Goal: Use online tool/utility: Use online tool/utility

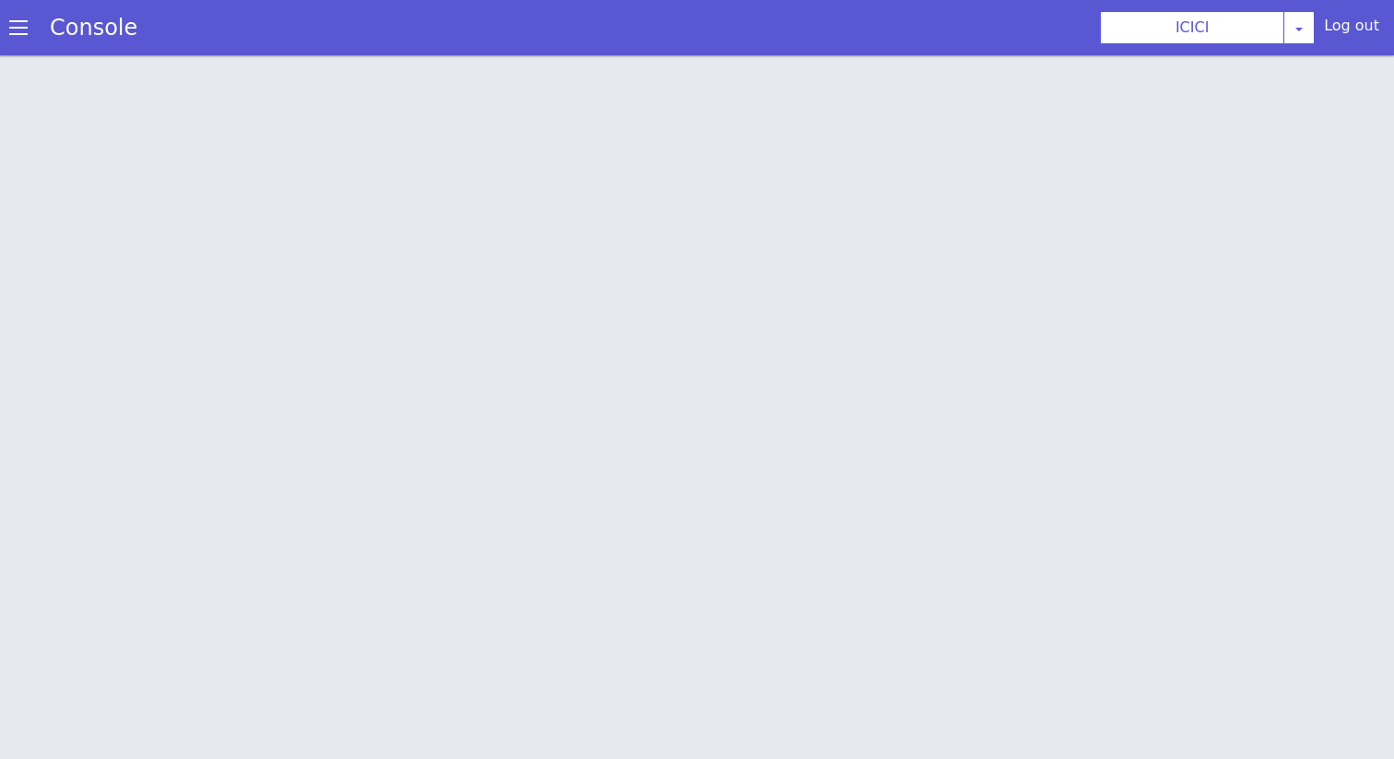
scroll to position [6, 0]
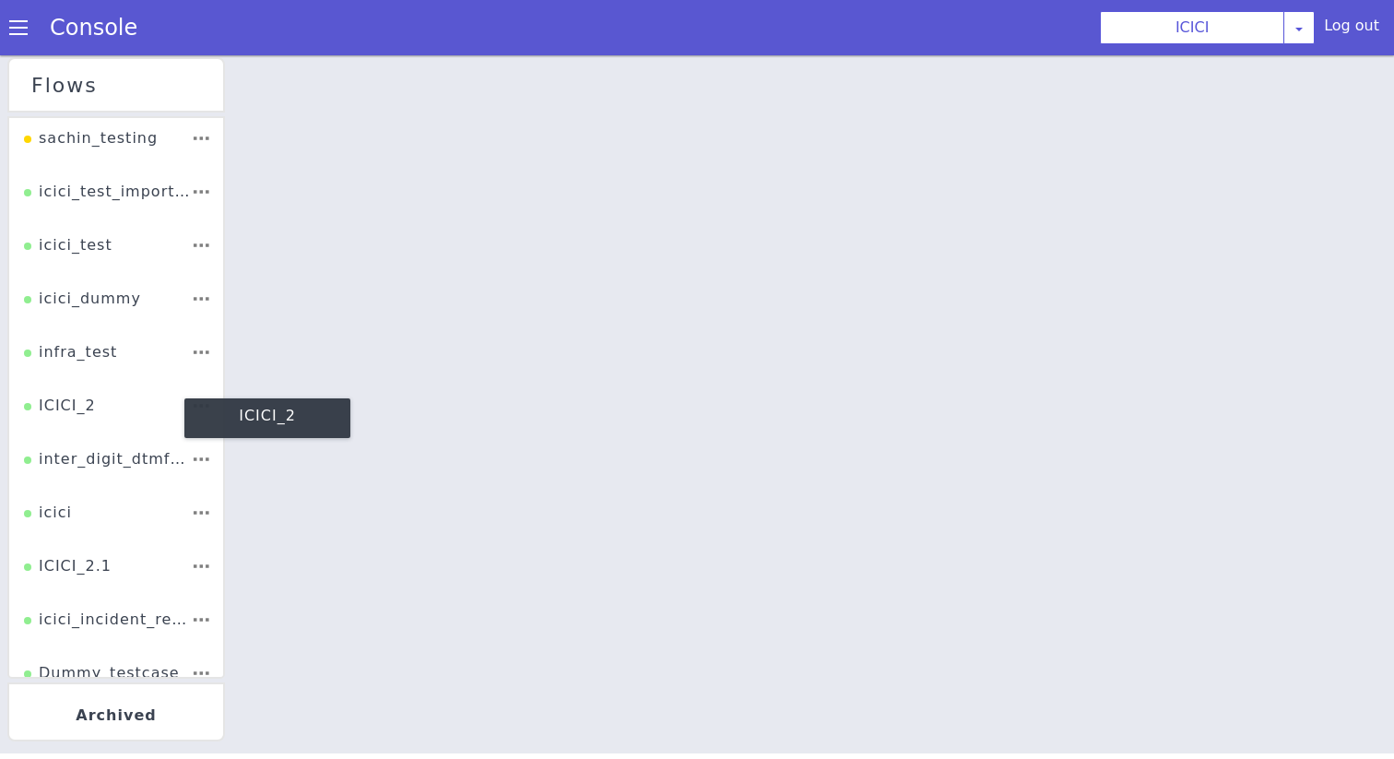
click at [76, 400] on div "ICICI_2" at bounding box center [60, 412] width 72 height 35
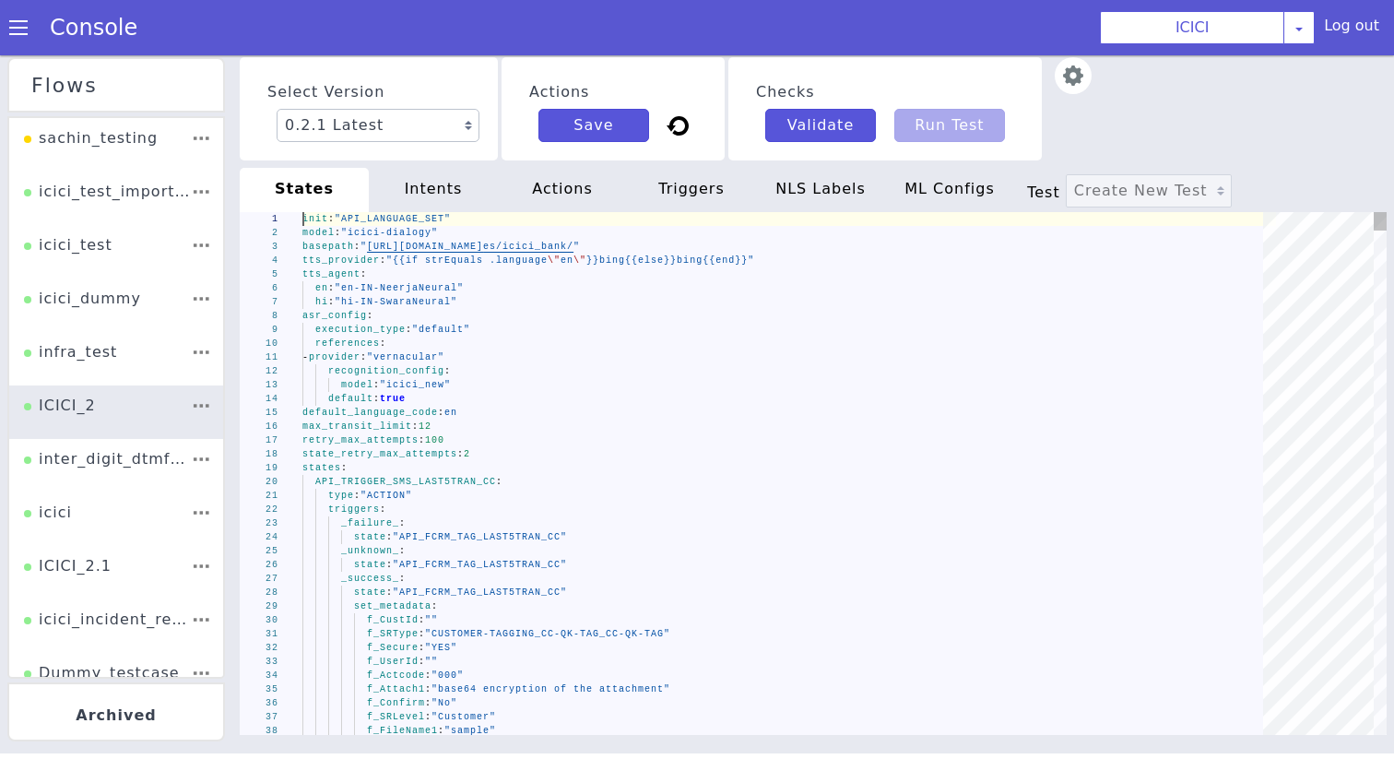
click at [468, 279] on div "tts_agent :" at bounding box center [789, 274] width 974 height 14
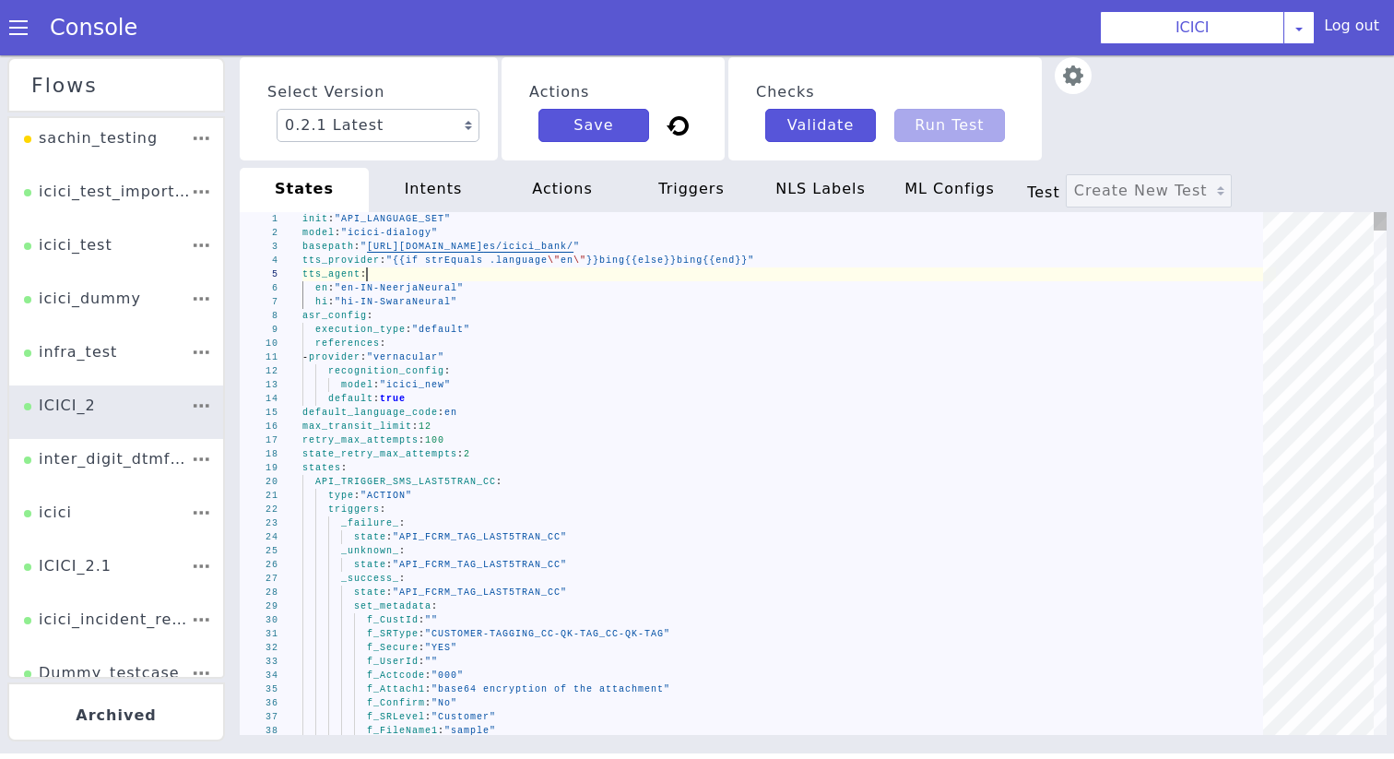
click at [468, 279] on div "tts_agent :" at bounding box center [789, 274] width 974 height 14
type textarea "init: "API_LANGUAGE_SET" model: "icici-dialogy" basepath: "https://s3.ap-south-…"
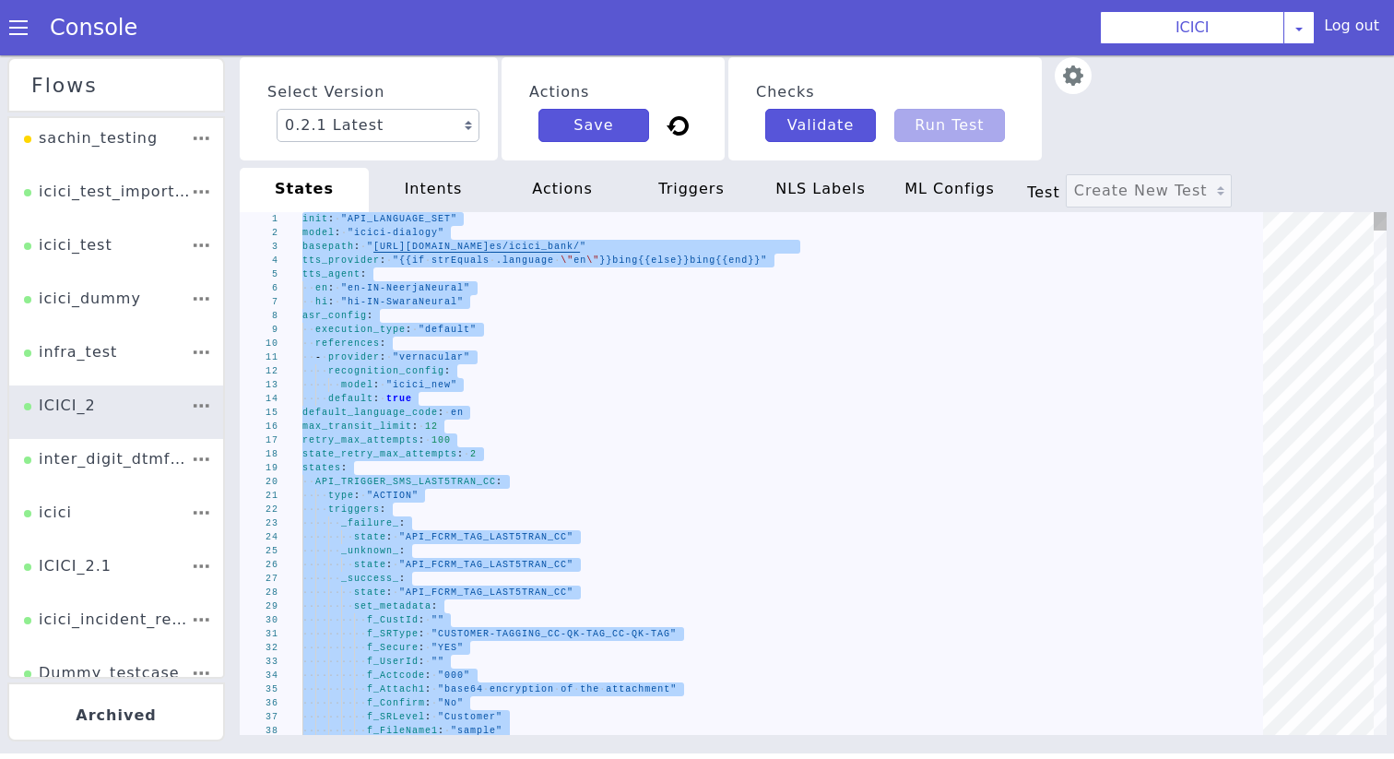
click at [442, 192] on div "intents" at bounding box center [433, 190] width 129 height 44
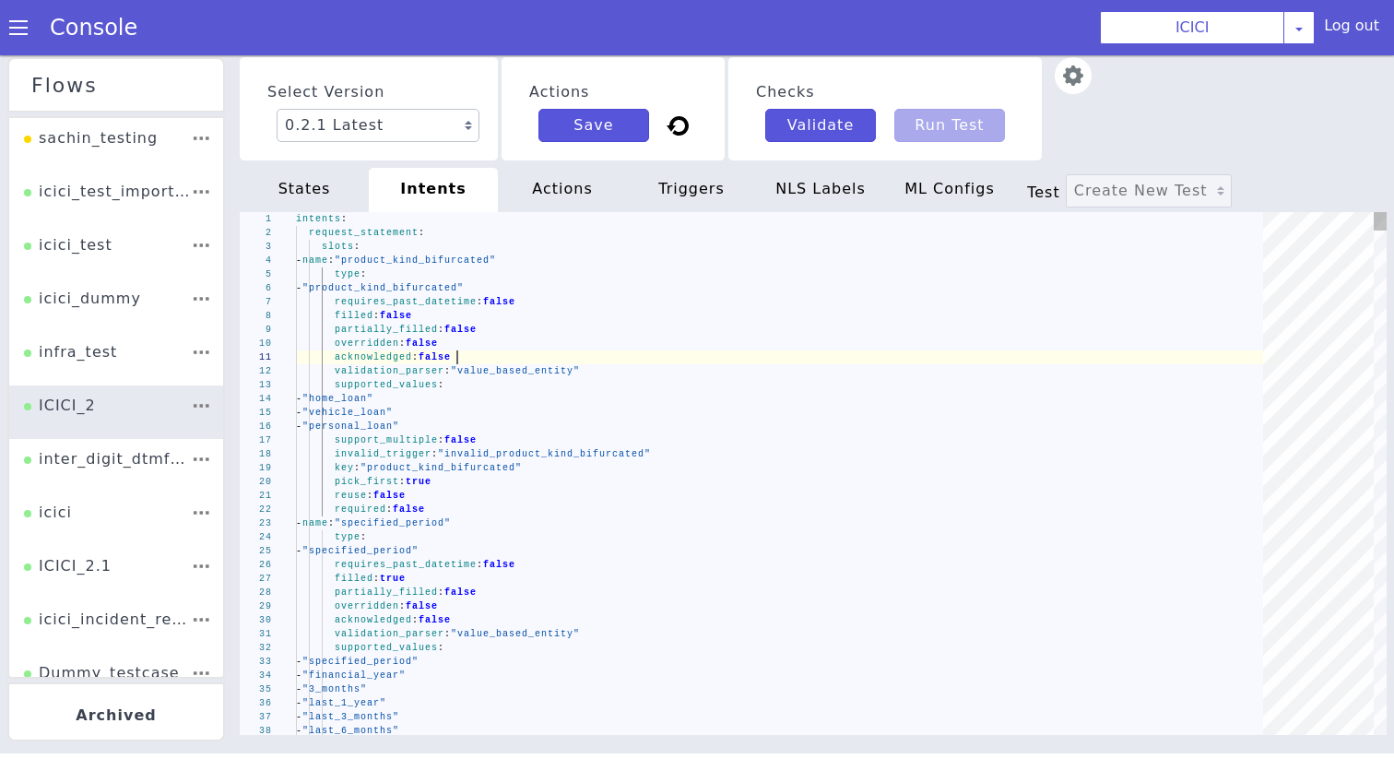
click at [460, 357] on div "acknowledged : false" at bounding box center [786, 357] width 980 height 14
type textarea "intents: request_statement: slots: - name: "product_kind_bifurcated" type: - "p…"
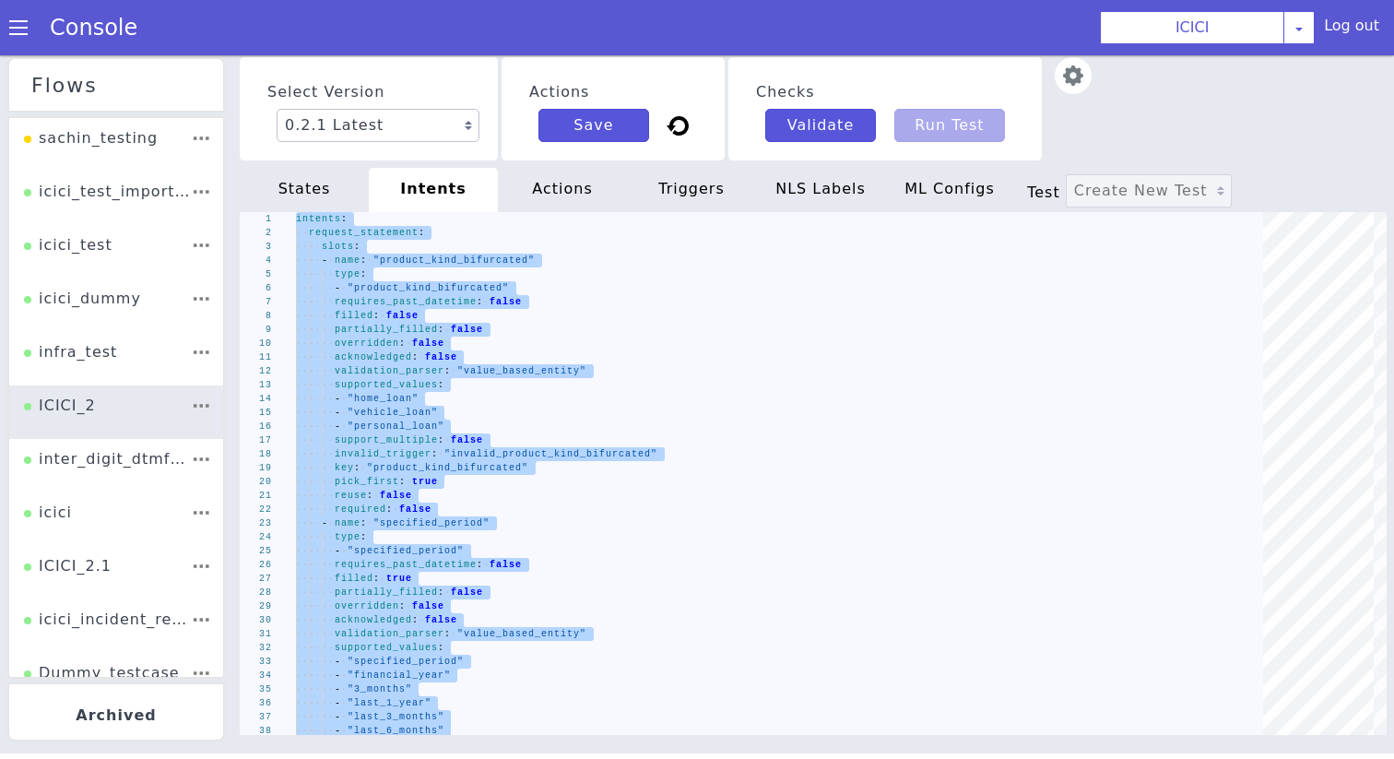
click at [568, 176] on div "actions" at bounding box center [562, 190] width 129 height 44
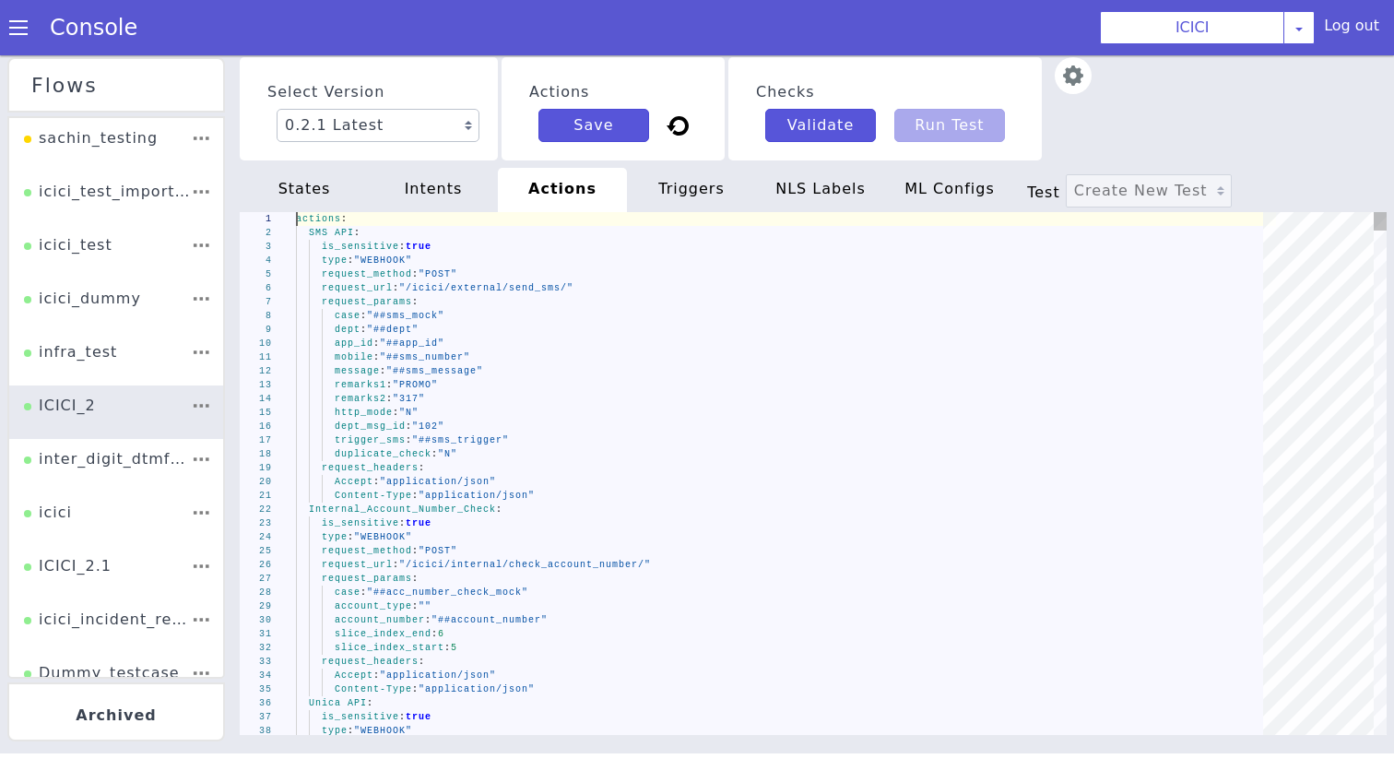
click at [554, 330] on div "dept : "##dept"" at bounding box center [786, 330] width 980 height 14
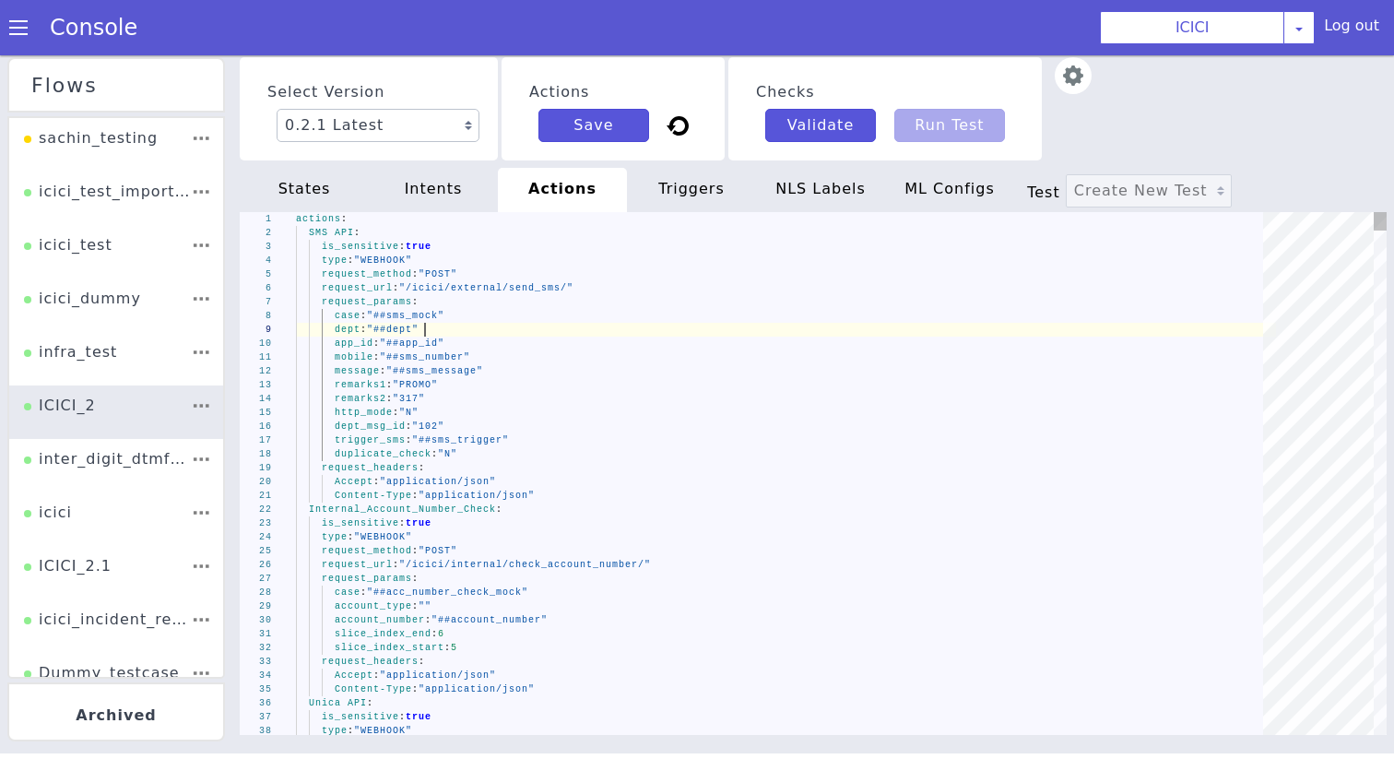
type textarea "actions: SMS API: is_sensitive: true type: "WEBHOOK" request_method: "POST" req…"
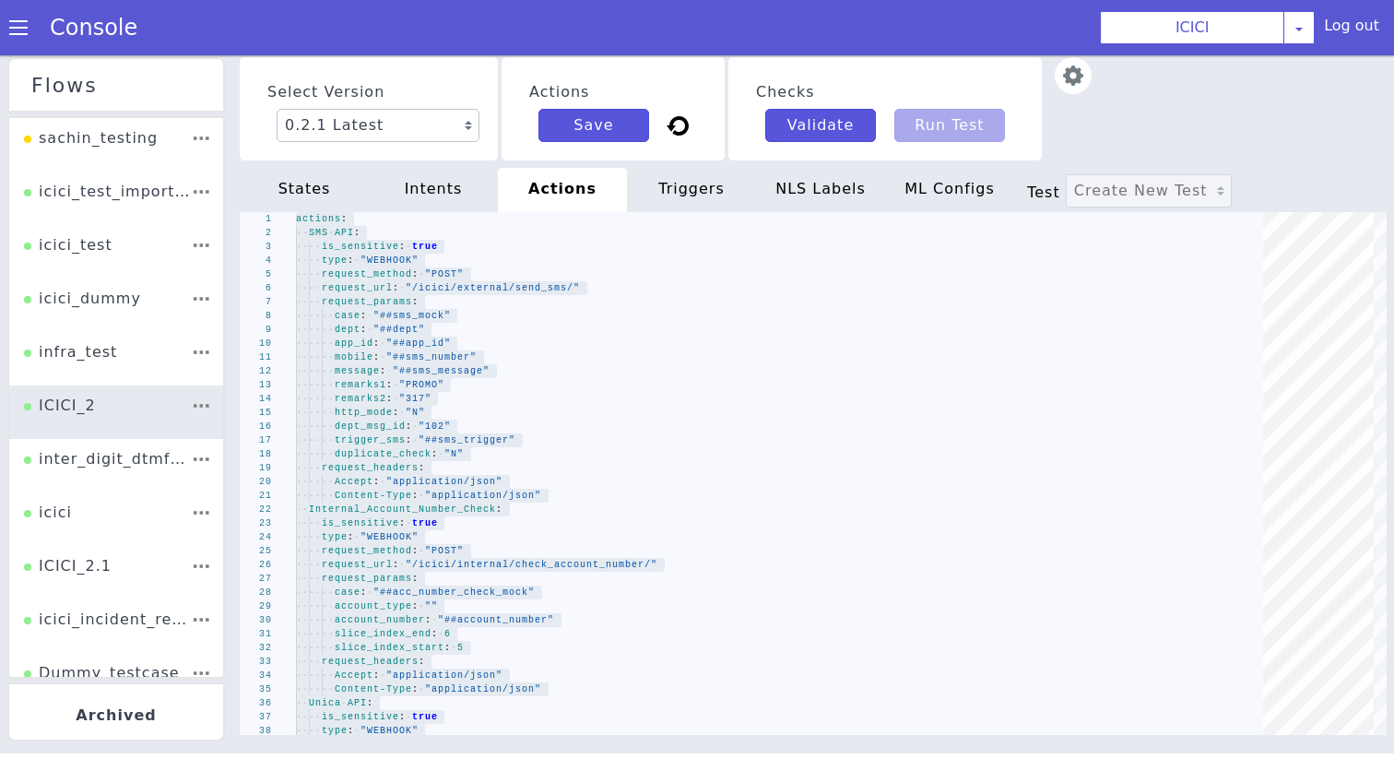
click at [673, 195] on div "triggers" at bounding box center [691, 190] width 129 height 44
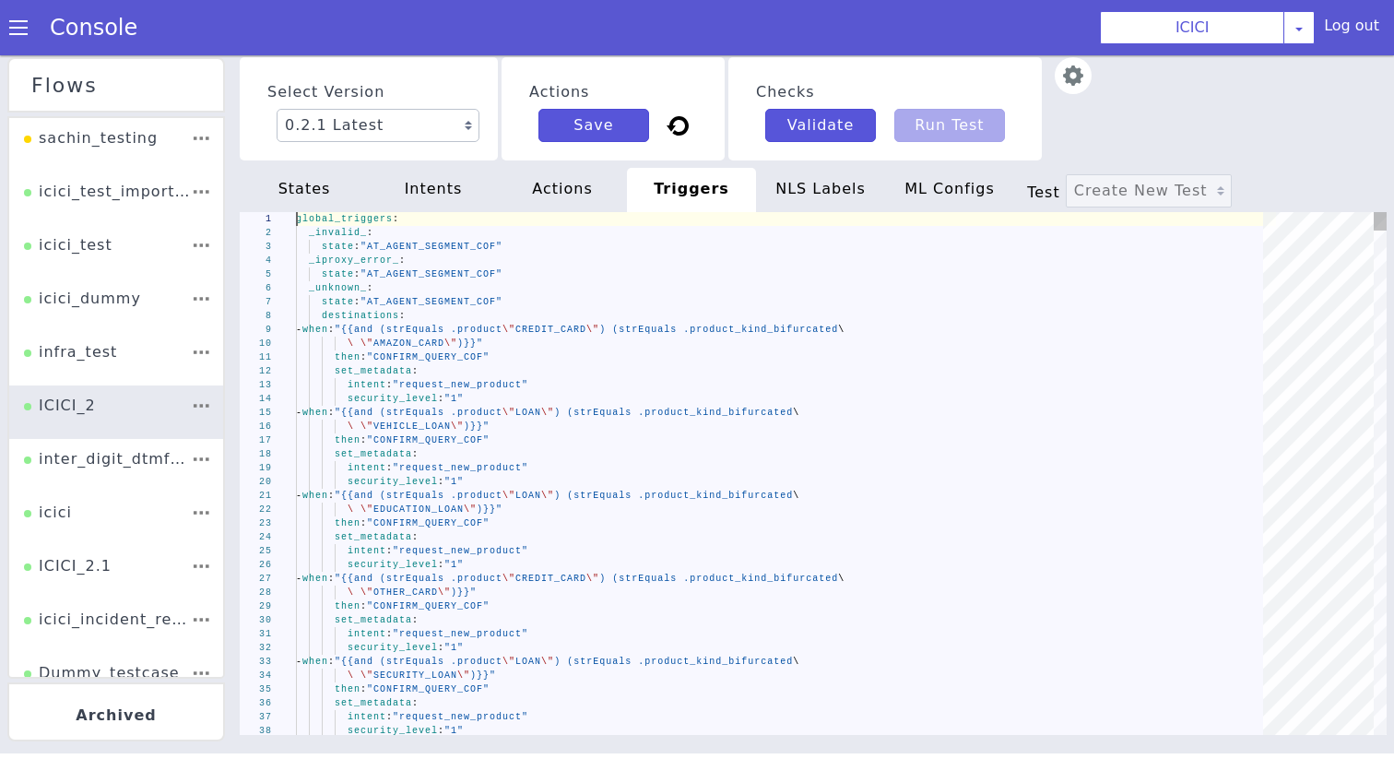
click at [576, 394] on div "security_level : "1"" at bounding box center [786, 399] width 980 height 14
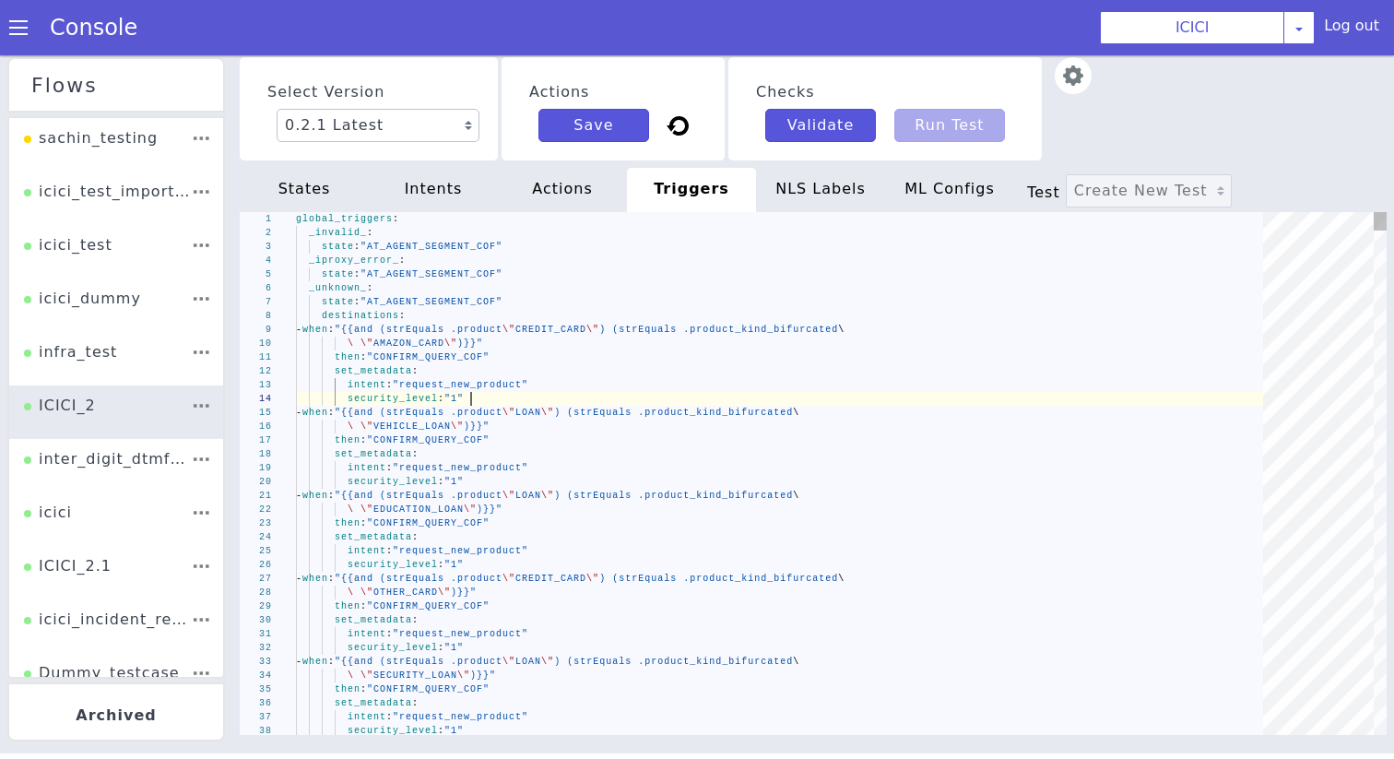
type textarea "global_triggers: _invalid_: state: "AT_AGENT_SEGMENT_COF" _iproxy_error_: state…"
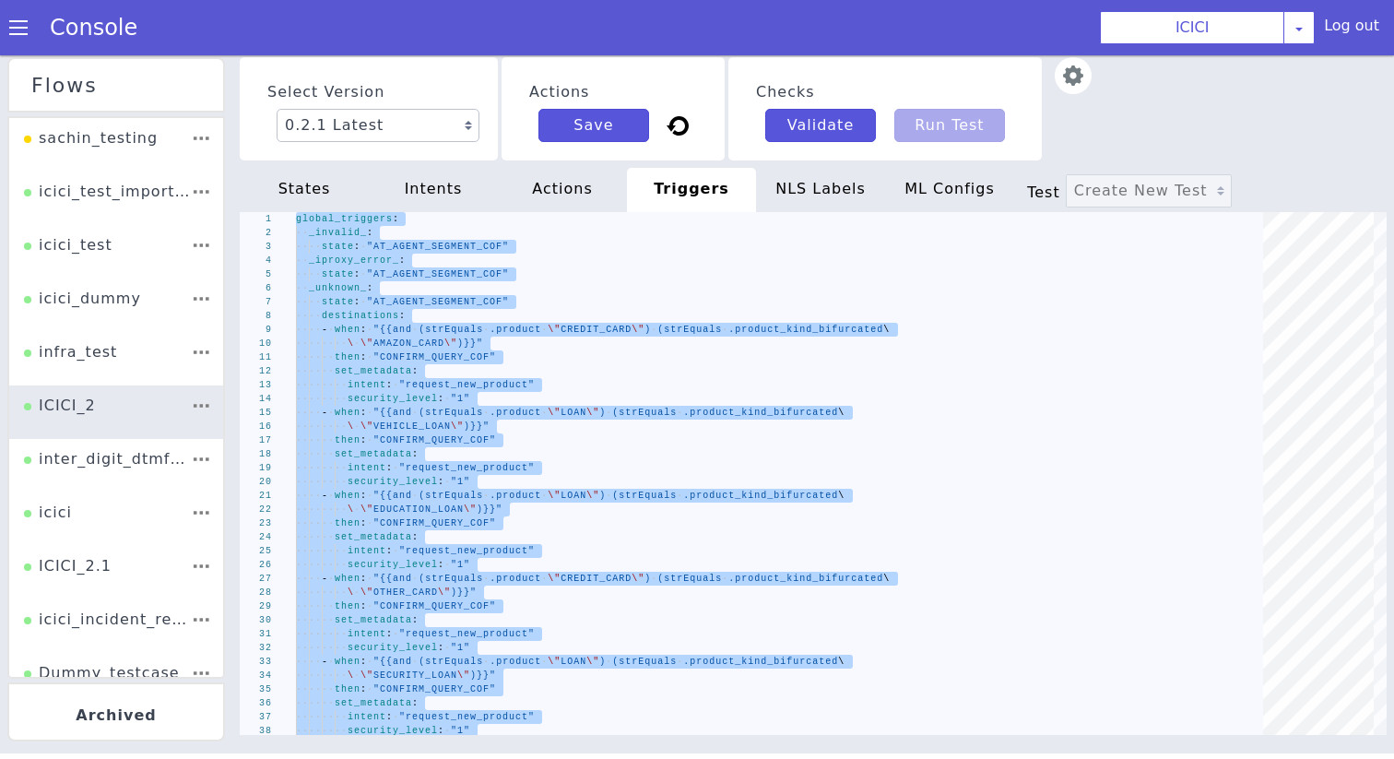
click at [823, 191] on div "NLS Labels" at bounding box center [820, 190] width 129 height 44
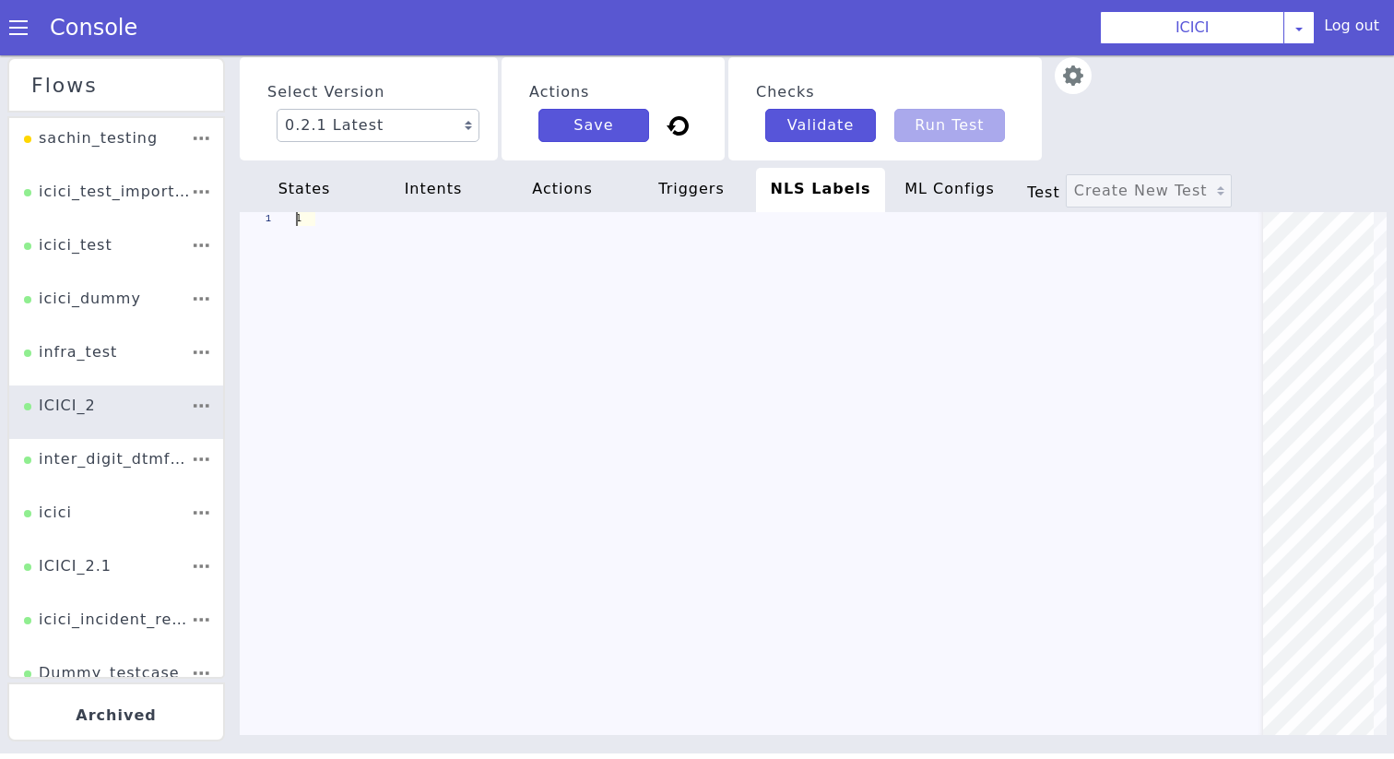
scroll to position [0, 160]
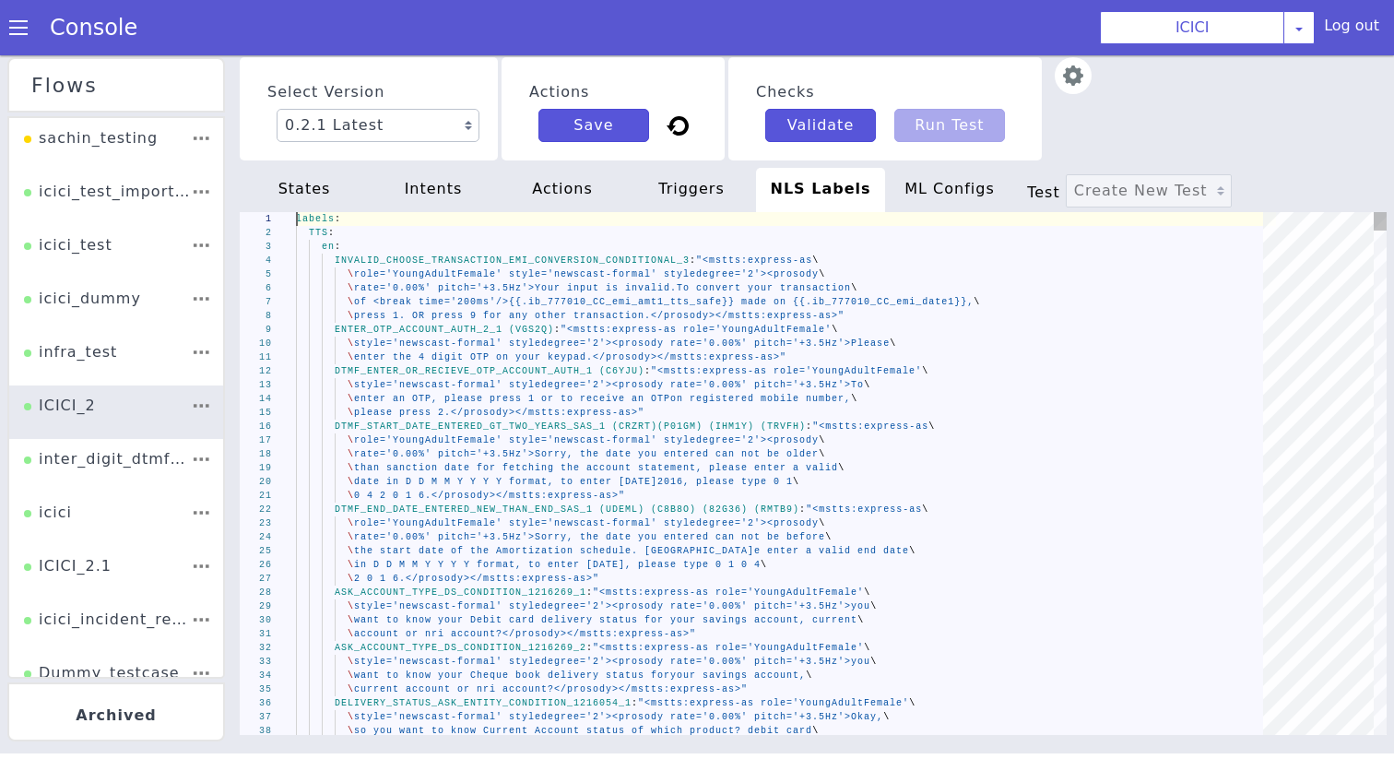
click at [665, 367] on div "1 2 3 4 5 6 7 8 9 10 11 12 13 14 15 16 17 18 19 20 21 22 23 24 25 26 27 28 29 3…" at bounding box center [813, 473] width 1147 height 523
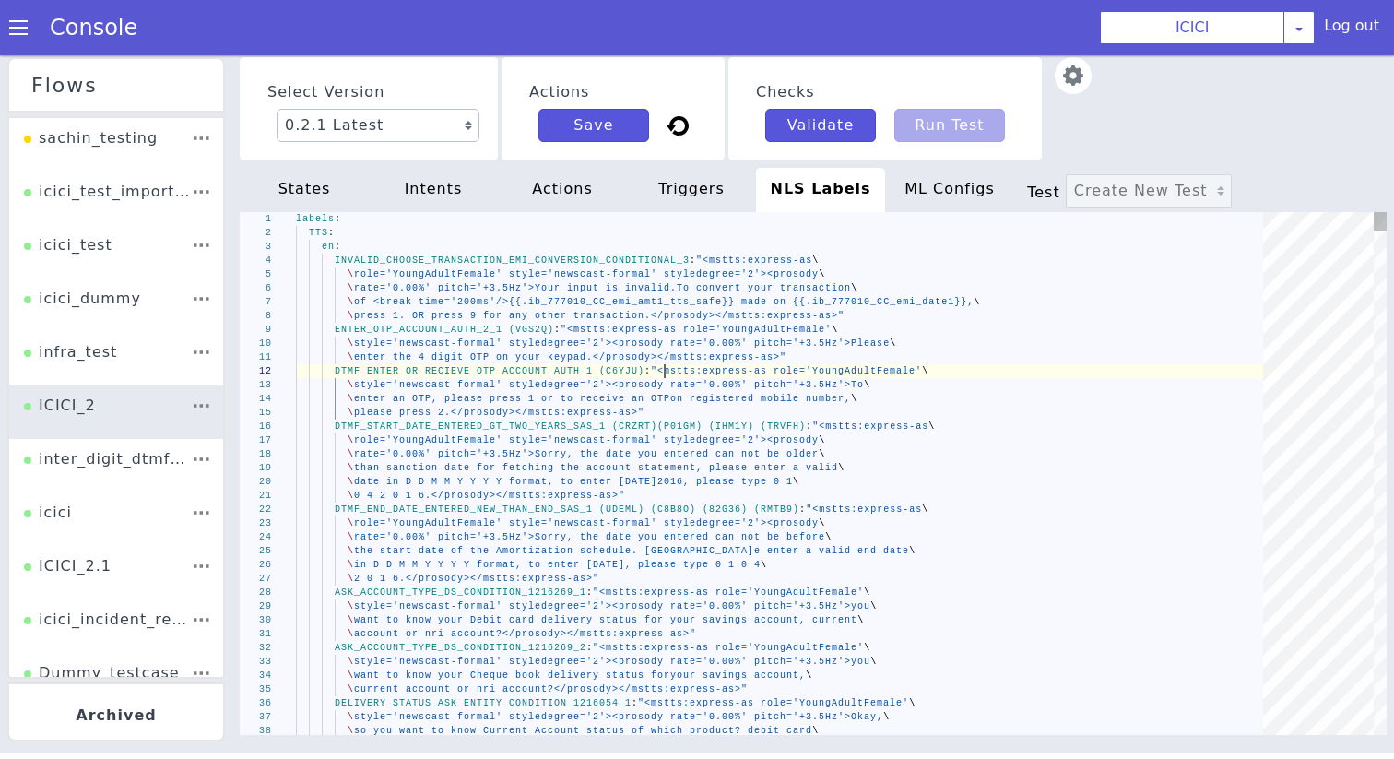
type textarea "labels: TTS: en: INVALID_CHOOSE_TRANSACTION_EMI_CONVERSION_CONDITIONAL_3: "<mst…"
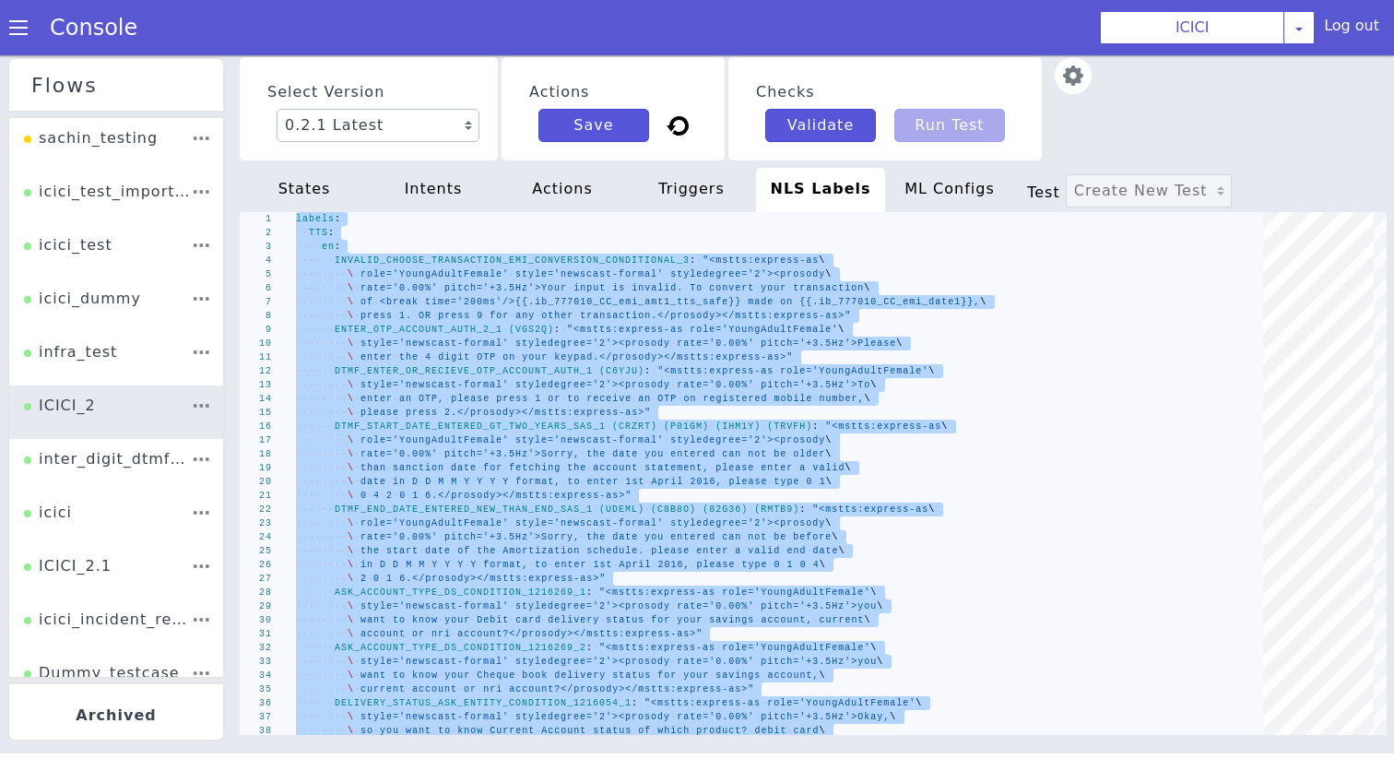
click at [942, 195] on div "ML Configs" at bounding box center [949, 190] width 129 height 44
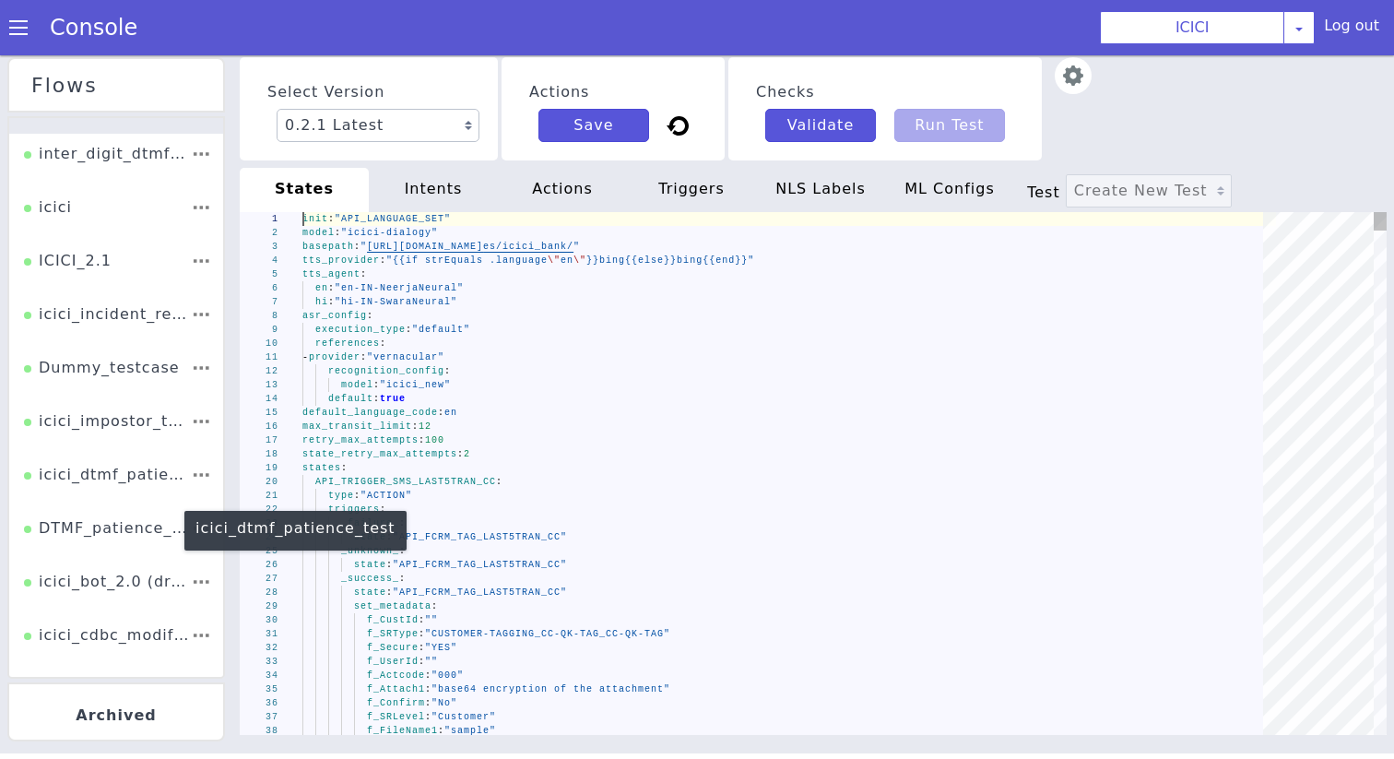
scroll to position [306, 0]
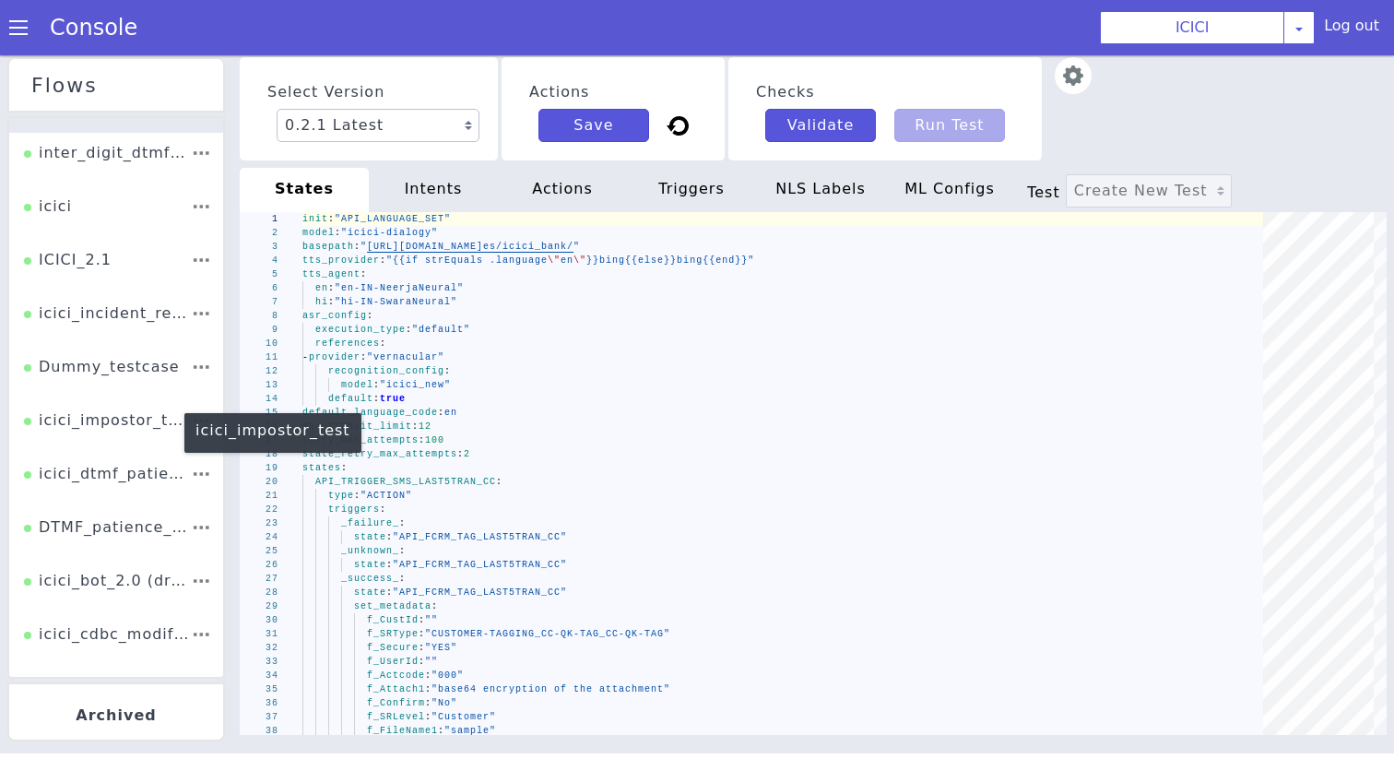
click at [125, 416] on div "icici_impostor_test" at bounding box center [107, 426] width 167 height 35
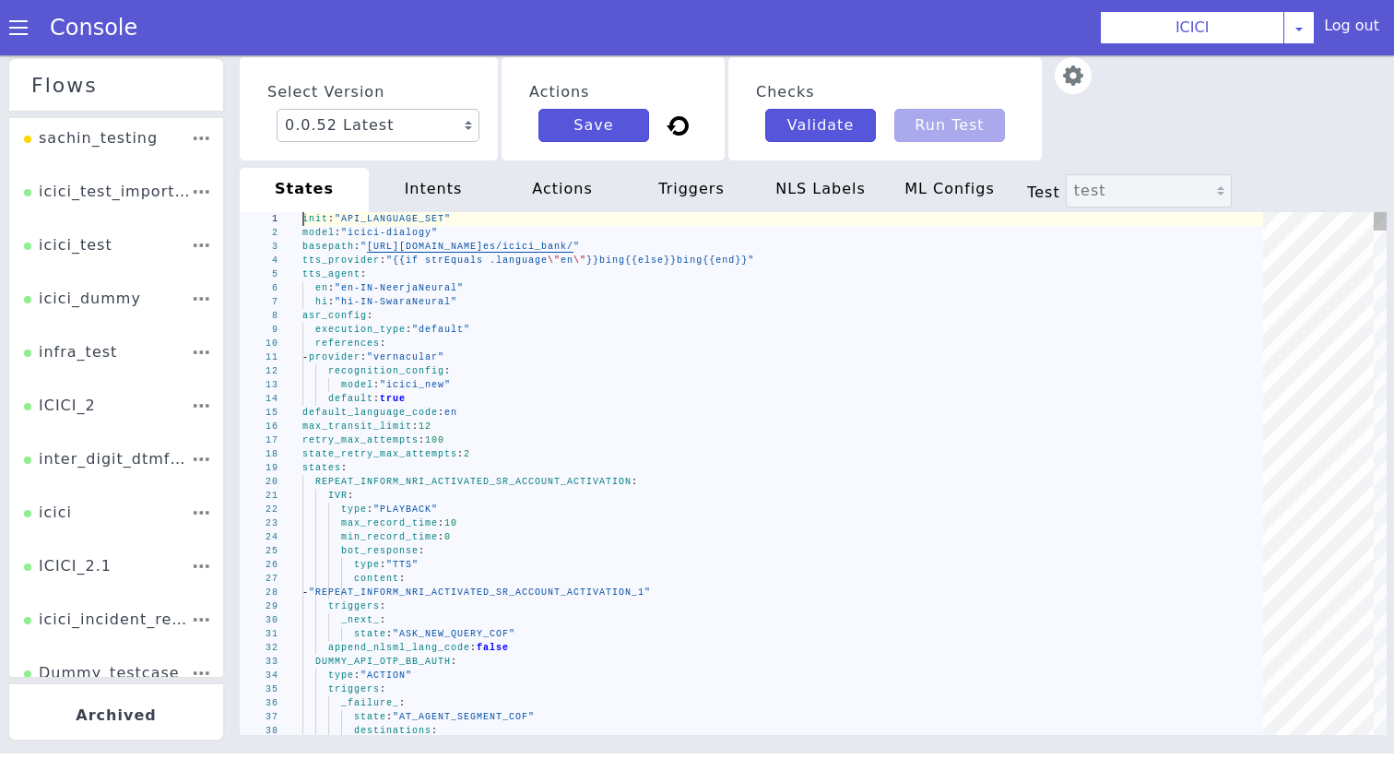
click at [424, 336] on div "1 2 3 4 5 6 7 8 9 10 11 12 13 14 15 16 17 18 19 20 21 22 23 24 25 26 27 28 29 3…" at bounding box center [813, 473] width 1147 height 523
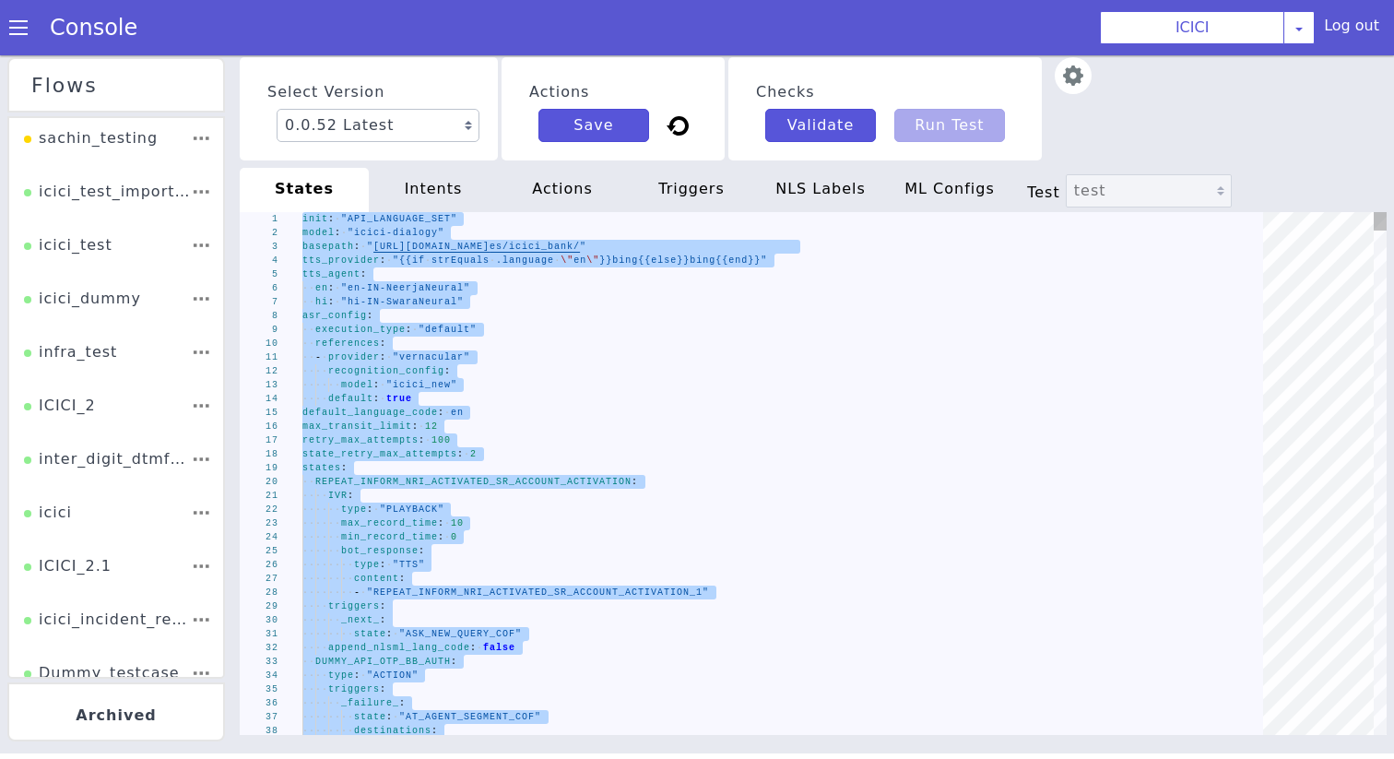
paste textarea "actions:"
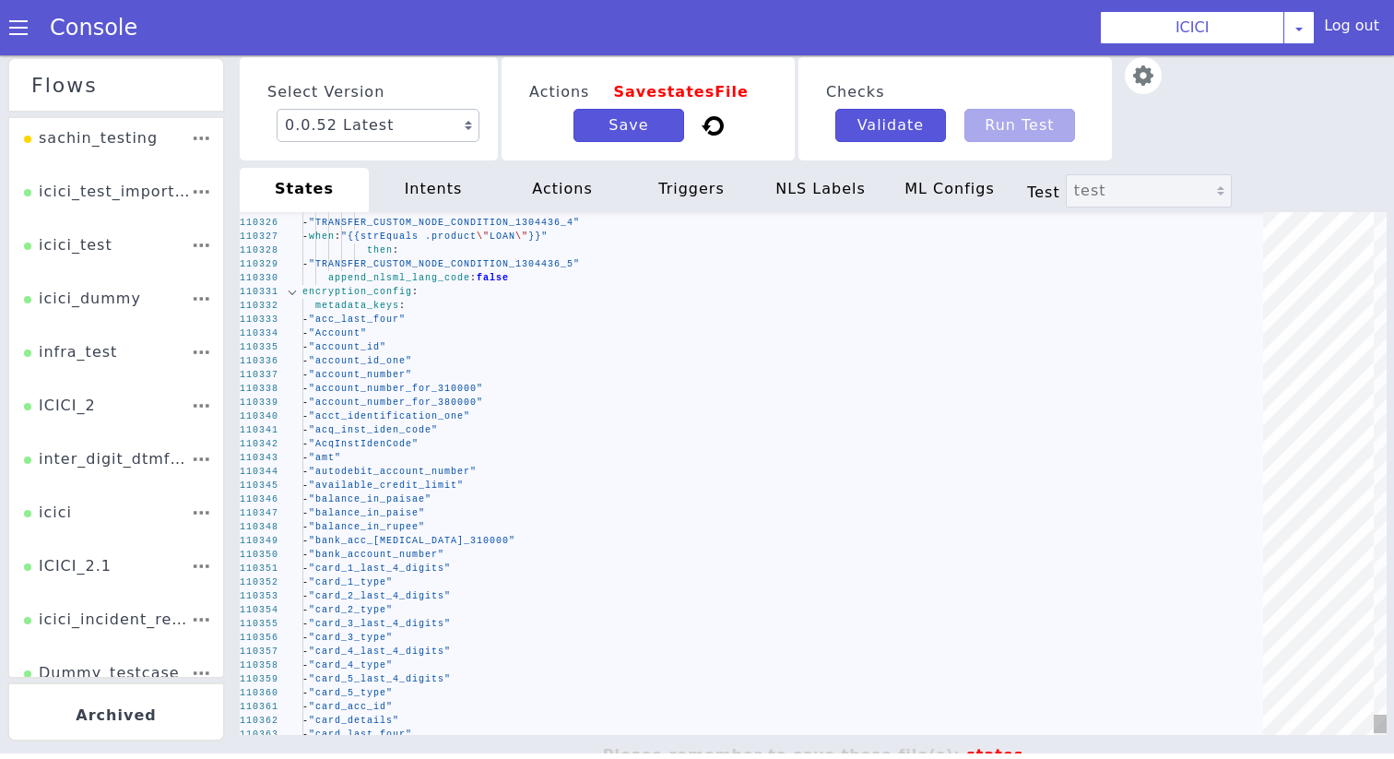
click at [292, 291] on div at bounding box center [292, 292] width 24 height 14
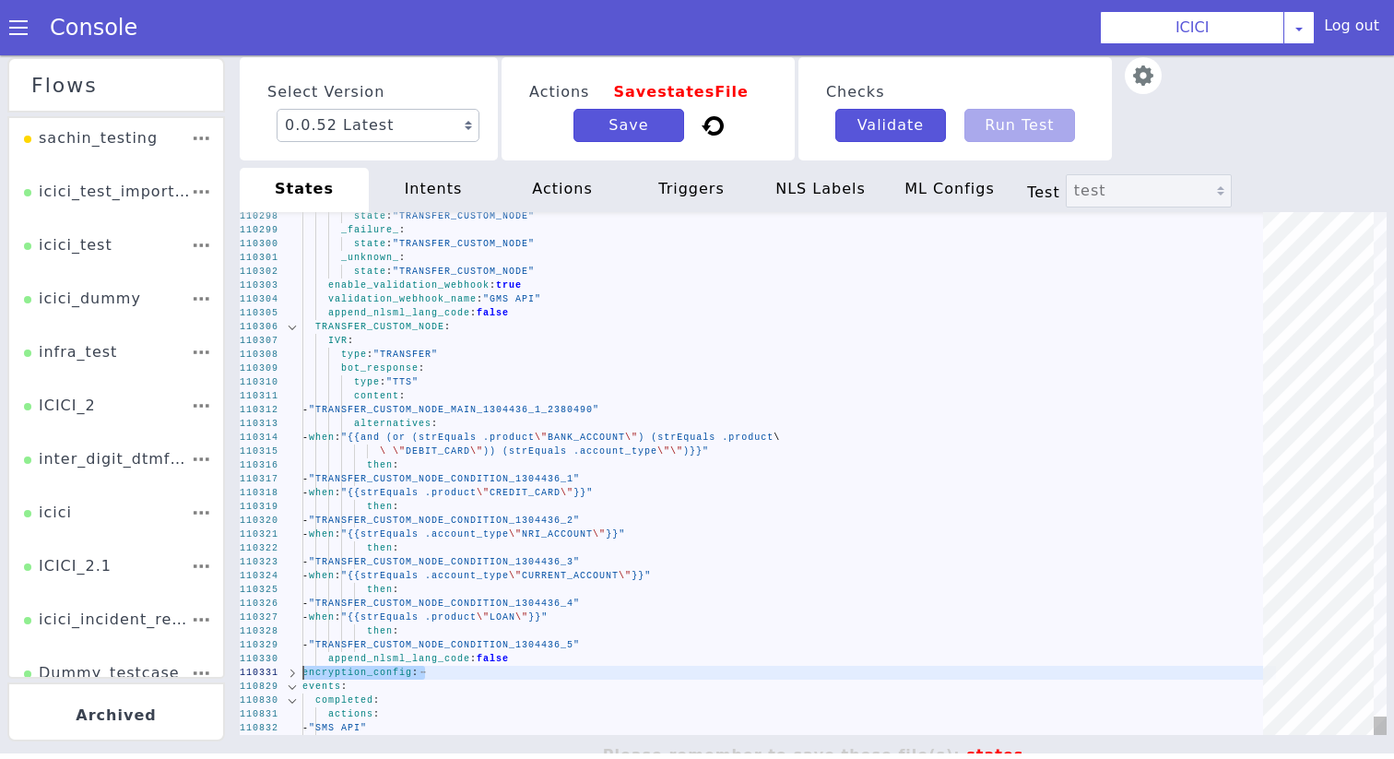
drag, startPoint x: 303, startPoint y: 690, endPoint x: 303, endPoint y: 678, distance: 12.0
type textarea "events: completed: actions: - "SMS API""
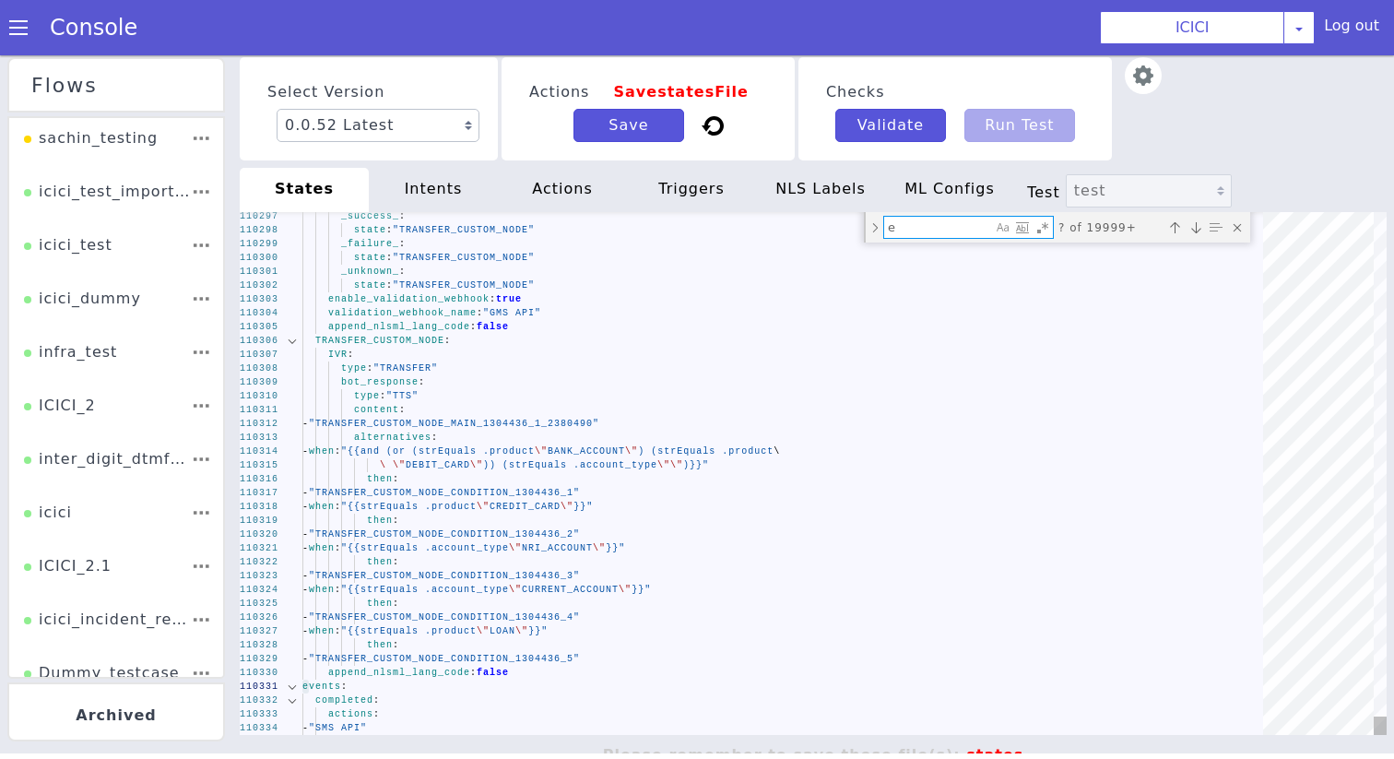
type textarea "en"
type textarea "init: "API_LANGUAGE_SET" model: "icici-dialogy" basepath: "[URL][DOMAIN_NAME]" …"
type textarea "enc"
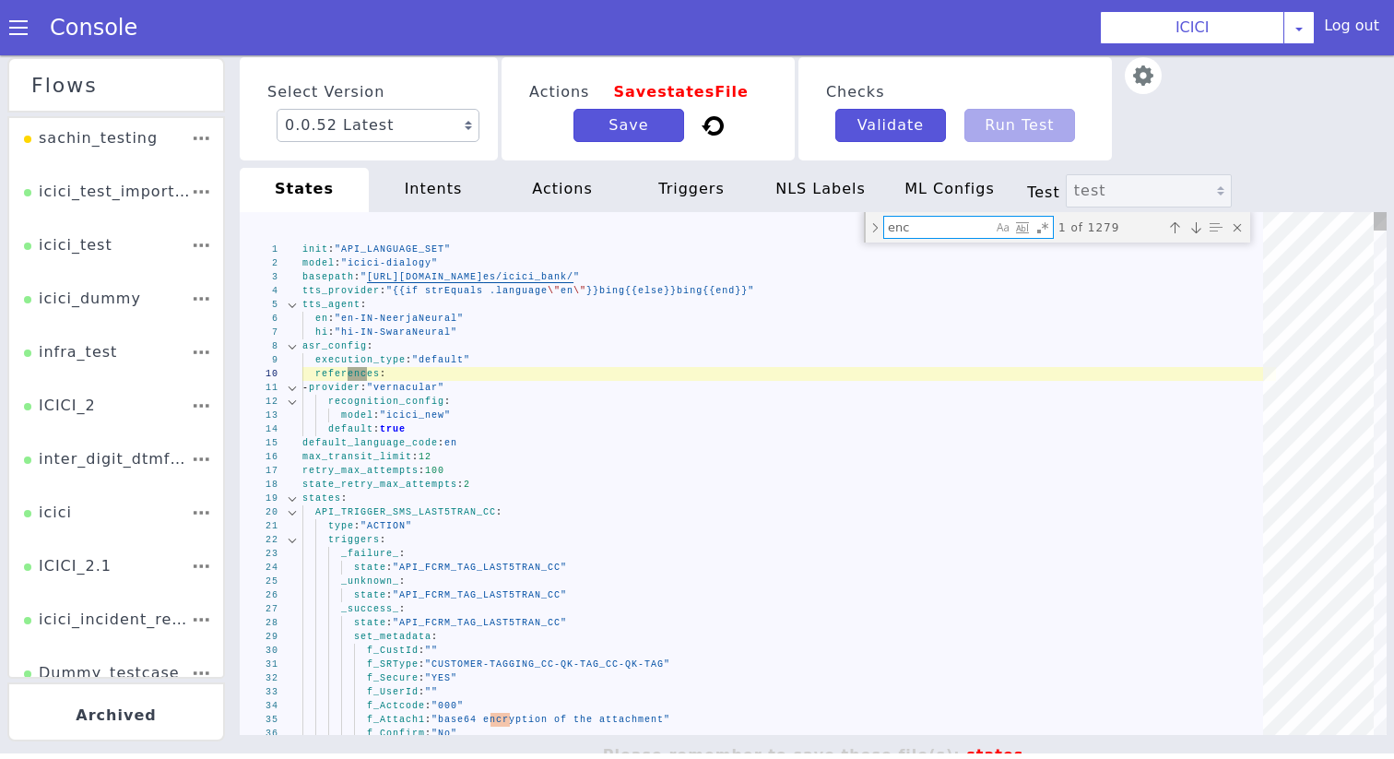
type textarea "f_SRType: "CUSTOMER-TAGGING_CC-QK-TAG_CC-QK-TAG" f_Secure: "YES" f_UserId: "" f…"
type textarea "encry"
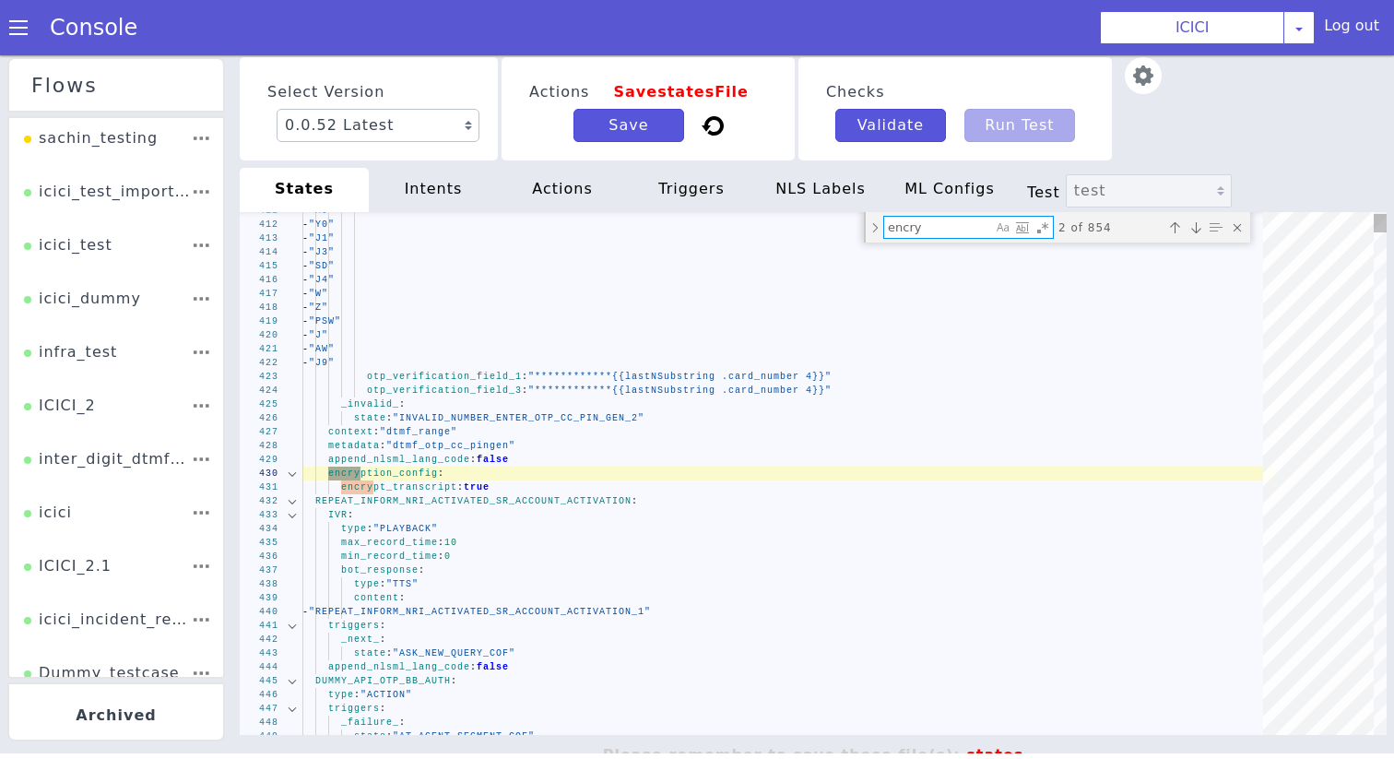
type textarea "encrypt_transcript: true REPEAT_INFORM_NRI_ACTIVATED_SR_ACCOUNT_ACTIVATION: IVR…"
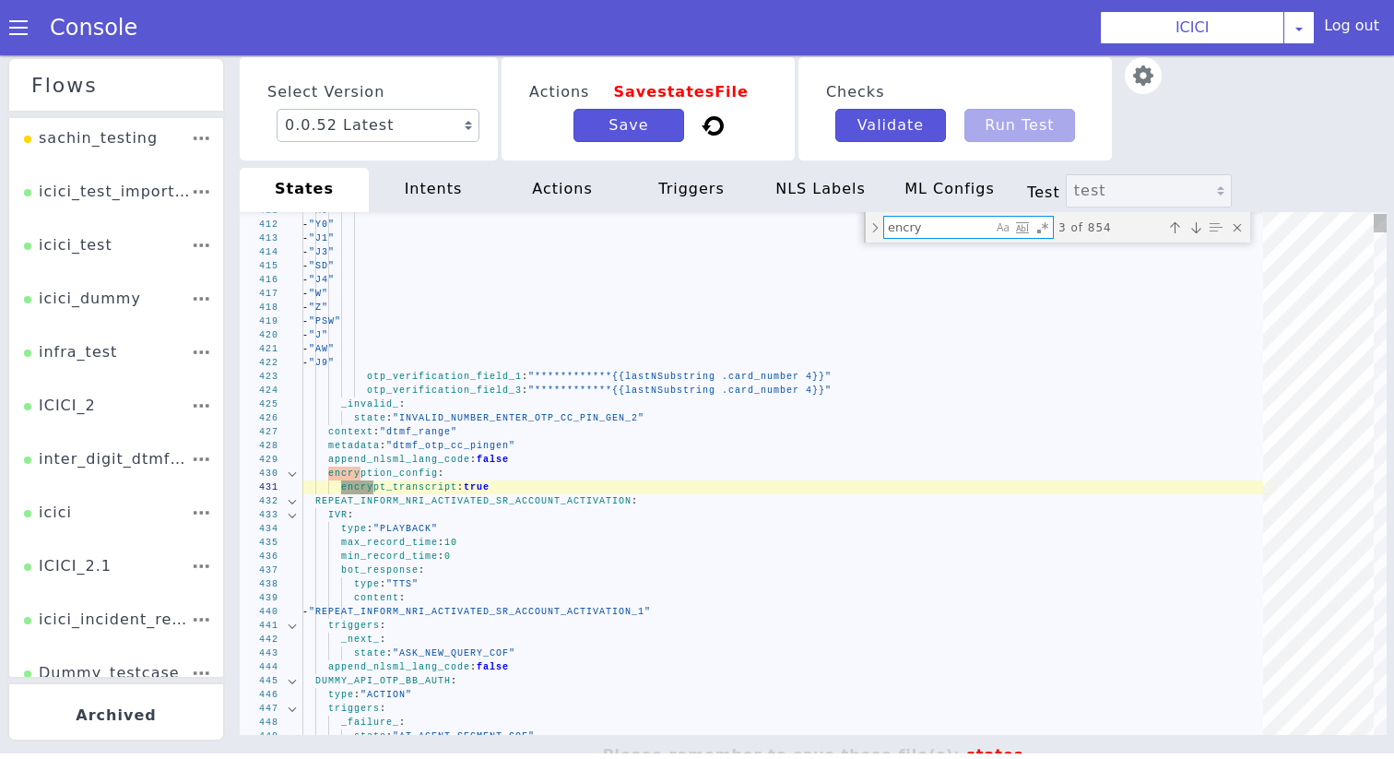
type textarea "encry"
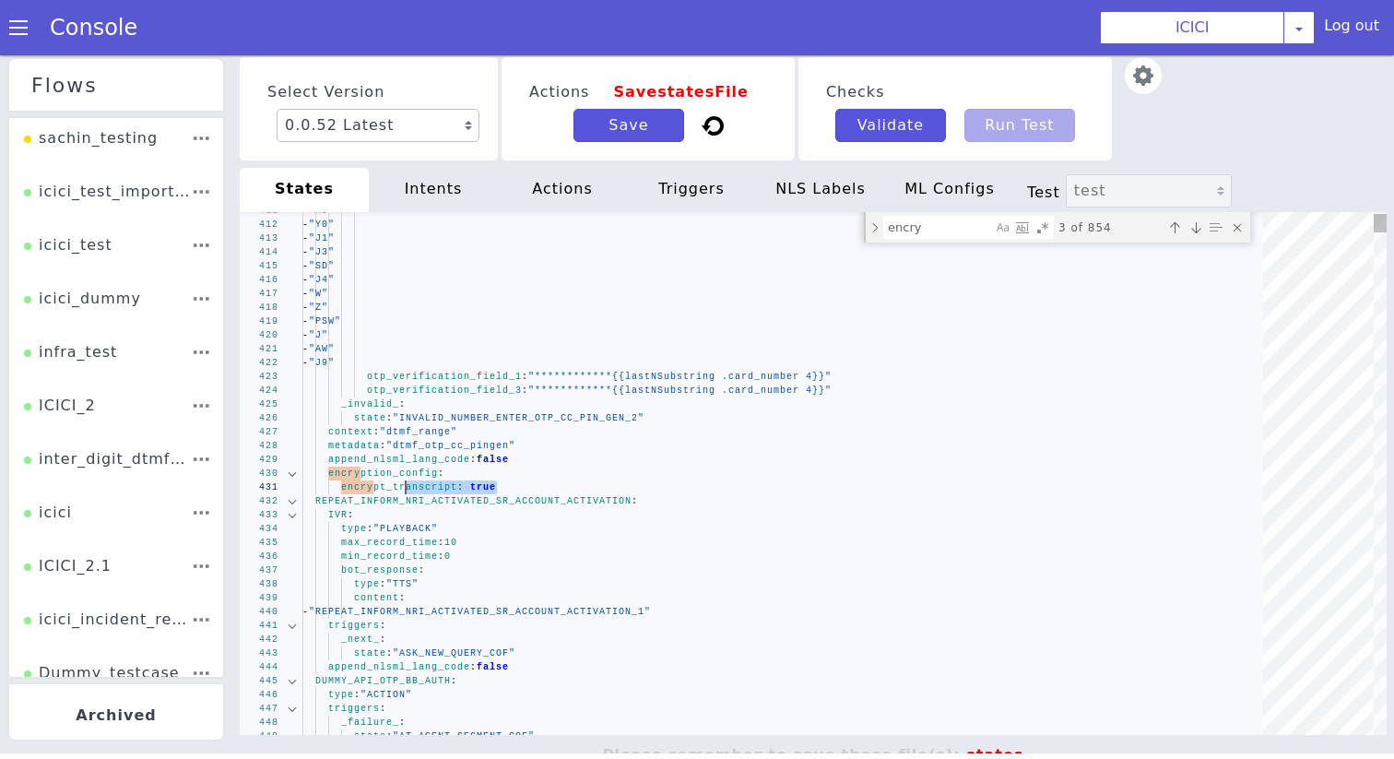
type textarea "**********"
drag, startPoint x: 530, startPoint y: 486, endPoint x: 282, endPoint y: 468, distance: 248.8
click at [914, 223] on textarea "encry" at bounding box center [938, 227] width 108 height 21
paste textarea "encryption_config: encrypt_transcript: true"
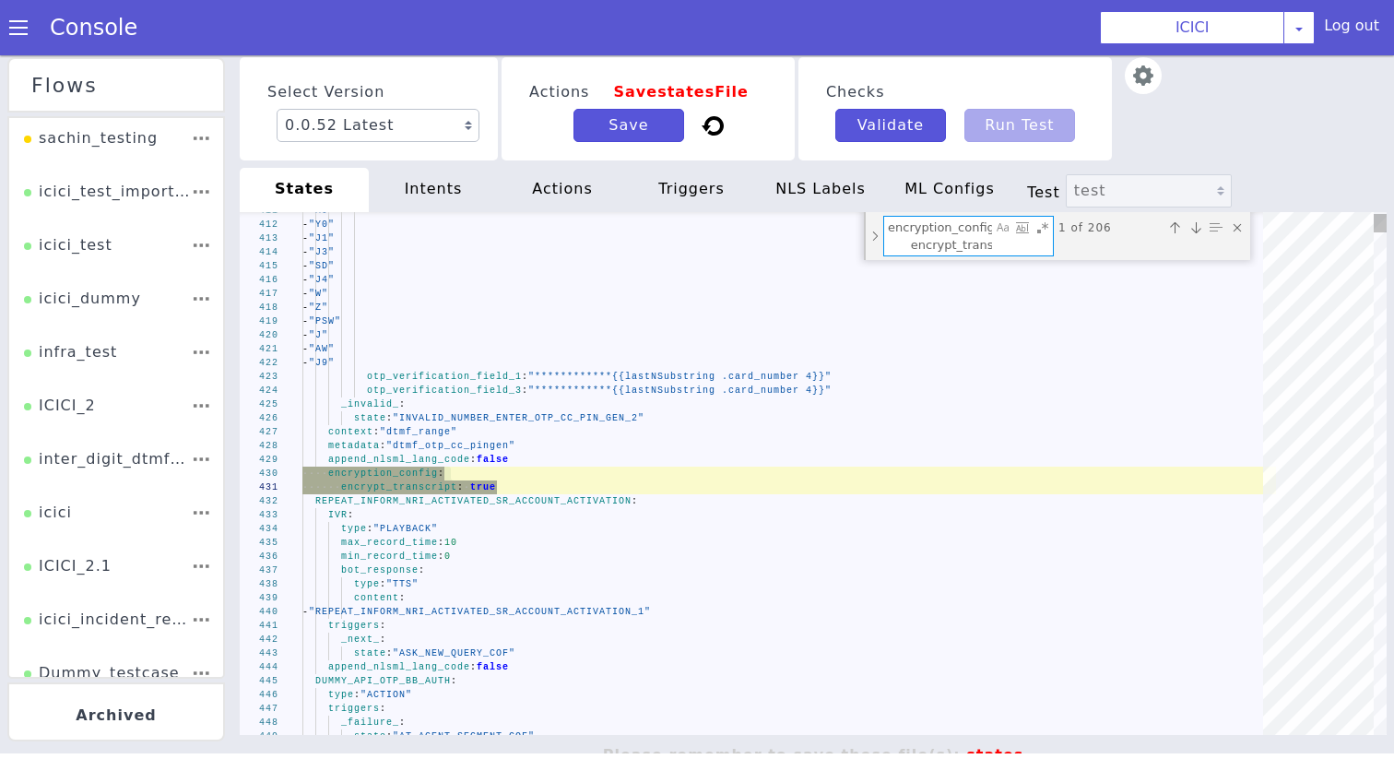
scroll to position [0, 48]
type textarea "encryption_config: encrypt_transcript: true"
click at [876, 231] on div "Toggle Replace mode" at bounding box center [875, 236] width 17 height 48
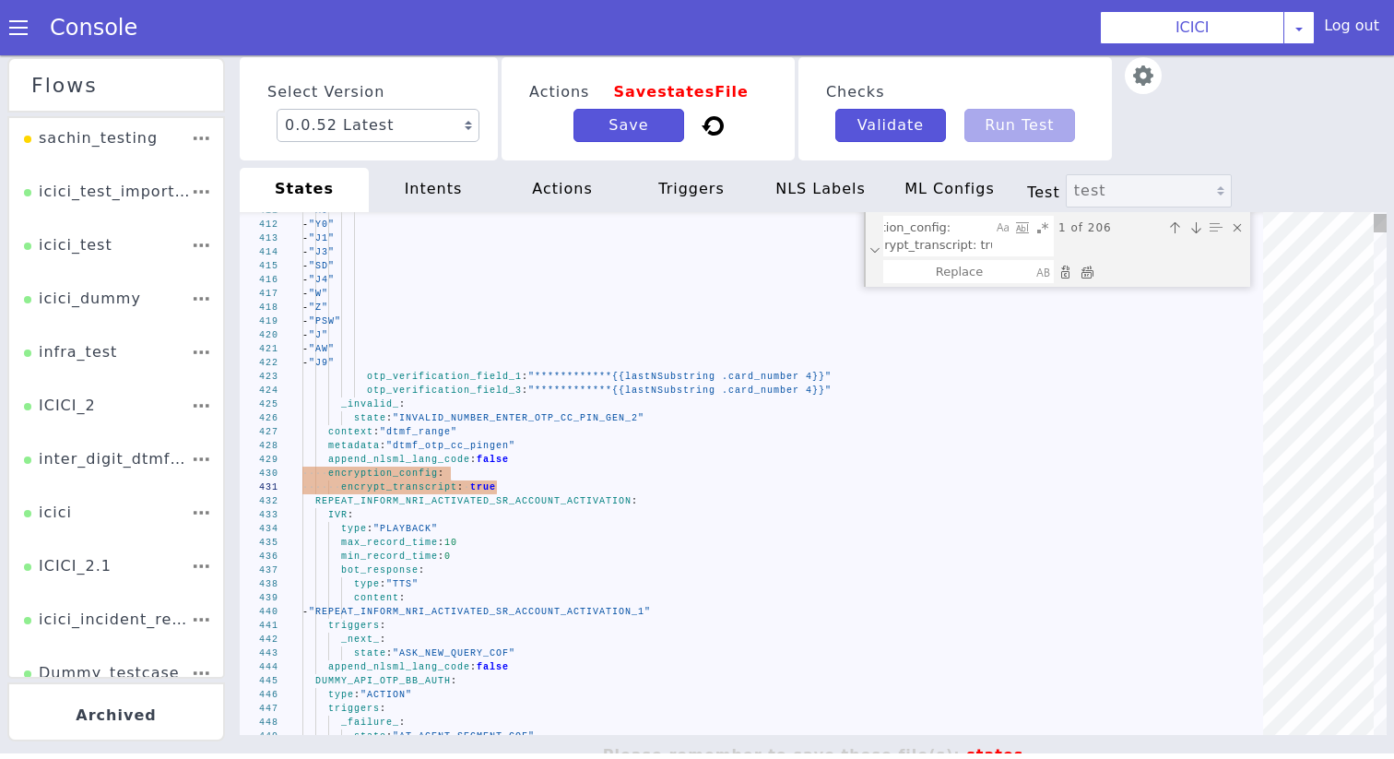
click at [1090, 271] on div "Replace All (⌘Enter)" at bounding box center [1087, 272] width 18 height 18
type textarea "**********"
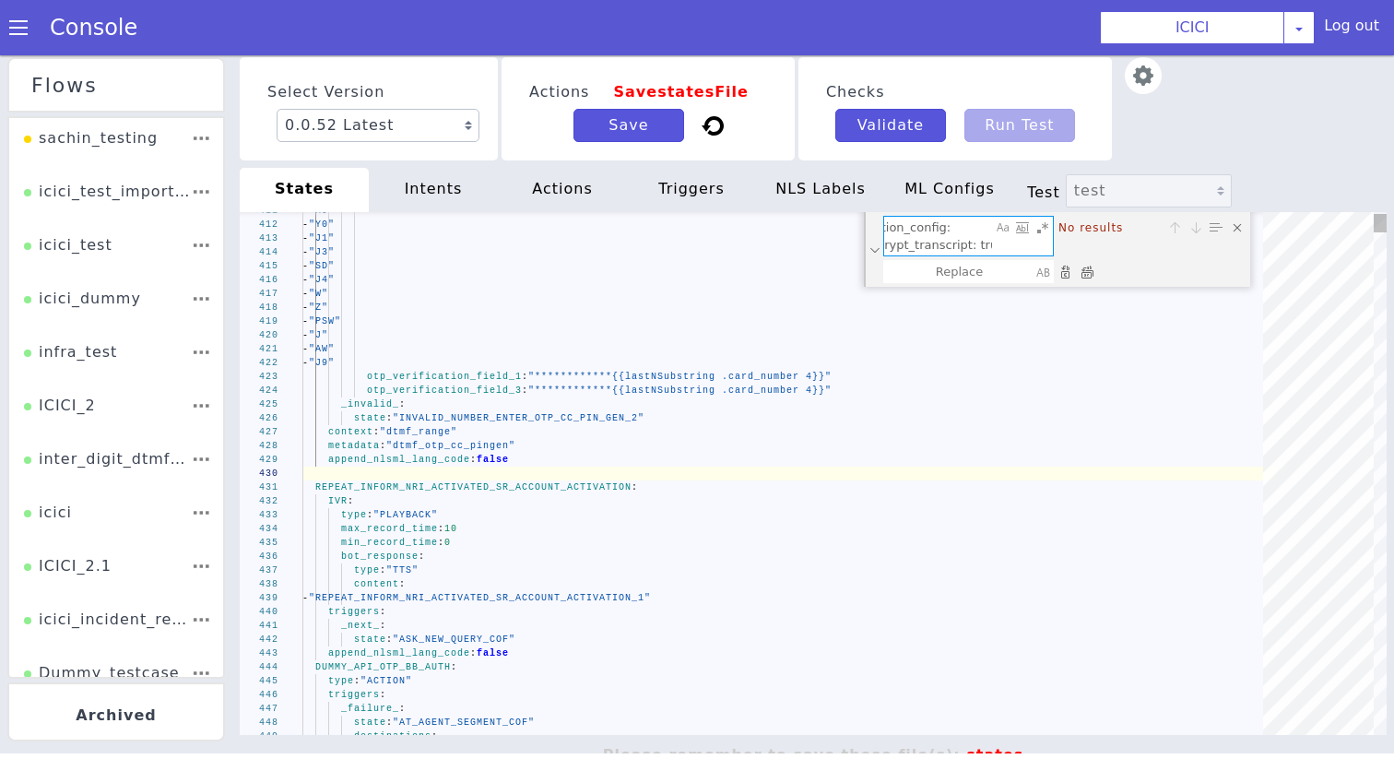
scroll to position [0, 0]
drag, startPoint x: 978, startPoint y: 228, endPoint x: 653, endPoint y: 228, distance: 325.5
click at [653, 228] on div "**********" at bounding box center [813, 473] width 1147 height 523
type textarea "encrypt_transcript: true"
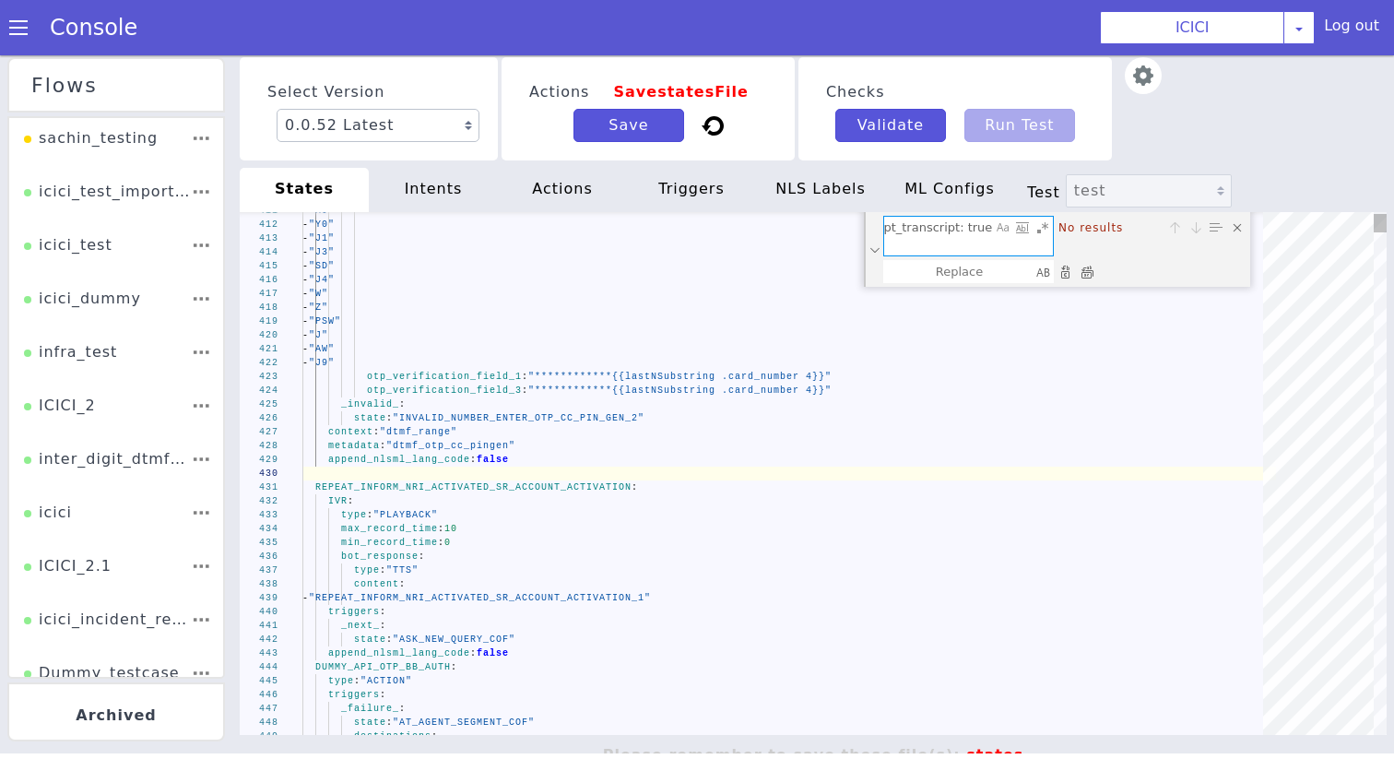
drag, startPoint x: 954, startPoint y: 239, endPoint x: 1051, endPoint y: 267, distance: 100.7
click at [1051, 267] on div "encrypt_transcript: true encrypt_transcript: true No results" at bounding box center [1057, 249] width 386 height 75
type textarea "_cancel_: state: "ASK_NEW_QUERY_COF" _confirm_: state: "[US_STATE]_DELIVERED_RE…"
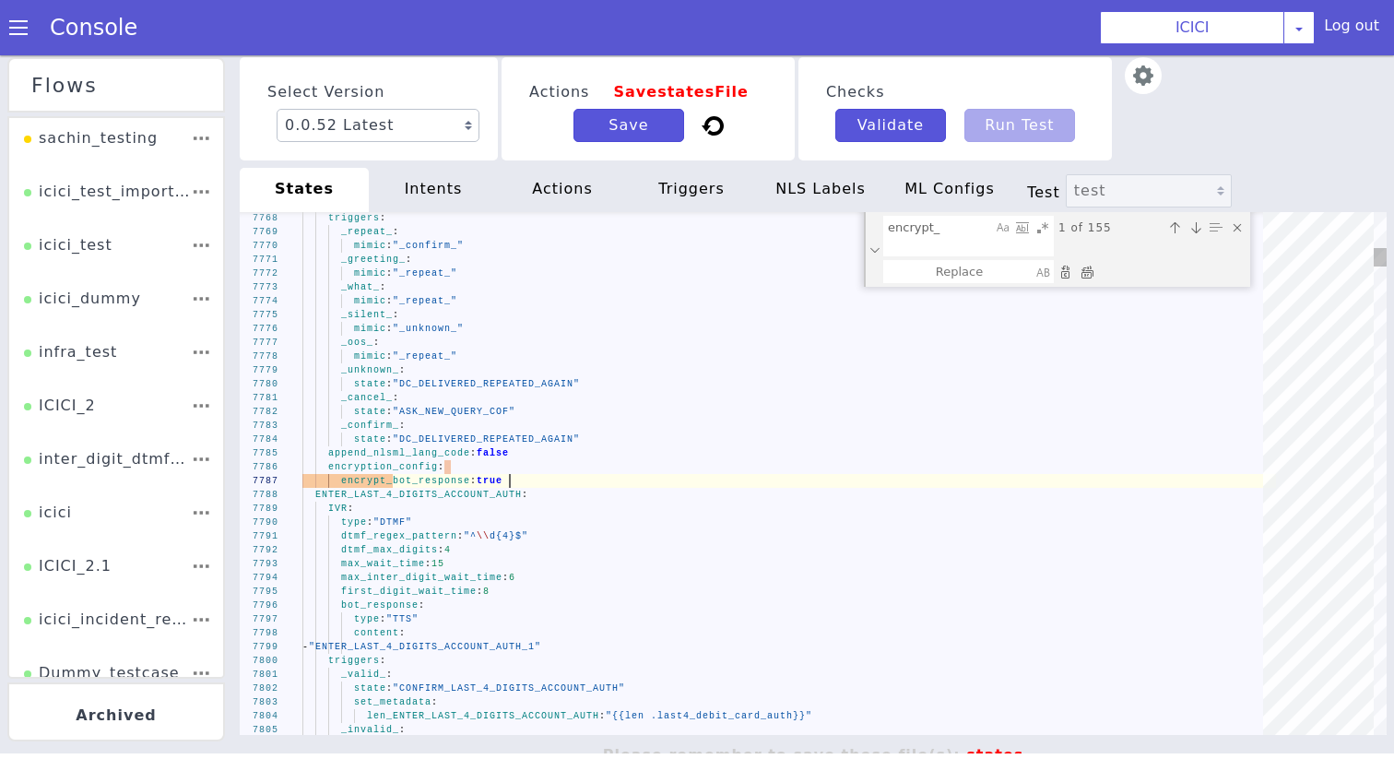
scroll to position [0, 0]
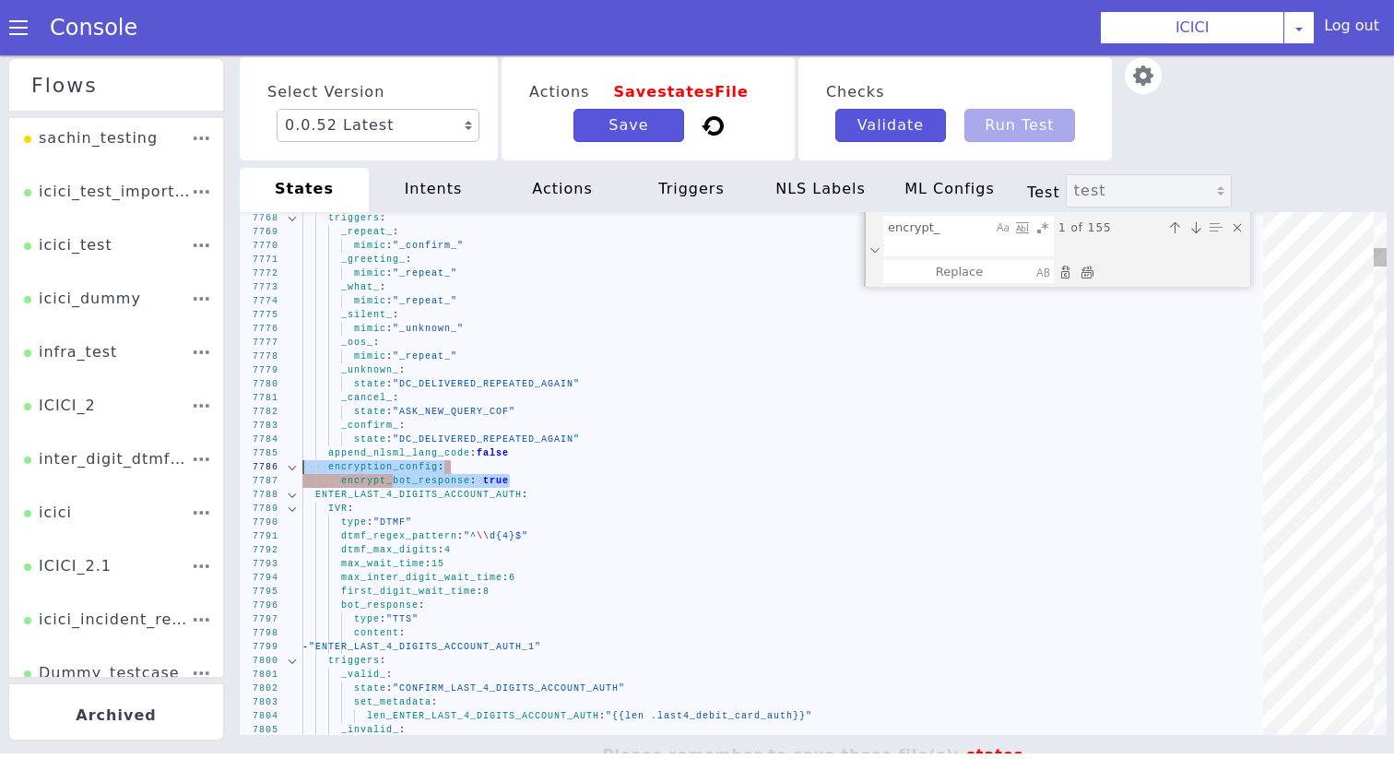
drag, startPoint x: 525, startPoint y: 487, endPoint x: 286, endPoint y: 469, distance: 239.5
click at [286, 469] on div "7768 7769 7770 7771 7772 7773 7774 7775 7776 7777 7778 7779 7780 7781 7782 7783…" at bounding box center [813, 473] width 1147 height 523
click at [967, 228] on textarea "encrypt_" at bounding box center [938, 236] width 108 height 39
paste textarea "encryption_config: encrypt_bot_response: true"
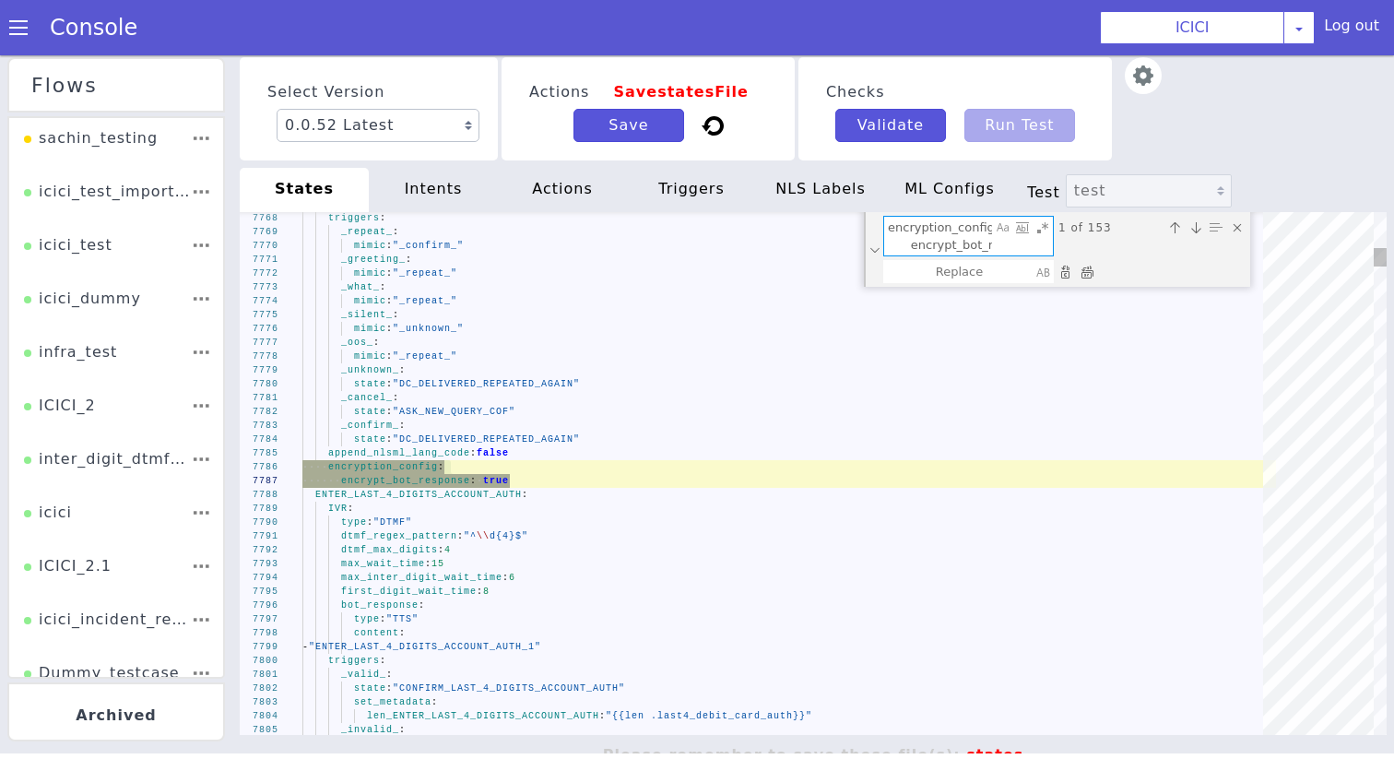
scroll to position [0, 71]
type textarea "encryption_config: encrypt_bot_response: true"
click at [1092, 271] on div "Replace All (⌘Enter)" at bounding box center [1087, 272] width 18 height 18
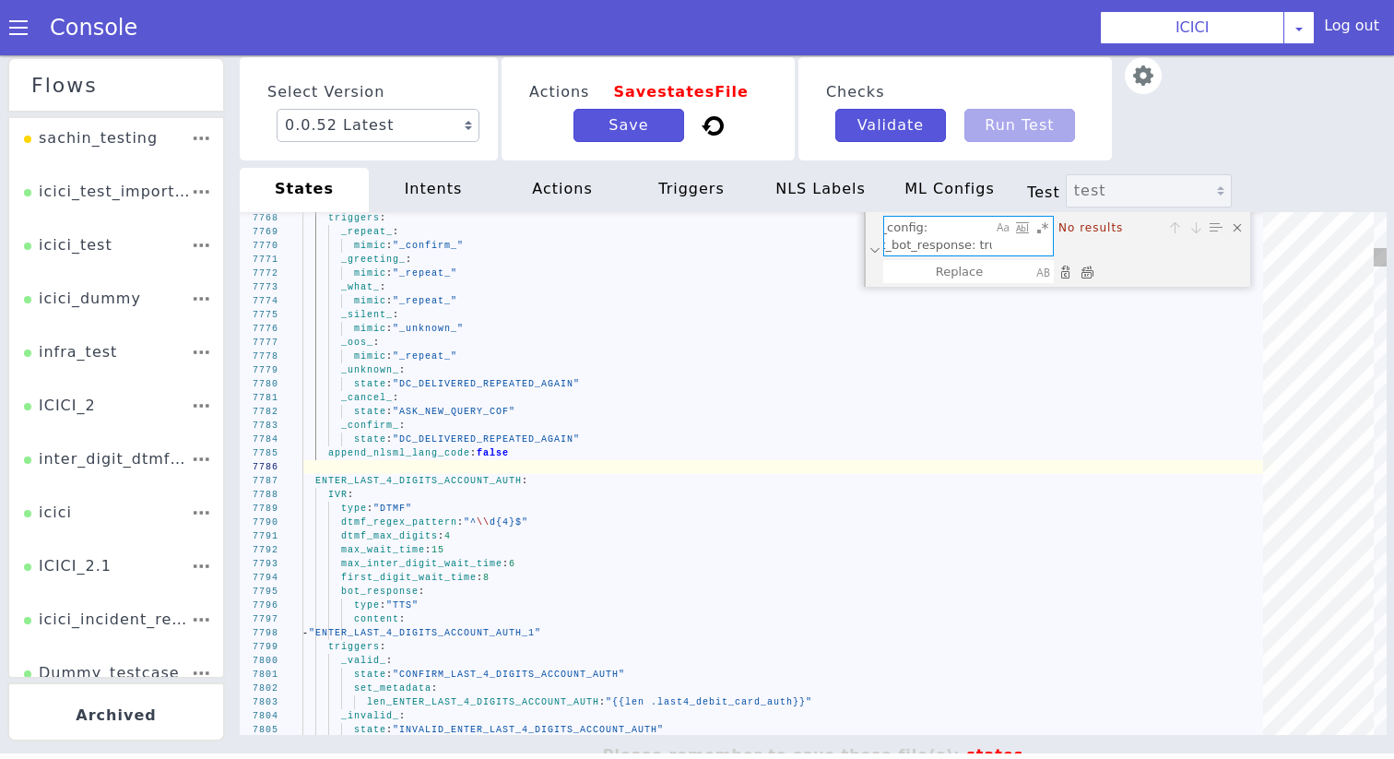
scroll to position [0, 0]
drag, startPoint x: 979, startPoint y: 229, endPoint x: 567, endPoint y: 229, distance: 412.2
click at [582, 229] on div "7768 7769 7770 7771 7772 7773 7774 7775 7776 7777 7778 7779 7780 7781 7782 7783…" at bounding box center [813, 473] width 1147 height 523
type textarea "- when: "{{ge (float .ib_310000_acc_[MEDICAL_DATA]_availbal_rupp_only) (float .…"
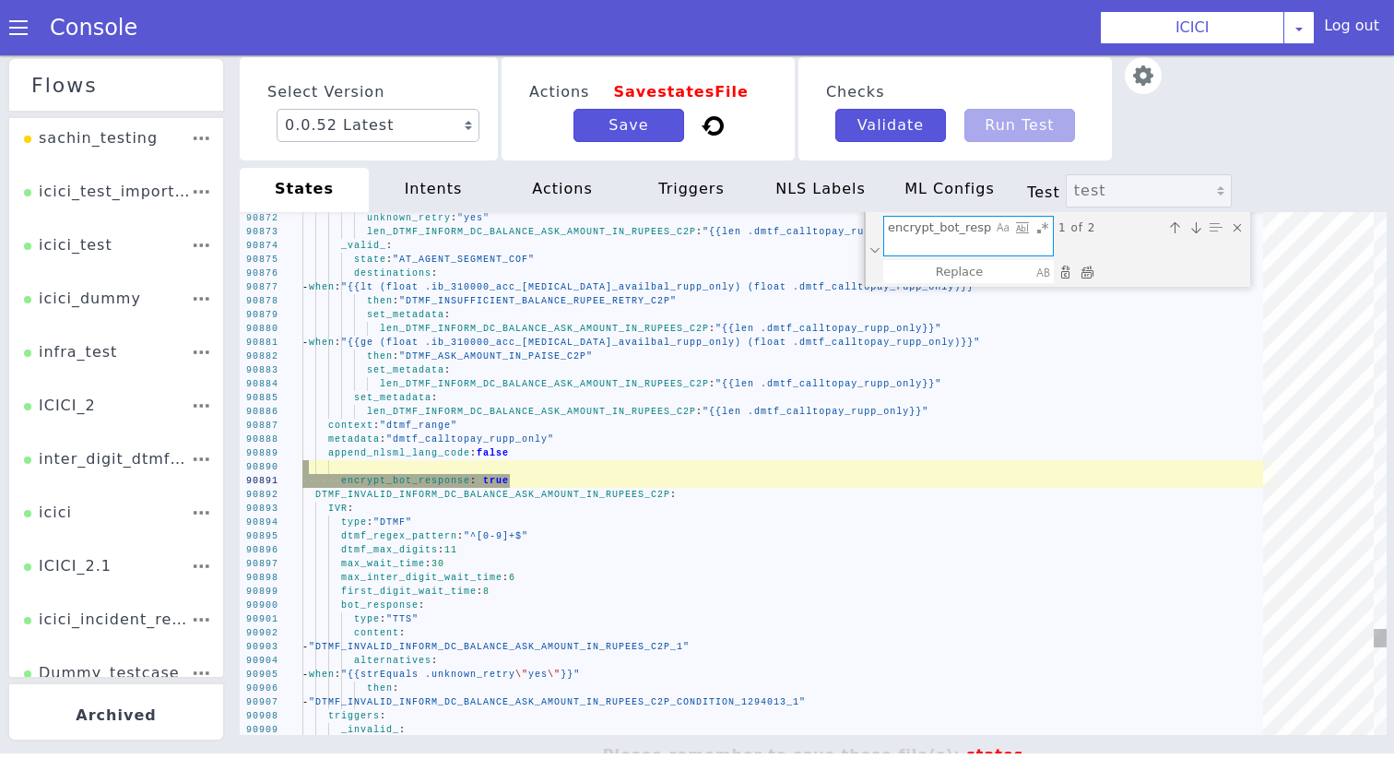
type textarea "encrypt_bot_response: true"
click at [1088, 273] on div "Replace All (⌘Enter)" at bounding box center [1087, 272] width 18 height 18
type textarea "- when: "{{ge (float .ib_310000_acc_[MEDICAL_DATA]_availbal_rupp_only) (float .…"
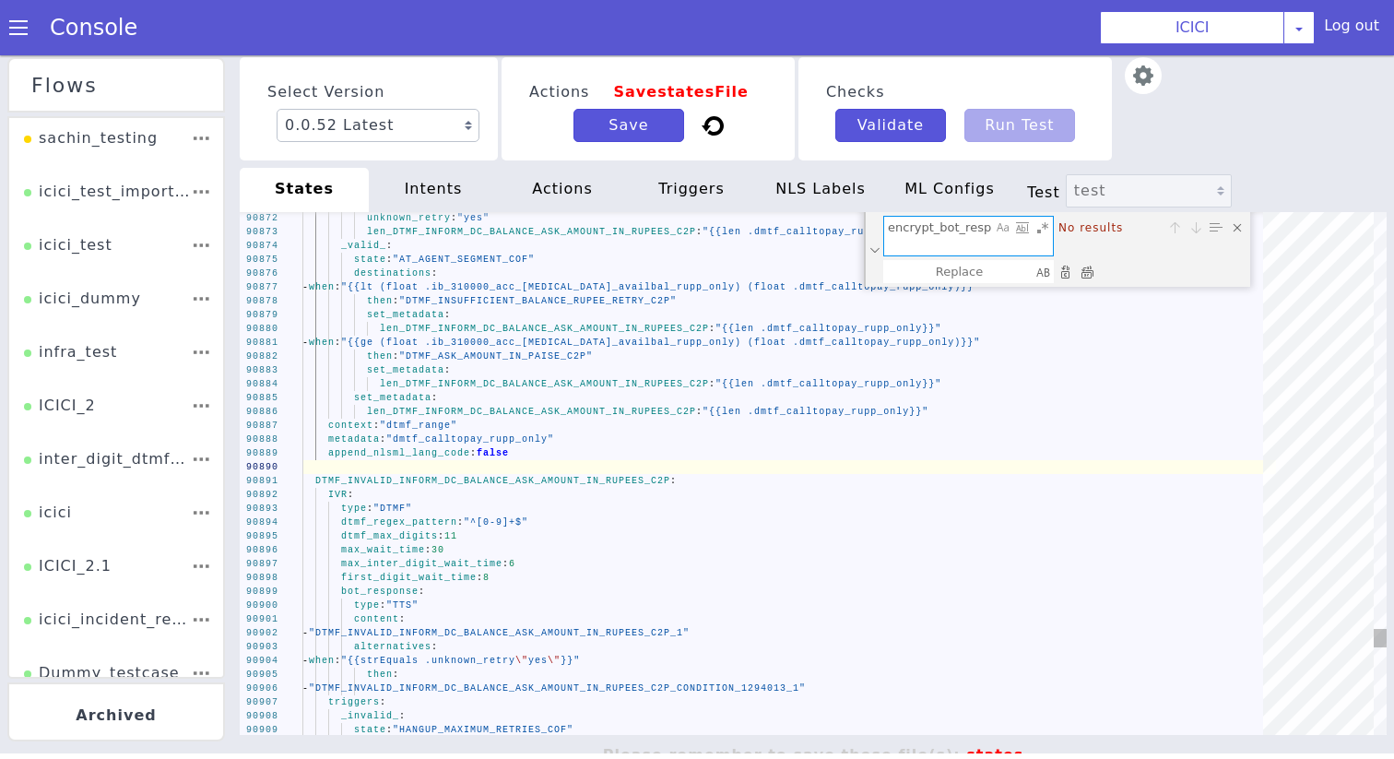
scroll to position [0, 71]
drag, startPoint x: 948, startPoint y: 249, endPoint x: 1051, endPoint y: 271, distance: 105.6
click at [1051, 271] on div "encrypt_bot_response: true encrypt_bot_response: true No results" at bounding box center [1057, 249] width 386 height 75
click at [909, 243] on textarea "encryp" at bounding box center [938, 236] width 108 height 39
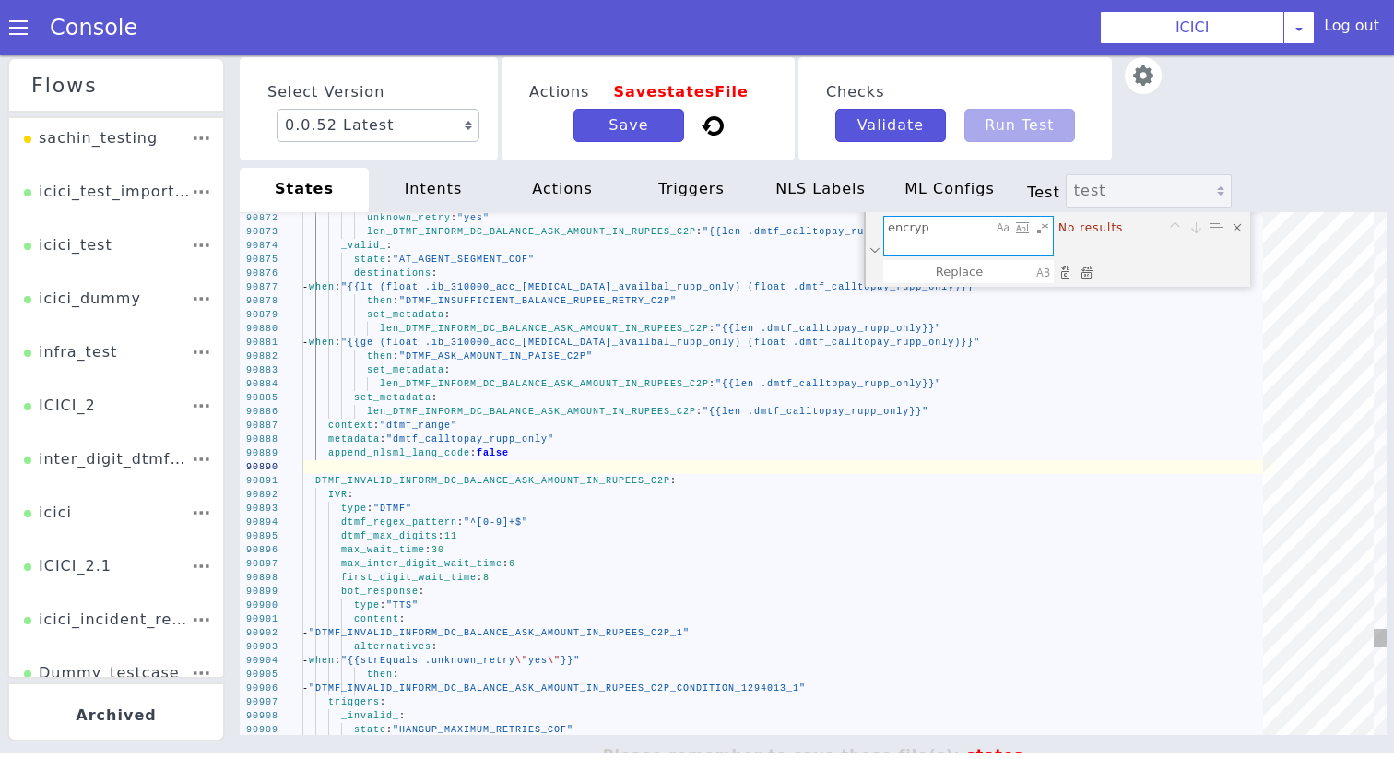
type textarea "encryp"
type textarea "f_Actcode: "000" f_Attach1: "base64 encryption of the attachment" f_Confirm: "N…"
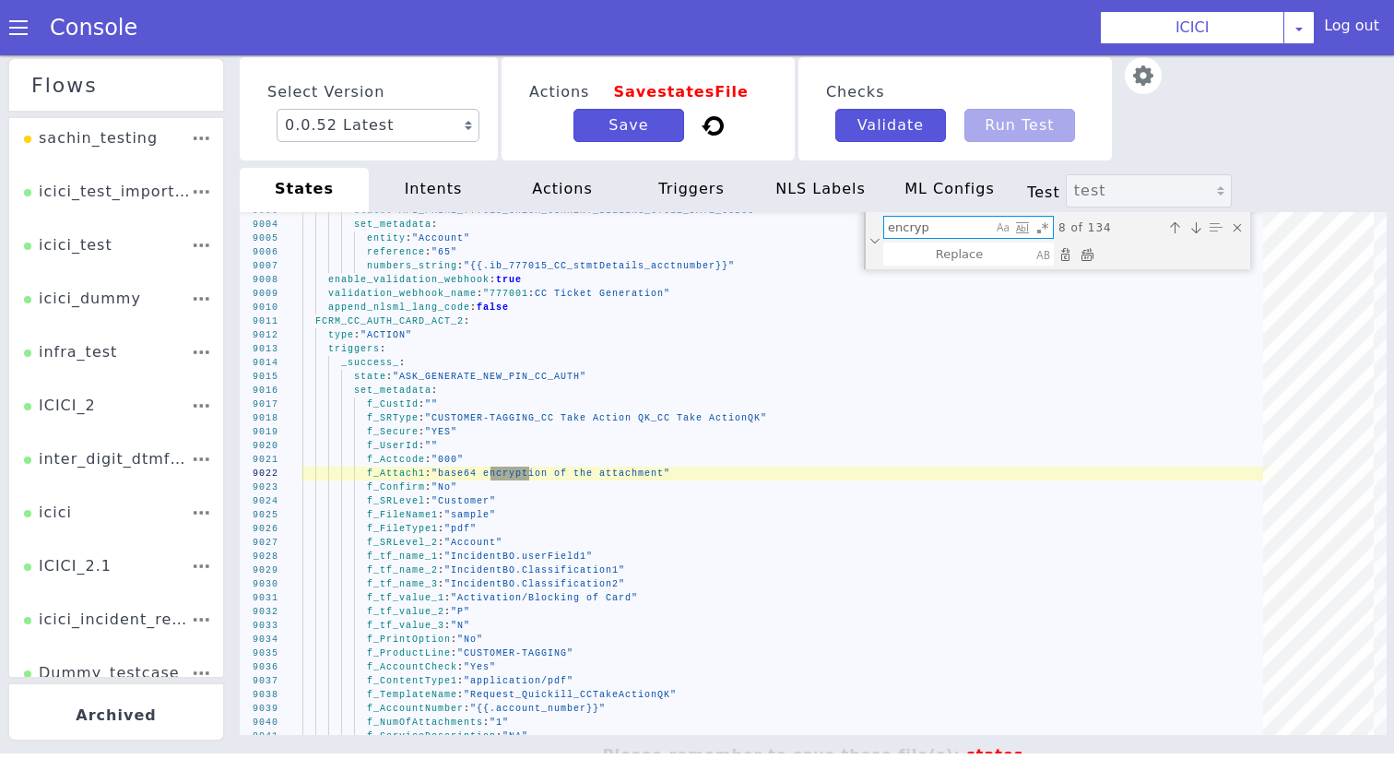
type textarea "encryp"
click at [606, 107] on label "Actions Save states File" at bounding box center [648, 92] width 238 height 33
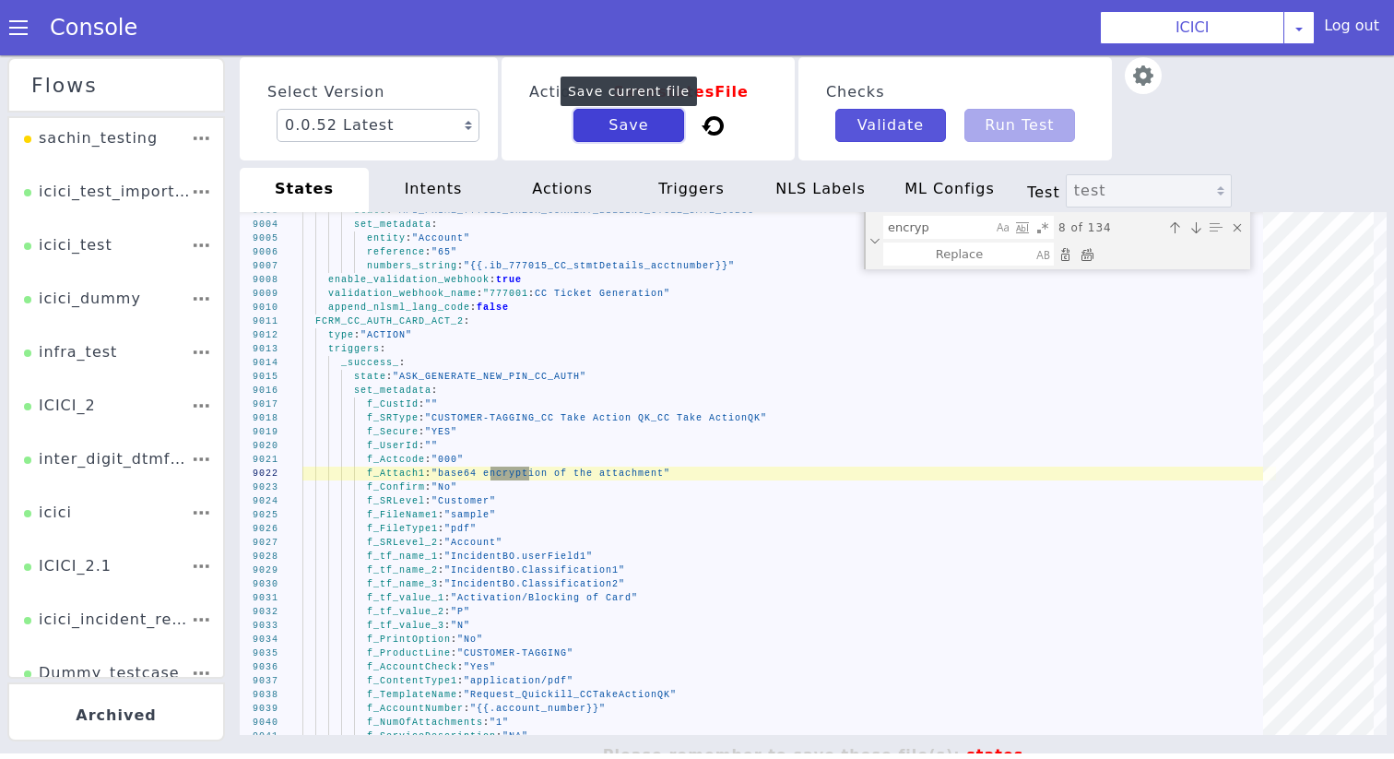
click at [610, 123] on button "Save" at bounding box center [629, 125] width 111 height 33
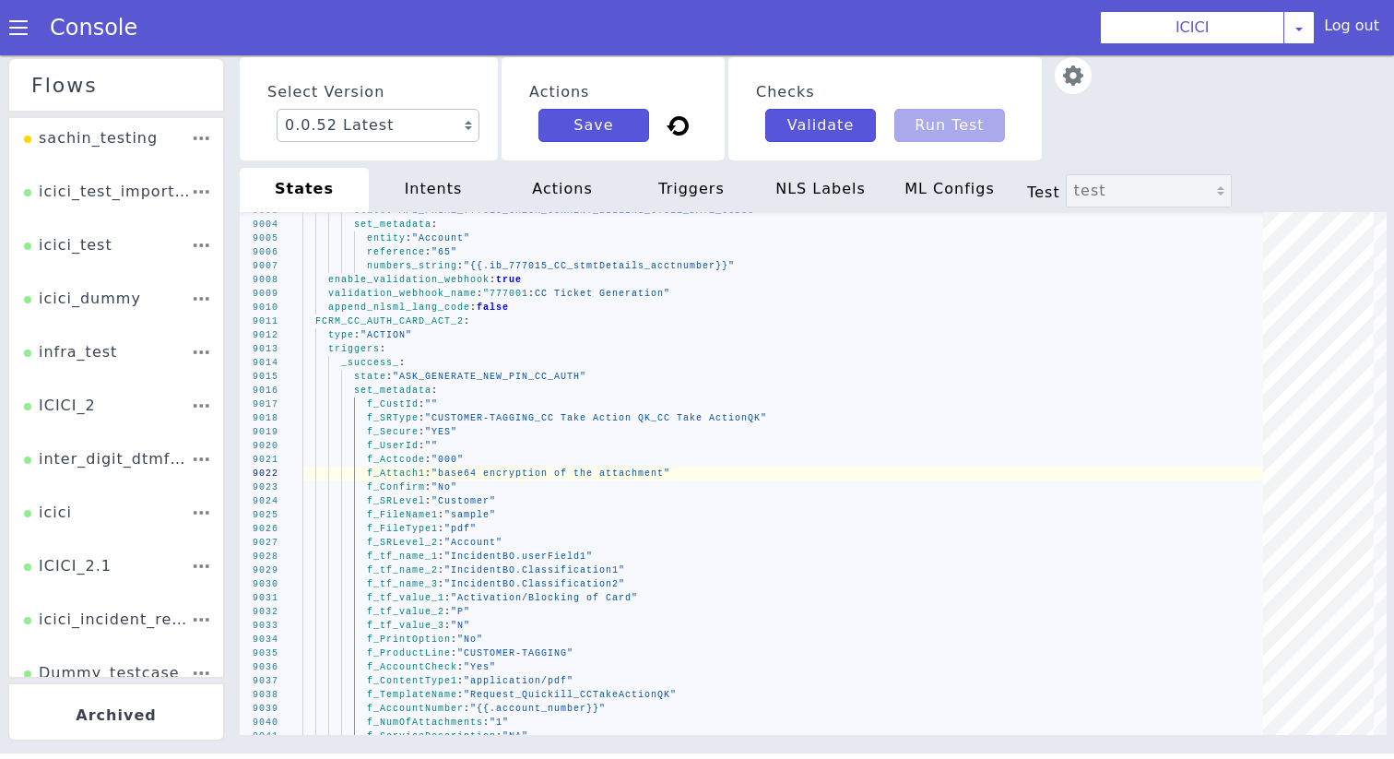
click at [413, 207] on div "intents" at bounding box center [433, 190] width 129 height 44
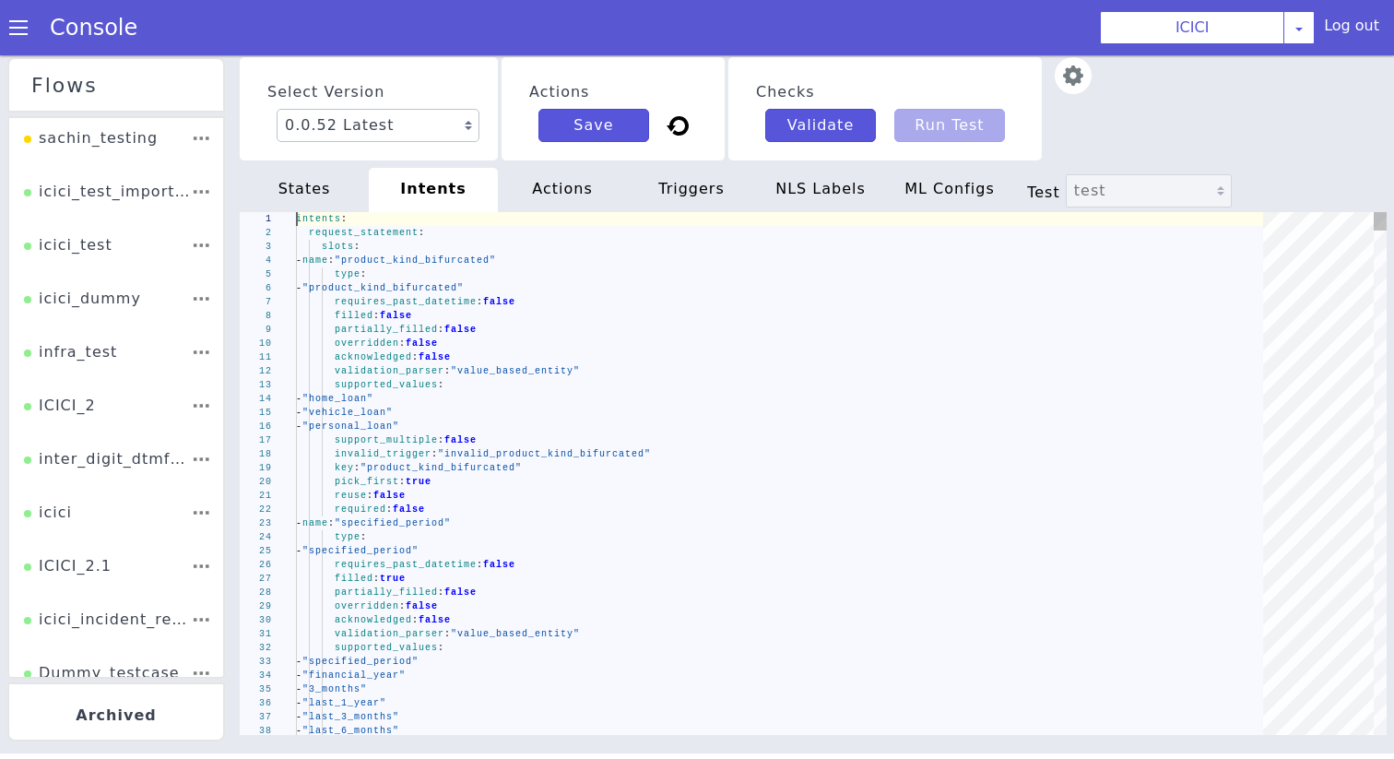
click at [427, 312] on div "filled : false" at bounding box center [786, 316] width 980 height 14
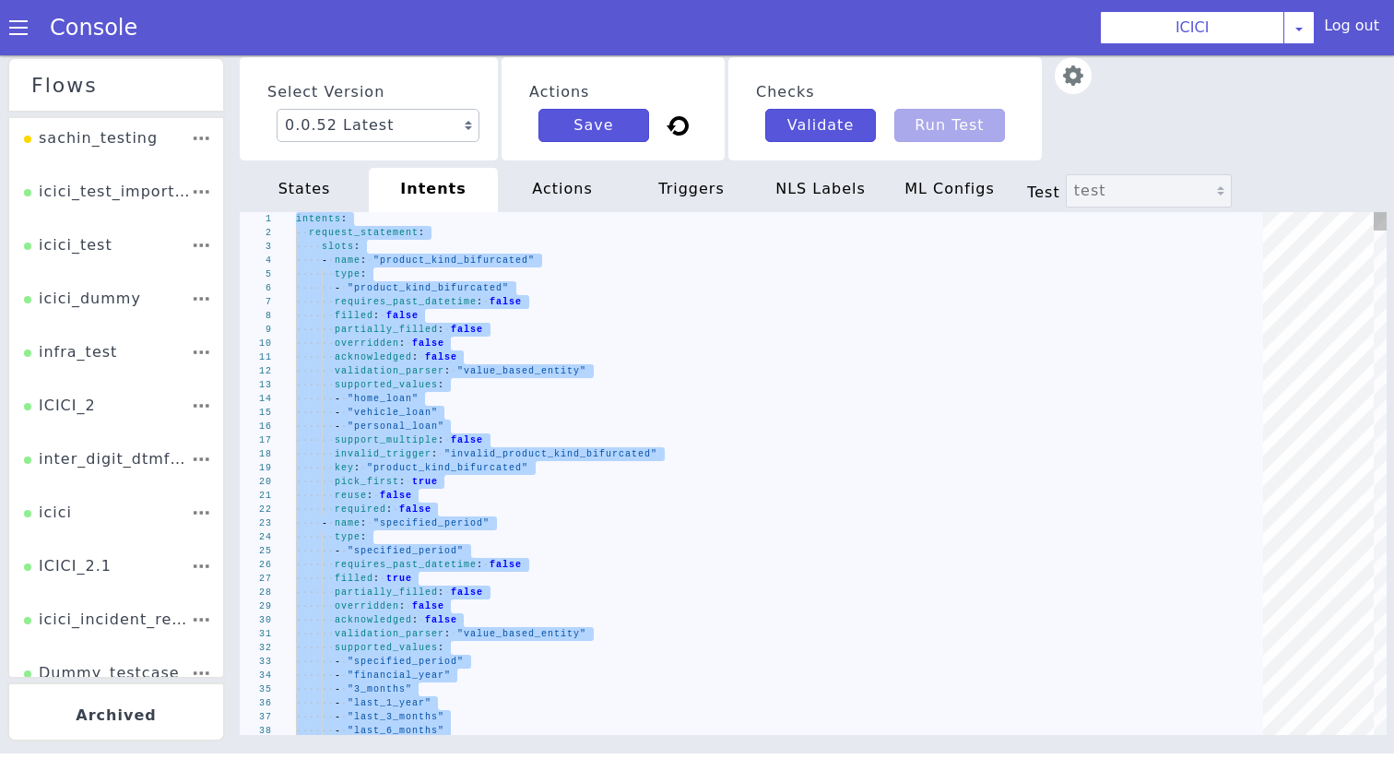
type textarea "intent: "request_new_product" security_level: "1""
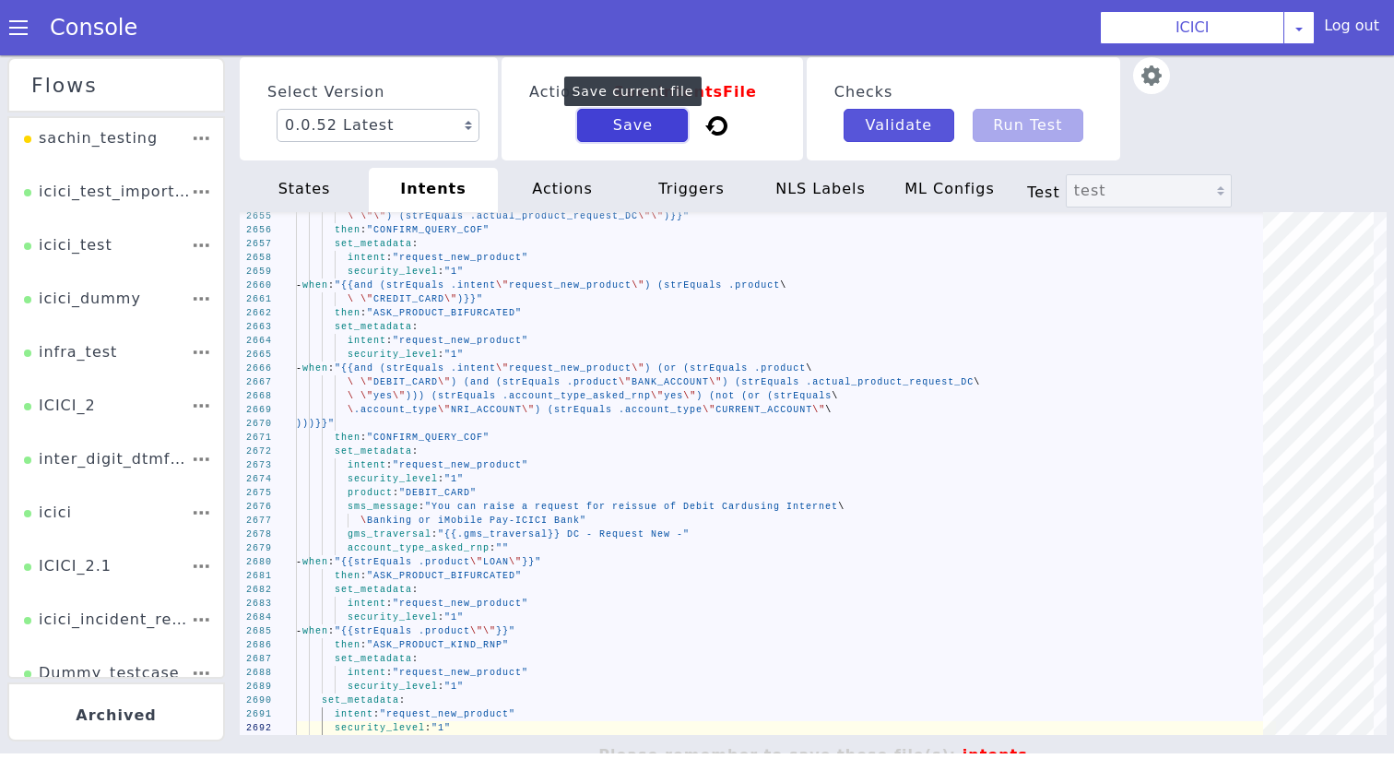
click at [632, 109] on button "Save" at bounding box center [632, 125] width 111 height 33
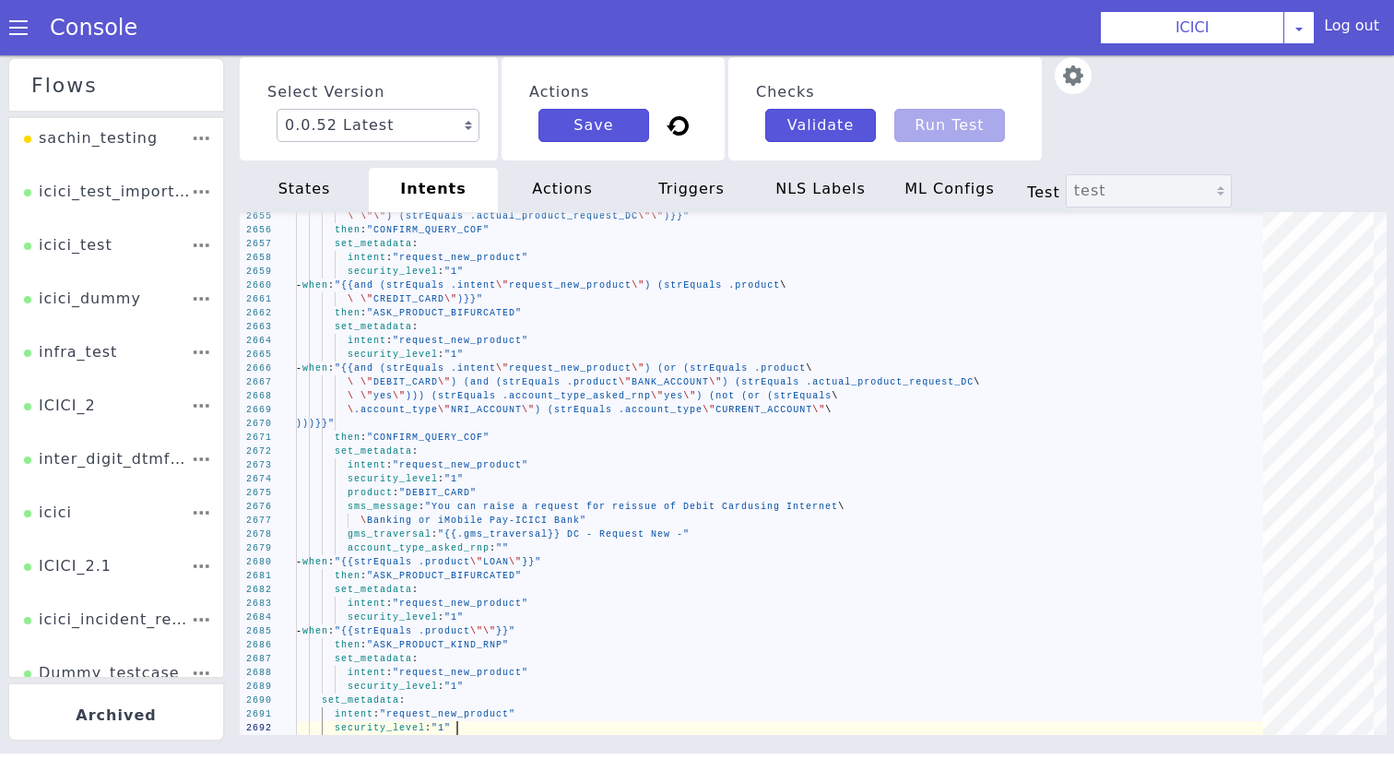
scroll to position [0, 160]
click at [567, 176] on div "actions" at bounding box center [562, 190] width 129 height 44
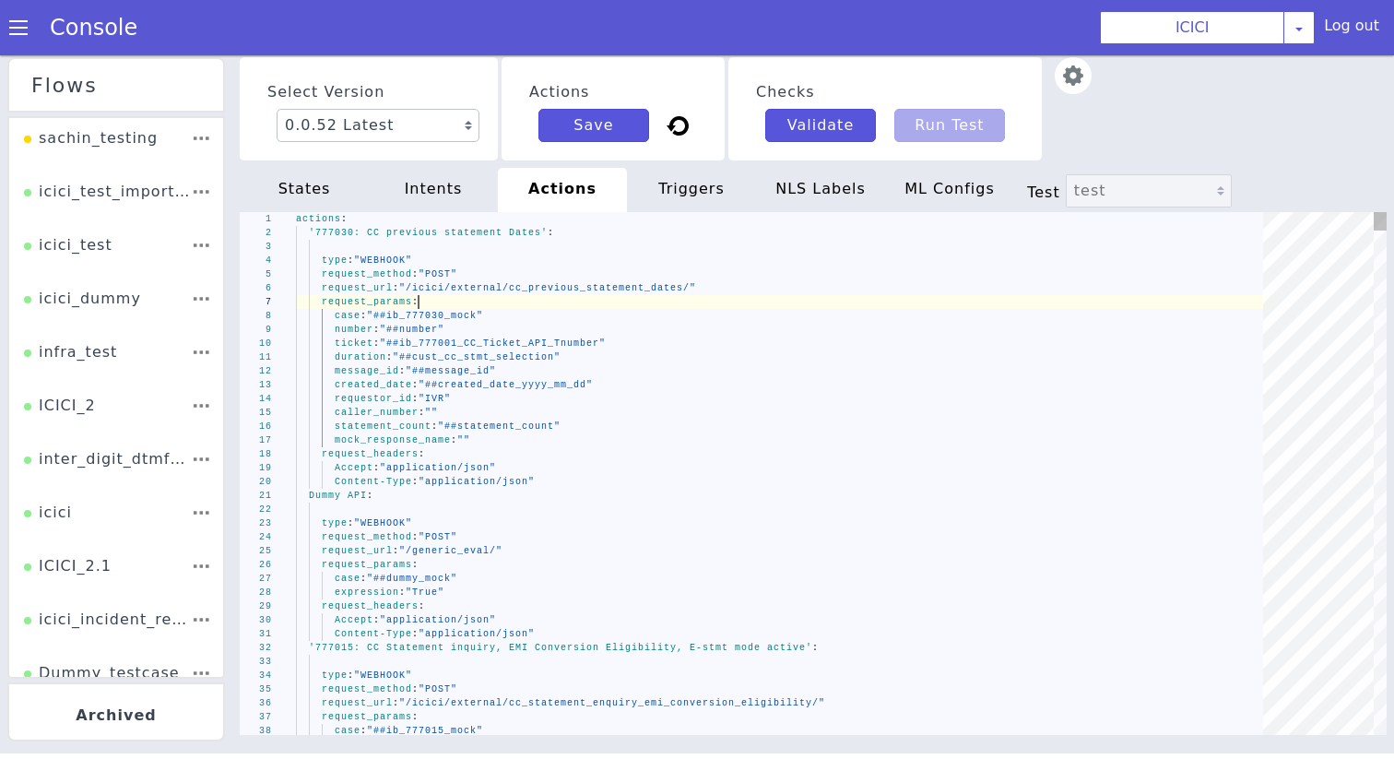
click at [563, 298] on div "request_params :" at bounding box center [786, 302] width 980 height 14
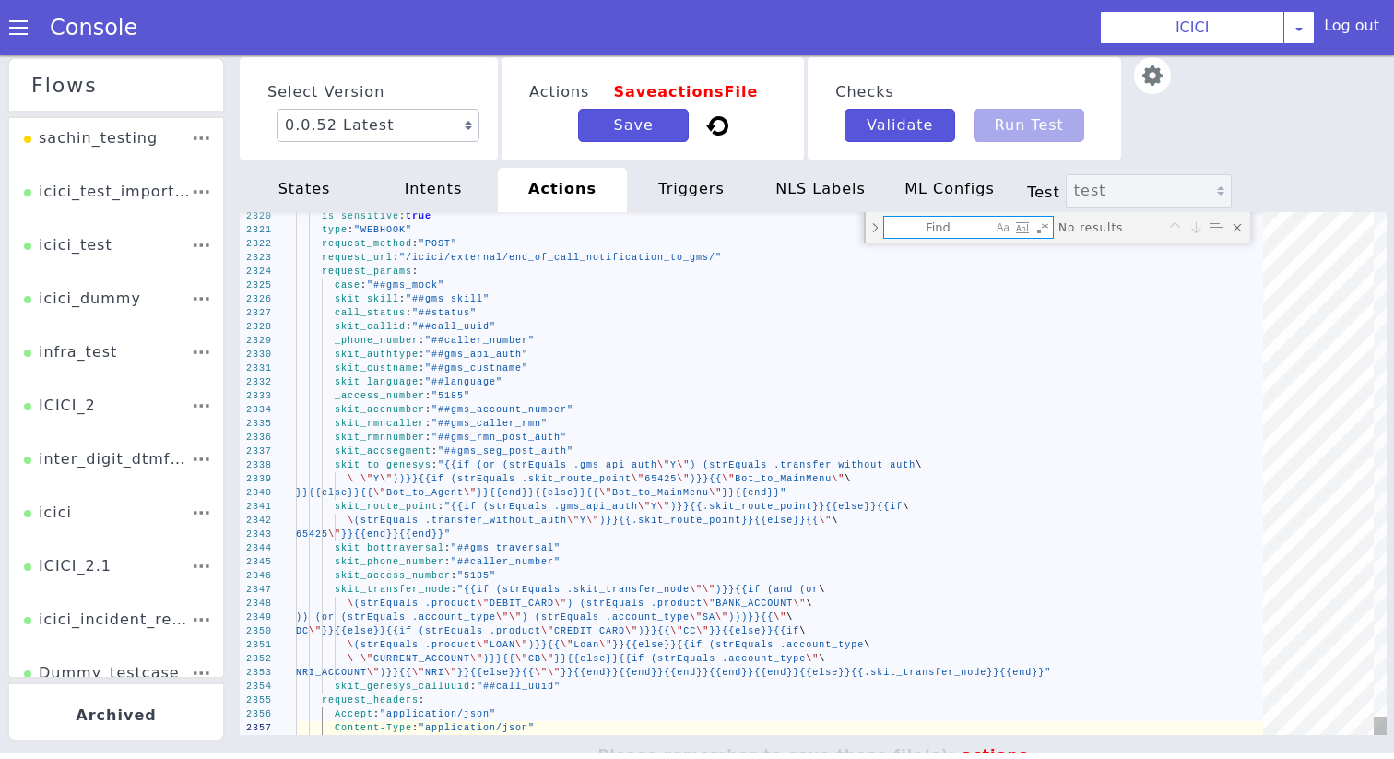
type textarea "actions: SMS API: is_sensitive: true type: "WEBHOOK" request_method: "POST" req…"
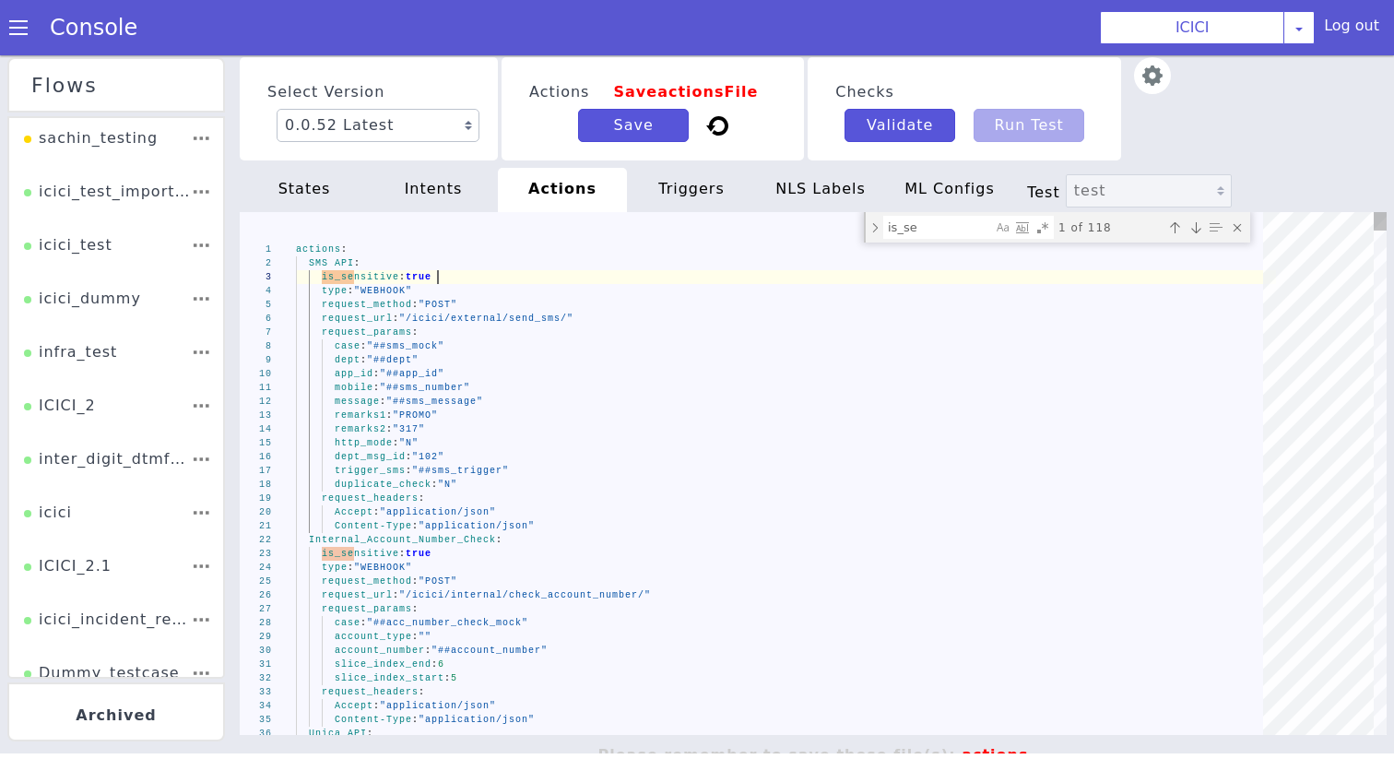
scroll to position [0, 0]
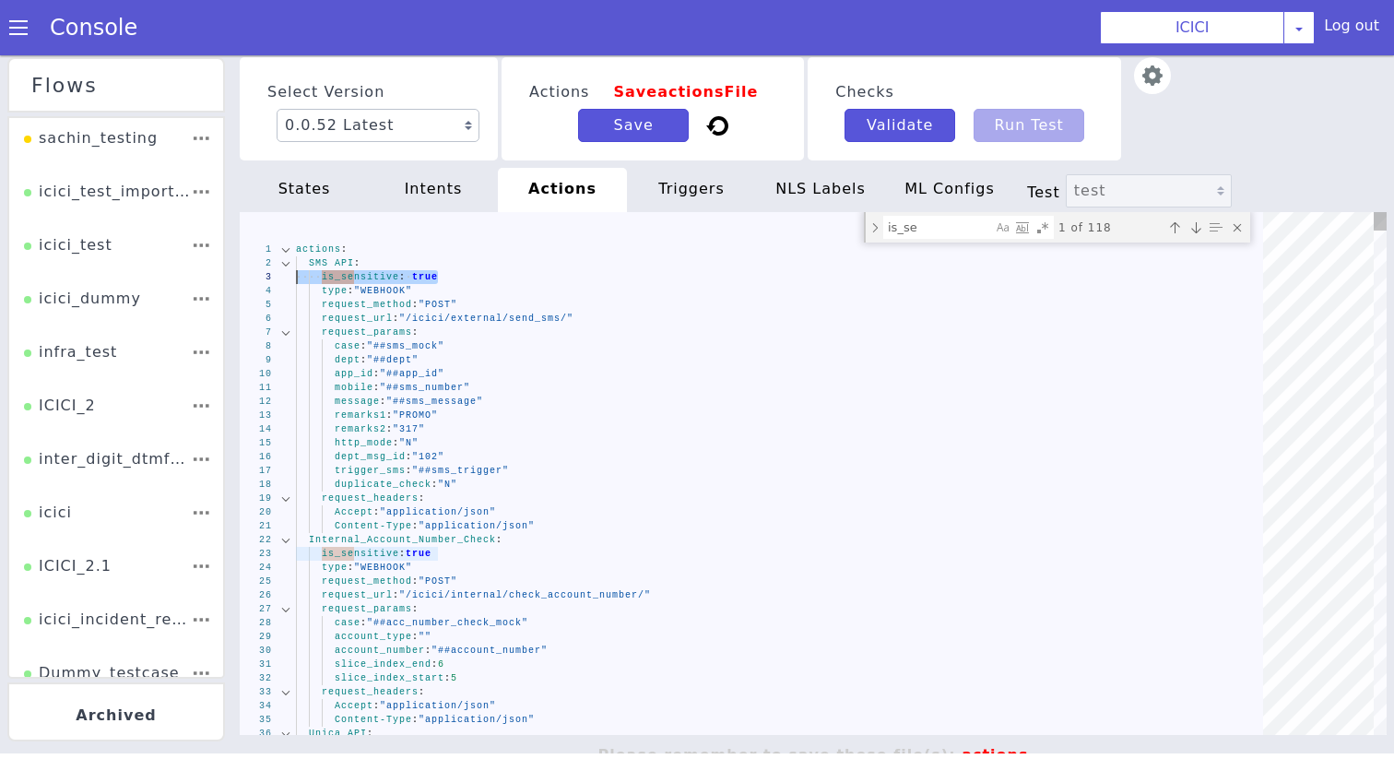
drag, startPoint x: 450, startPoint y: 274, endPoint x: 282, endPoint y: 274, distance: 167.8
click at [967, 229] on textarea "is_se" at bounding box center [938, 227] width 108 height 21
paste textarea "is_sensitive: tru"
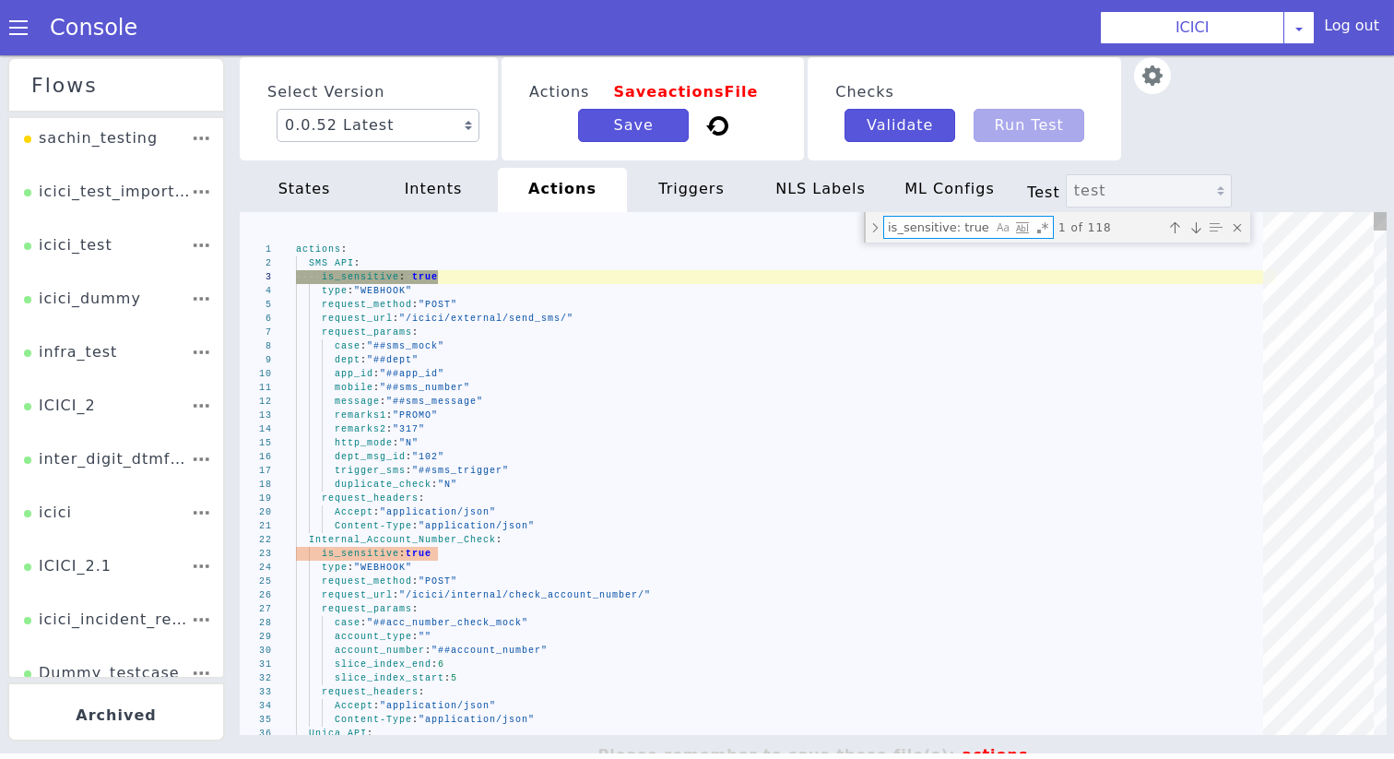
type textarea "is_sensitive: true"
click at [878, 230] on div "Toggle Replace mode" at bounding box center [875, 227] width 17 height 30
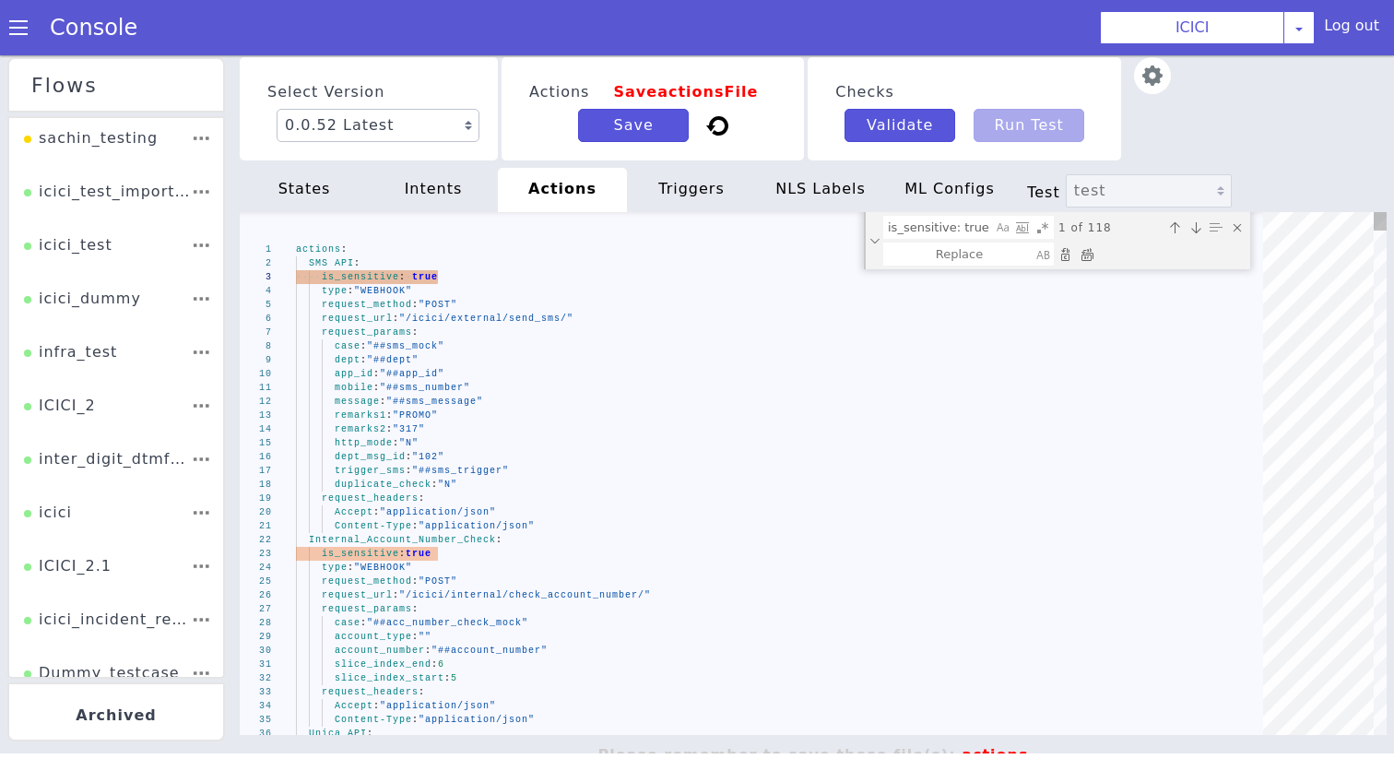
click at [1091, 255] on div "Replace All (⌘Enter)" at bounding box center [1087, 254] width 18 height 18
type textarea "actions: SMS API: type: "WEBHOOK" request_method: "POST" request_url: "/icici/e…"
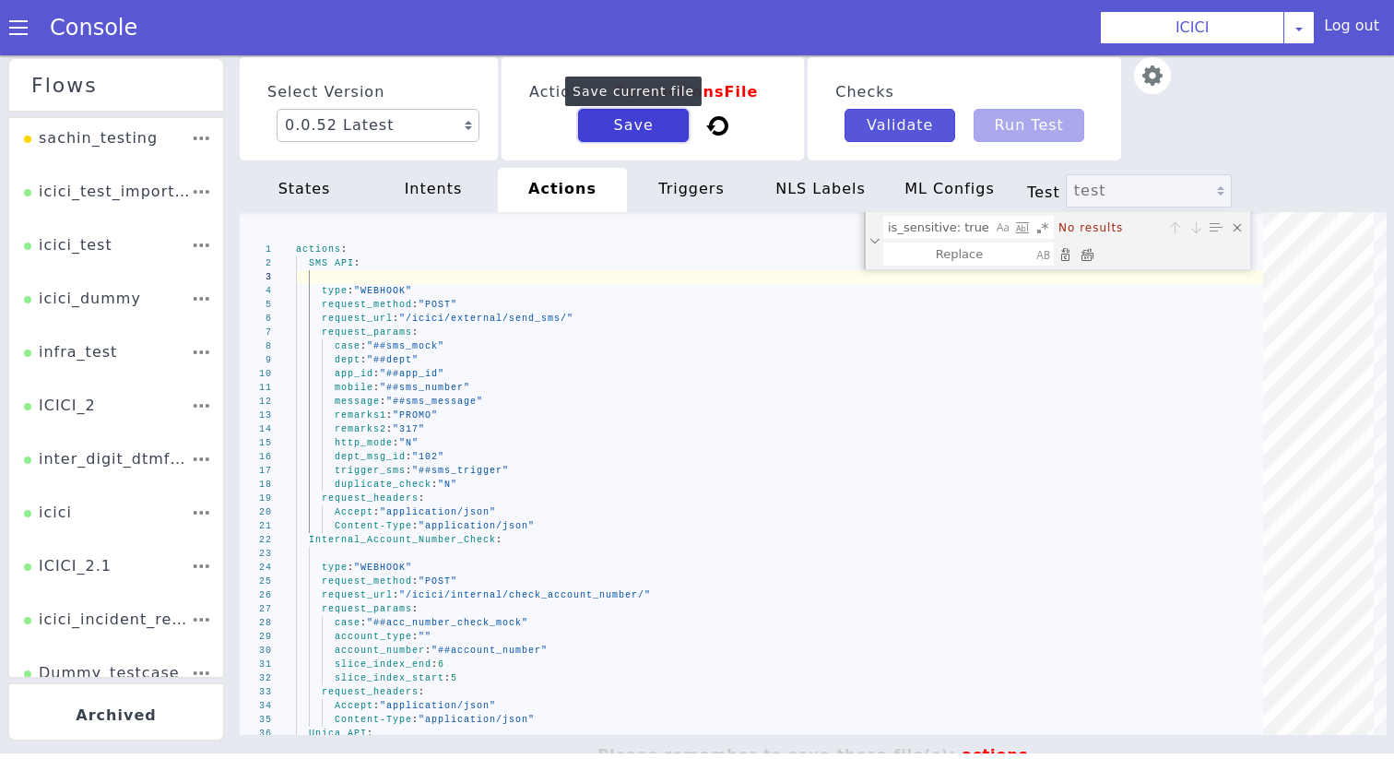
click at [663, 121] on button "Save" at bounding box center [633, 125] width 111 height 33
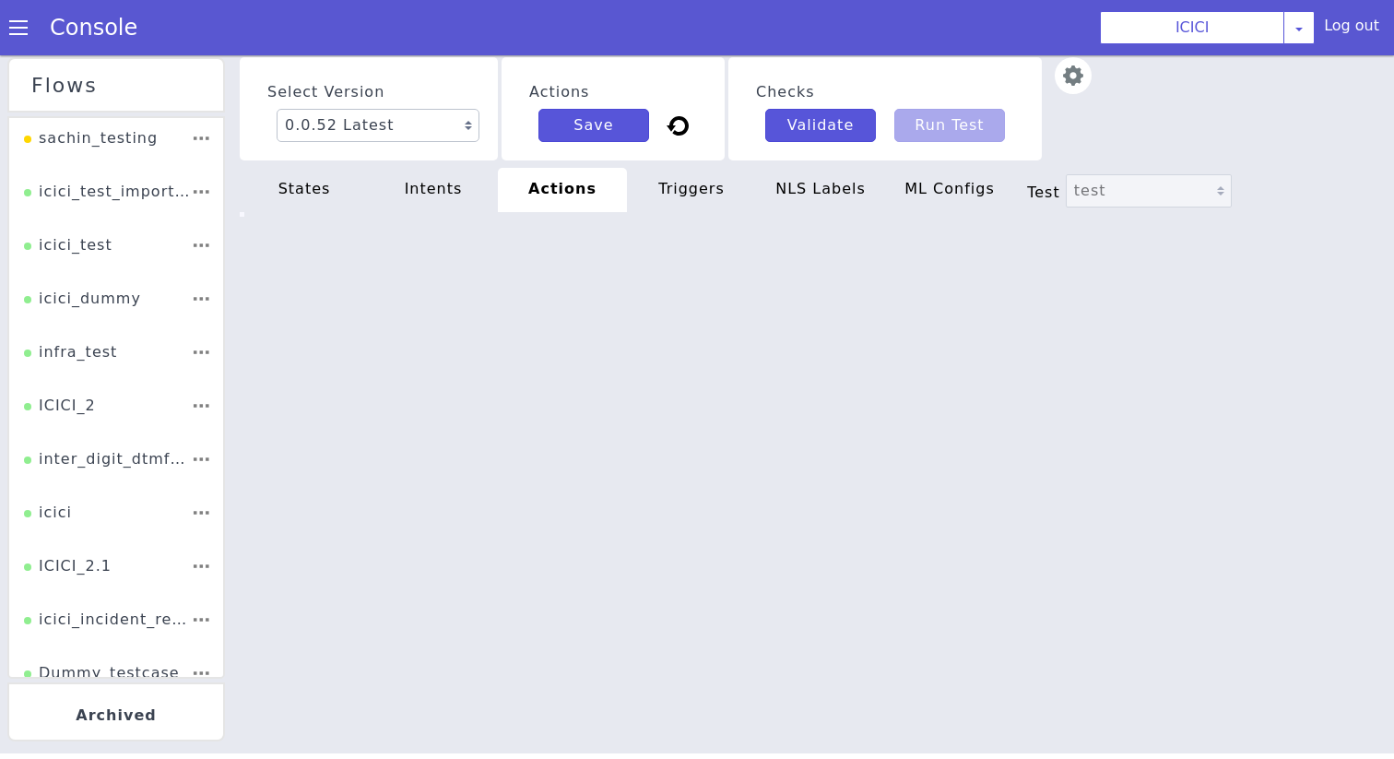
type textarea "actions: SMS API: type: "WEBHOOK" request_method: "POST" request_url: "/icici/e…"
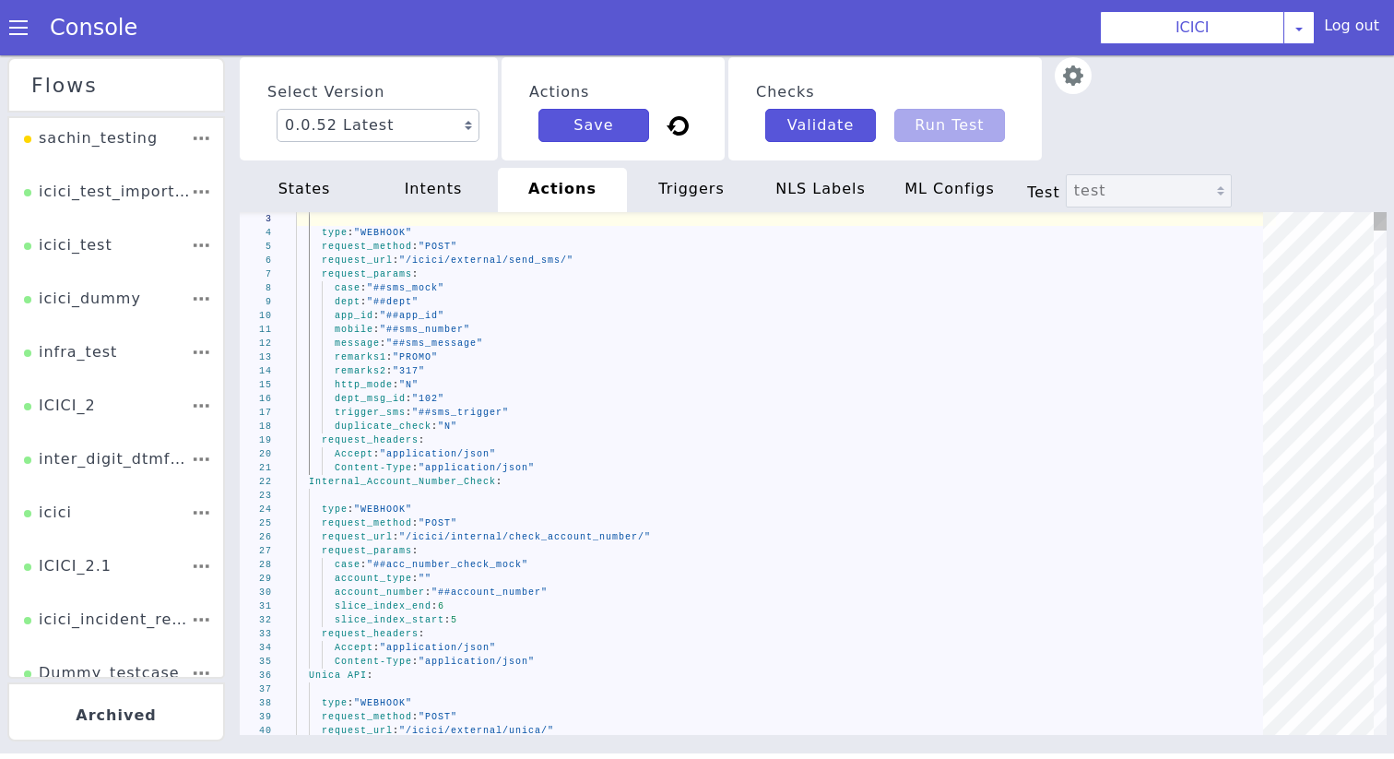
click at [680, 206] on div "triggers" at bounding box center [691, 190] width 129 height 44
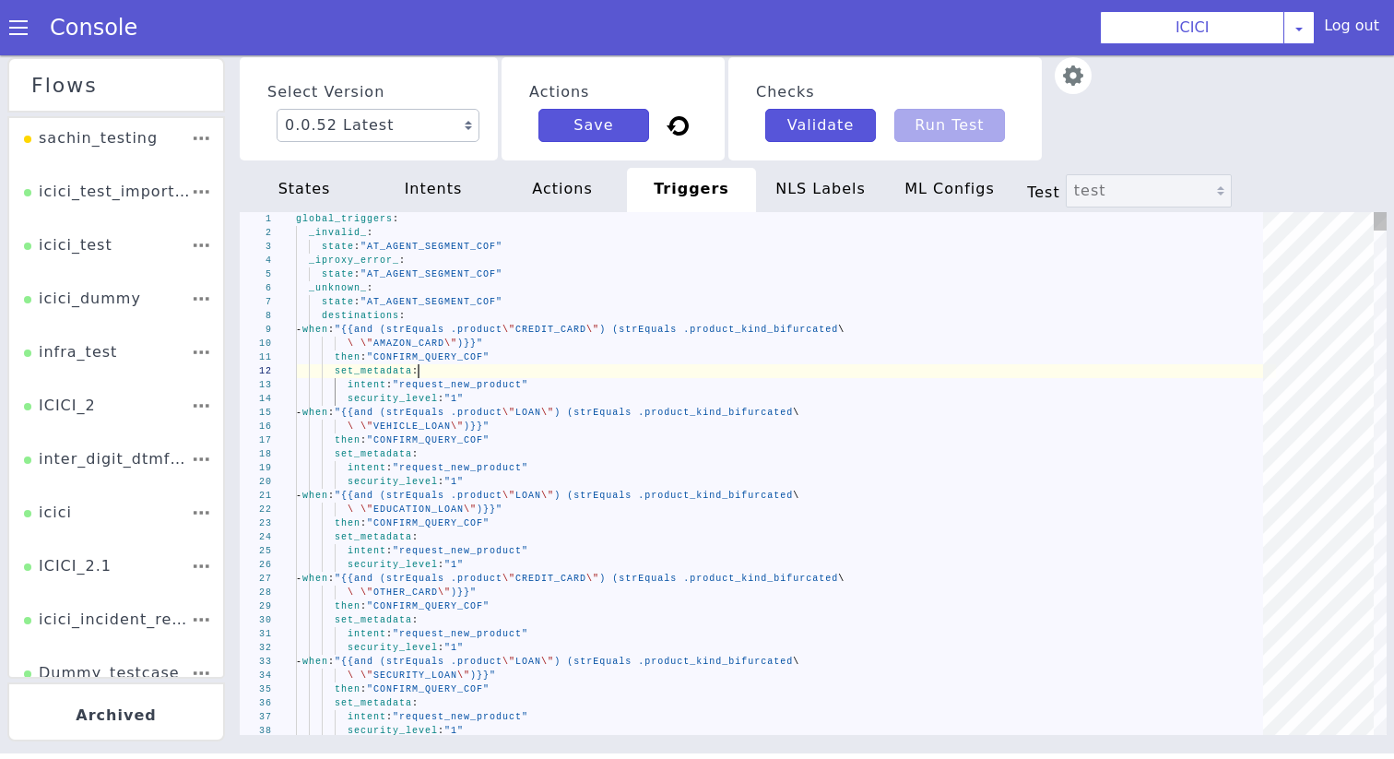
click at [587, 372] on div "set_metadata :" at bounding box center [786, 371] width 980 height 14
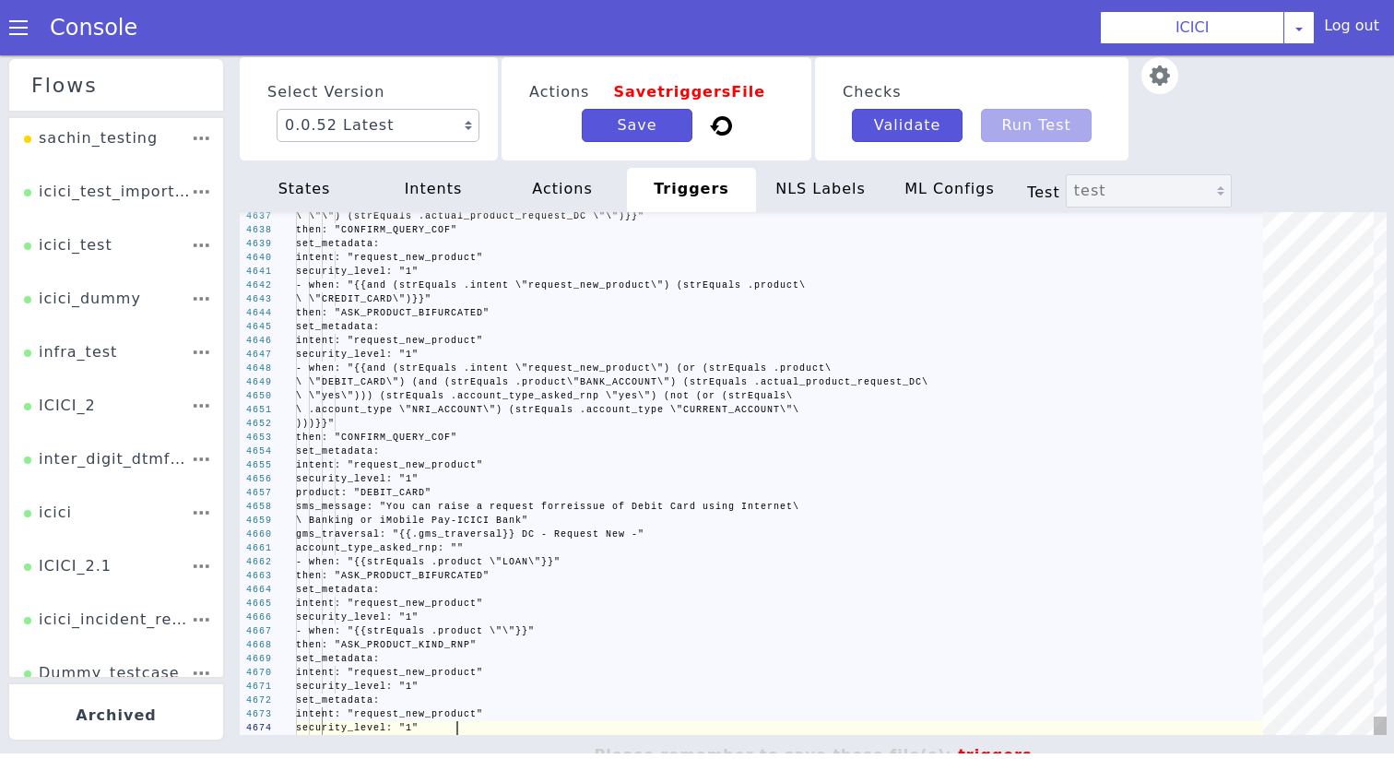
type textarea "security_level: "1" set_metadata: intent: "request_new_product" security_level:…"
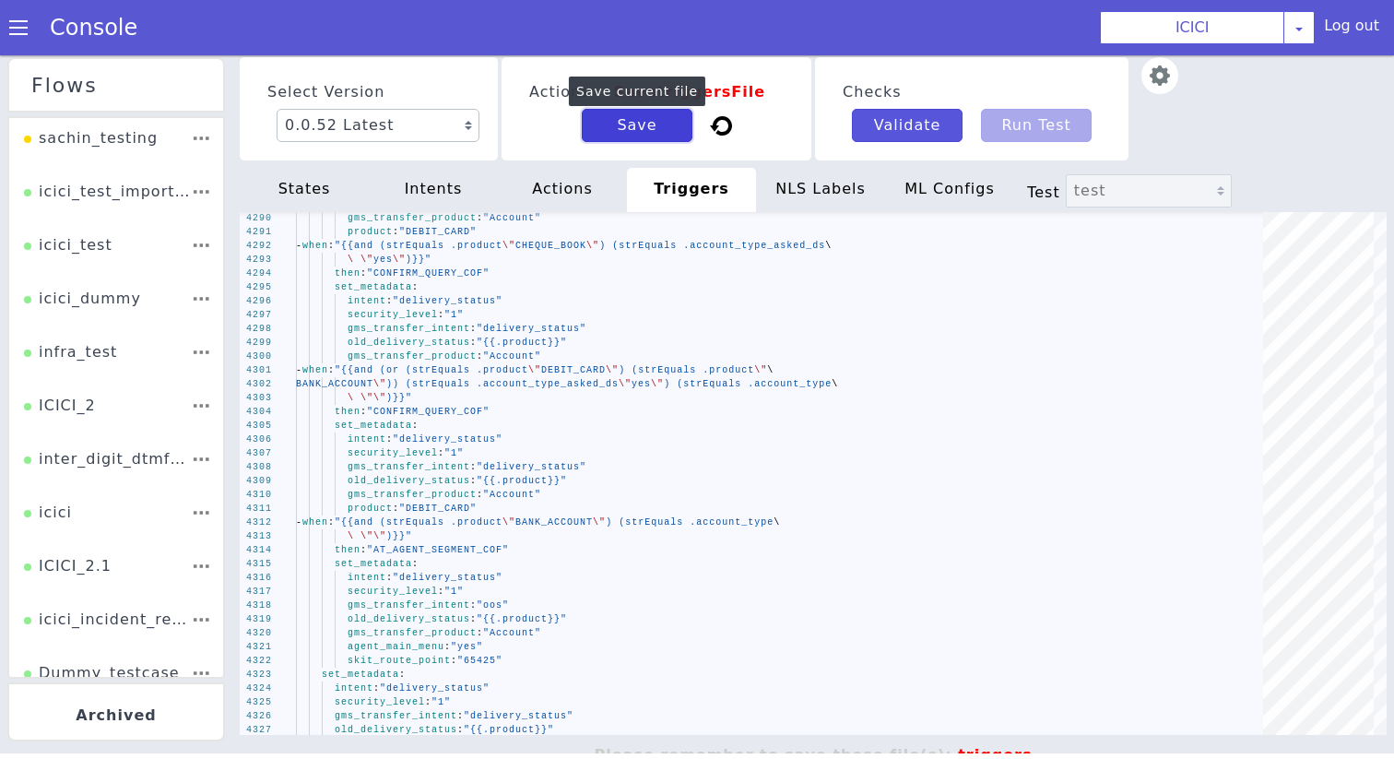
click at [619, 123] on button "Save" at bounding box center [637, 125] width 111 height 33
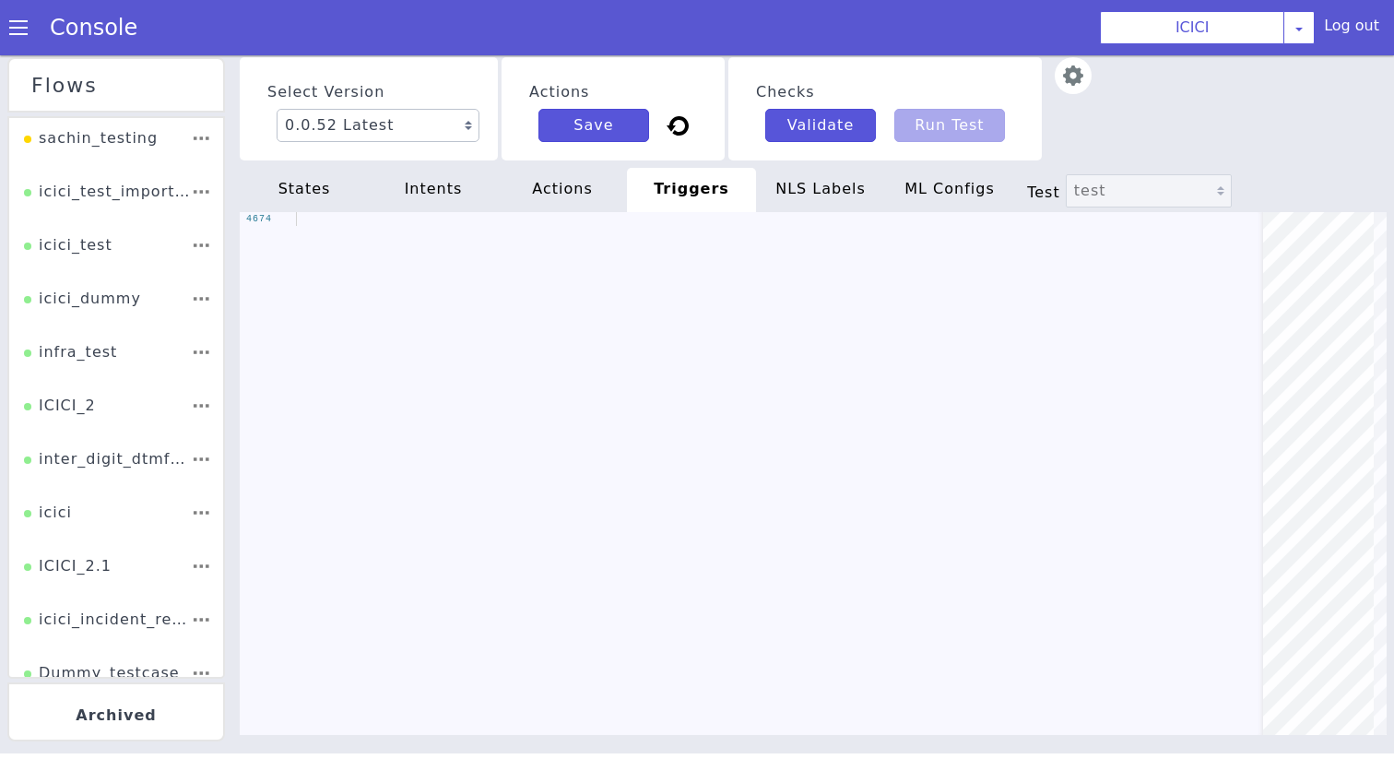
type textarea "security_level: "1" set_metadata: intent: "request_new_product" security_level:…"
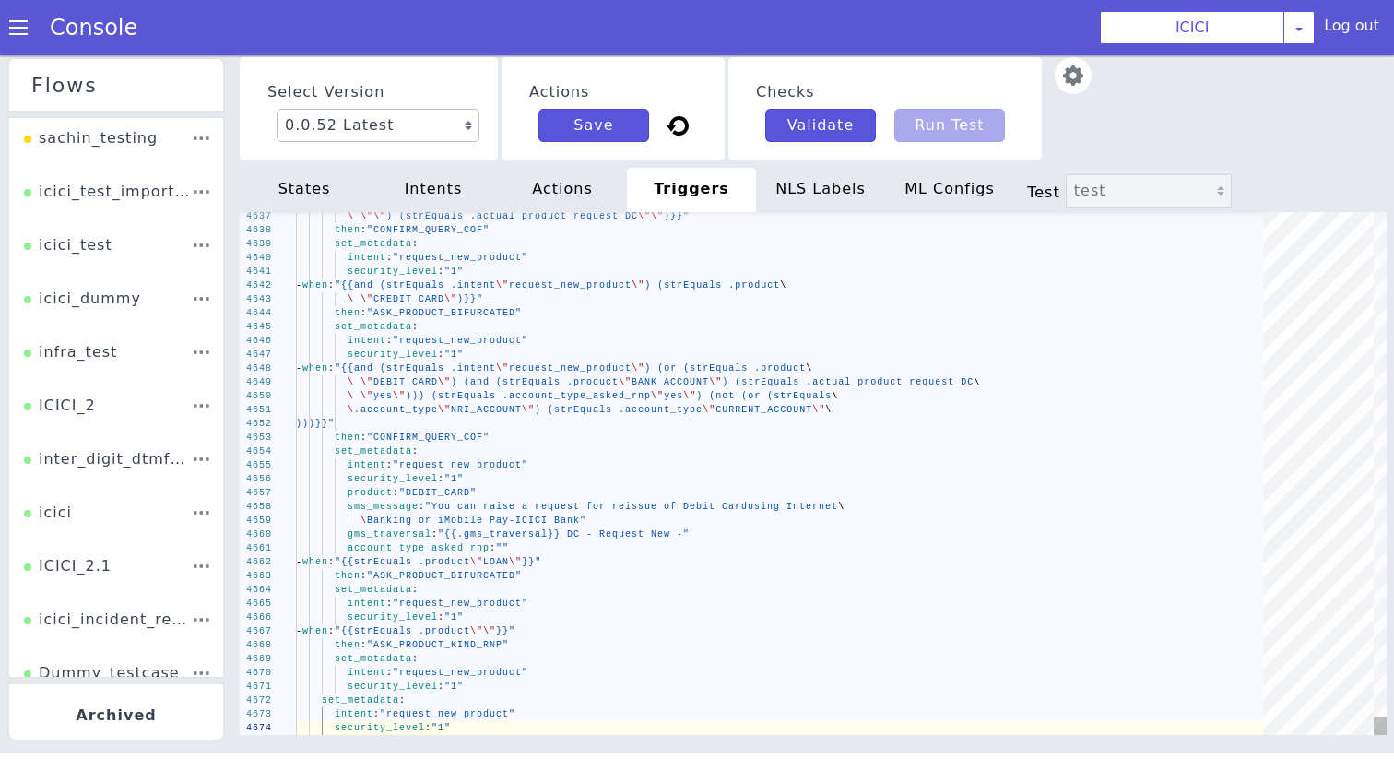
click at [799, 199] on div "NLS Labels" at bounding box center [820, 190] width 129 height 44
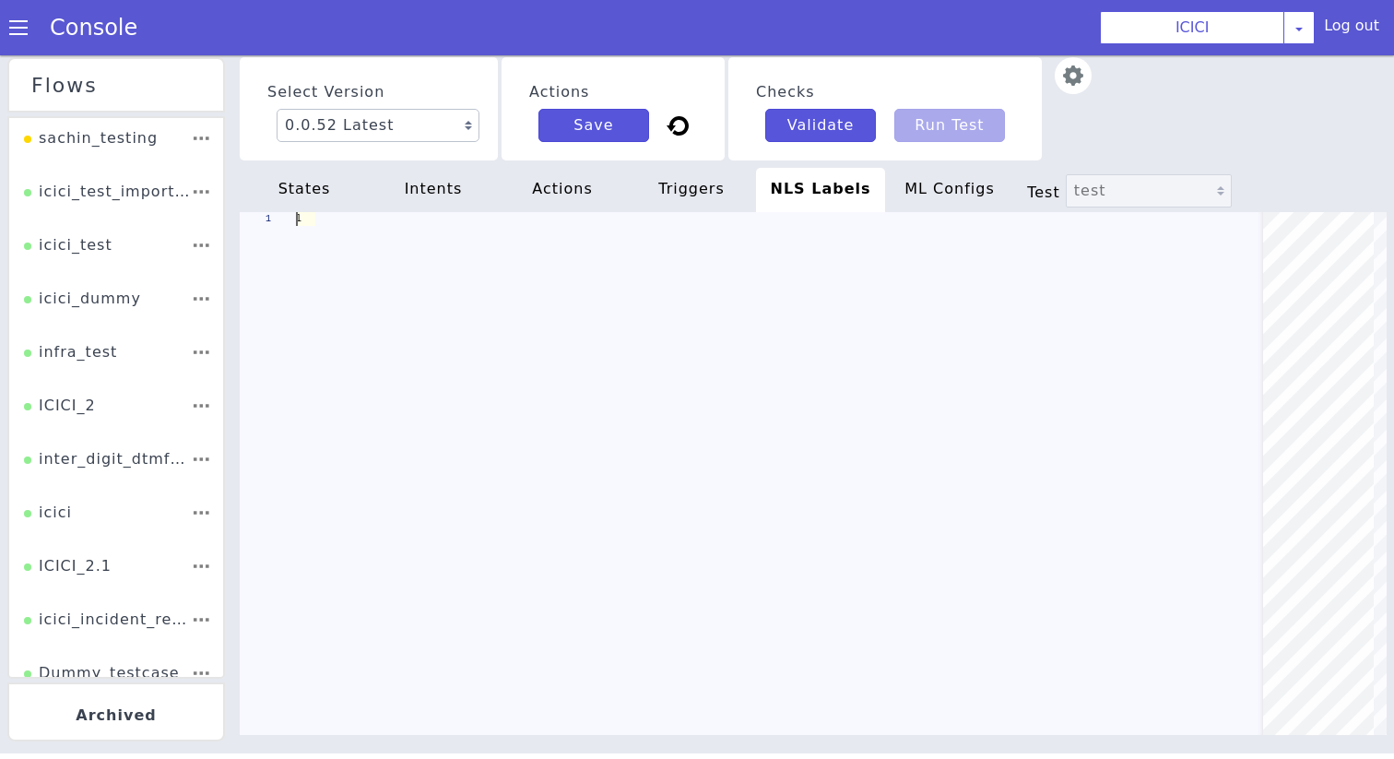
scroll to position [0, 167]
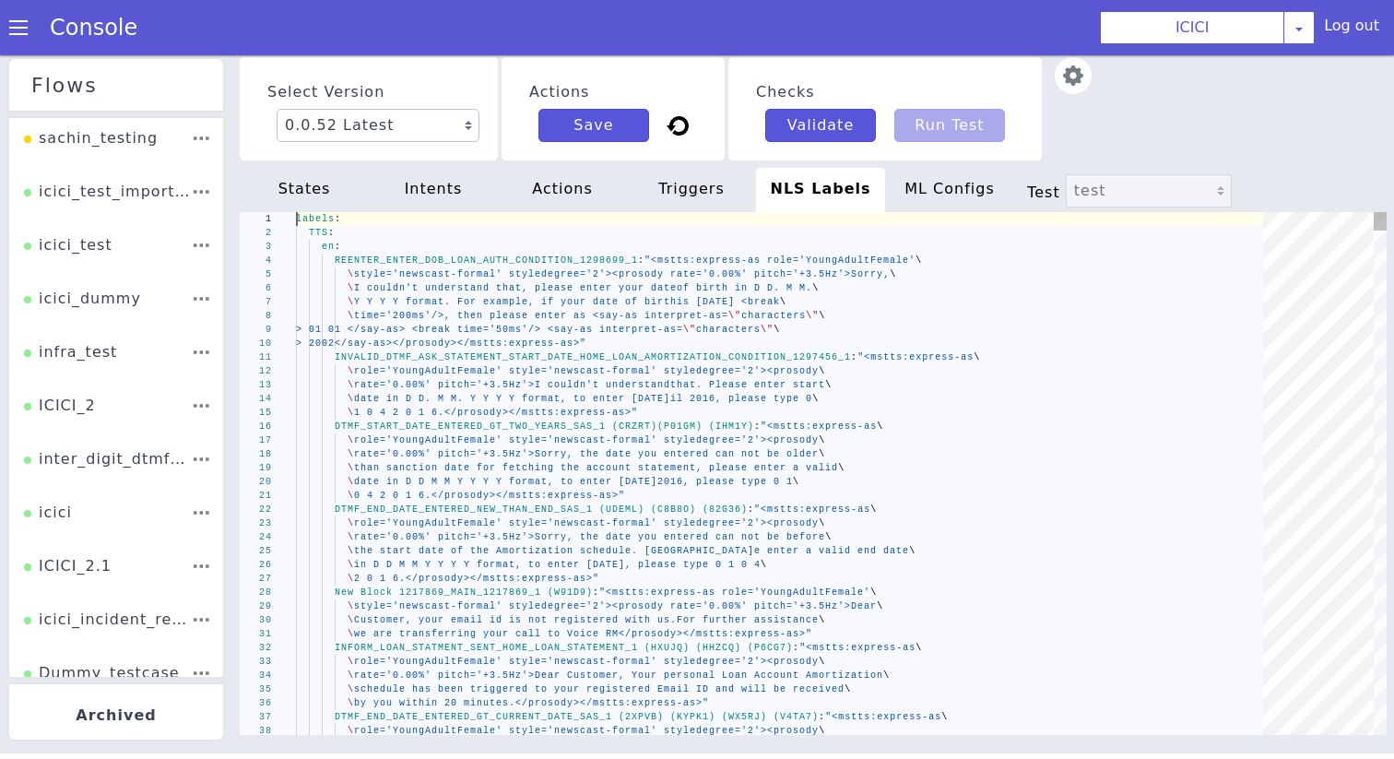
click at [657, 335] on div "> 01 01 </say-as> <break time='50ms'/> <sa y-as interpret-as= \" characters \" \" at bounding box center [786, 330] width 980 height 14
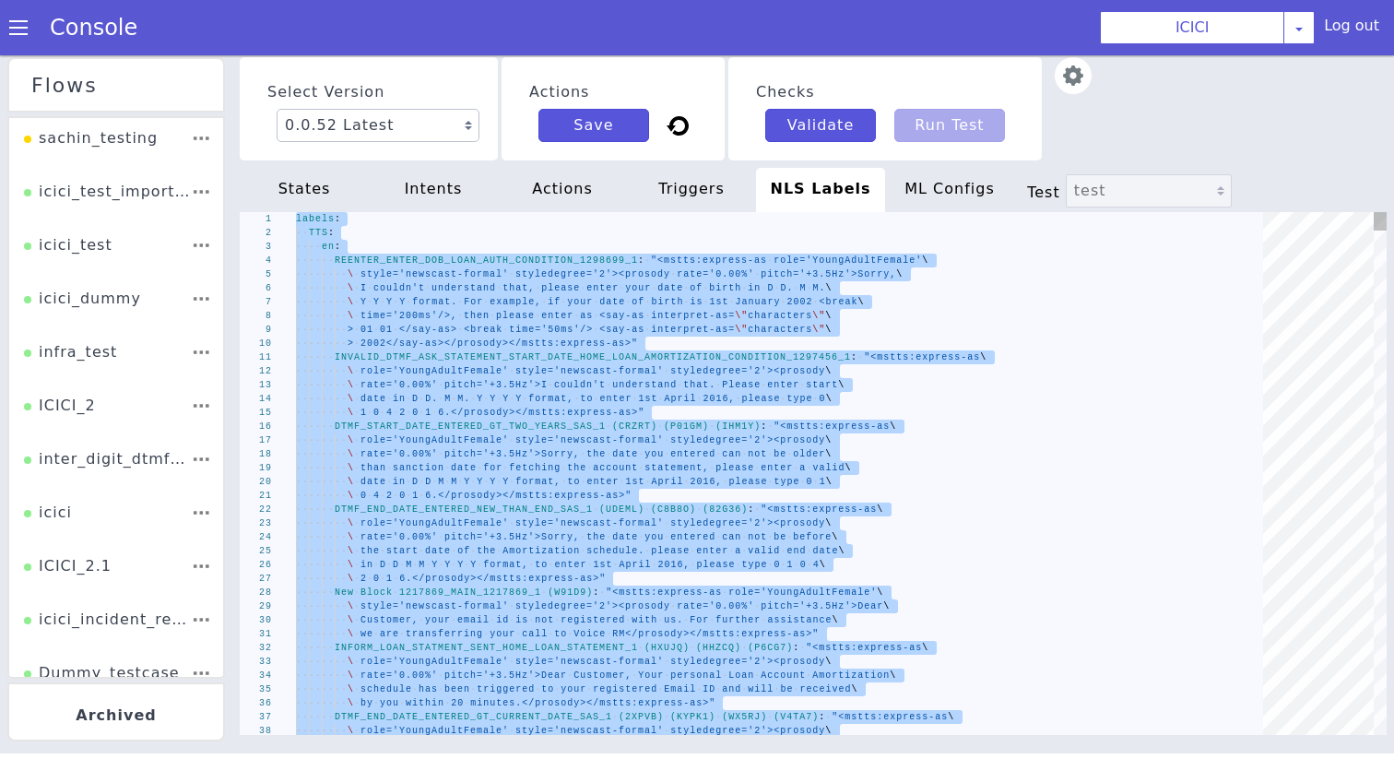
type textarea "\ कृपया vaha sahi विकल्प चुनें.</prosody></mstts:express-as>" phrases_config: {}"
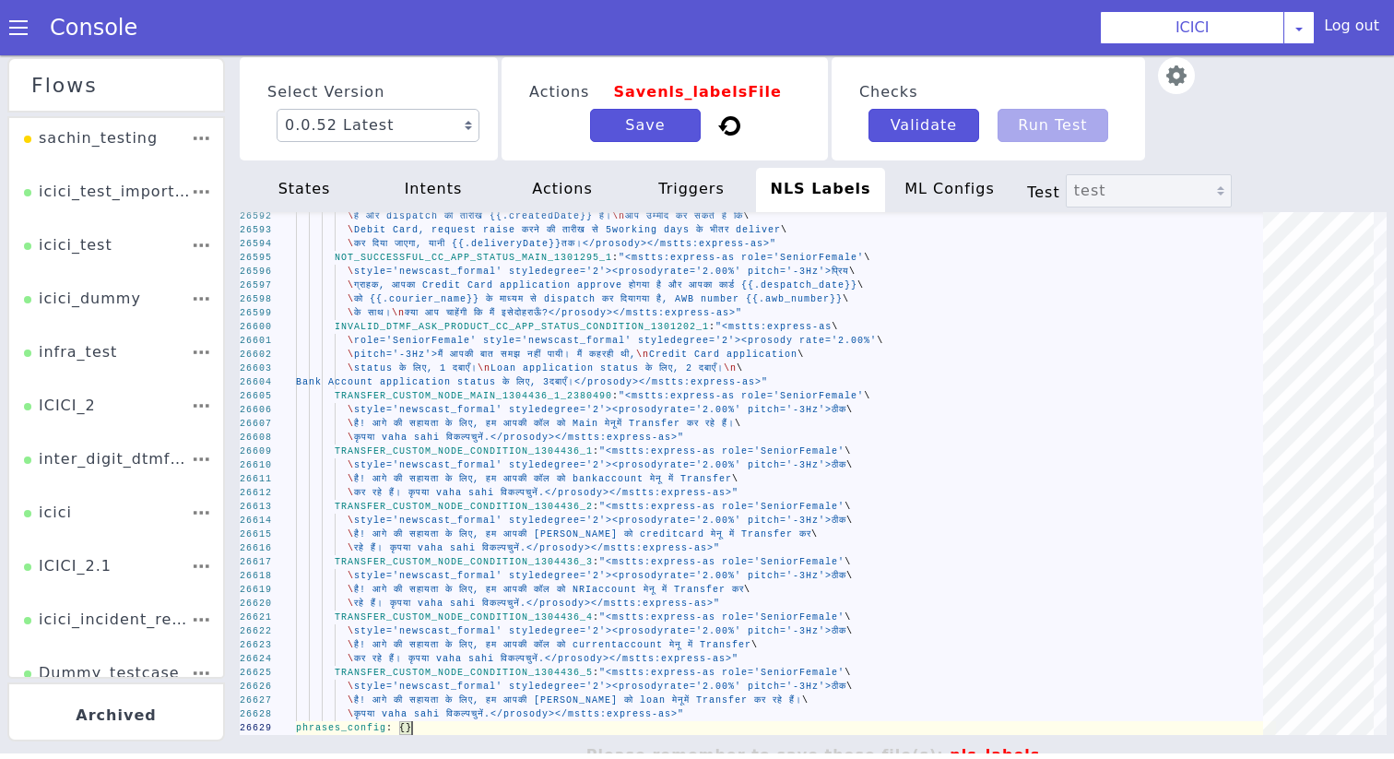
click at [637, 145] on div "Actions Save nls_labels File Save" at bounding box center [665, 108] width 326 height 103
click at [638, 133] on button "Save" at bounding box center [645, 125] width 111 height 33
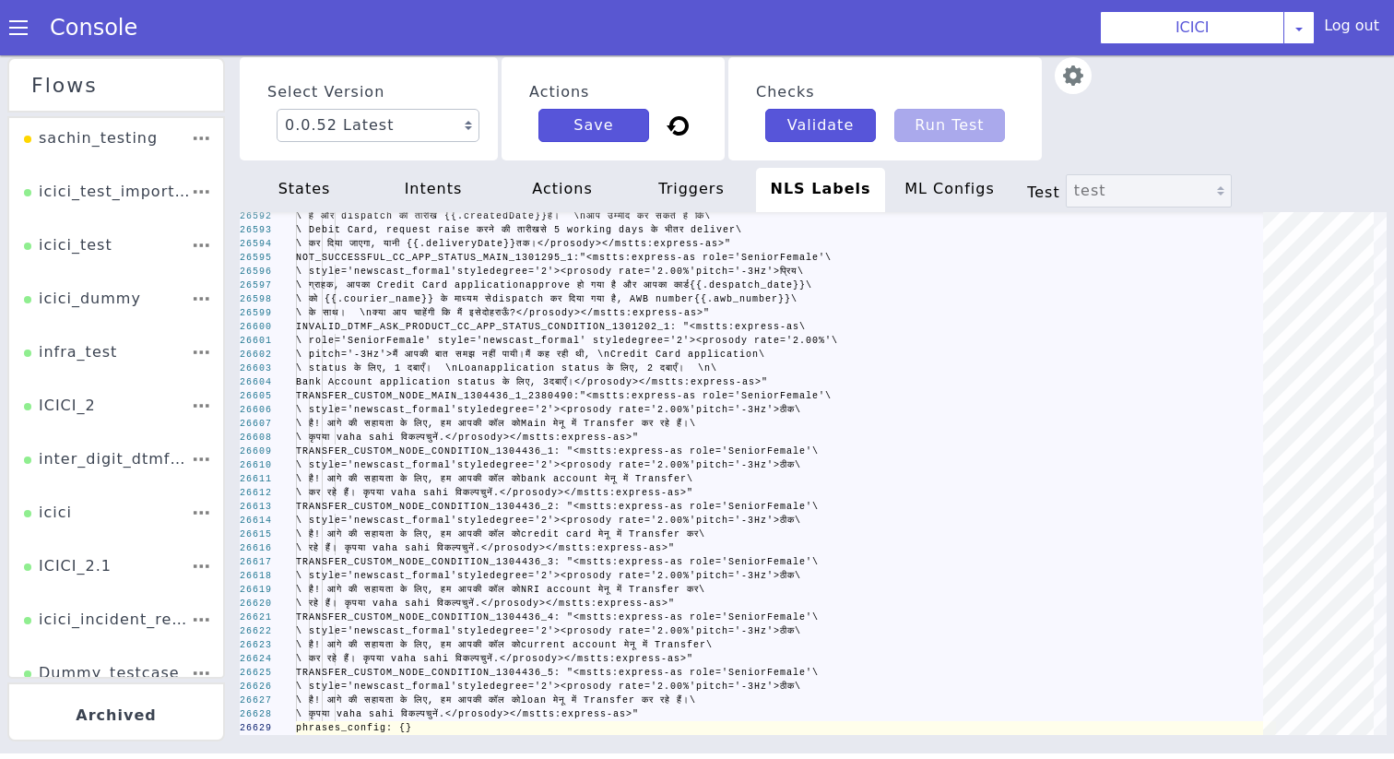
scroll to position [0, 115]
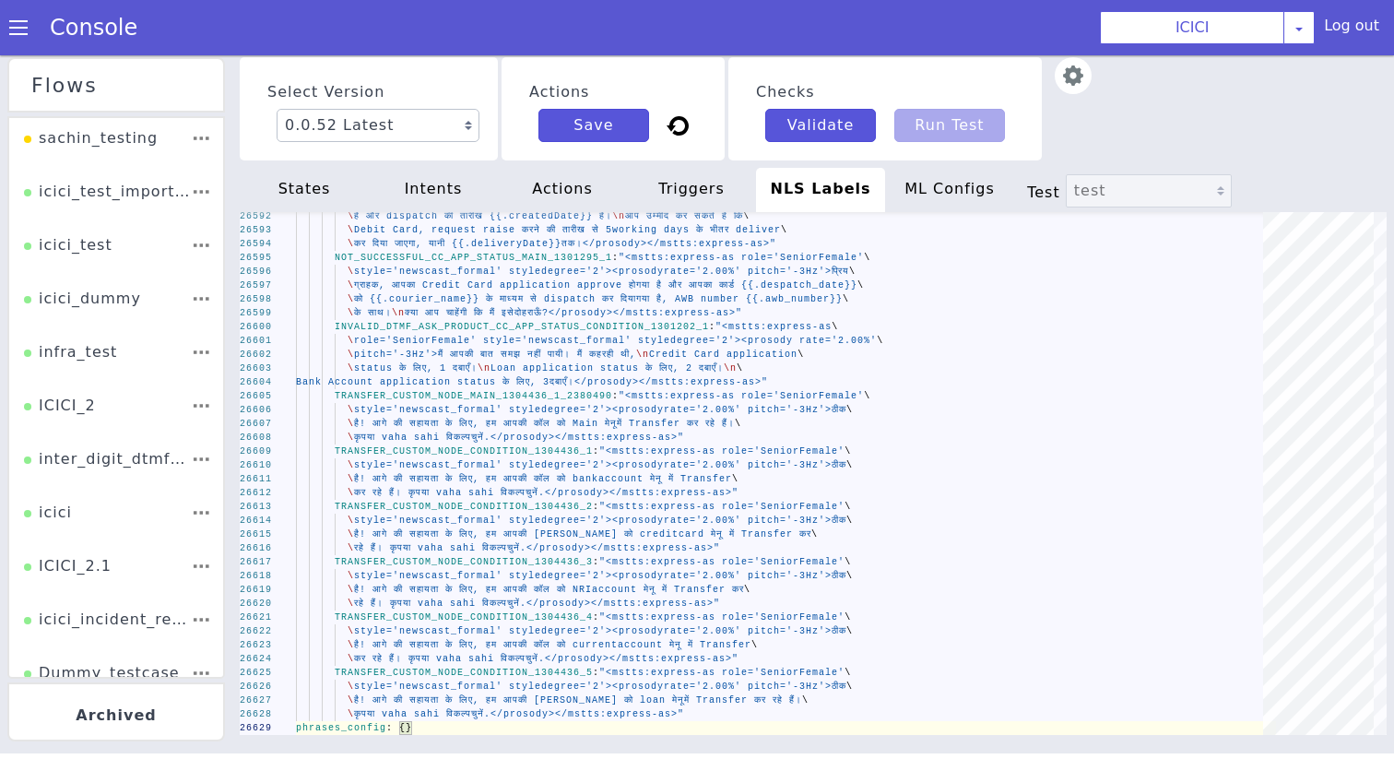
click at [961, 184] on div "ML Configs" at bounding box center [949, 190] width 129 height 44
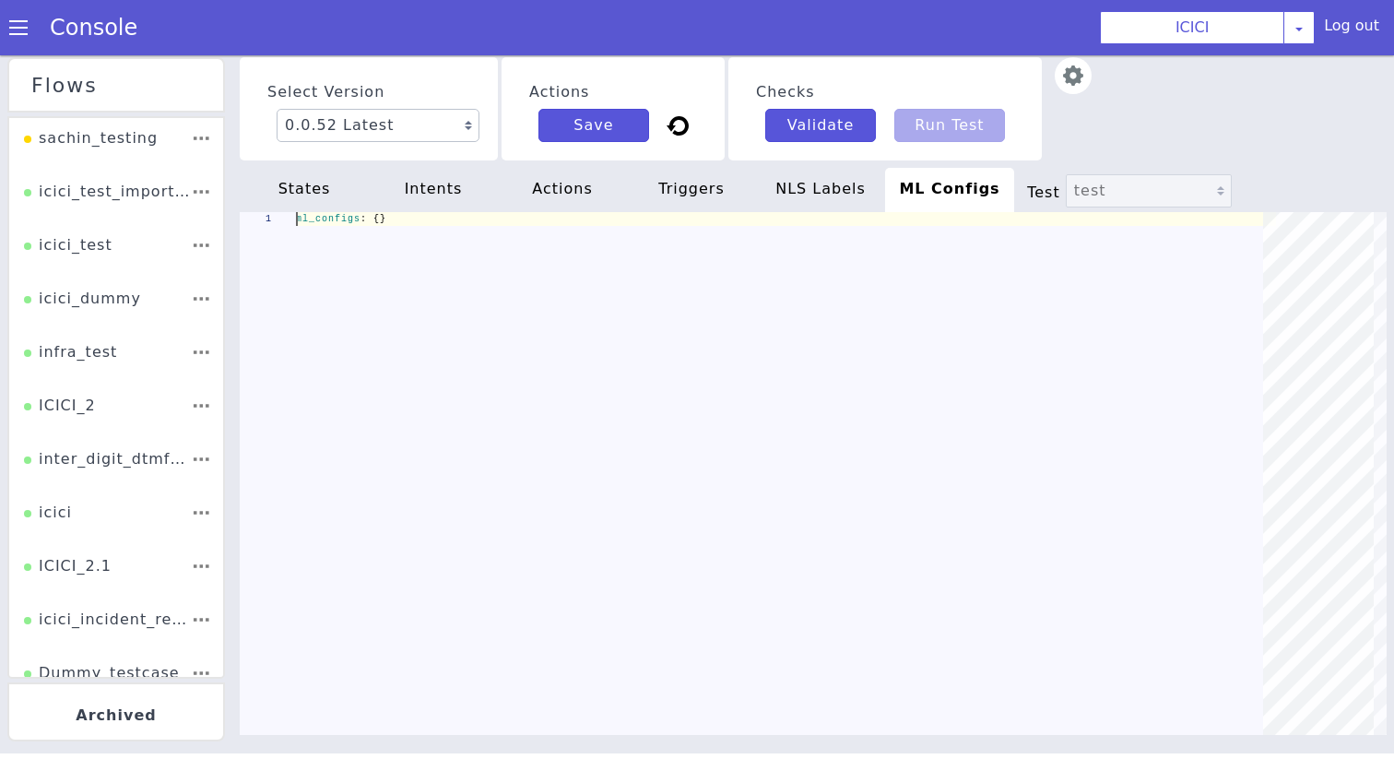
scroll to position [0, 89]
click at [593, 135] on button "Save" at bounding box center [594, 125] width 111 height 33
click at [442, 179] on div "intents" at bounding box center [433, 190] width 129 height 44
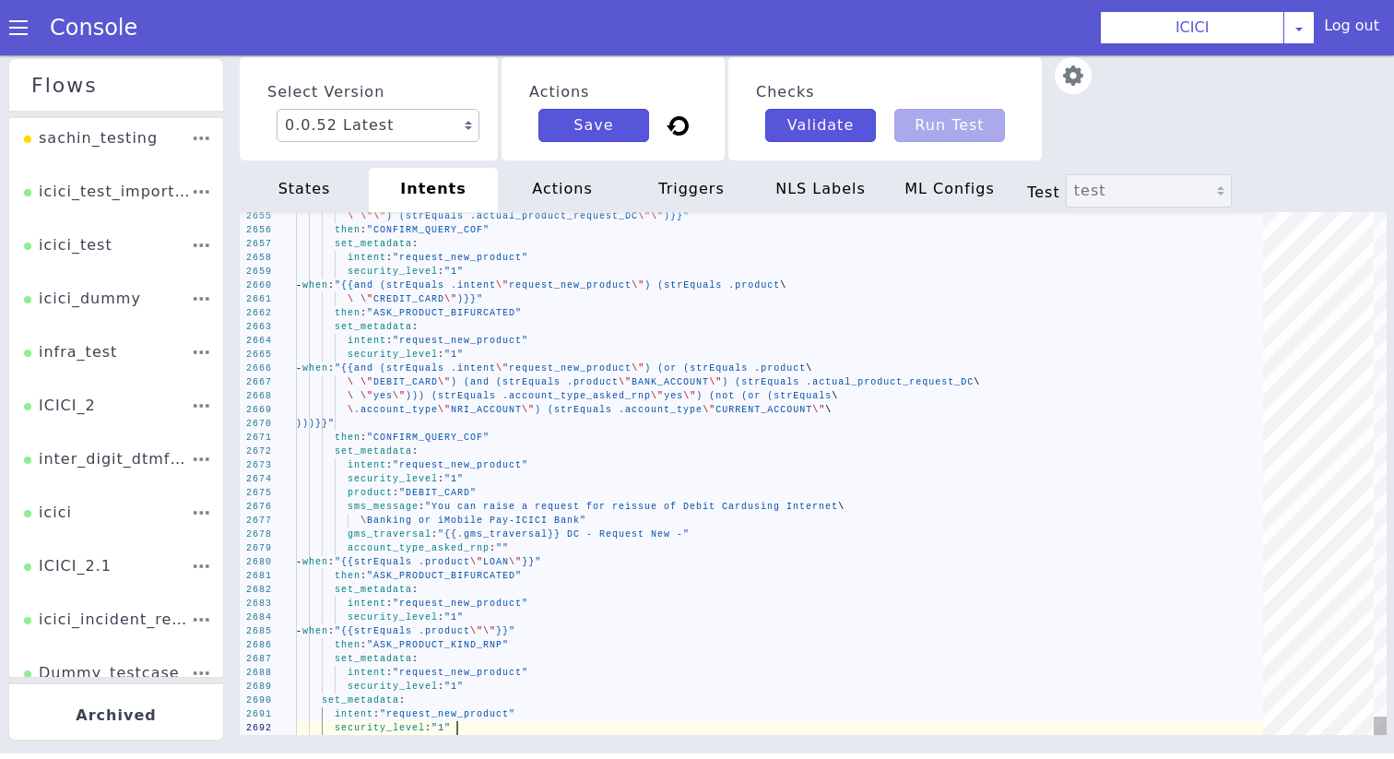
click at [295, 188] on div "states" at bounding box center [304, 190] width 129 height 44
type textarea "f_Actcode: "000" f_Attach1: "base64 encryption of the attachment" f_Confirm: "N…"
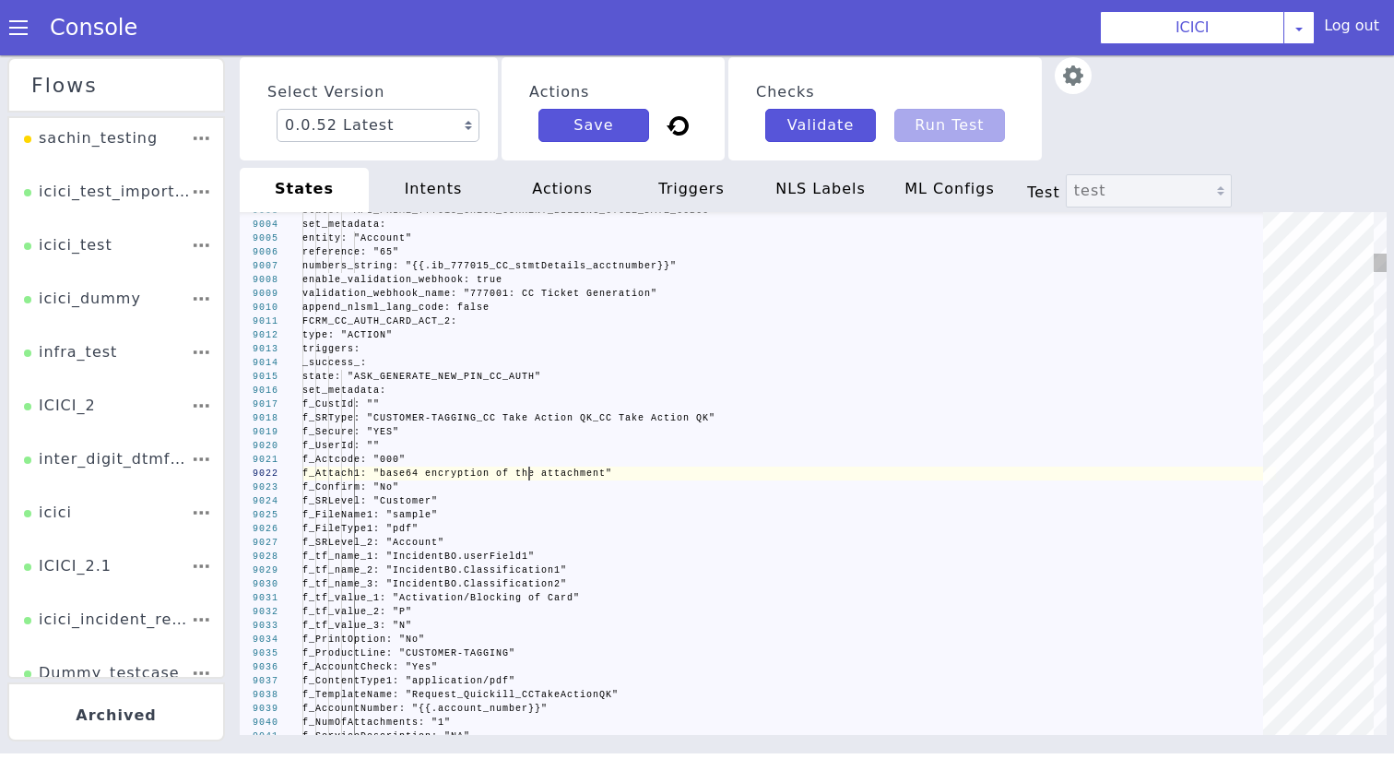
scroll to position [0, 0]
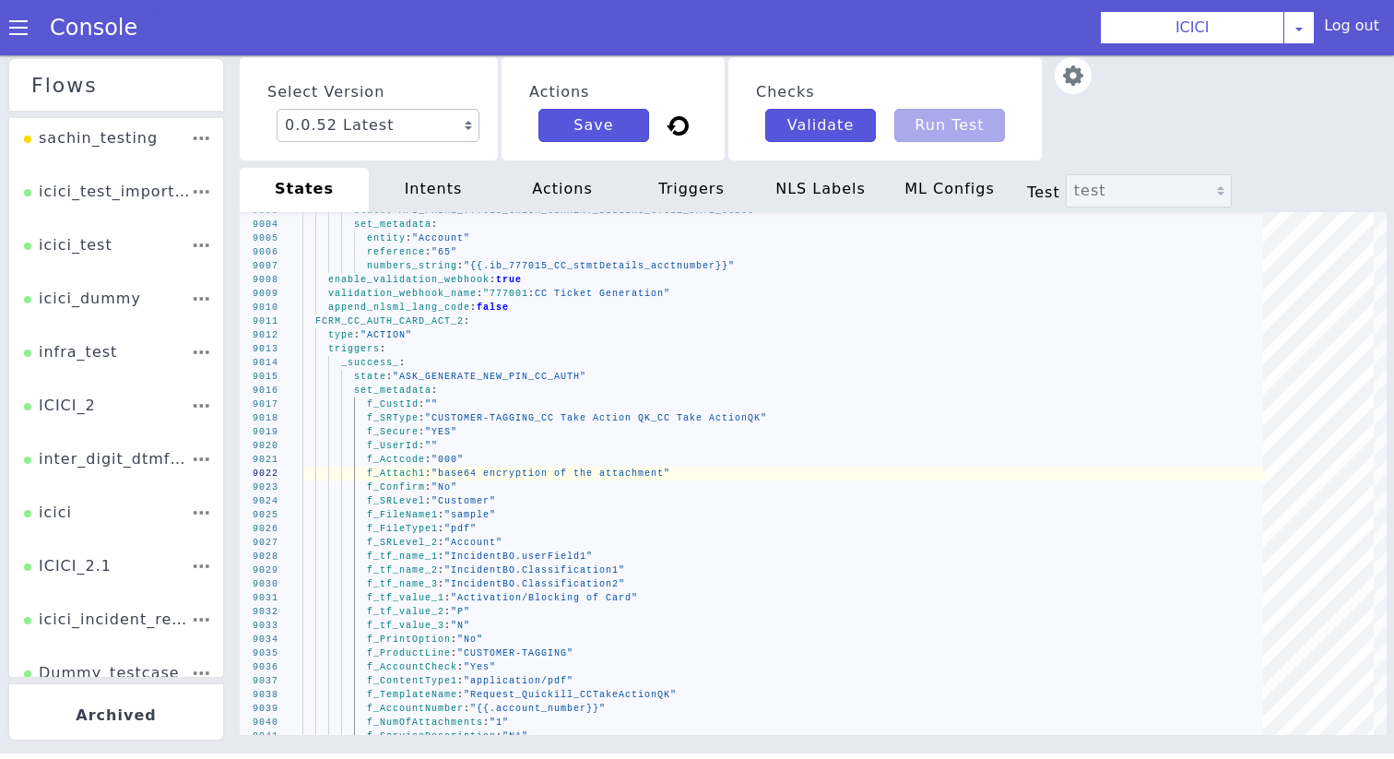
click at [28, 27] on link "Console" at bounding box center [94, 28] width 132 height 26
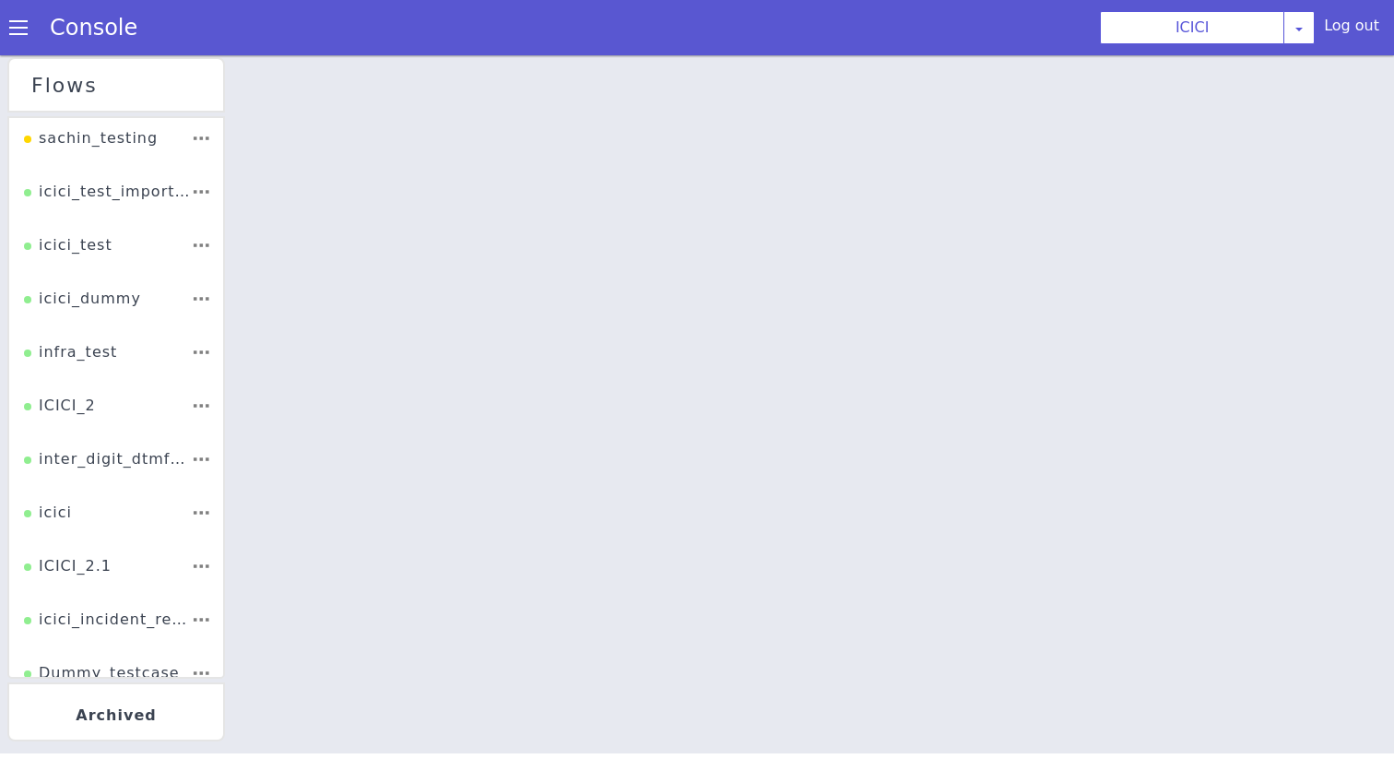
click at [26, 18] on div "Console" at bounding box center [84, 28] width 169 height 52
click at [23, 25] on span at bounding box center [18, 27] width 18 height 18
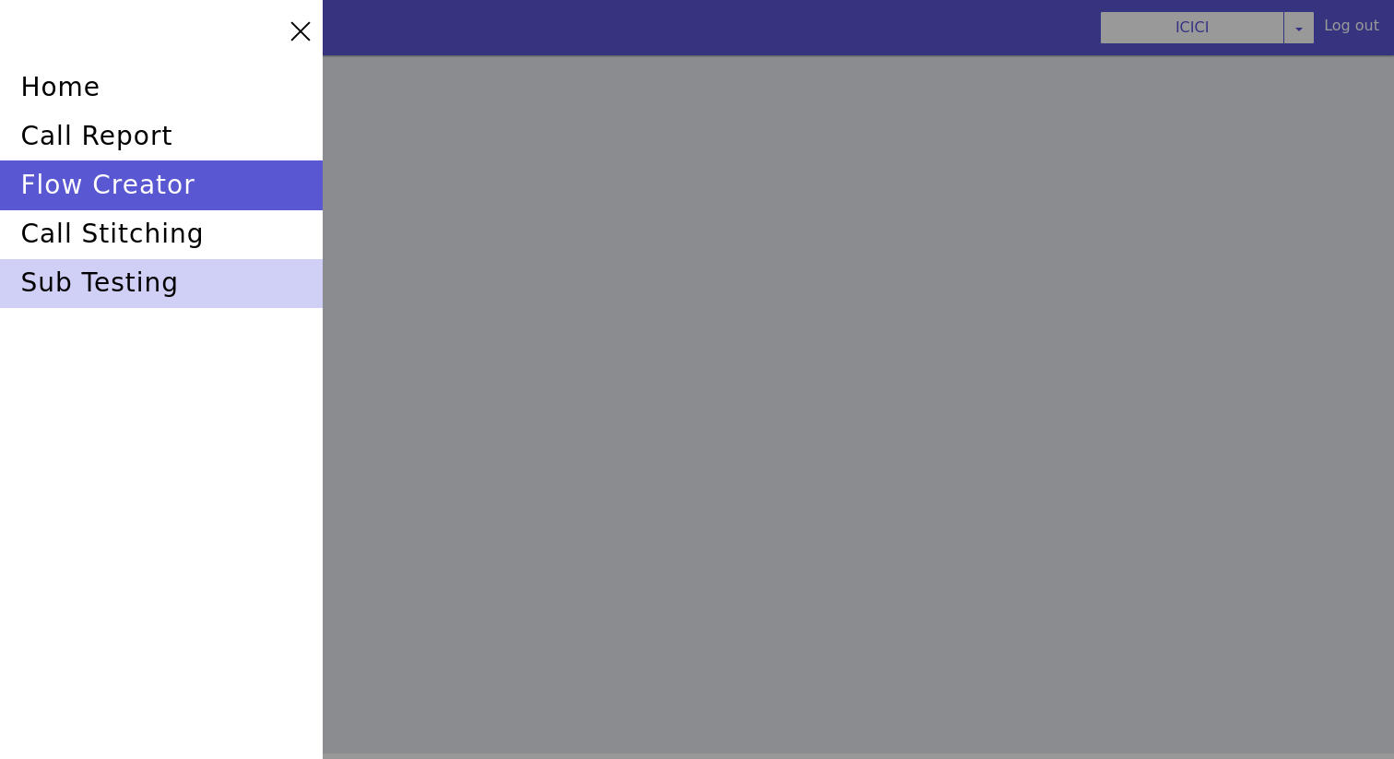
click at [113, 261] on div "sub testing" at bounding box center [161, 283] width 323 height 49
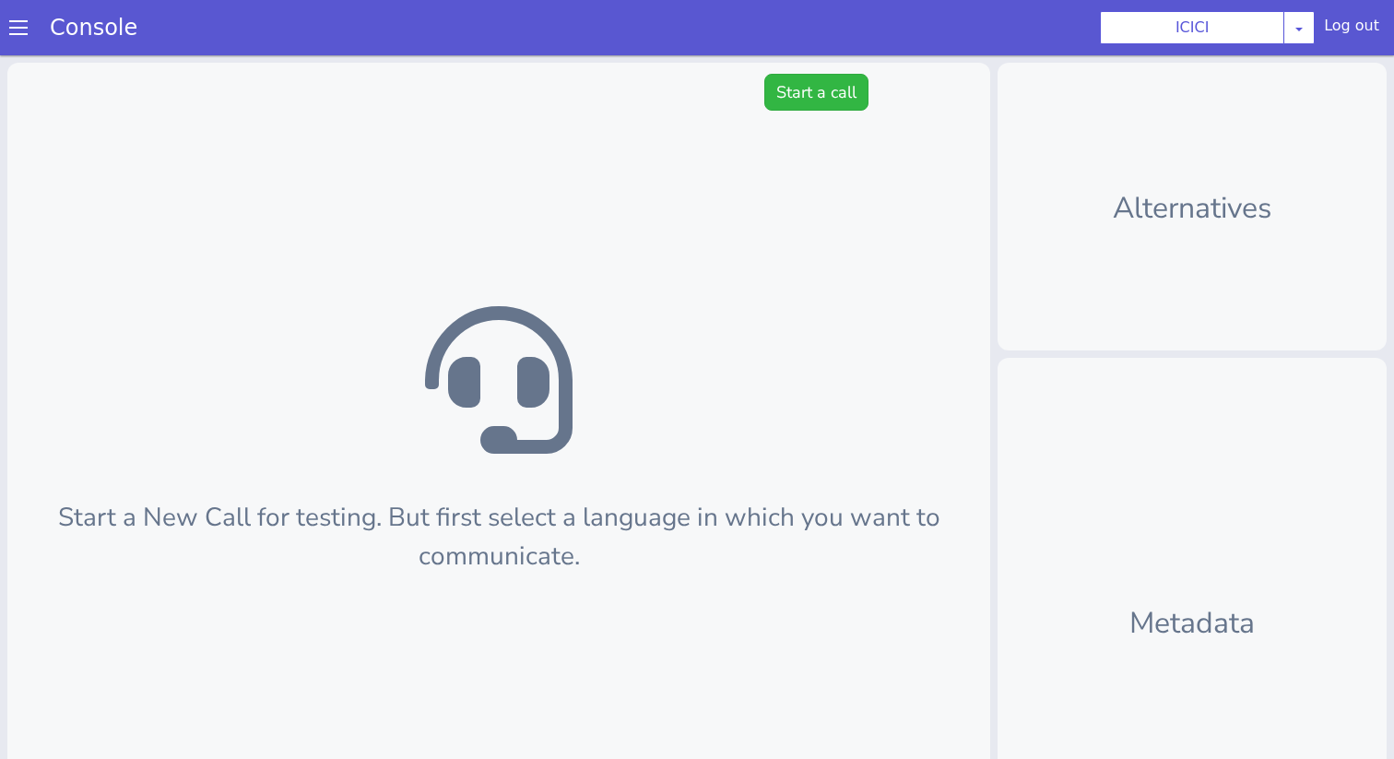
scroll to position [6, 0]
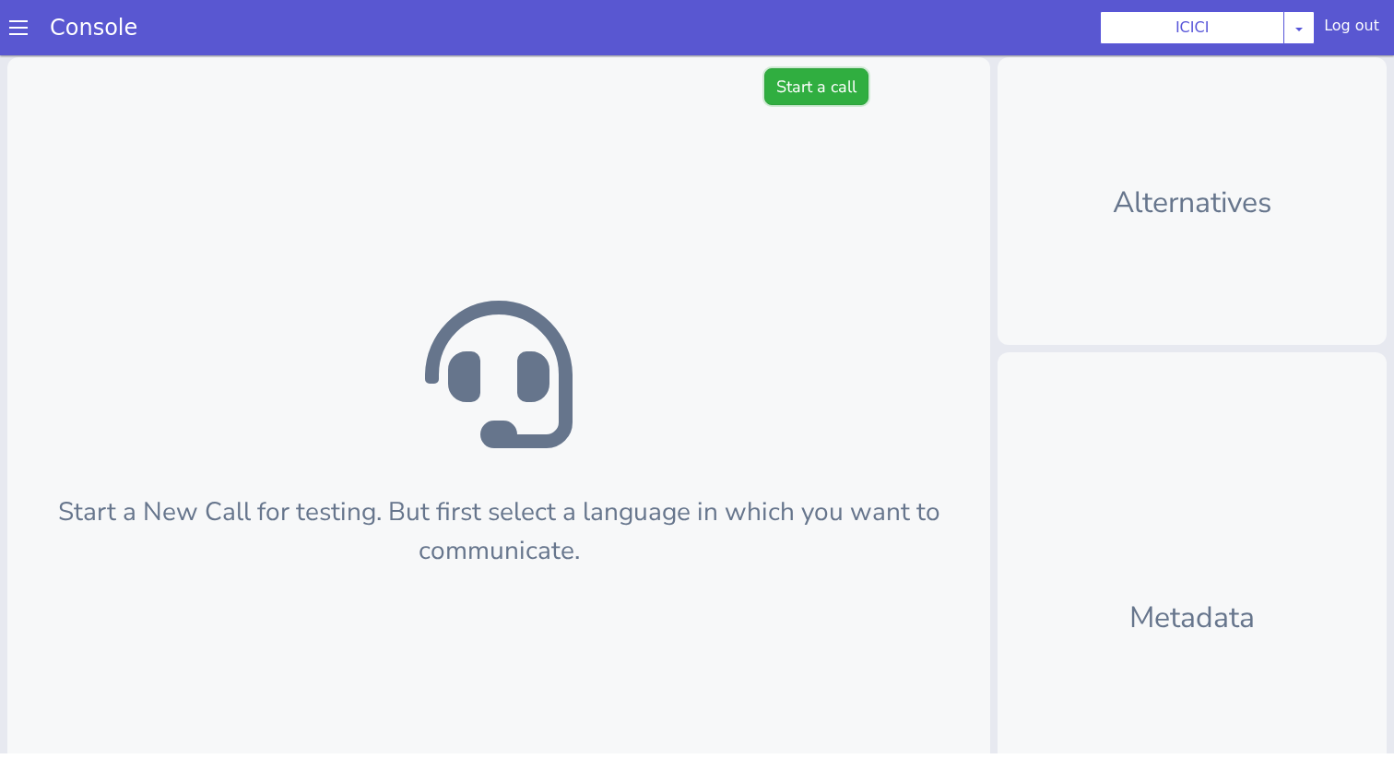
click at [801, 101] on button "Start a call" at bounding box center [817, 86] width 104 height 37
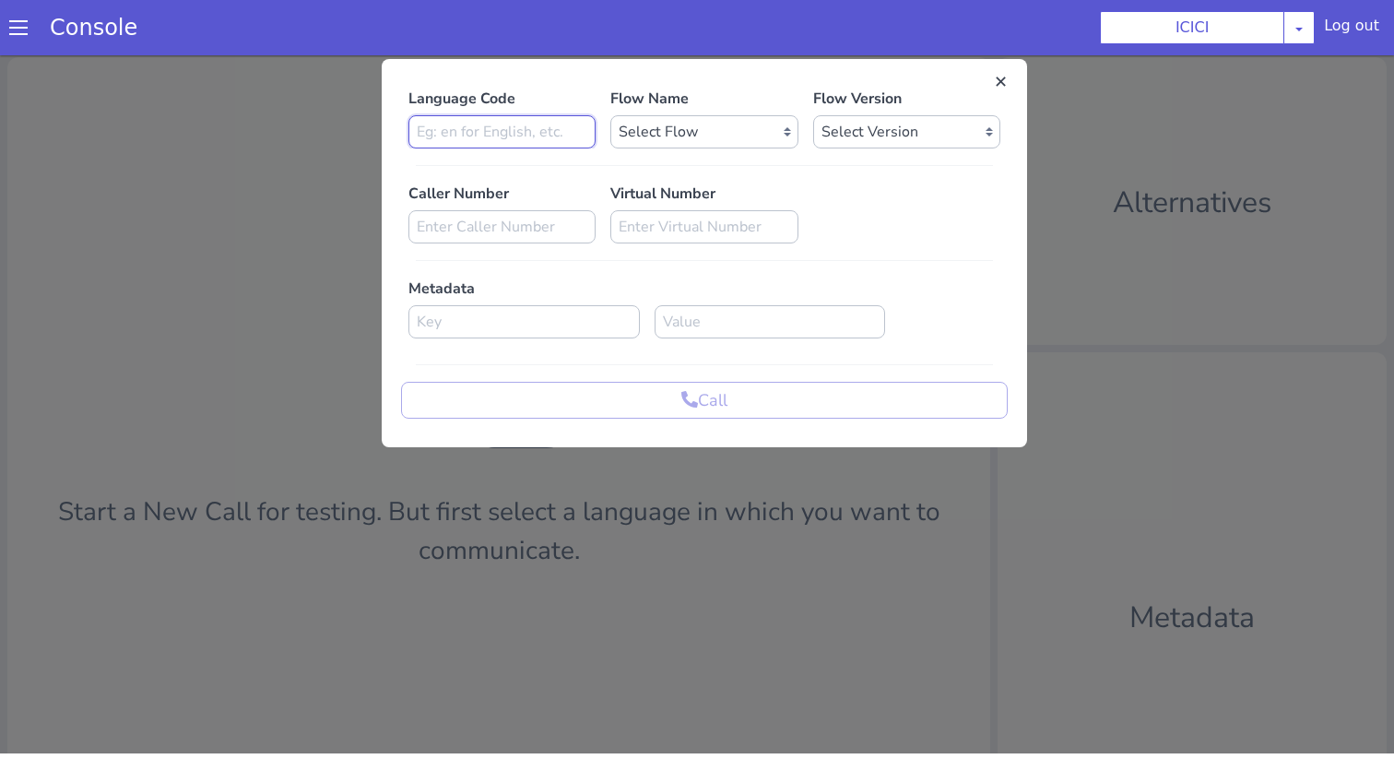
click at [464, 131] on input at bounding box center [502, 131] width 187 height 33
type input "en"
click at [734, 117] on select "Select Flow sachin_testing icici_test_import_1 icici_test icici_dummy infra_tes…" at bounding box center [704, 131] width 187 height 33
select select "b03a4faf-32c3-4c7e-b817-7f3662e43ade"
click at [611, 115] on select "Select Flow sachin_testing icici_test_import_1 icici_test icici_dummy infra_tes…" at bounding box center [704, 131] width 187 height 33
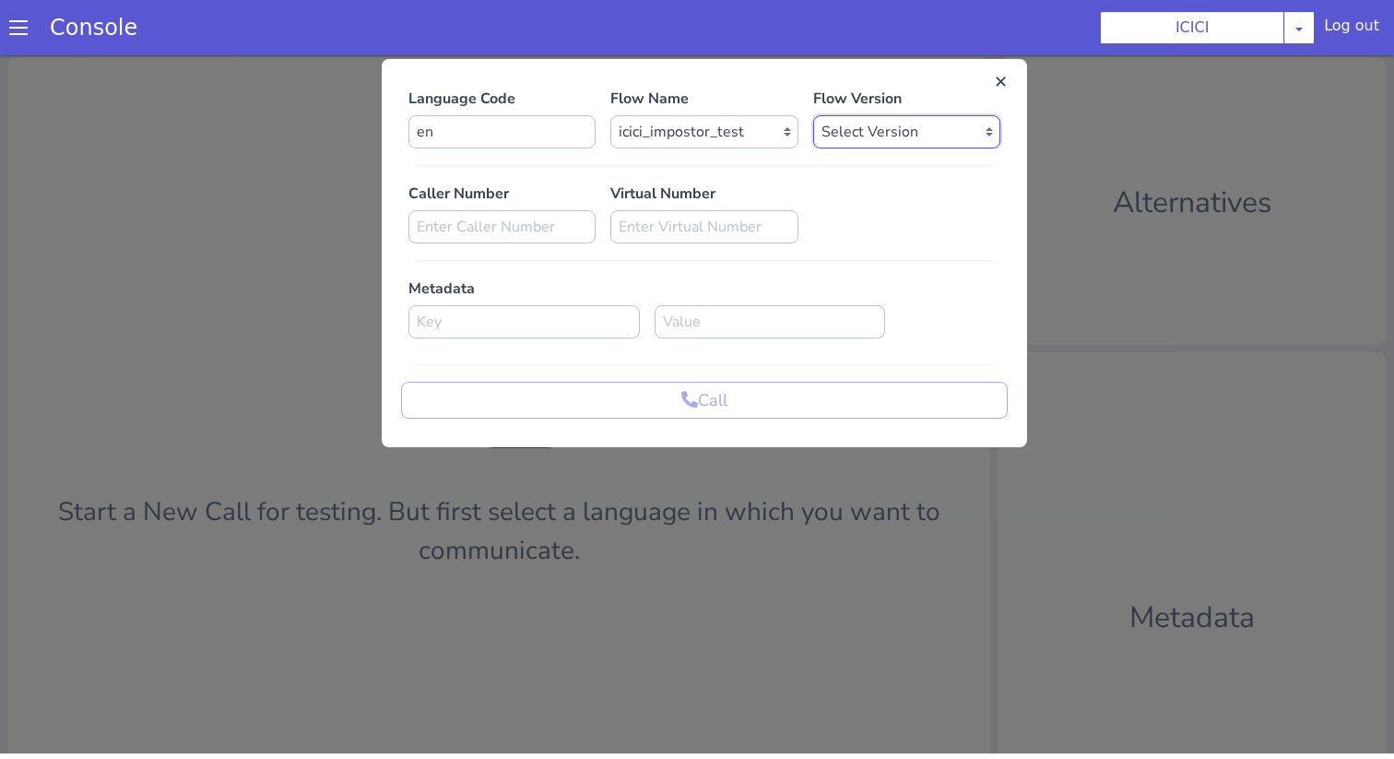
click at [891, 125] on select "Select Version 0.0.52 0.0.51 0.0.50 0.0.49 0.0.48 0.0.47 0.0.46 0.0.45 0.0.44 0…" at bounding box center [906, 131] width 187 height 33
select select "0.0.52"
click at [813, 115] on select "Select Version 0.0.52 0.0.51 0.0.50 0.0.49 0.0.48 0.0.47 0.0.46 0.0.45 0.0.44 0…" at bounding box center [906, 131] width 187 height 33
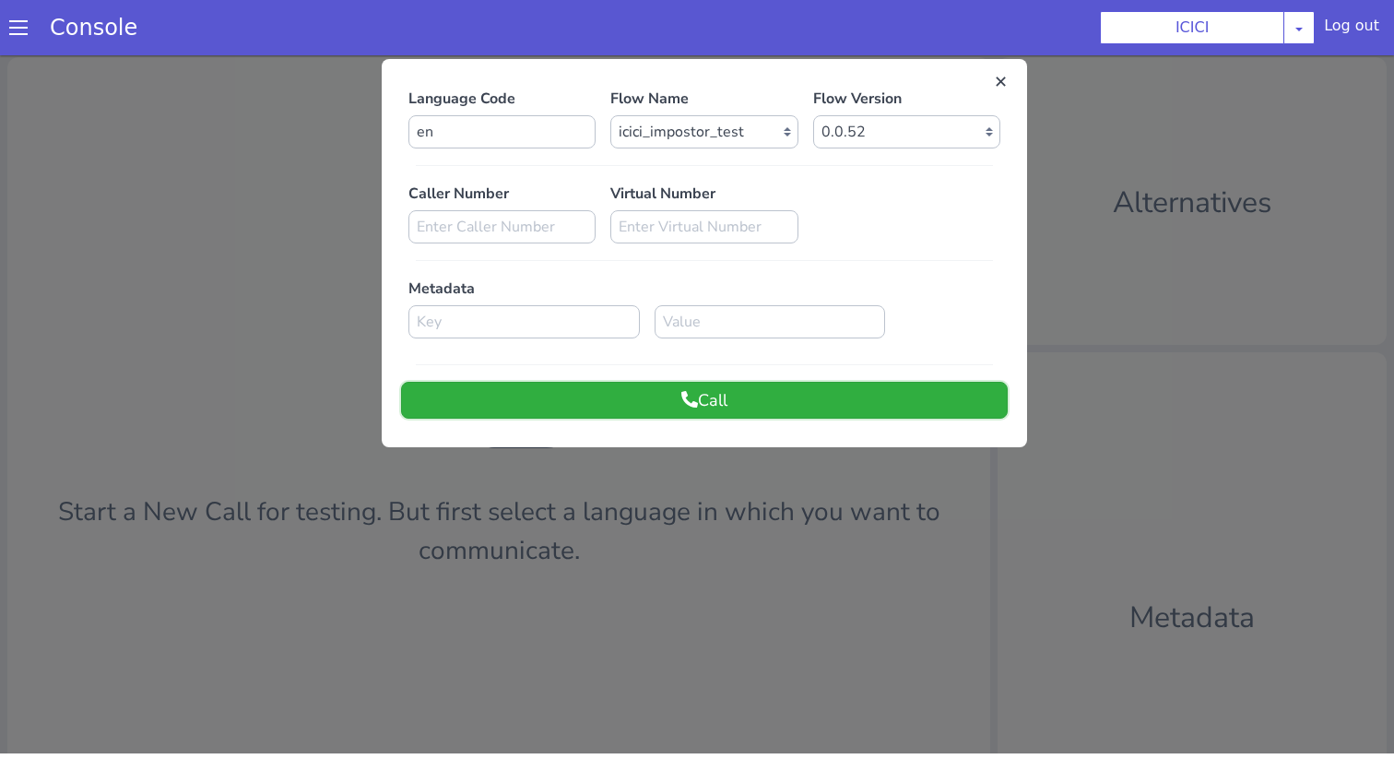
click at [842, 409] on button "Call" at bounding box center [704, 400] width 607 height 37
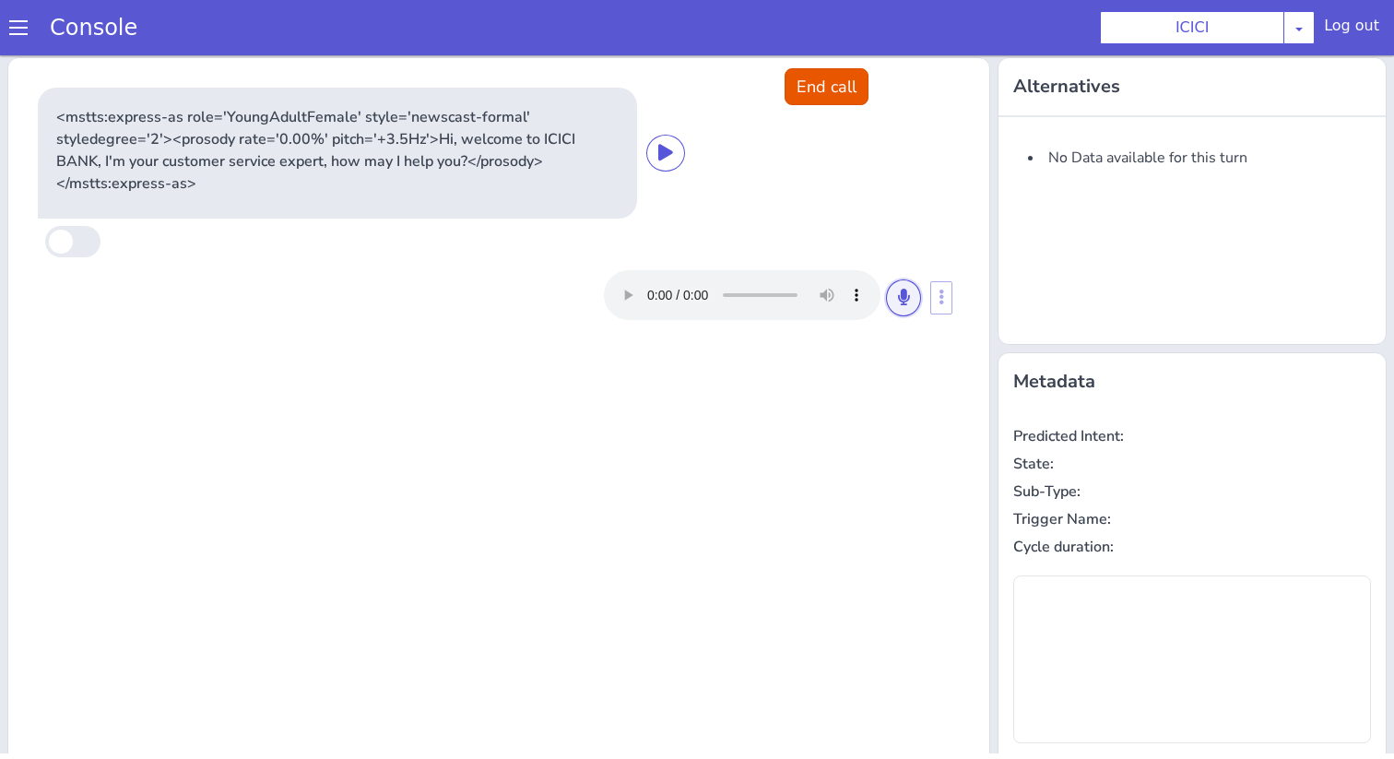
click at [898, 301] on icon at bounding box center [903, 297] width 11 height 17
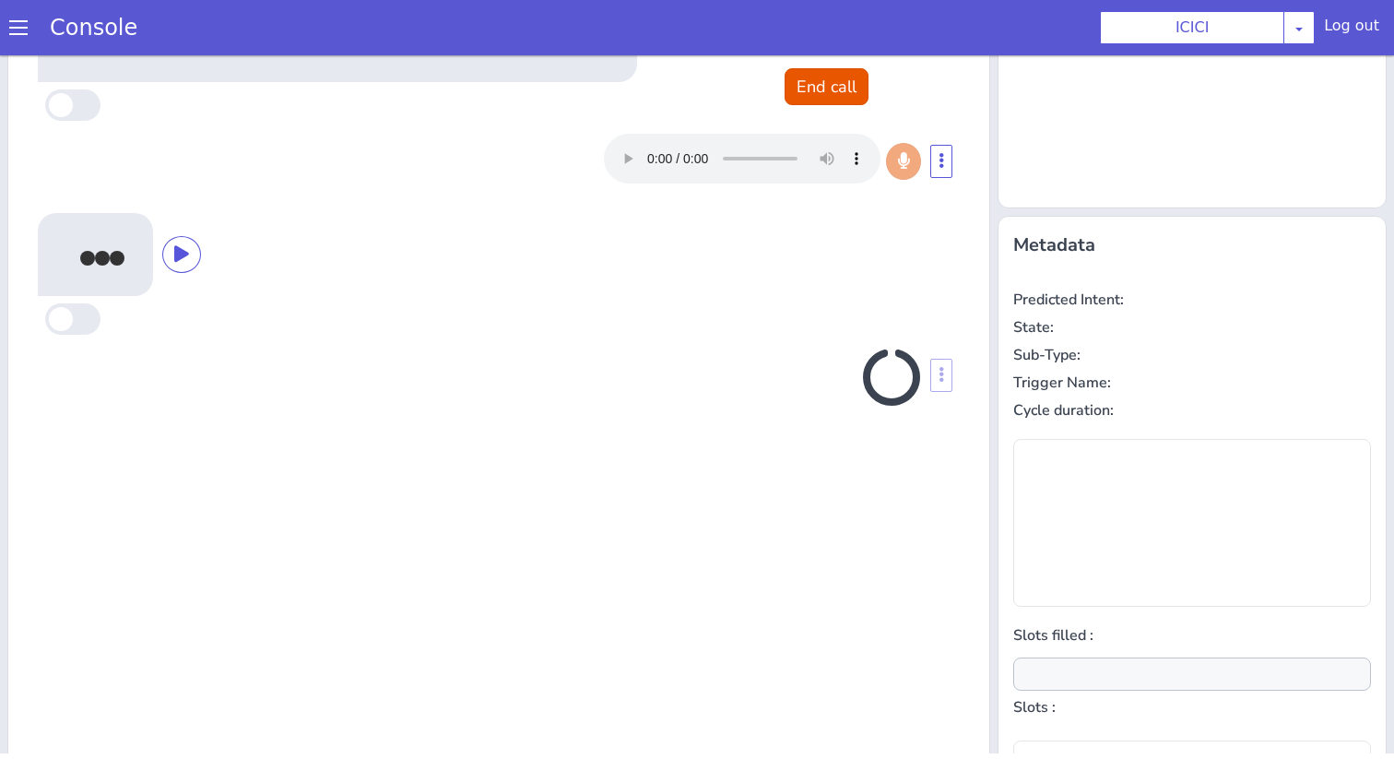
scroll to position [182, 0]
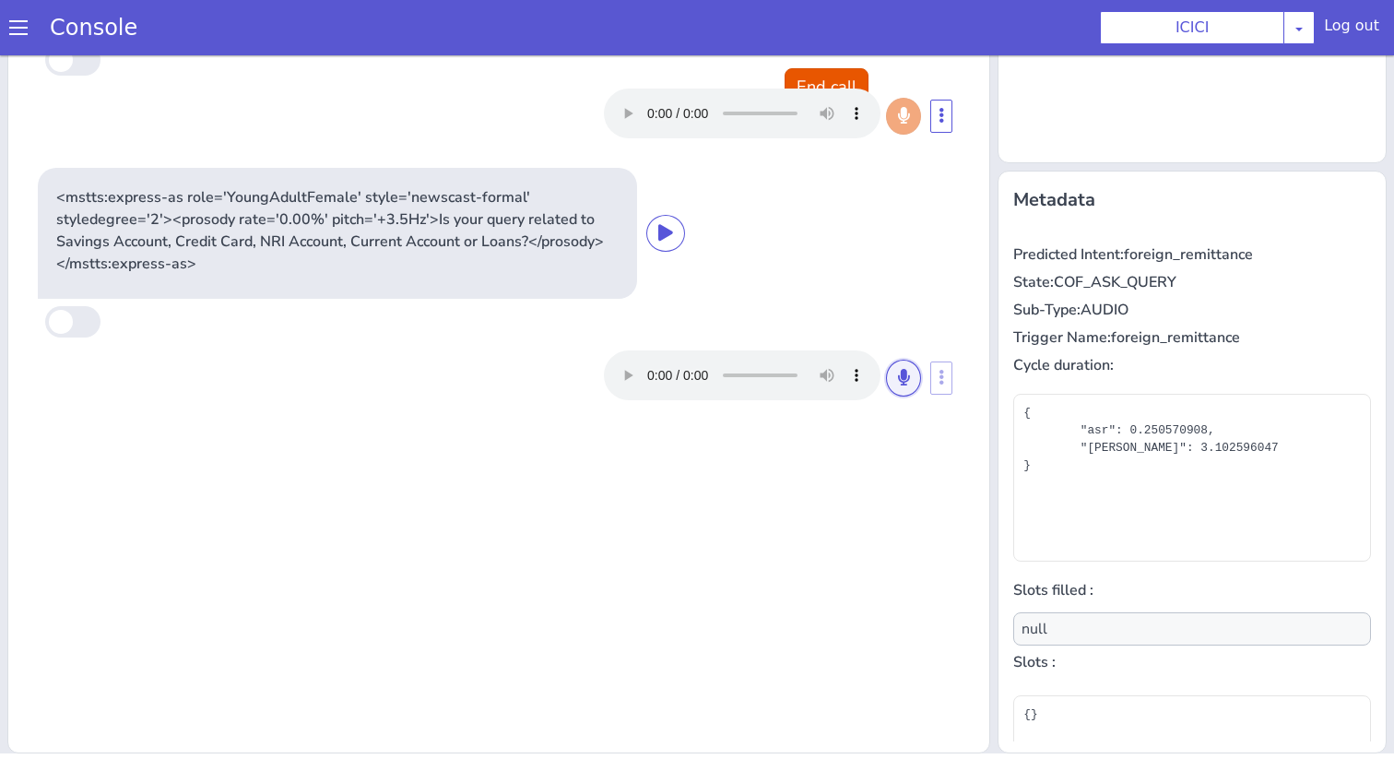
click at [898, 392] on button at bounding box center [903, 378] width 35 height 37
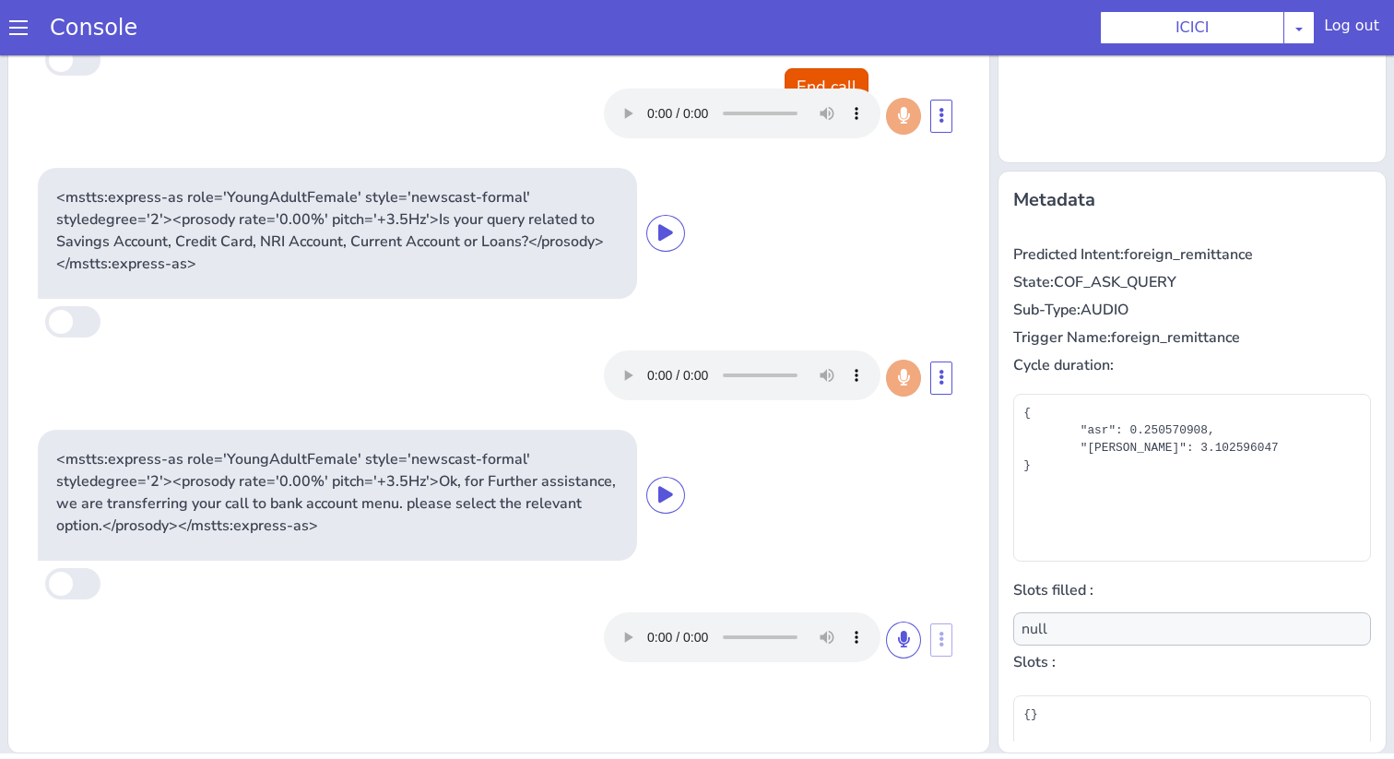
type input "product"
click at [842, 75] on button "End call" at bounding box center [827, 86] width 84 height 37
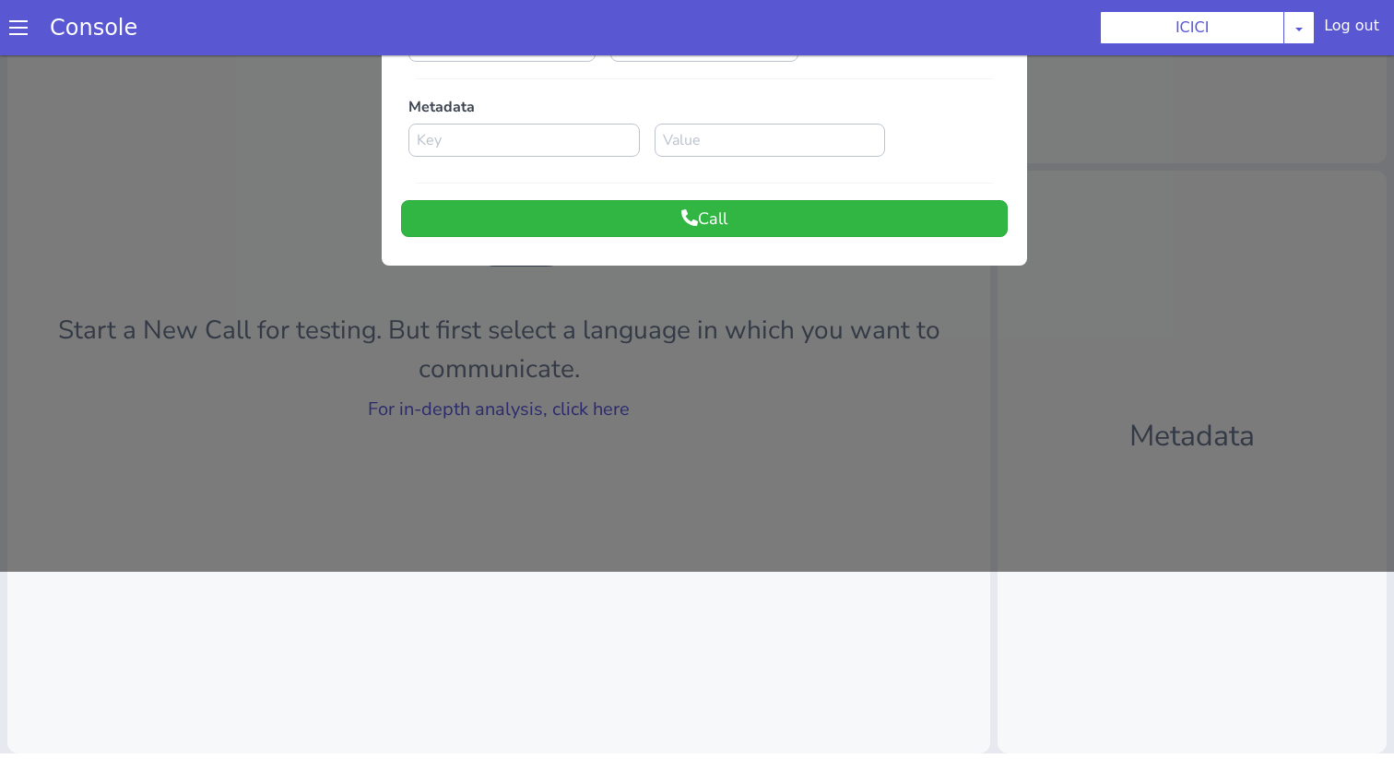
click at [585, 403] on div at bounding box center [697, 220] width 1394 height 704
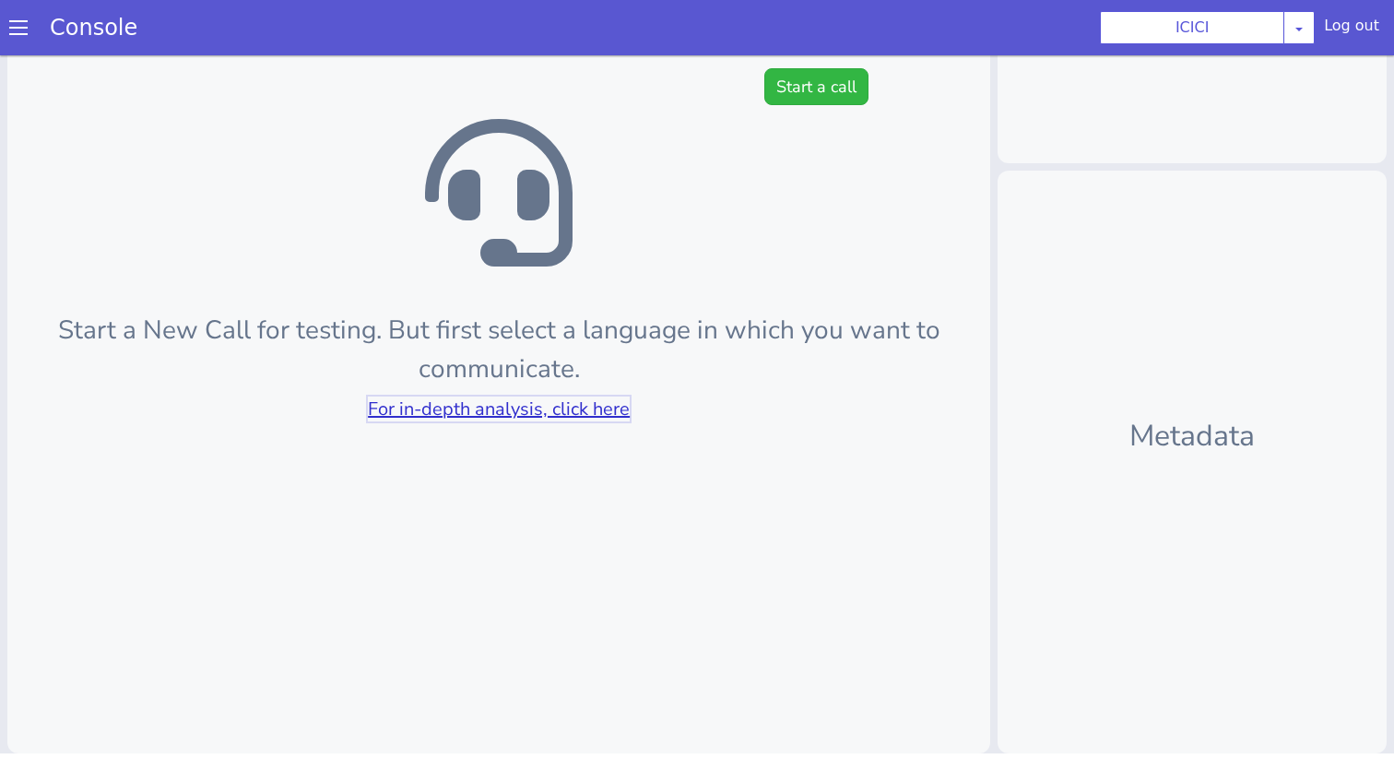
click at [585, 403] on link "For in-depth analysis, click here" at bounding box center [499, 409] width 262 height 25
click at [842, 90] on button "Start a call" at bounding box center [817, 86] width 104 height 37
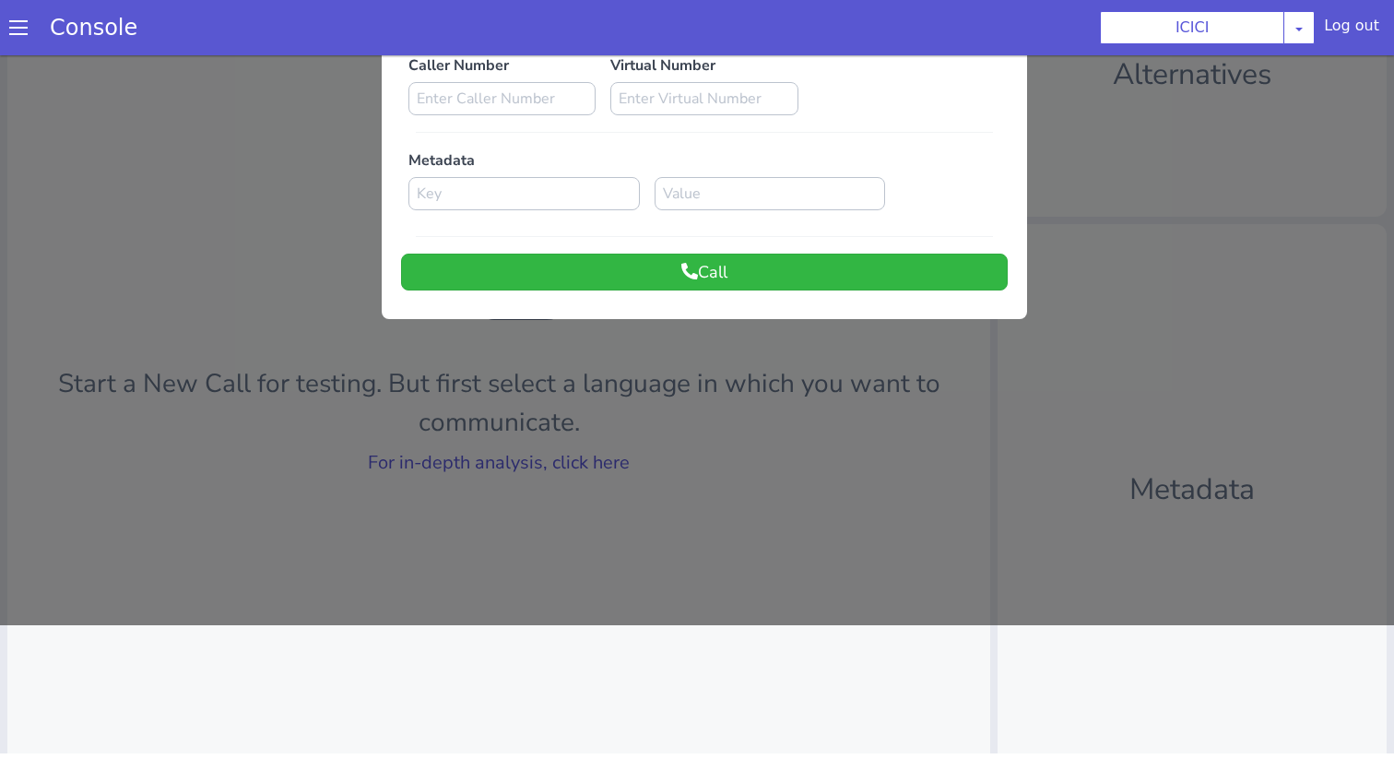
scroll to position [113, 0]
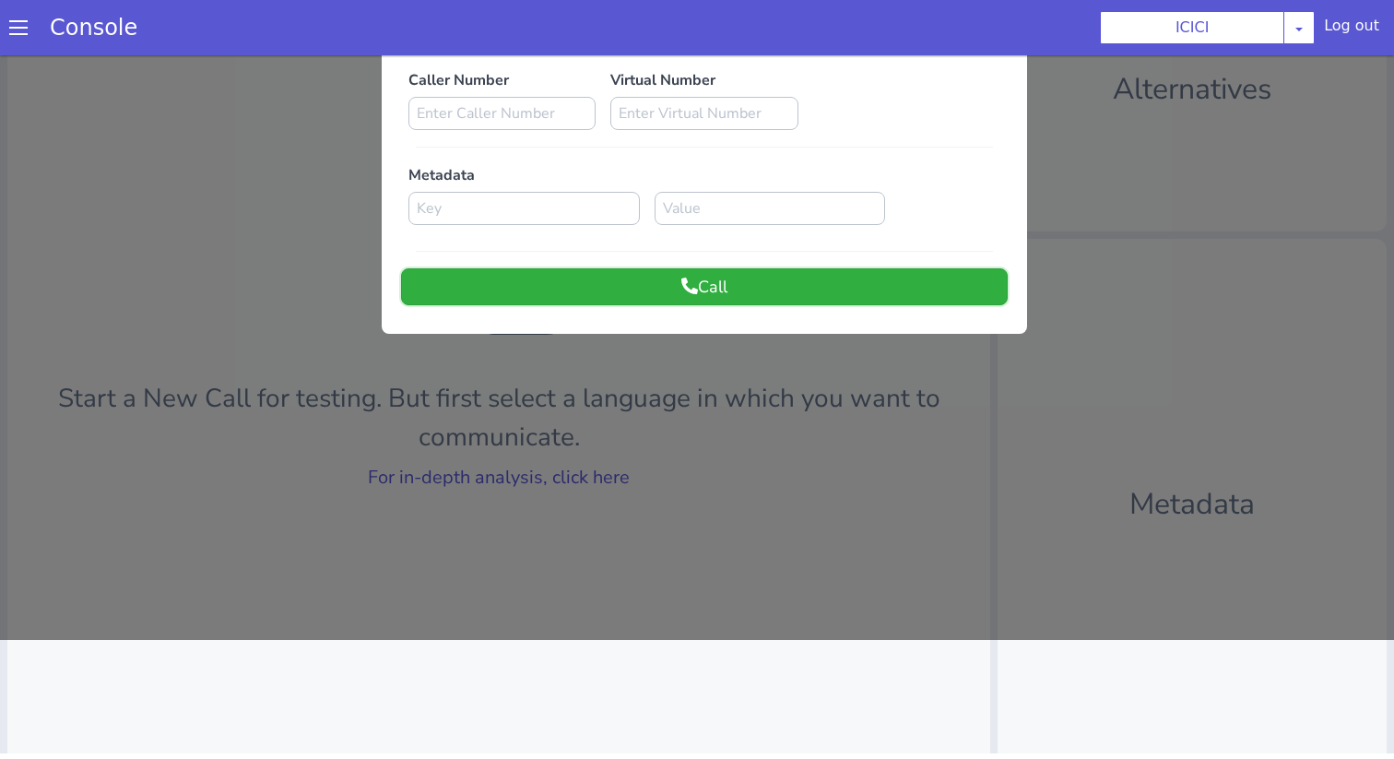
click at [681, 268] on button "Call" at bounding box center [704, 286] width 607 height 37
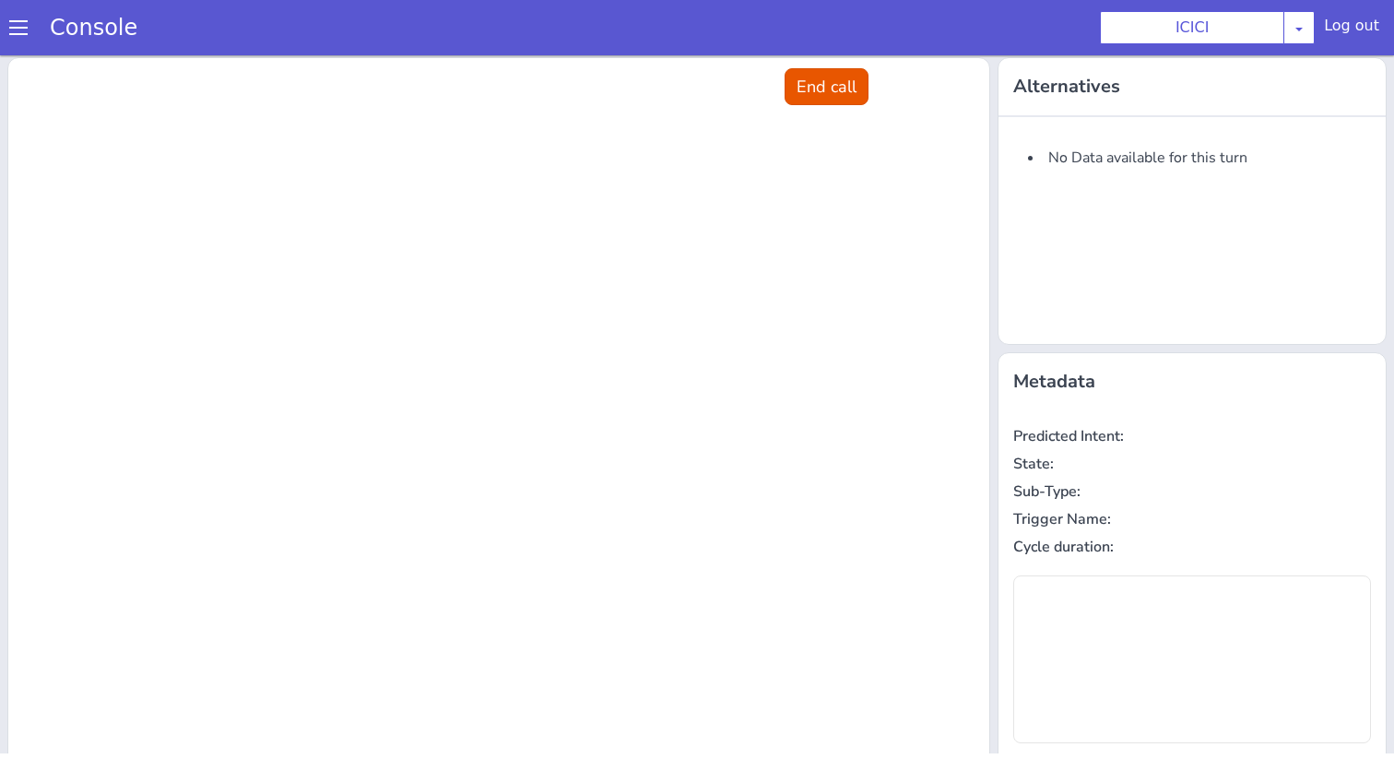
scroll to position [0, 0]
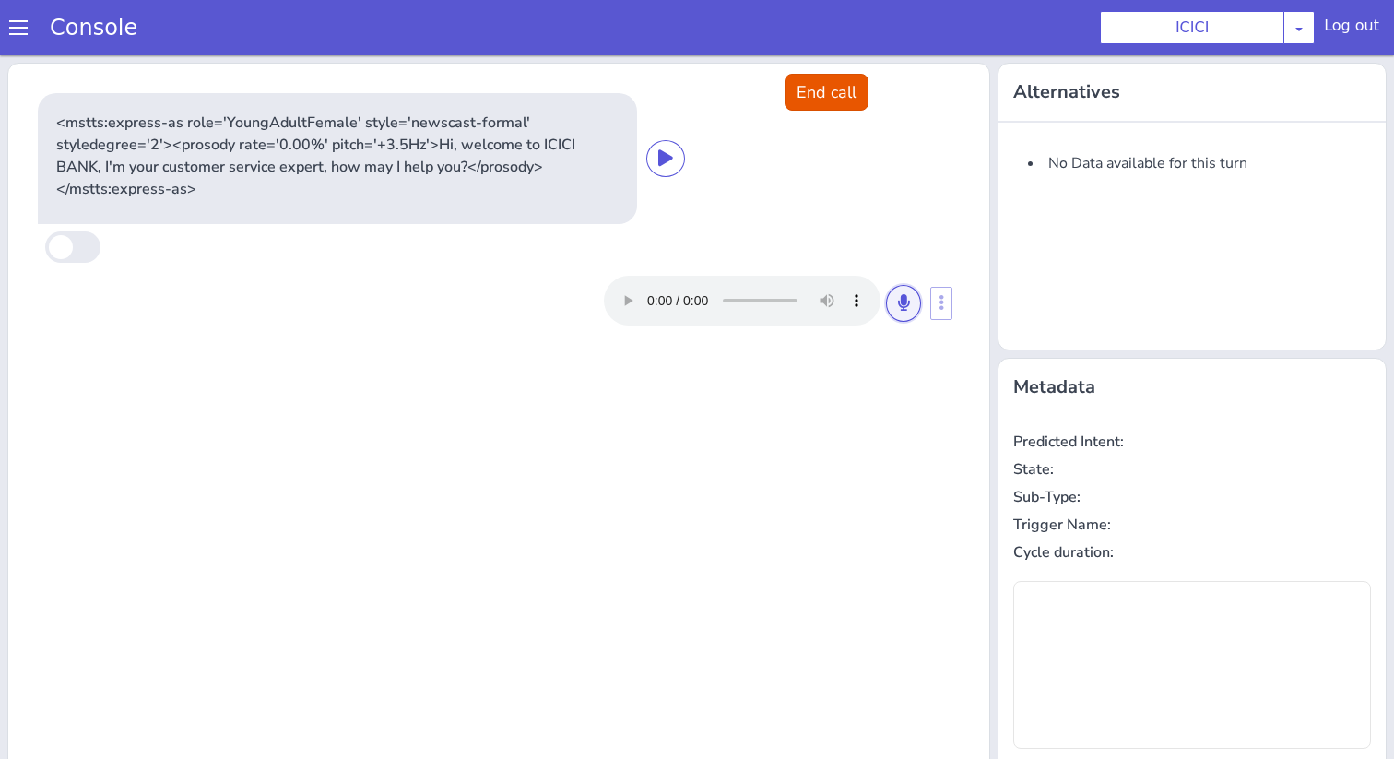
click at [905, 310] on icon at bounding box center [903, 302] width 11 height 17
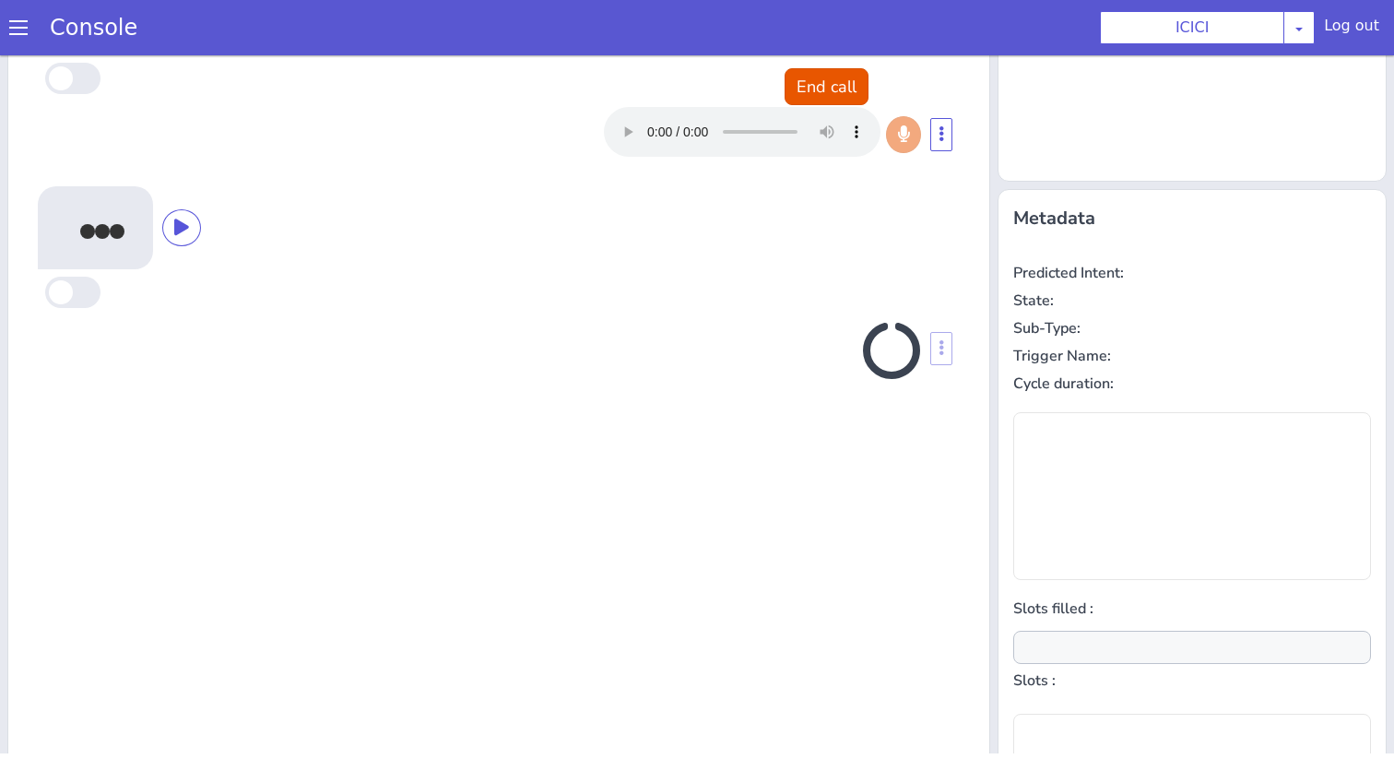
scroll to position [182, 0]
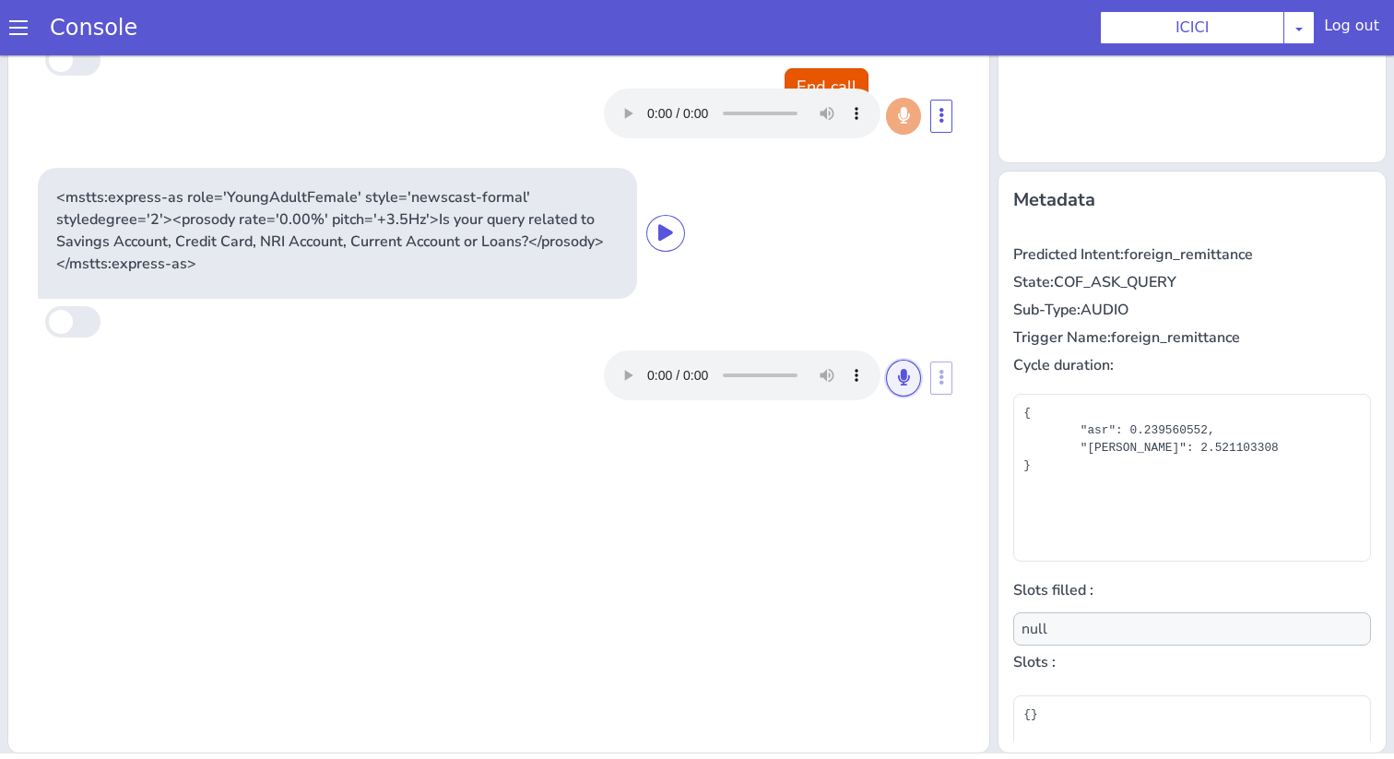
click at [909, 387] on button at bounding box center [903, 378] width 35 height 37
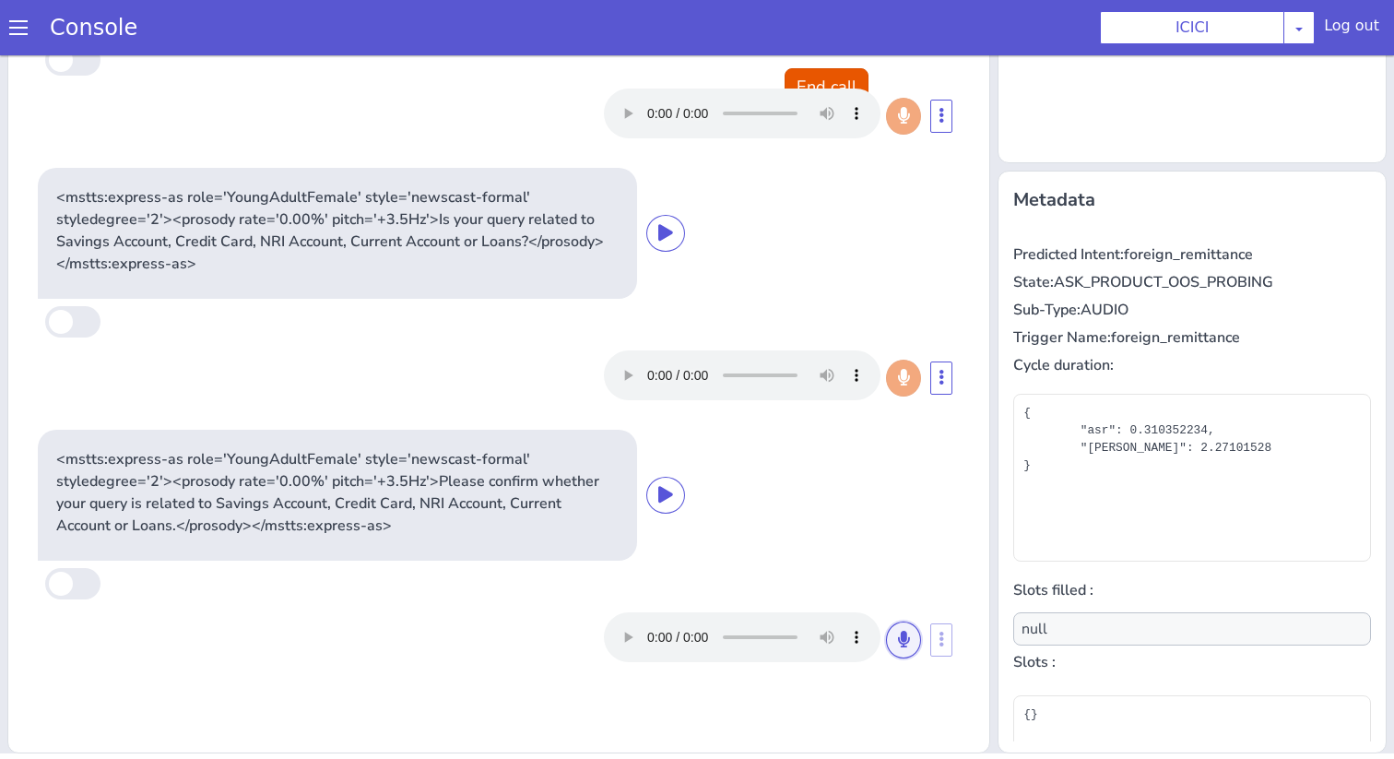
click at [900, 635] on icon at bounding box center [903, 639] width 11 height 17
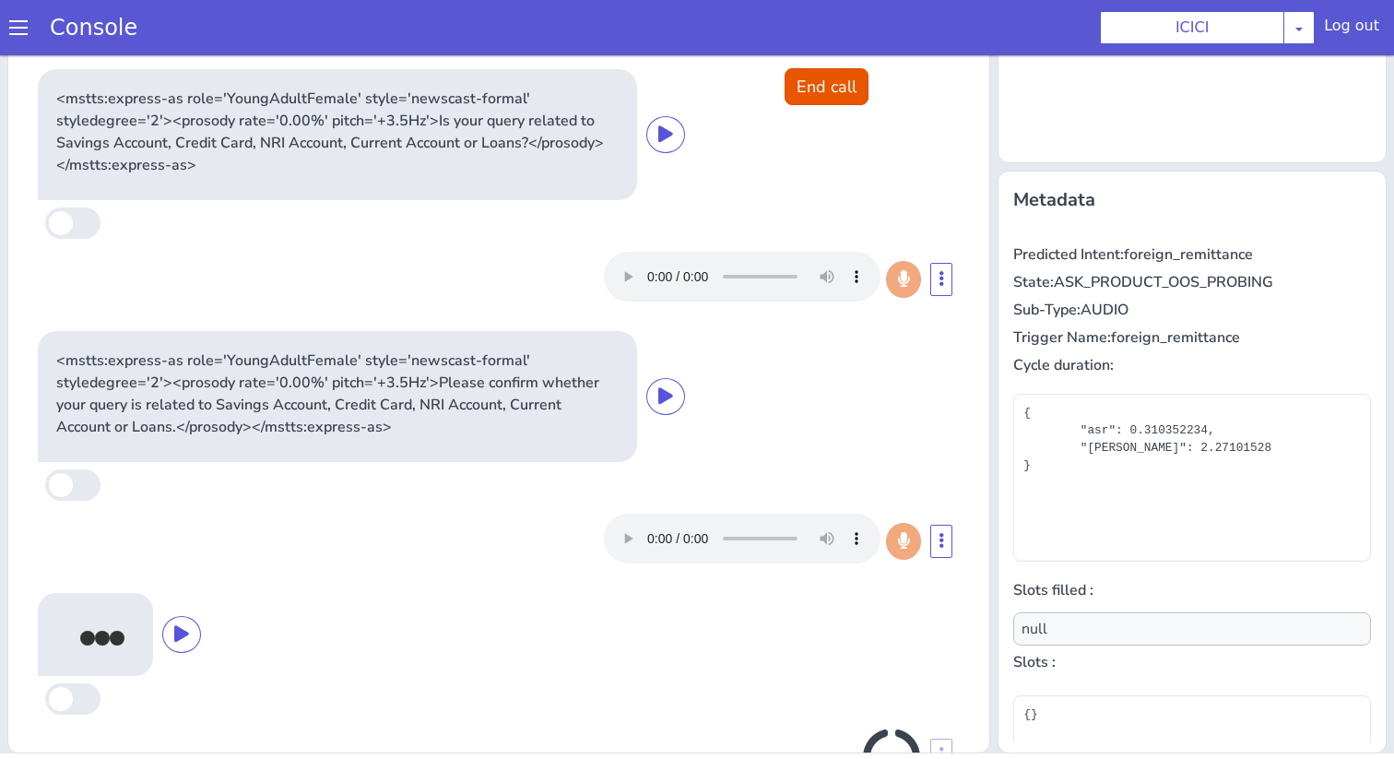
scroll to position [170, 0]
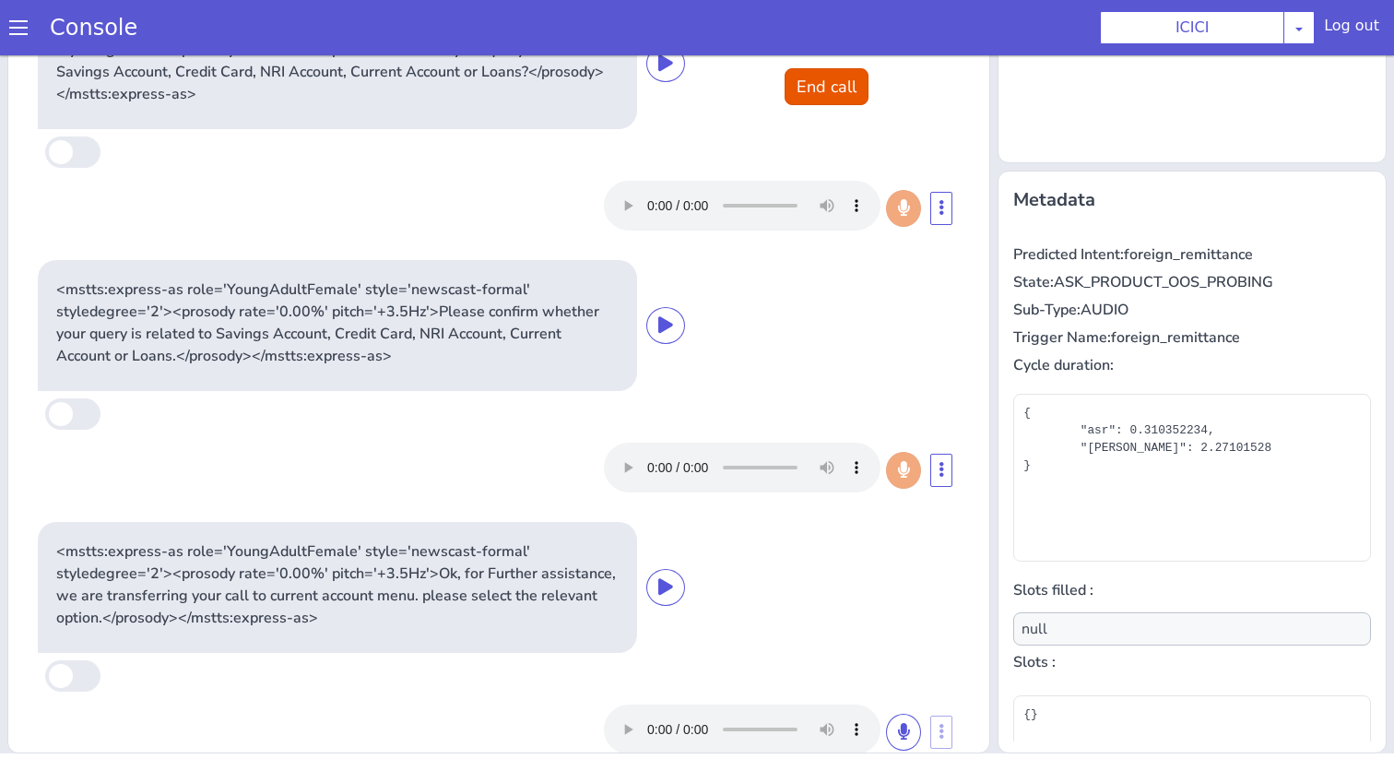
type input "account_type,product"
click at [830, 62] on div "<mstts:express-as role='YoungAdultFemale' style='newscast-formal' styledegree='…" at bounding box center [499, 63] width 922 height 131
click at [833, 85] on button "End call" at bounding box center [827, 86] width 84 height 37
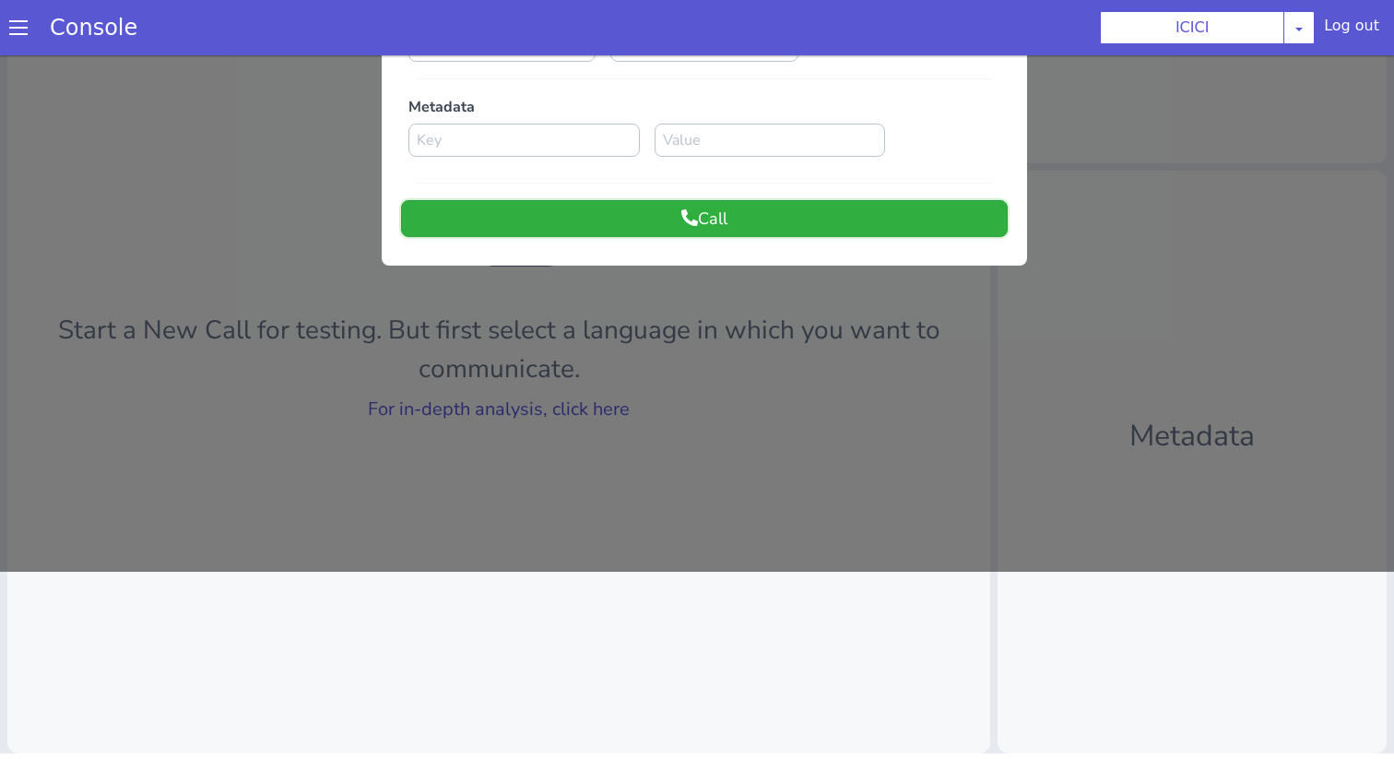
click at [770, 227] on button "Call" at bounding box center [704, 218] width 607 height 37
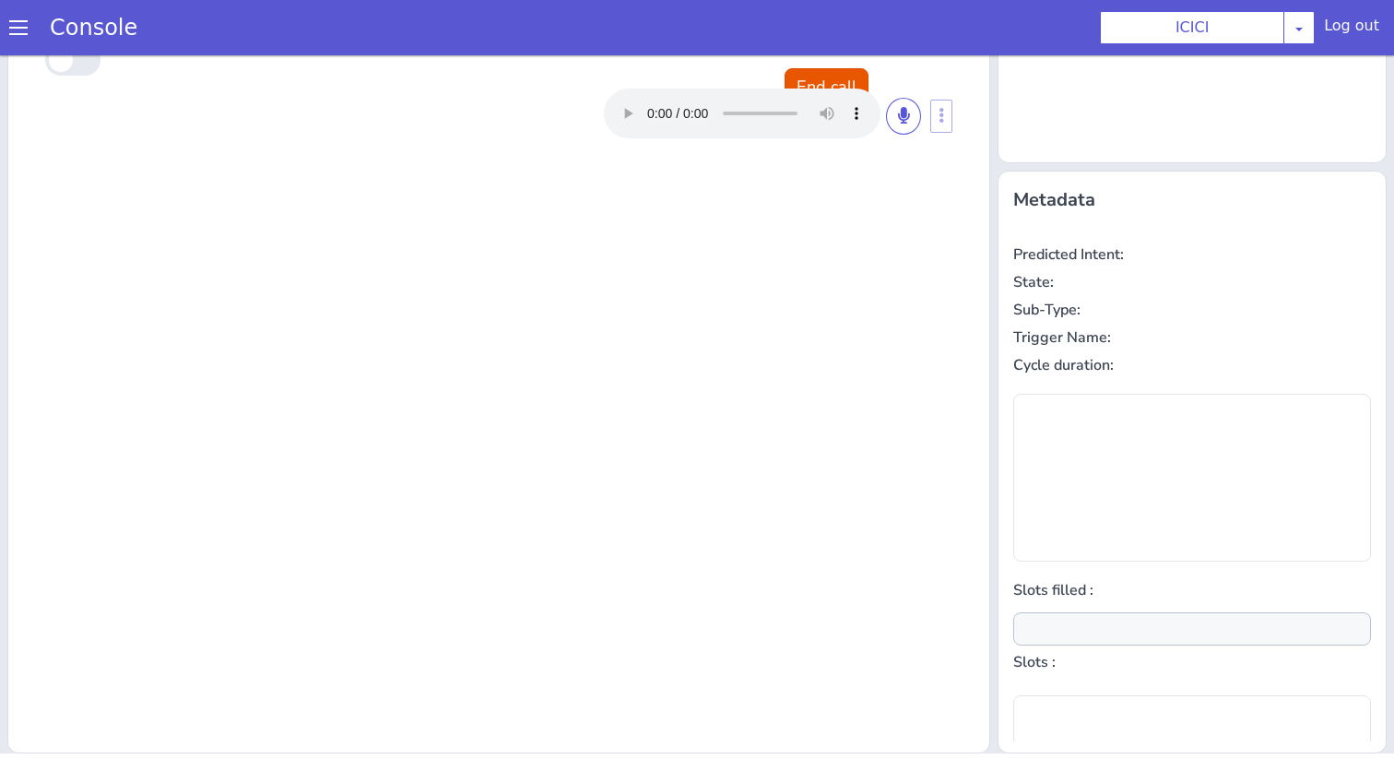
click at [915, 134] on div at bounding box center [762, 114] width 317 height 50
click at [910, 124] on button at bounding box center [903, 116] width 35 height 37
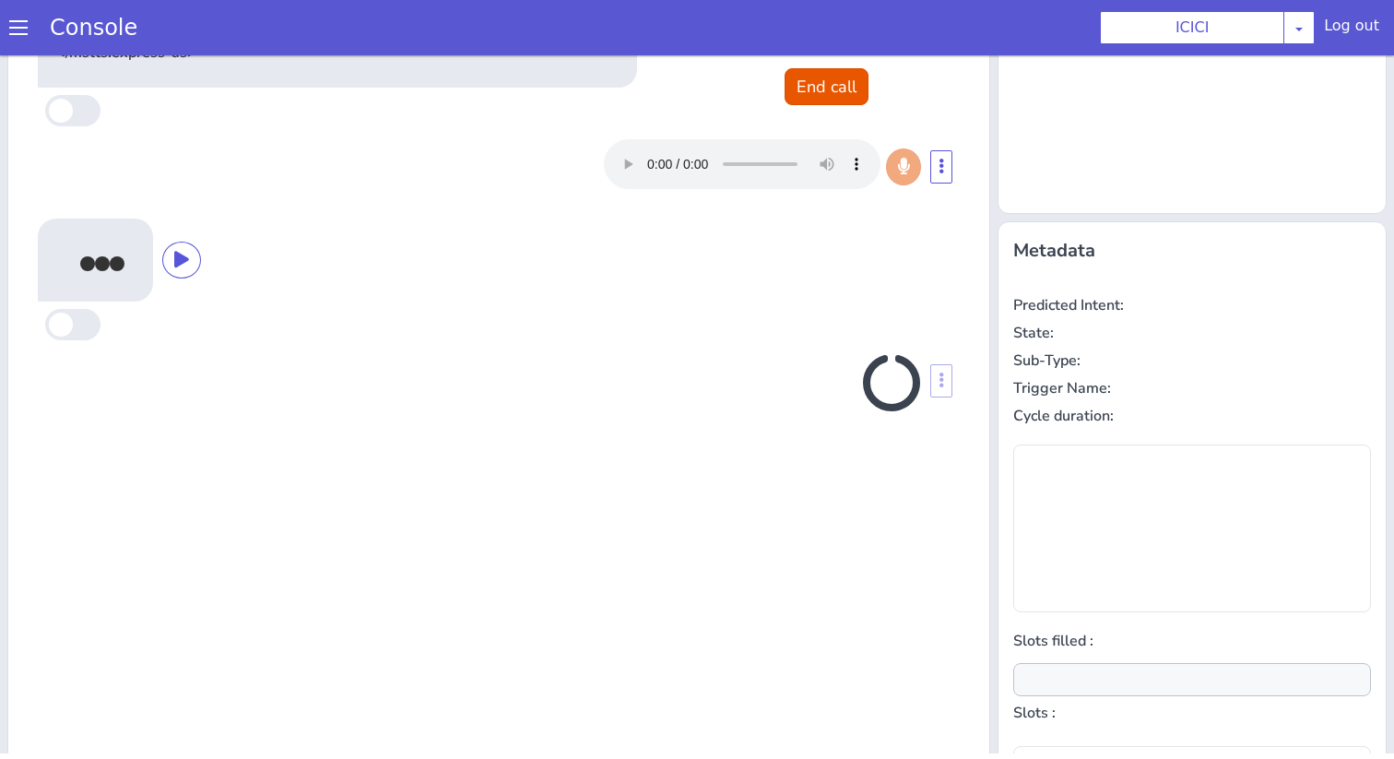
scroll to position [182, 0]
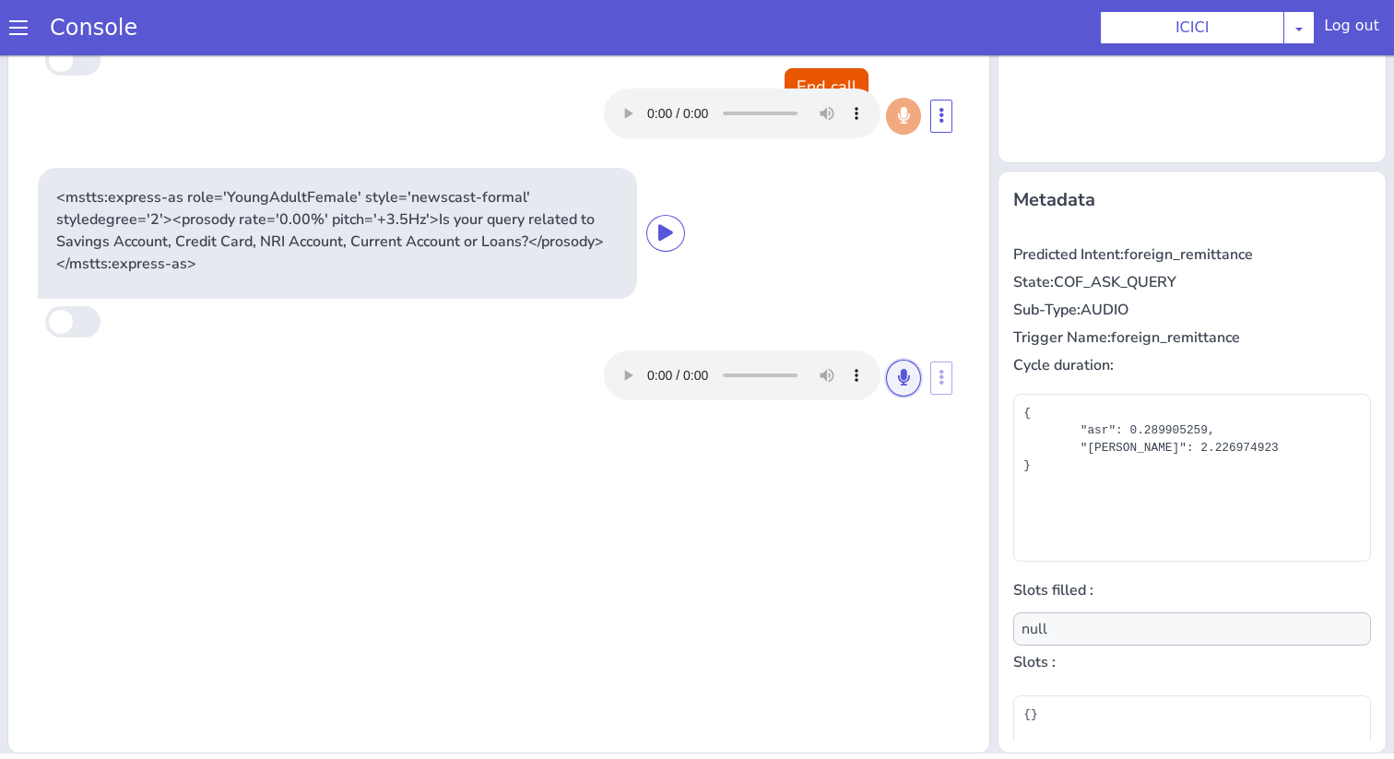
click at [915, 376] on button at bounding box center [903, 378] width 35 height 37
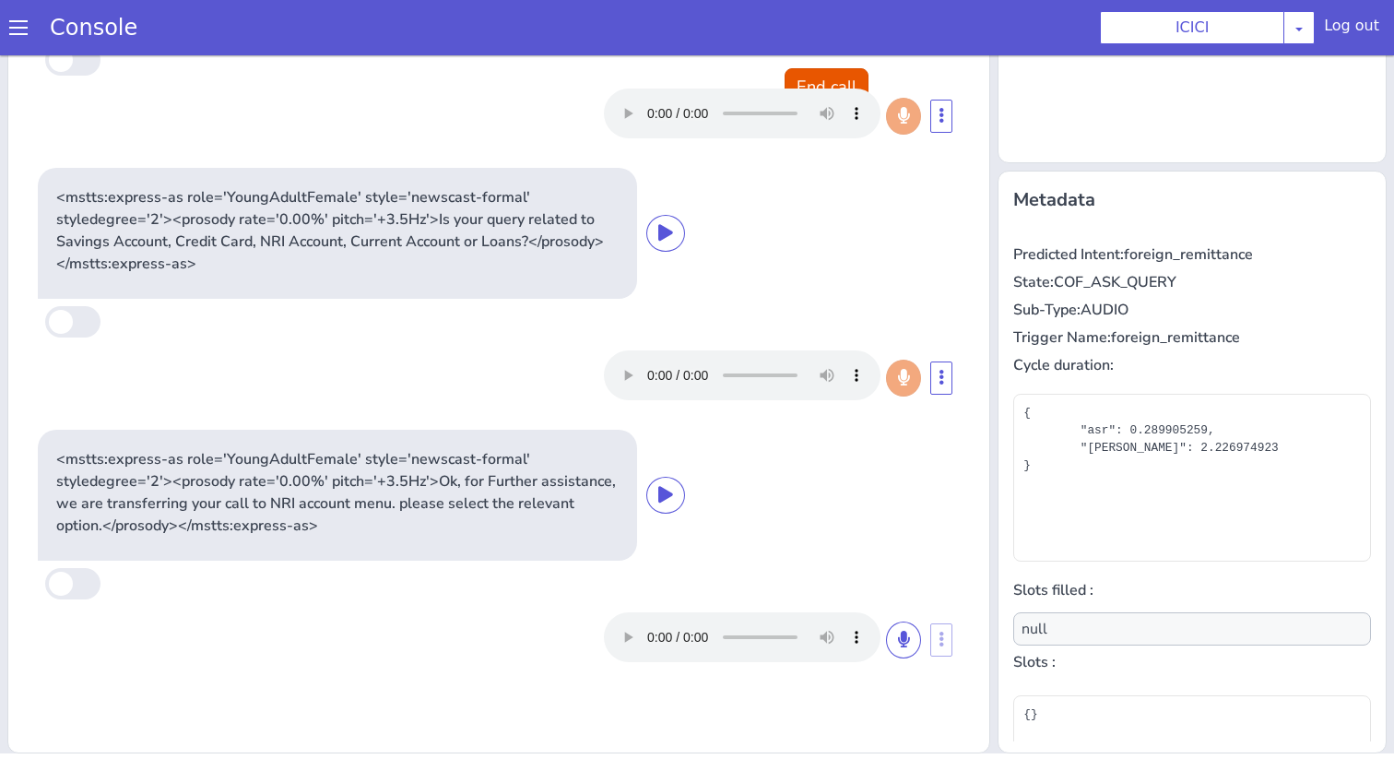
type input "account_type,product"
click at [821, 80] on button "End call" at bounding box center [827, 86] width 84 height 37
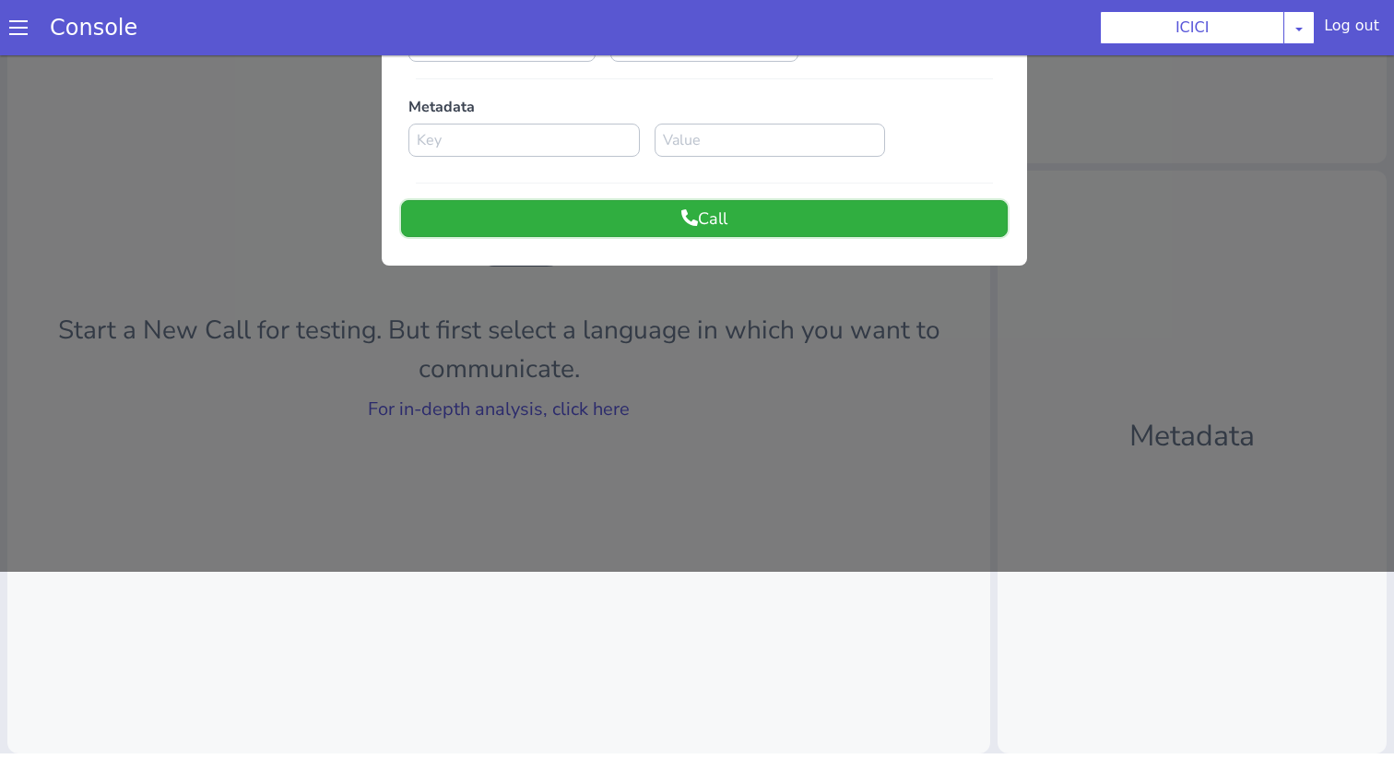
click at [700, 223] on button "Call" at bounding box center [704, 218] width 607 height 37
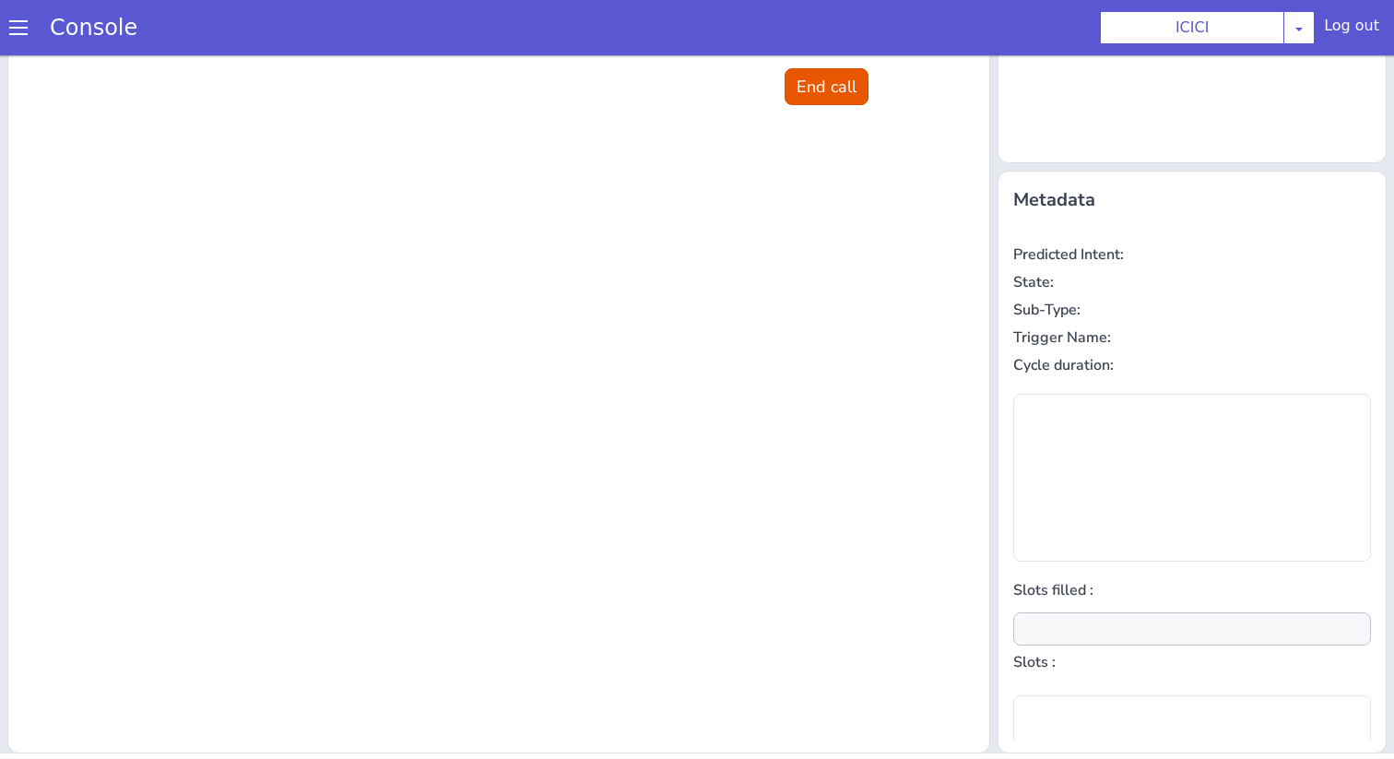
scroll to position [0, 0]
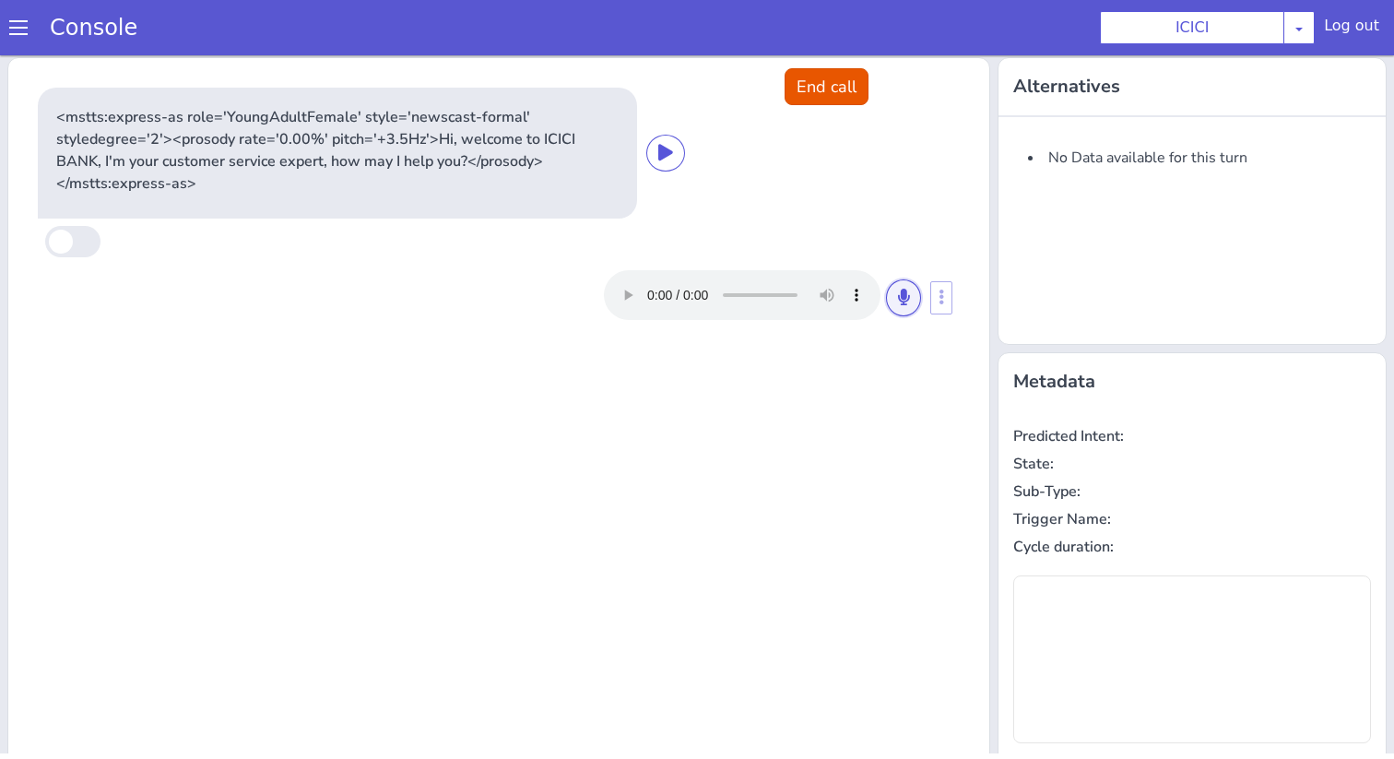
click at [905, 295] on icon at bounding box center [903, 297] width 11 height 17
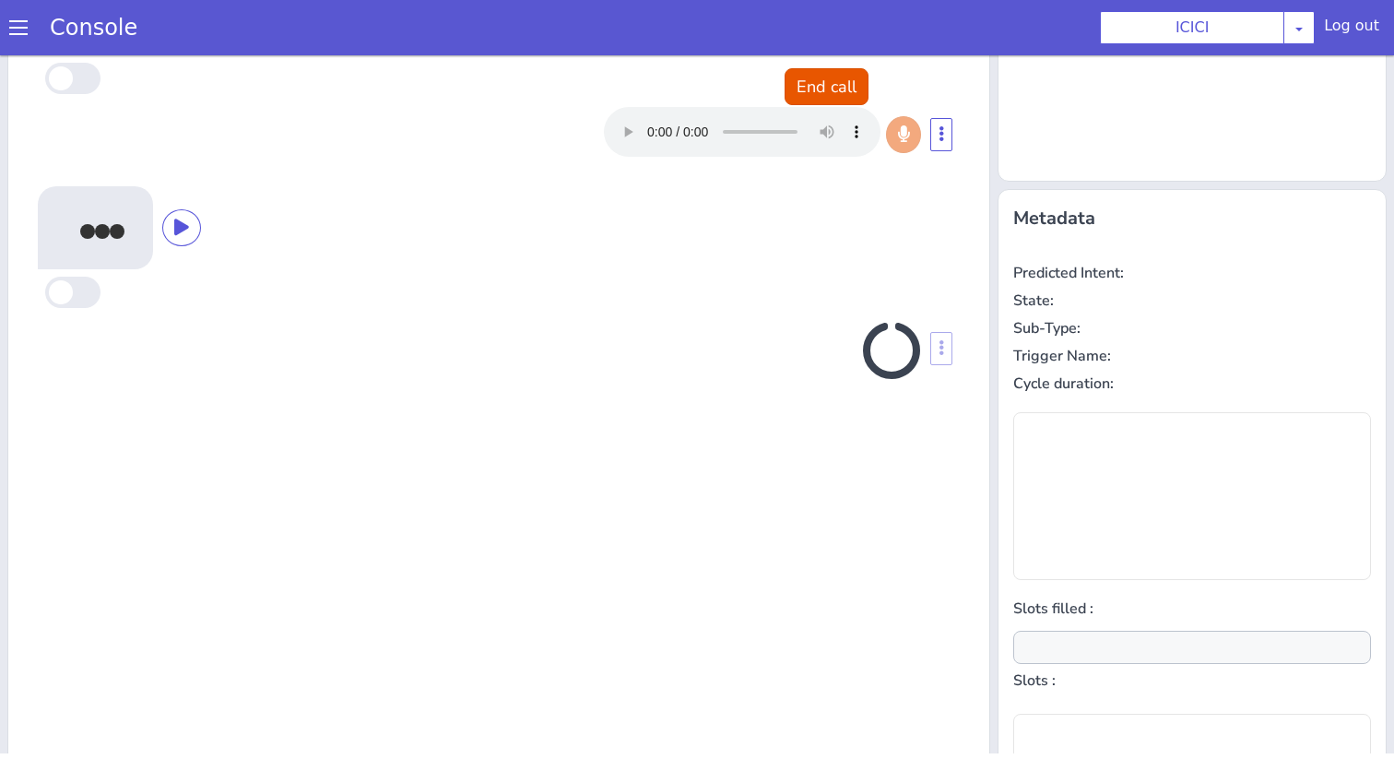
scroll to position [182, 0]
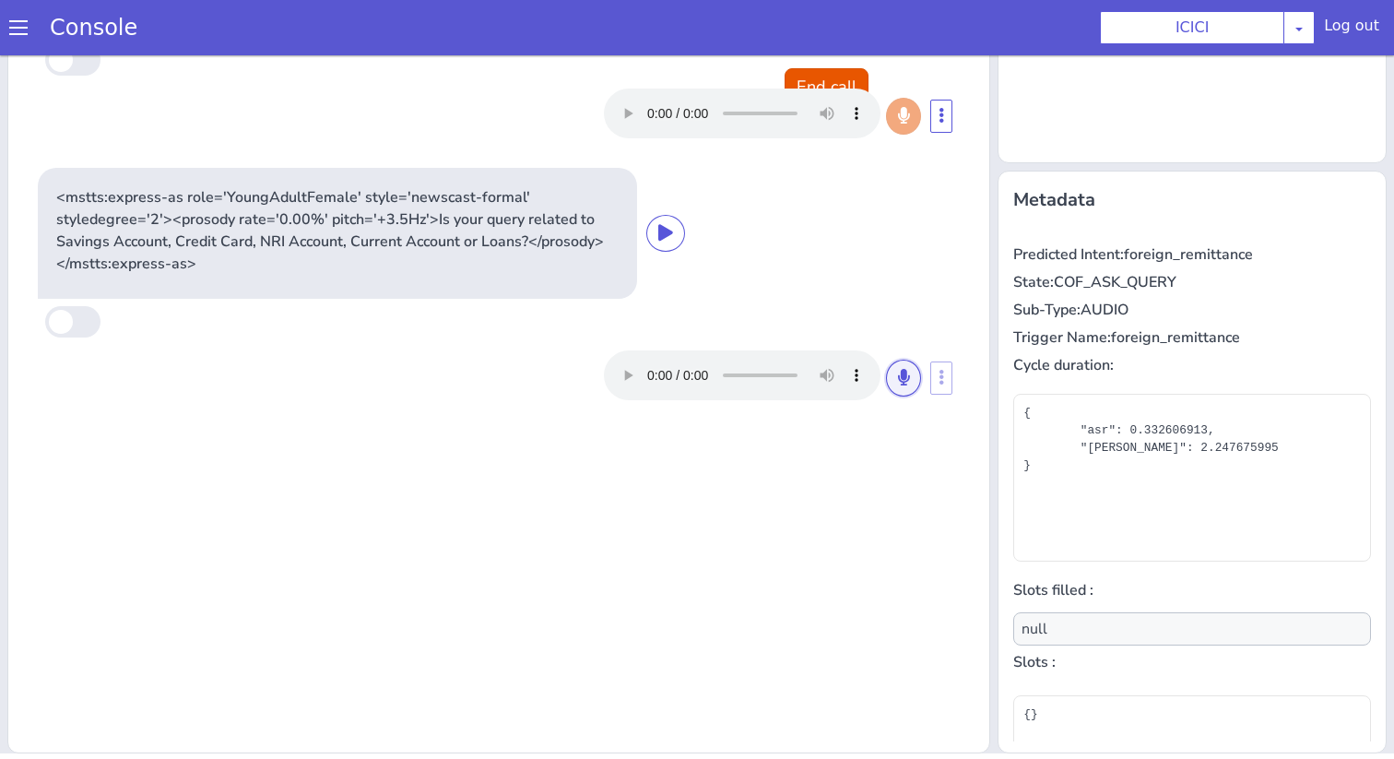
click at [898, 372] on icon at bounding box center [903, 377] width 11 height 17
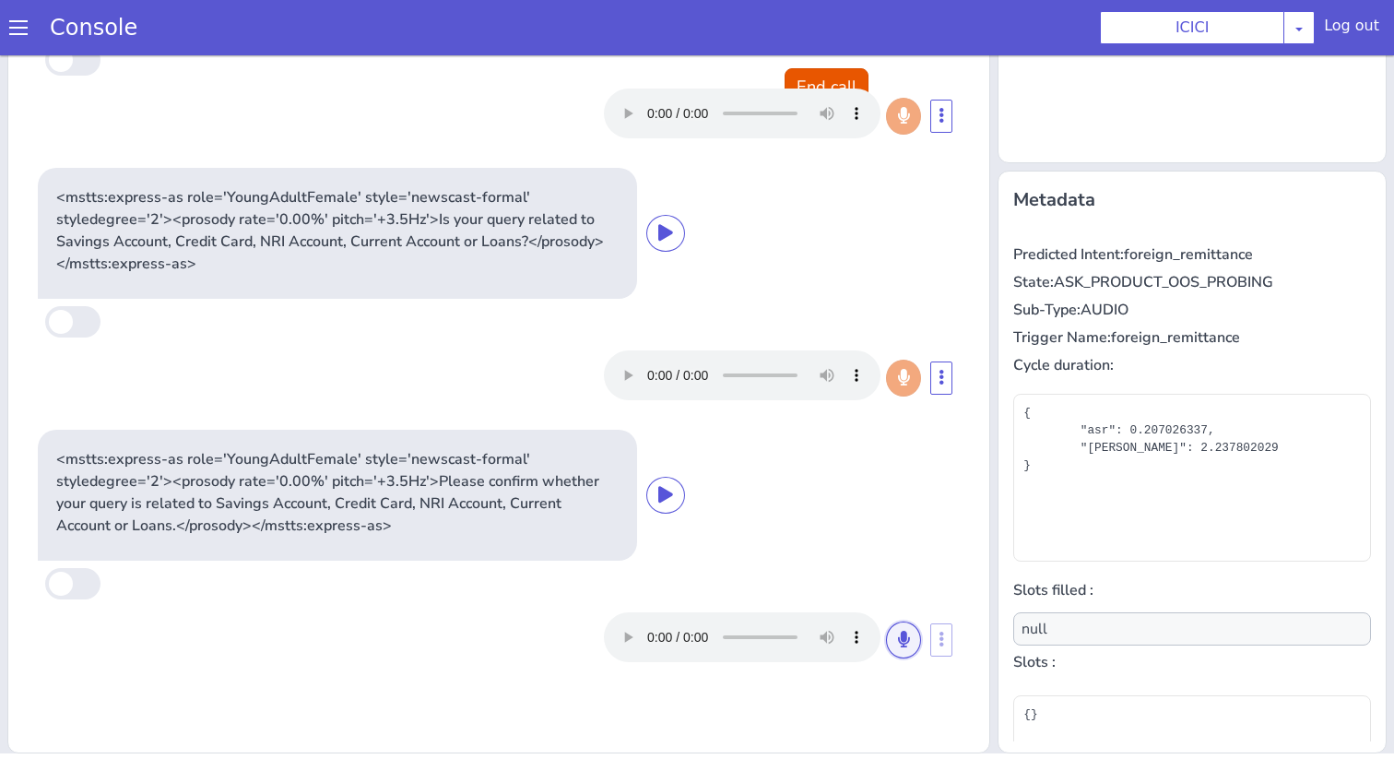
click at [901, 647] on button at bounding box center [903, 640] width 35 height 37
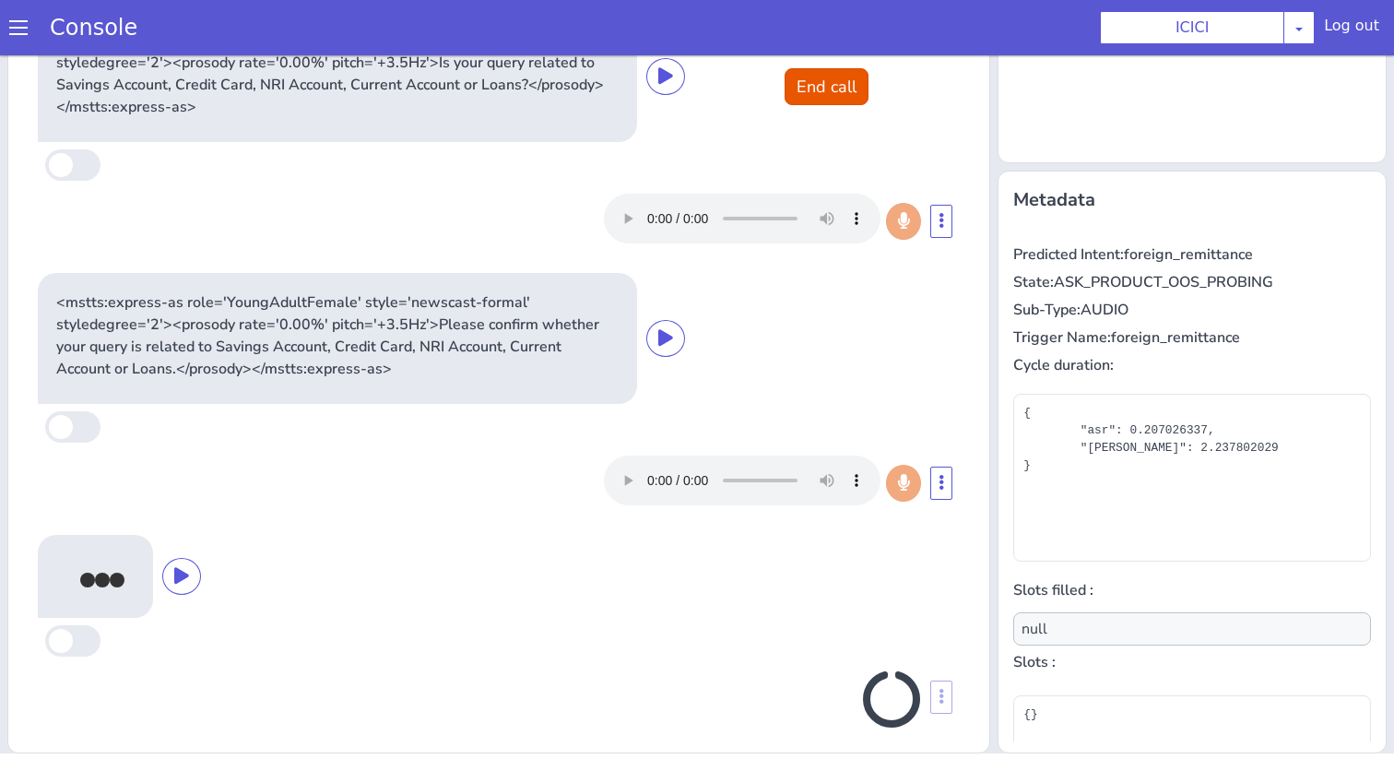
scroll to position [170, 0]
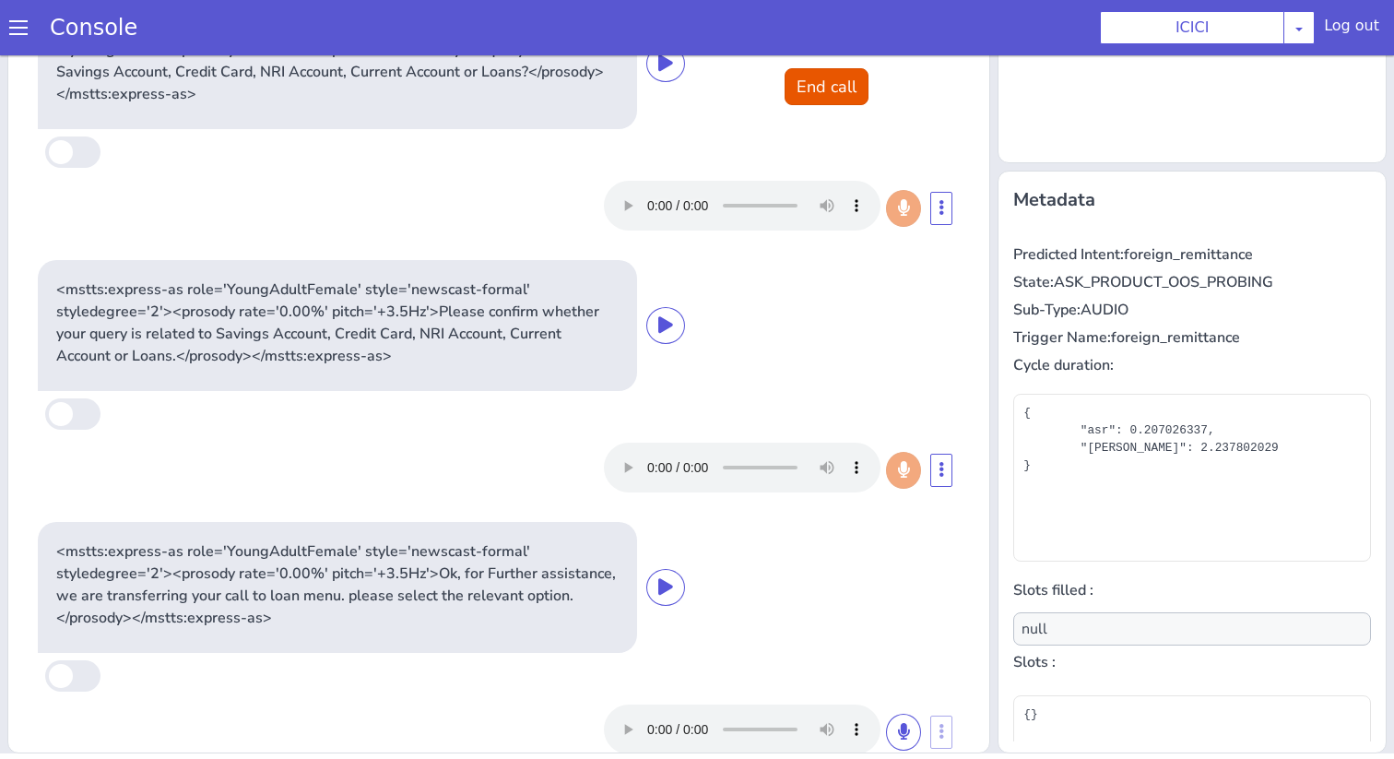
type input "product"
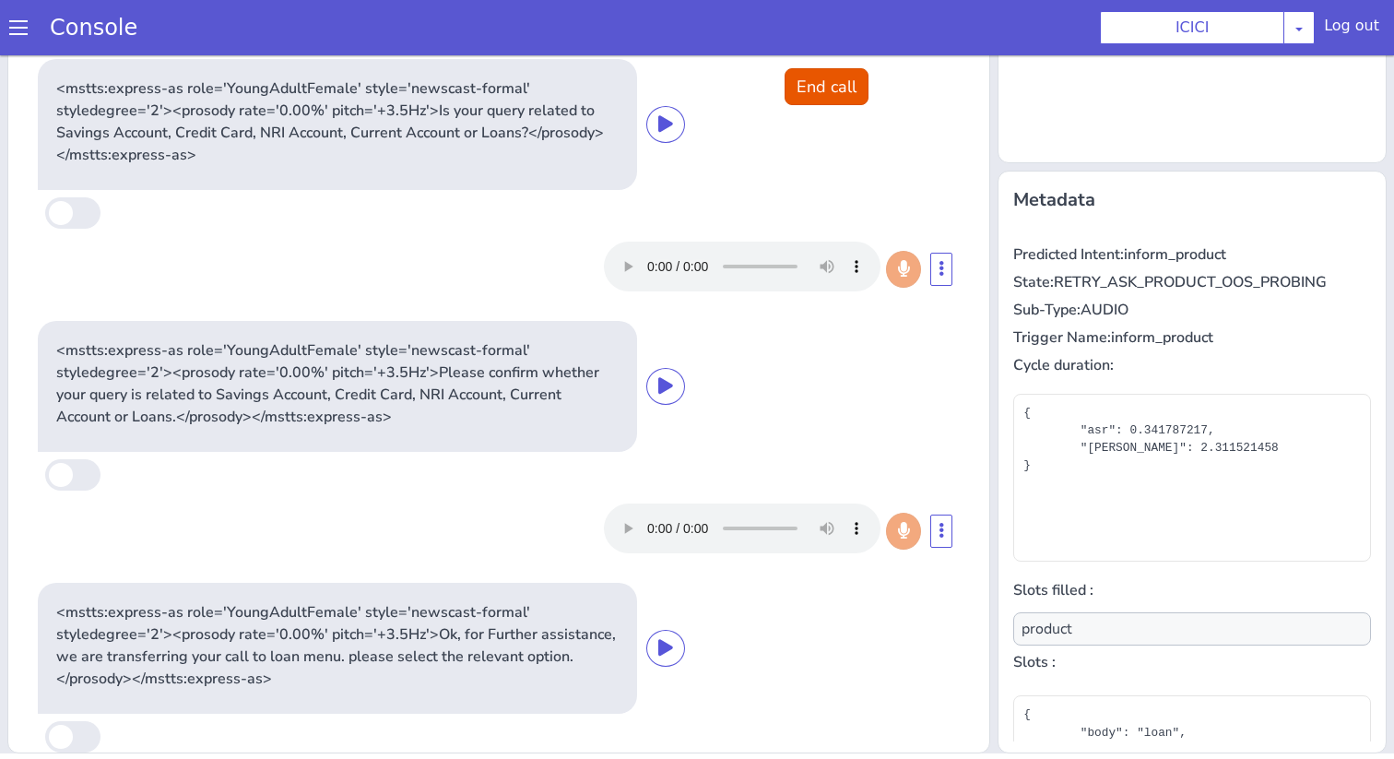
scroll to position [0, 0]
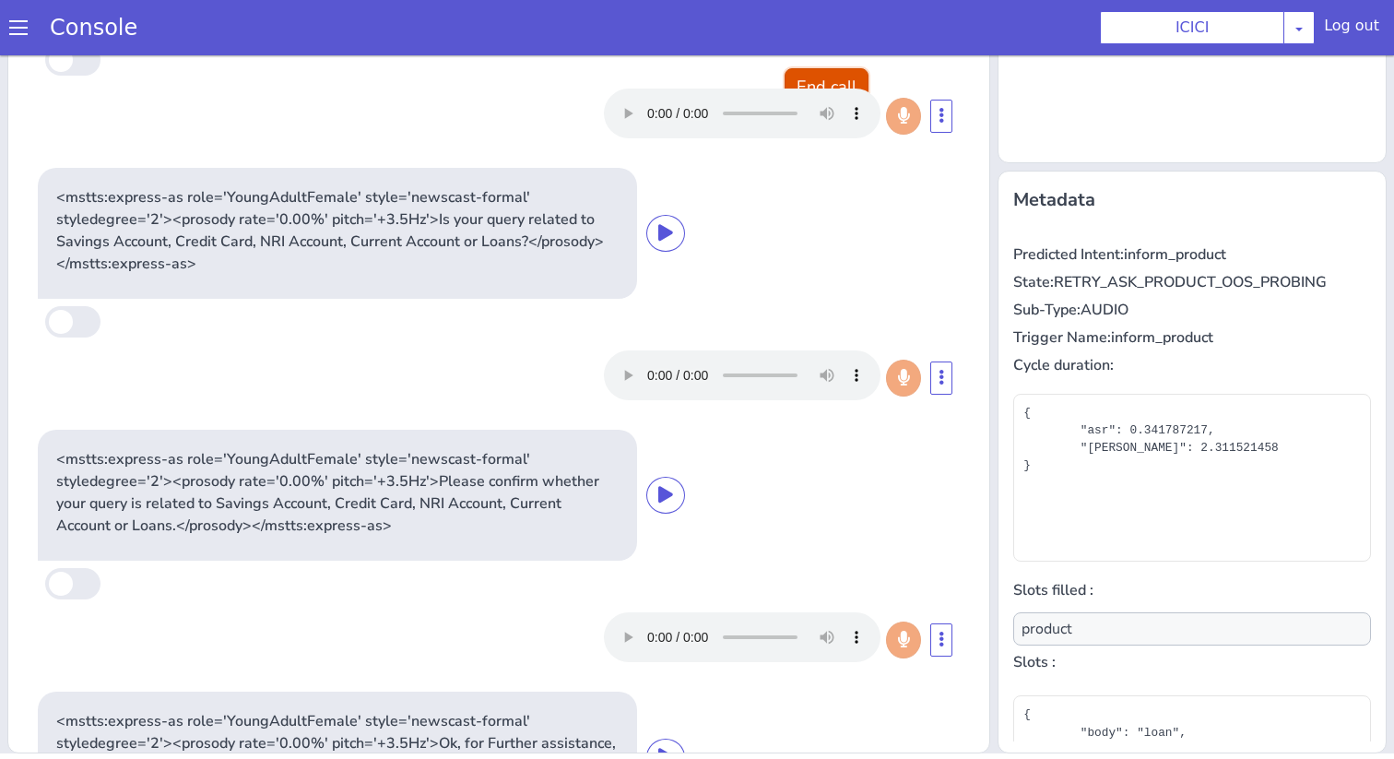
click at [848, 69] on button "End call" at bounding box center [827, 86] width 84 height 37
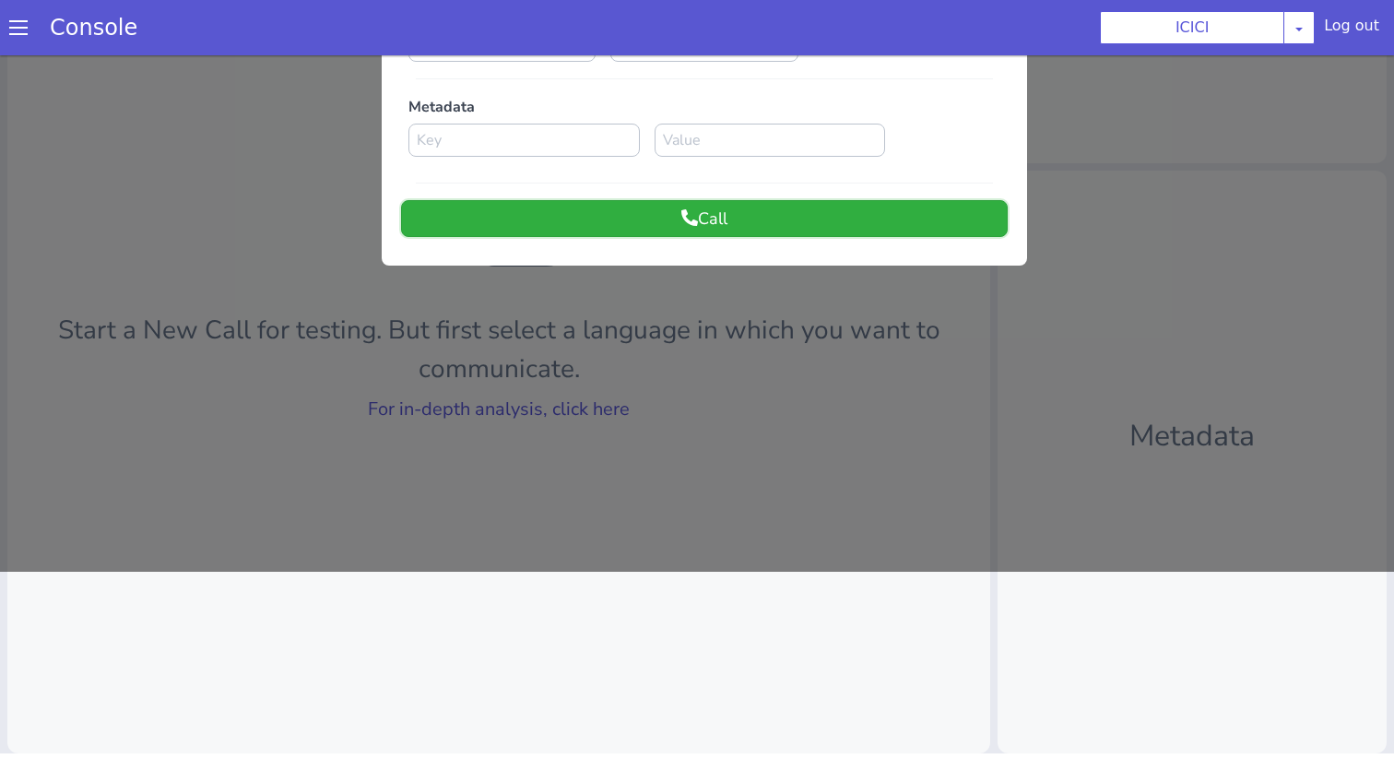
click at [707, 219] on button "Call" at bounding box center [704, 218] width 607 height 37
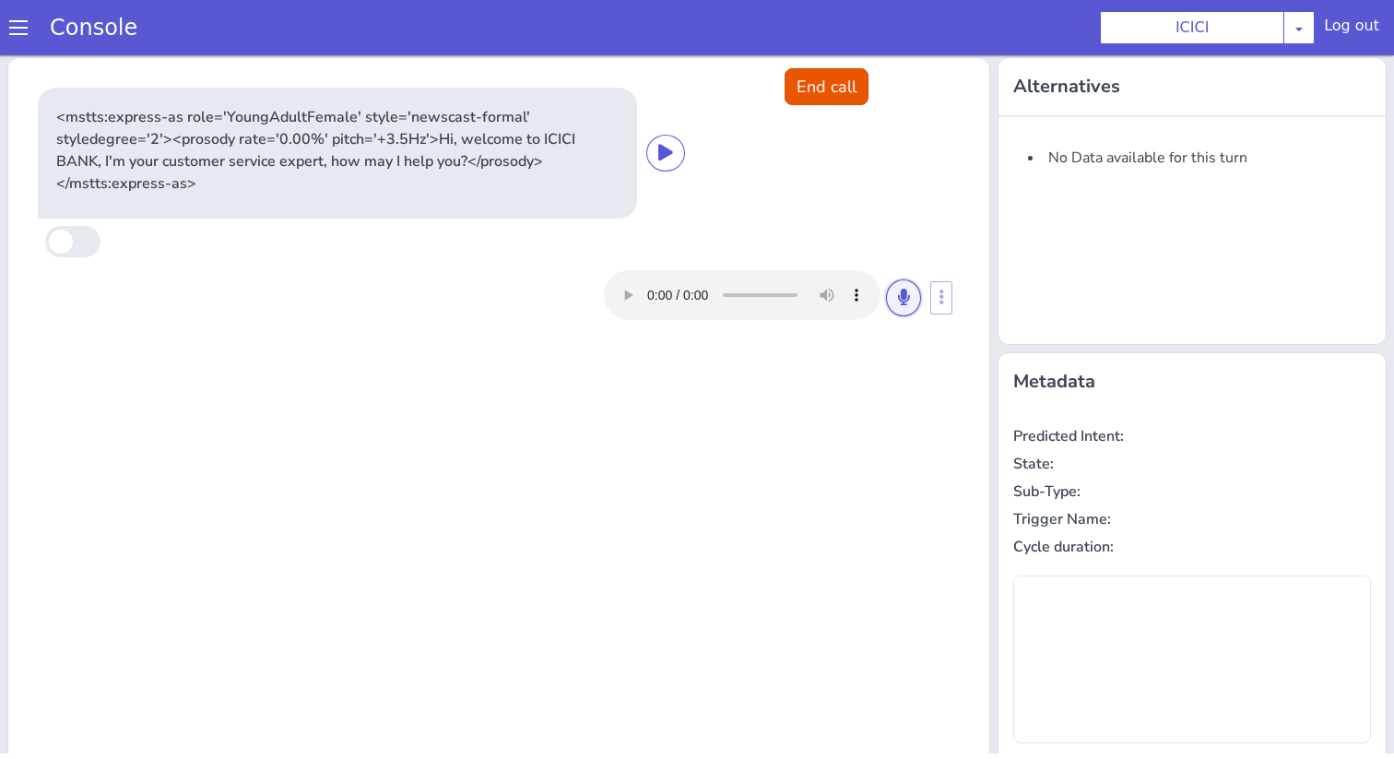
click at [909, 294] on icon at bounding box center [903, 297] width 11 height 17
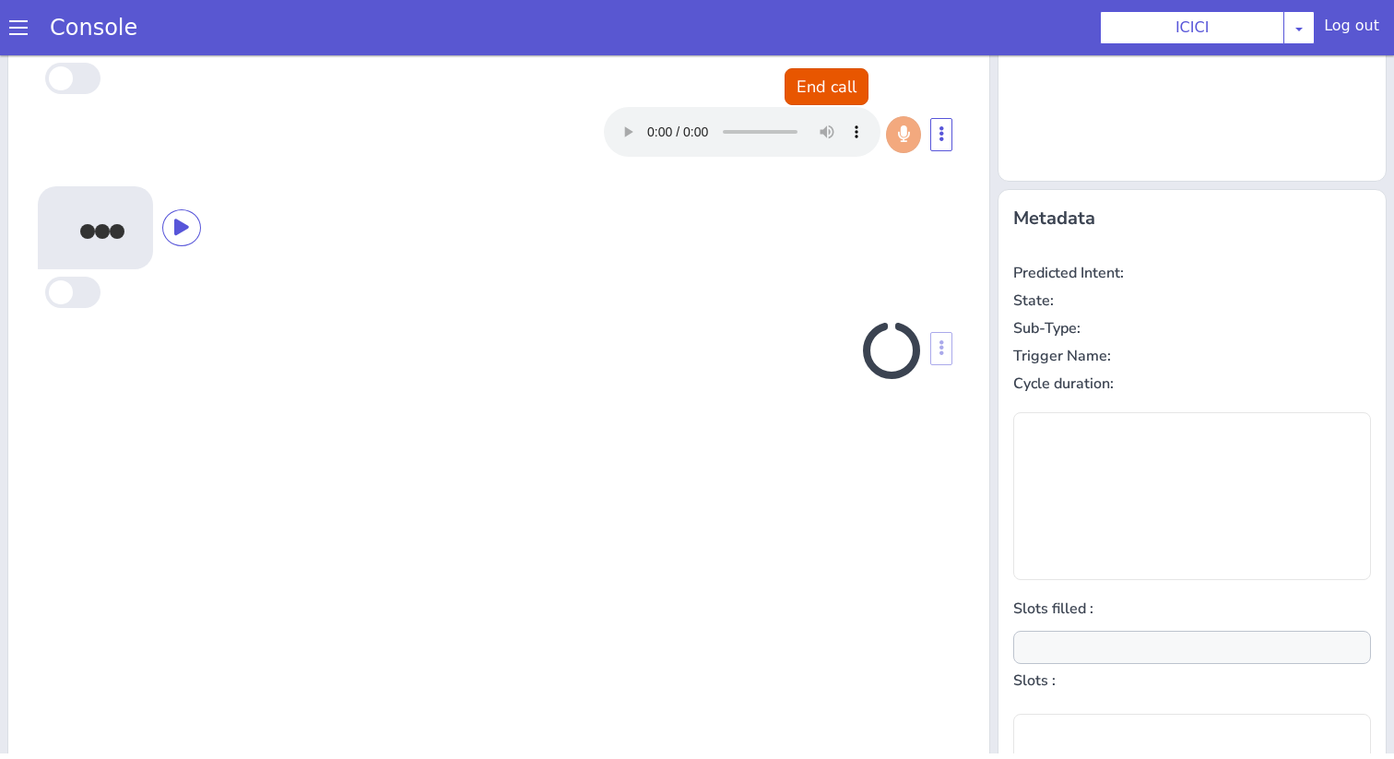
scroll to position [182, 0]
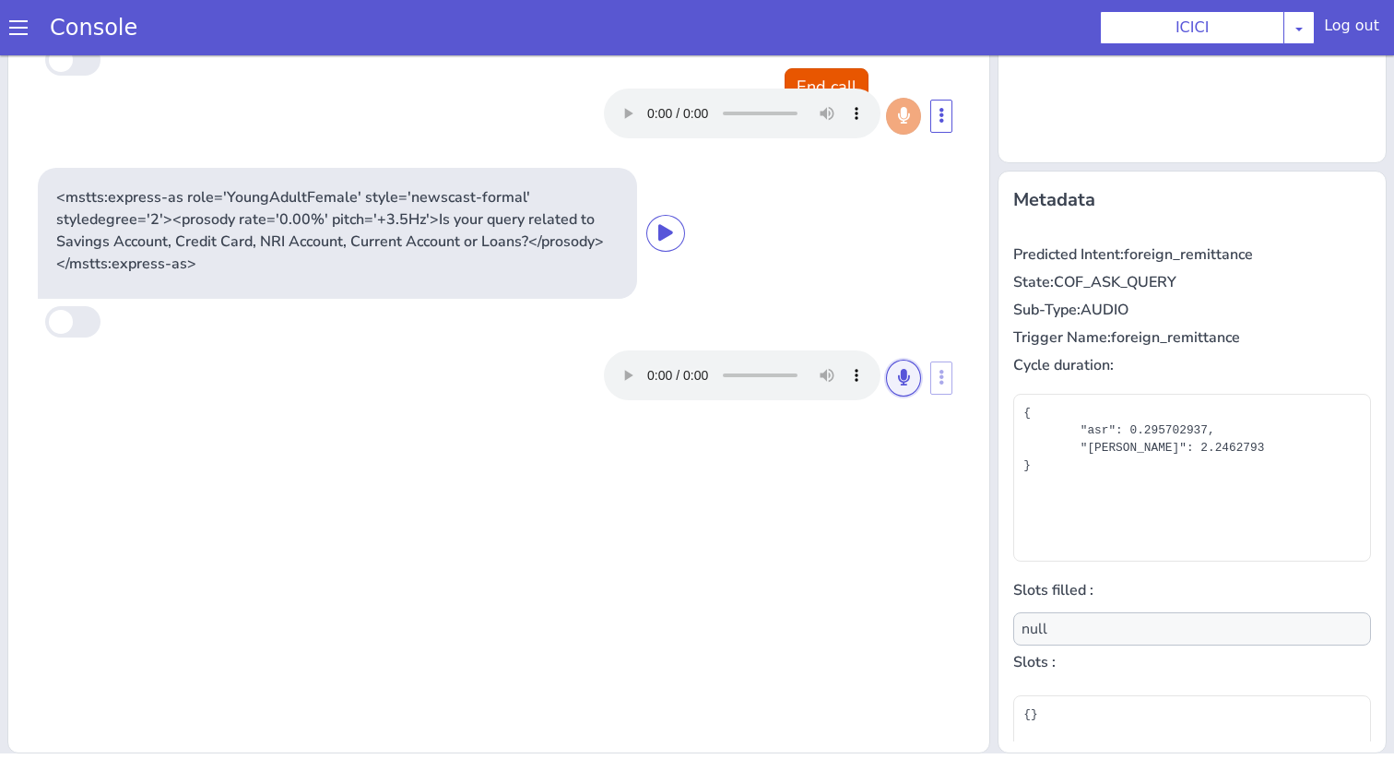
click at [901, 374] on icon at bounding box center [903, 377] width 11 height 17
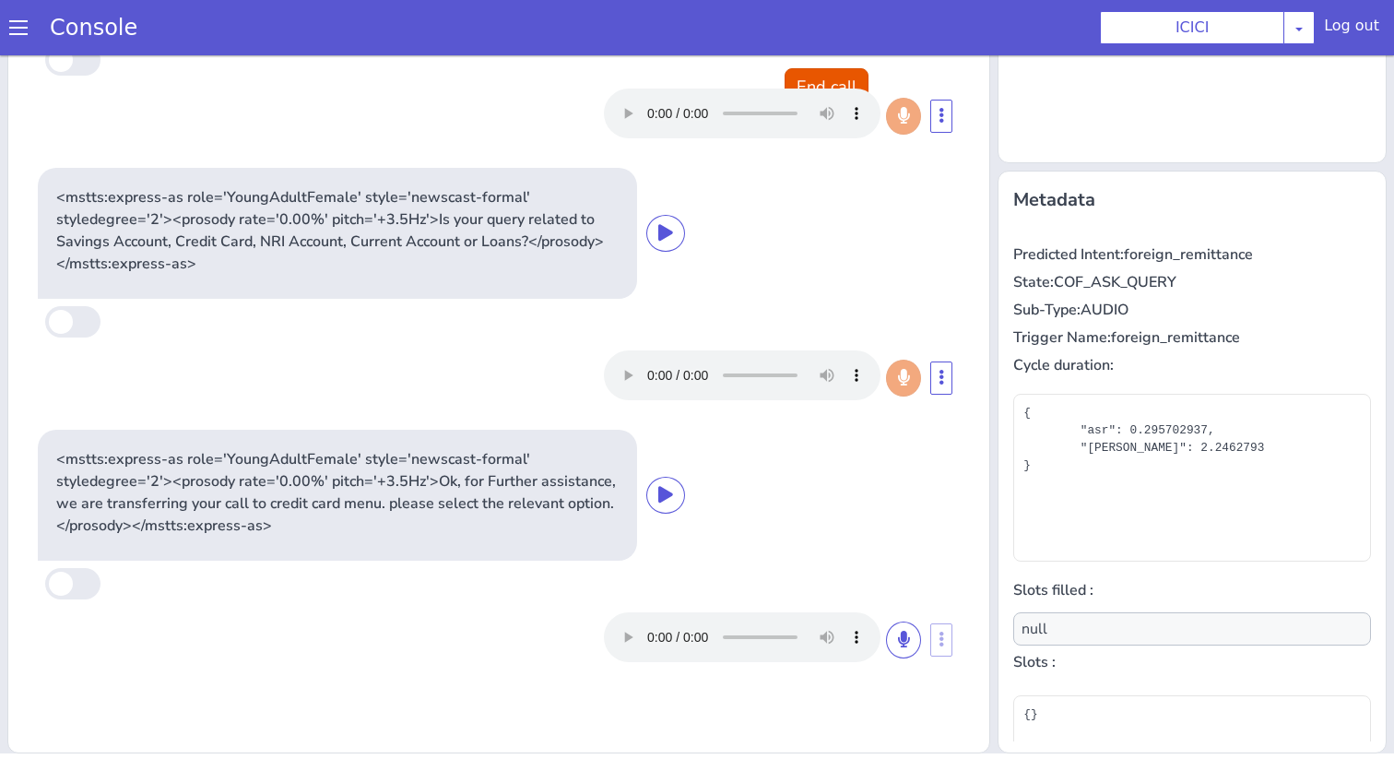
type input "product"
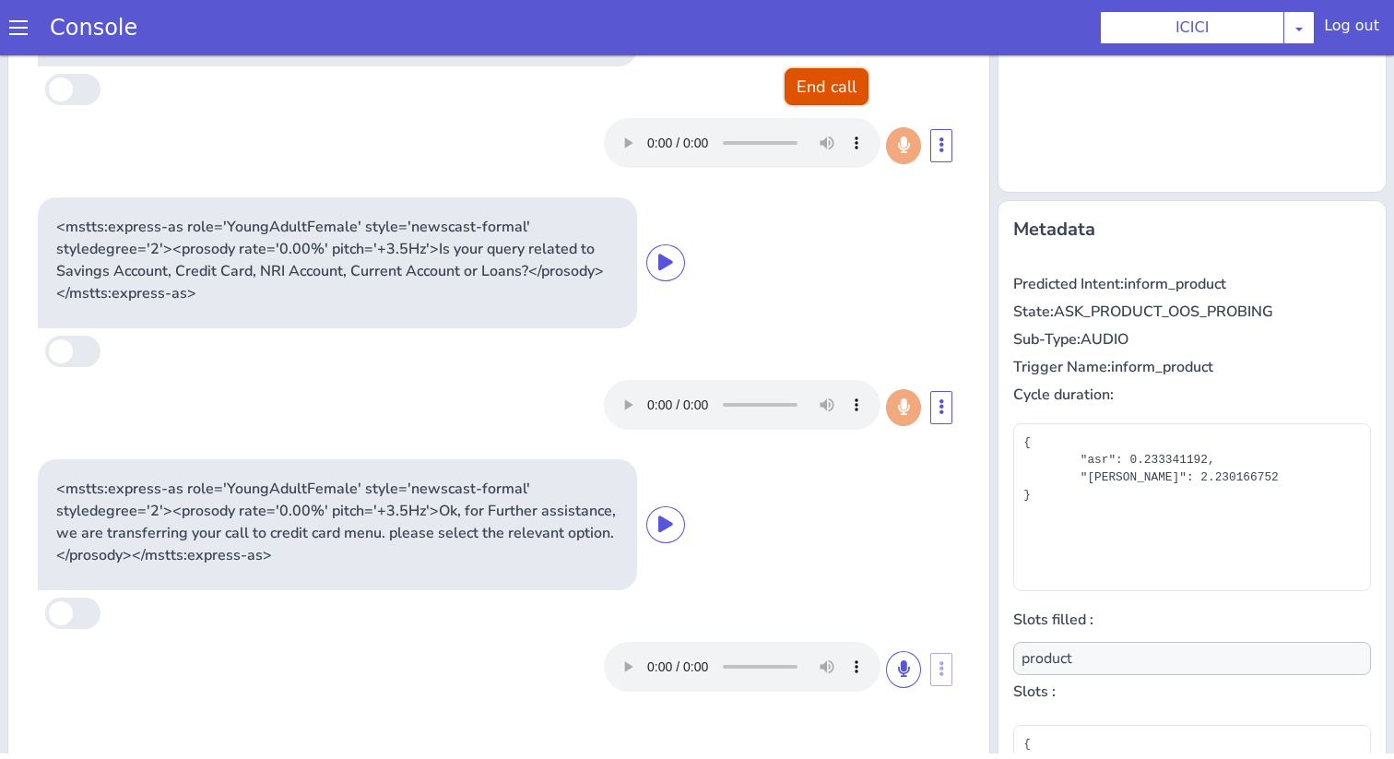
click at [817, 82] on button "End call" at bounding box center [827, 86] width 84 height 37
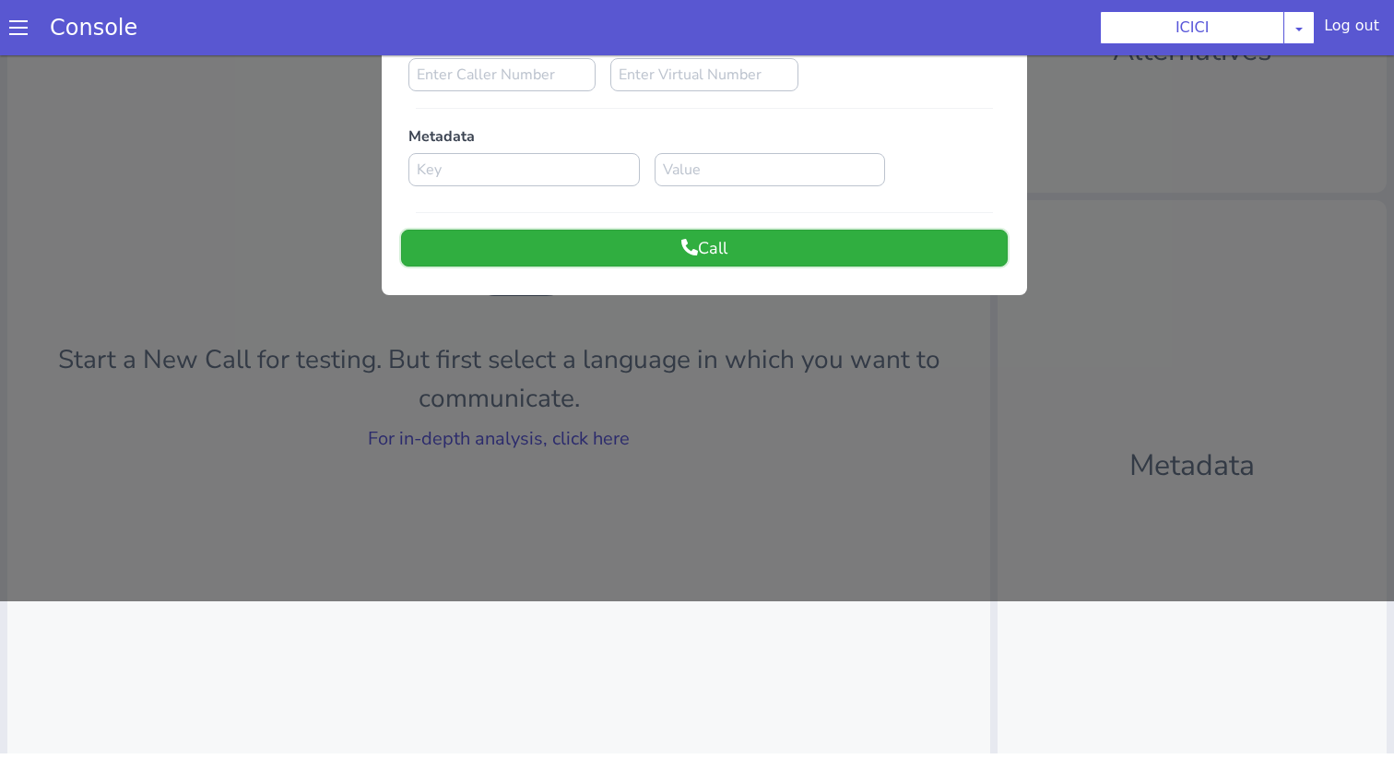
click at [694, 255] on button "Call" at bounding box center [704, 248] width 607 height 37
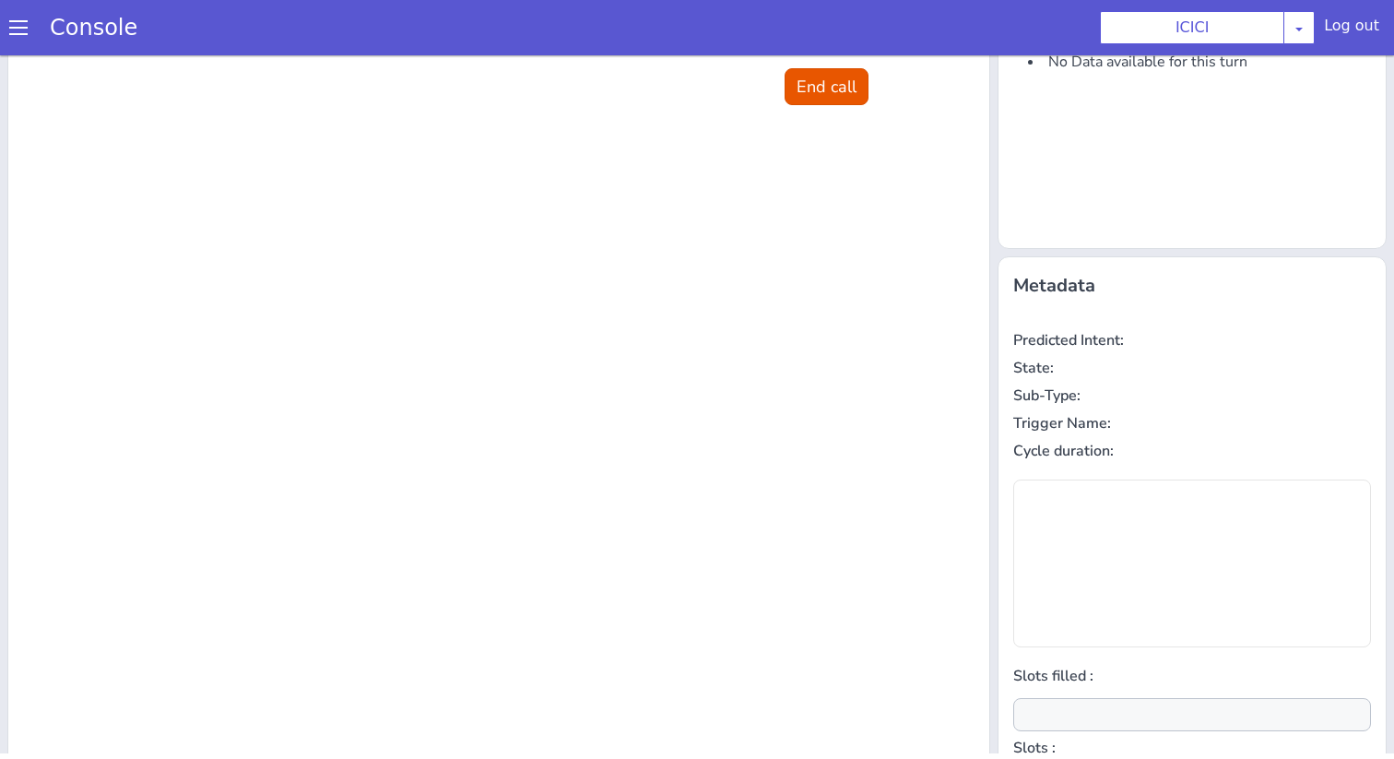
scroll to position [0, 0]
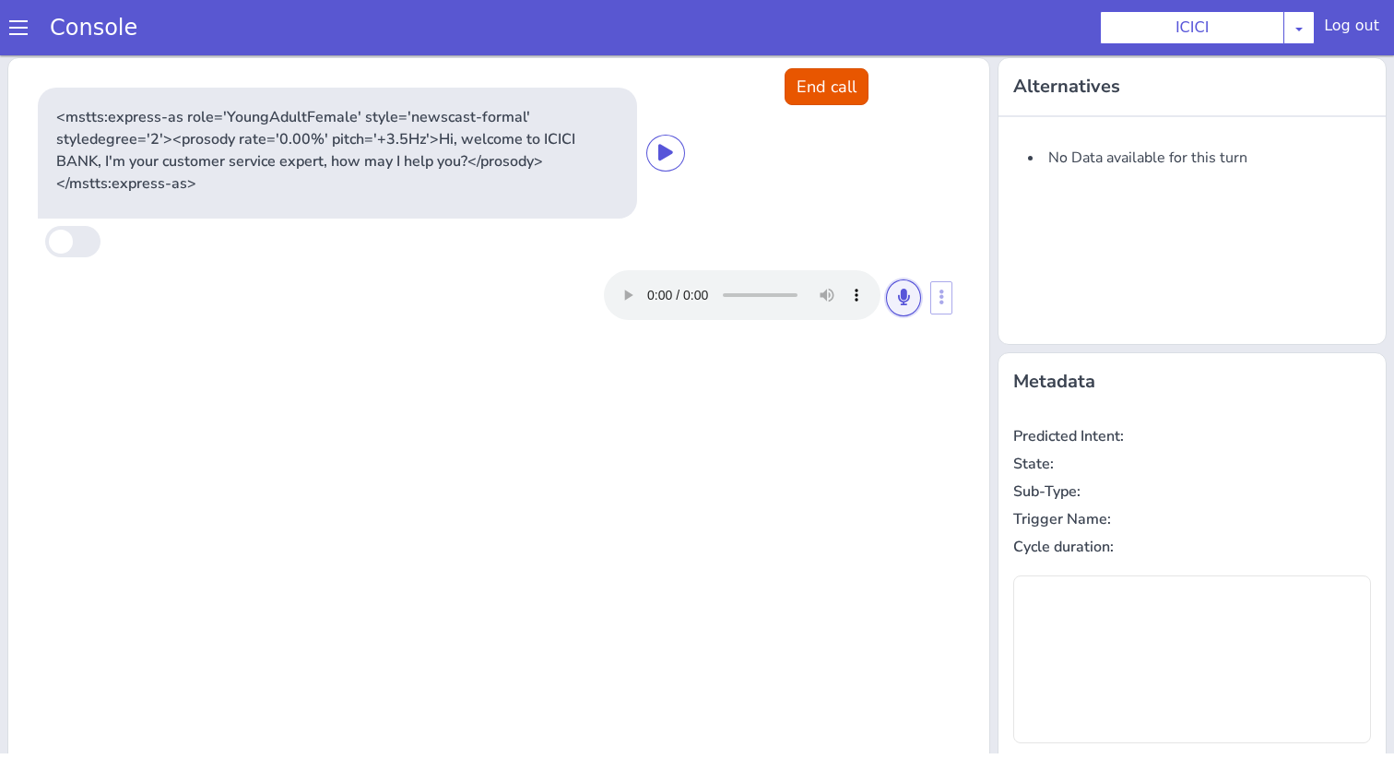
click at [904, 308] on button at bounding box center [903, 297] width 35 height 37
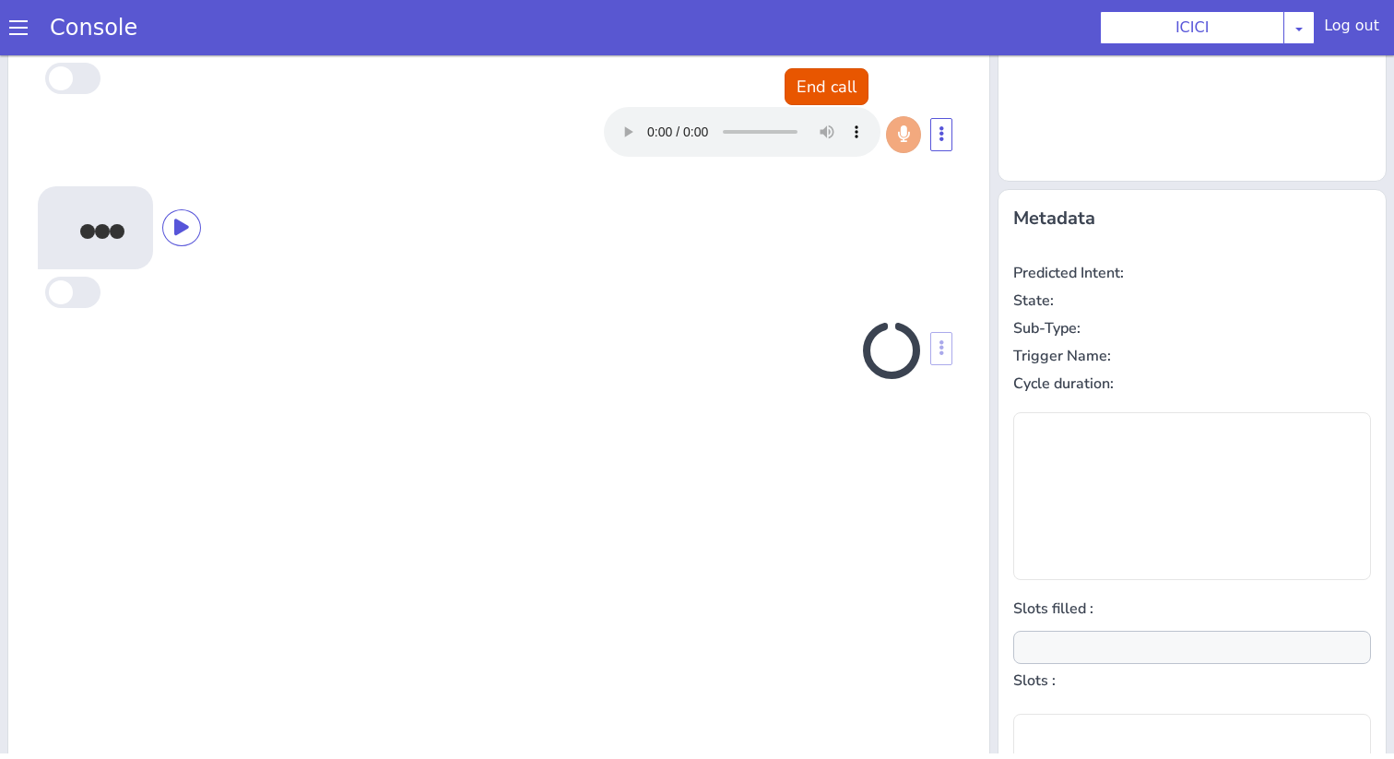
scroll to position [182, 0]
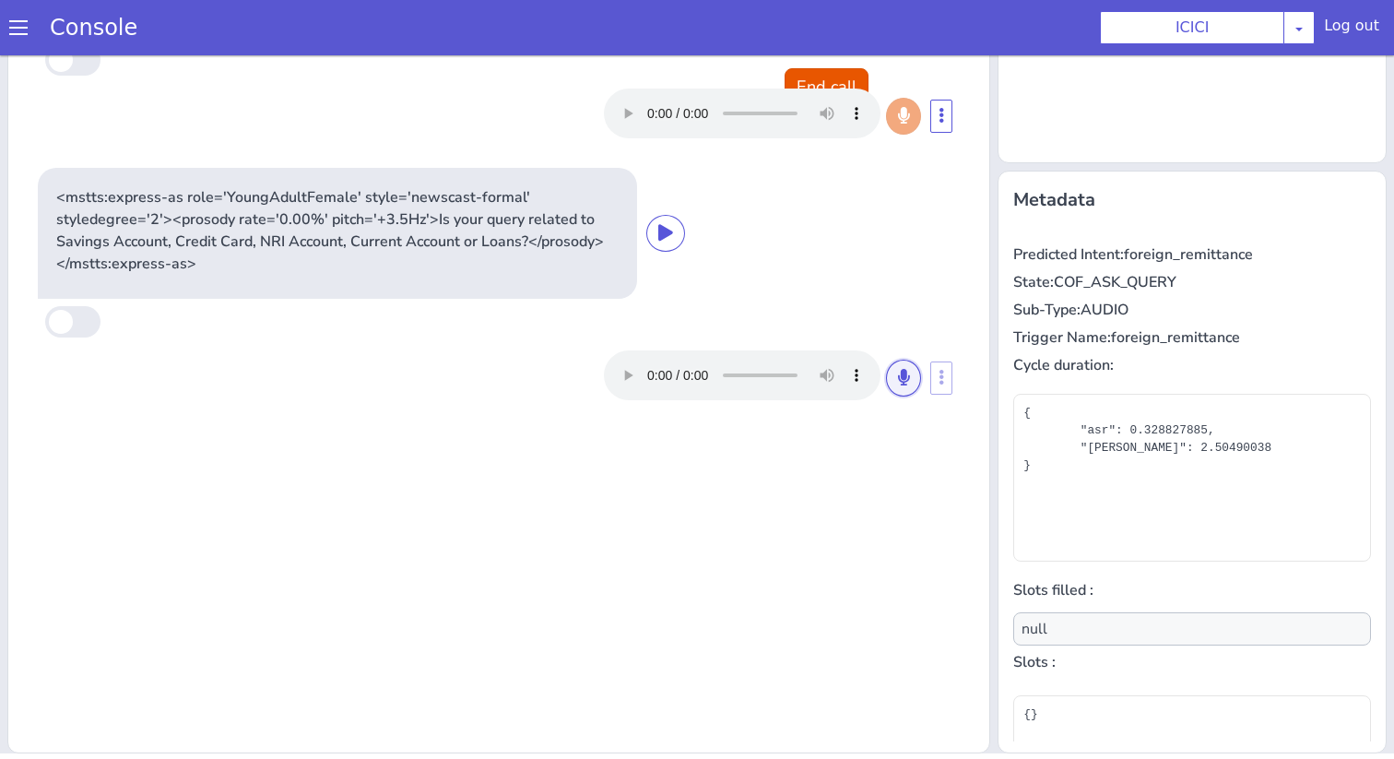
click at [895, 373] on button at bounding box center [903, 378] width 35 height 37
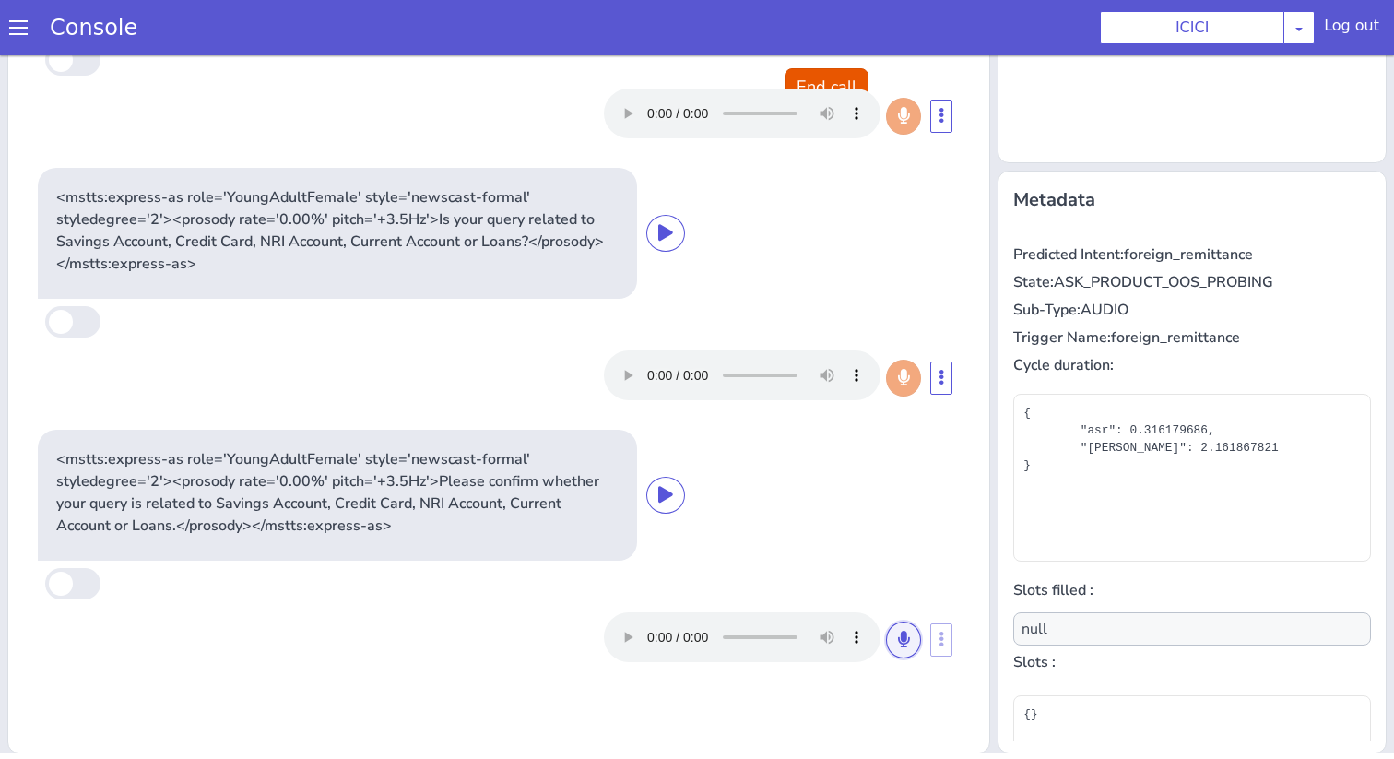
click at [898, 631] on icon at bounding box center [903, 639] width 11 height 17
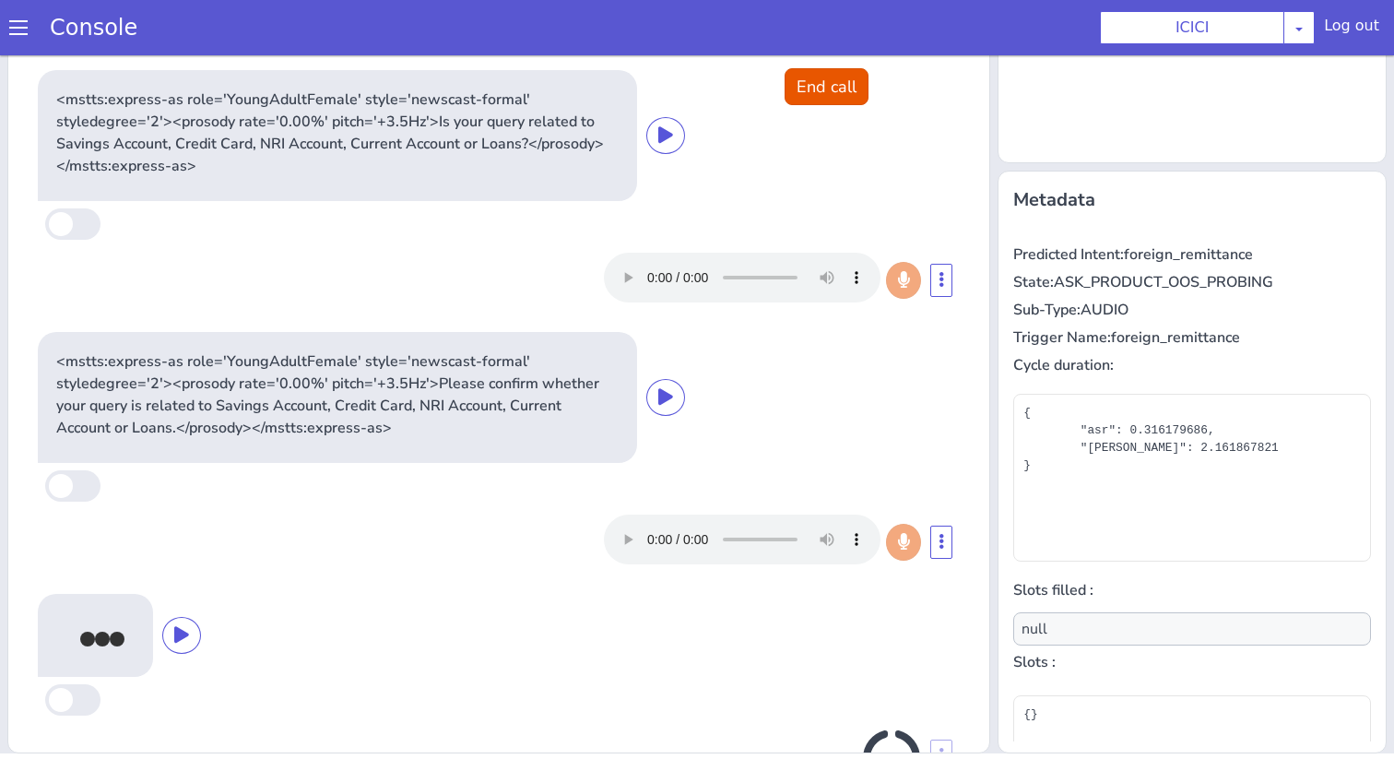
scroll to position [170, 0]
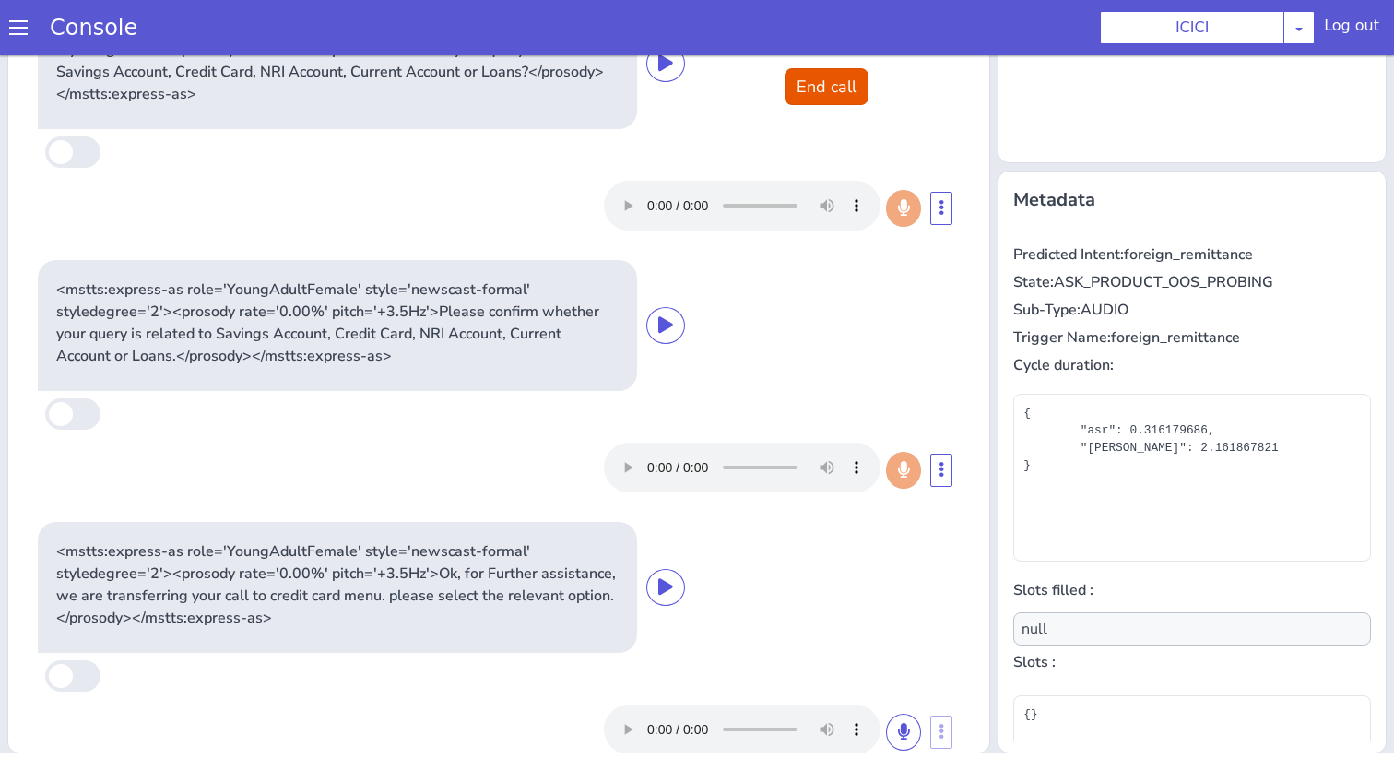
type input "product"
click at [819, 97] on button "End call" at bounding box center [827, 86] width 84 height 37
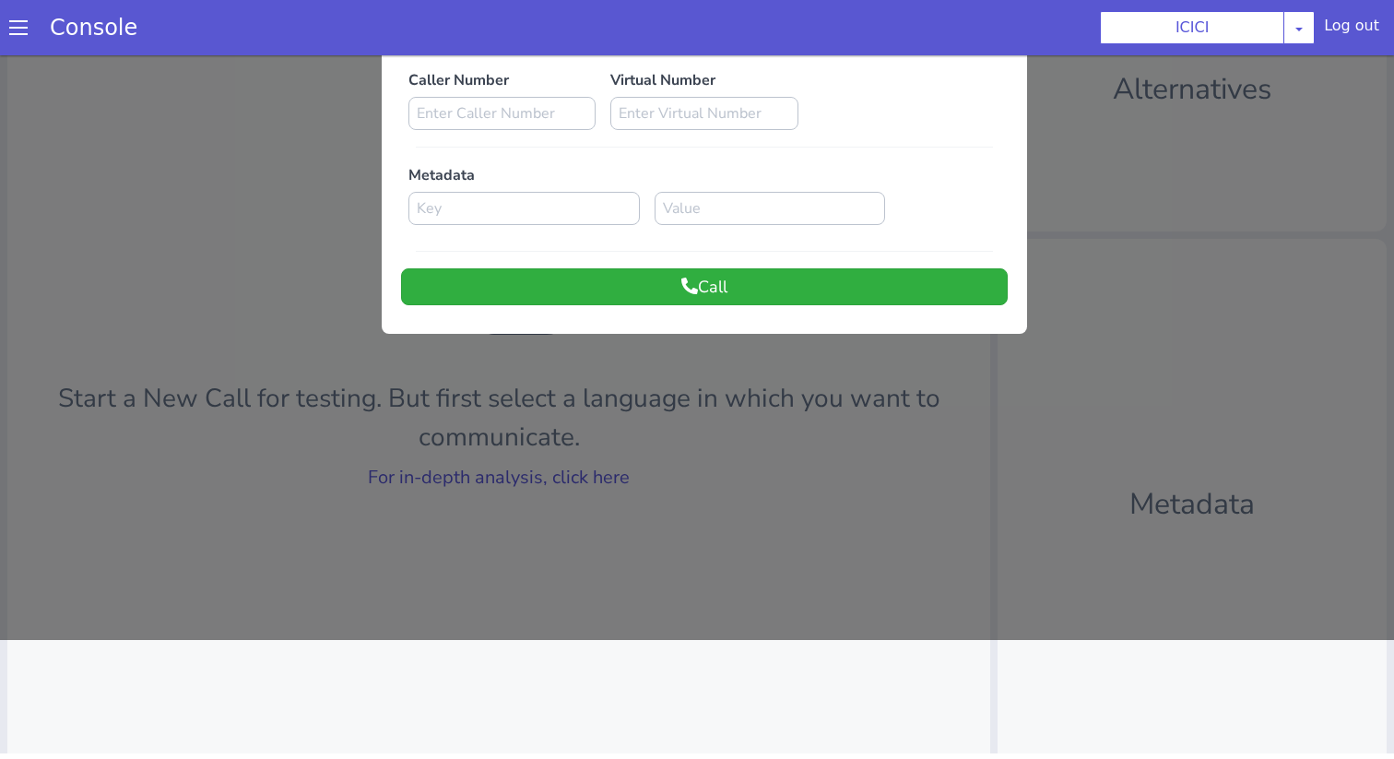
scroll to position [0, 0]
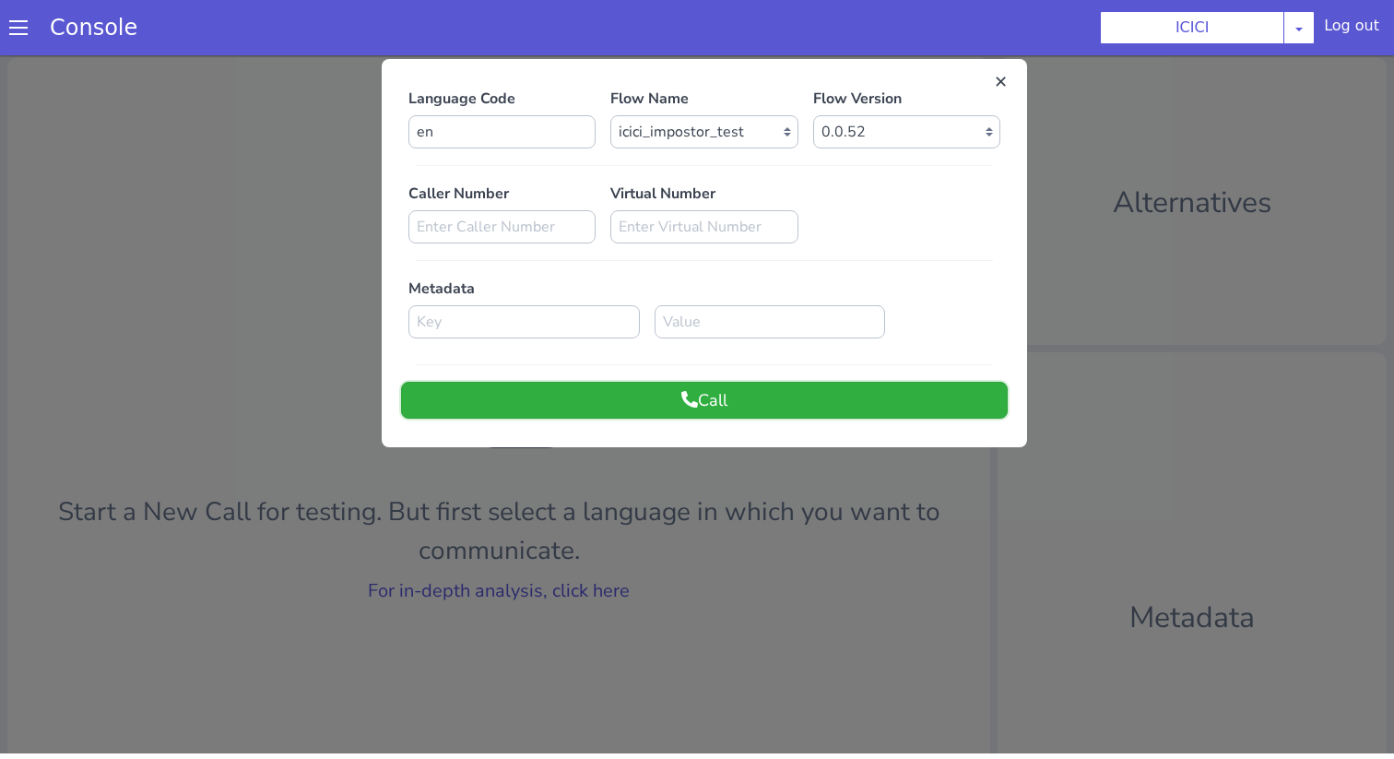
click at [691, 405] on icon at bounding box center [690, 399] width 17 height 17
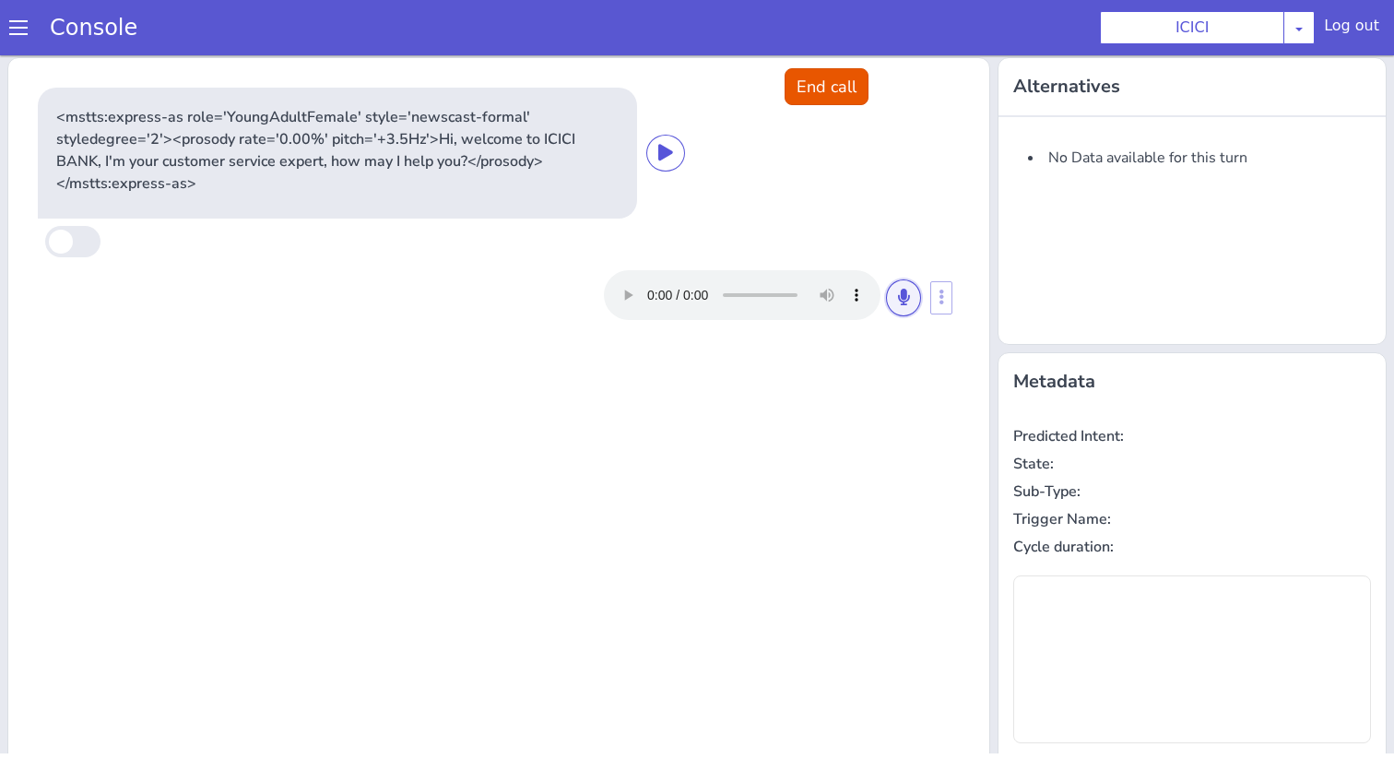
click at [898, 300] on icon at bounding box center [903, 297] width 11 height 17
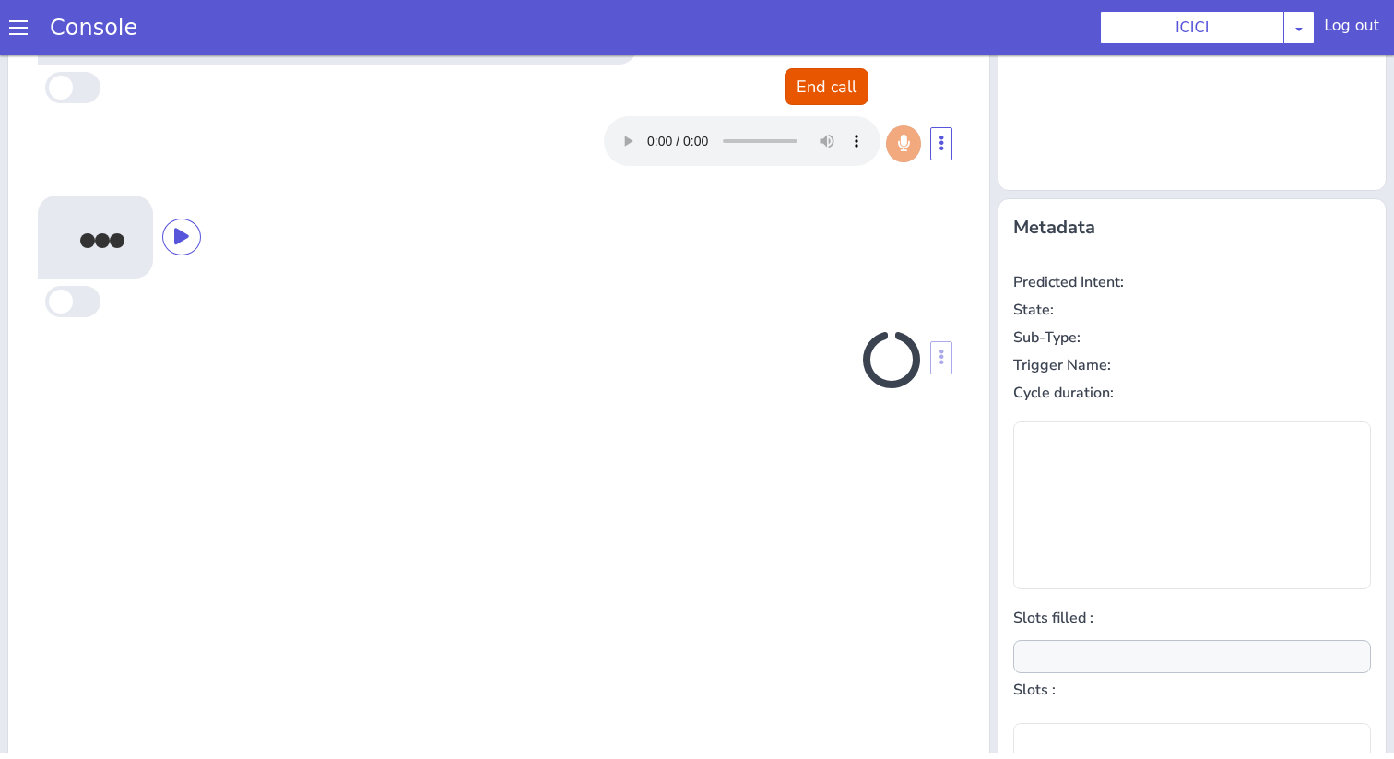
scroll to position [182, 0]
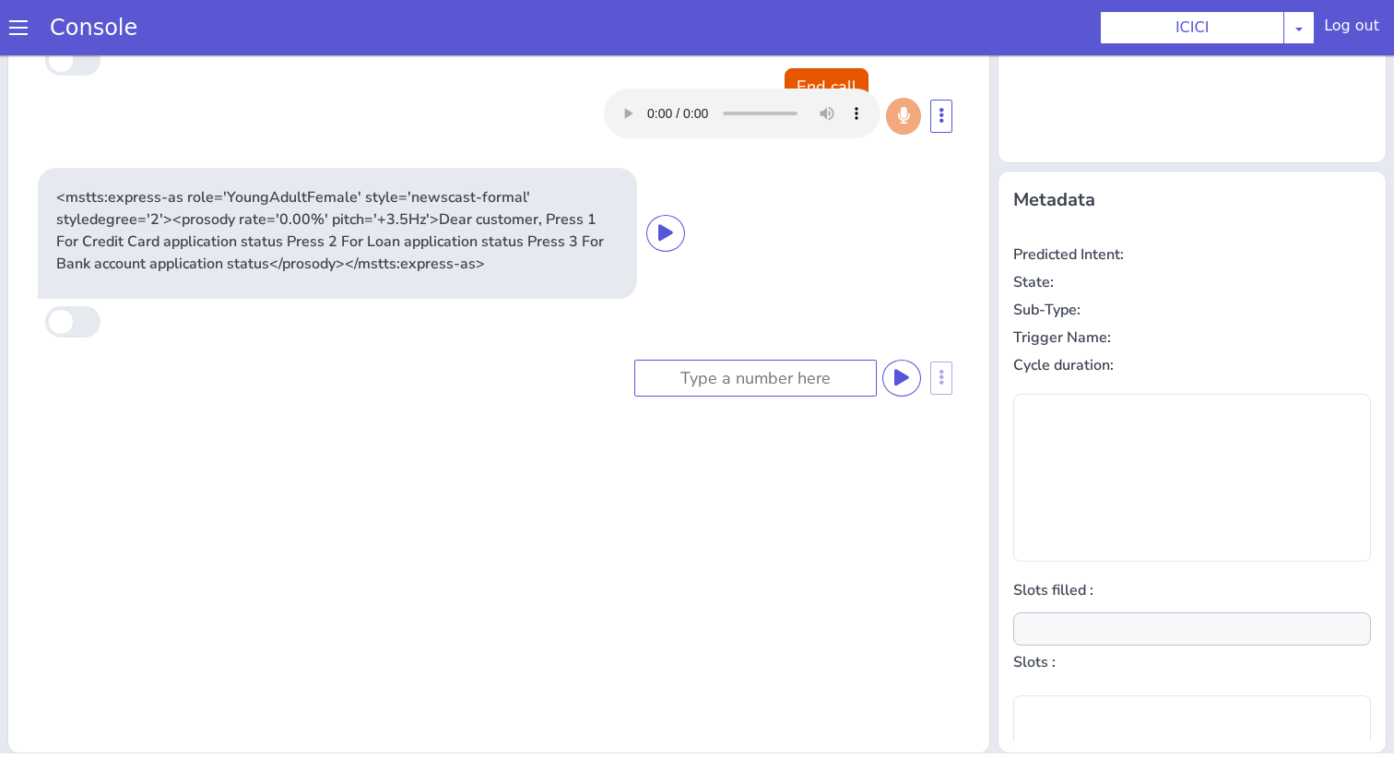
type input "product"
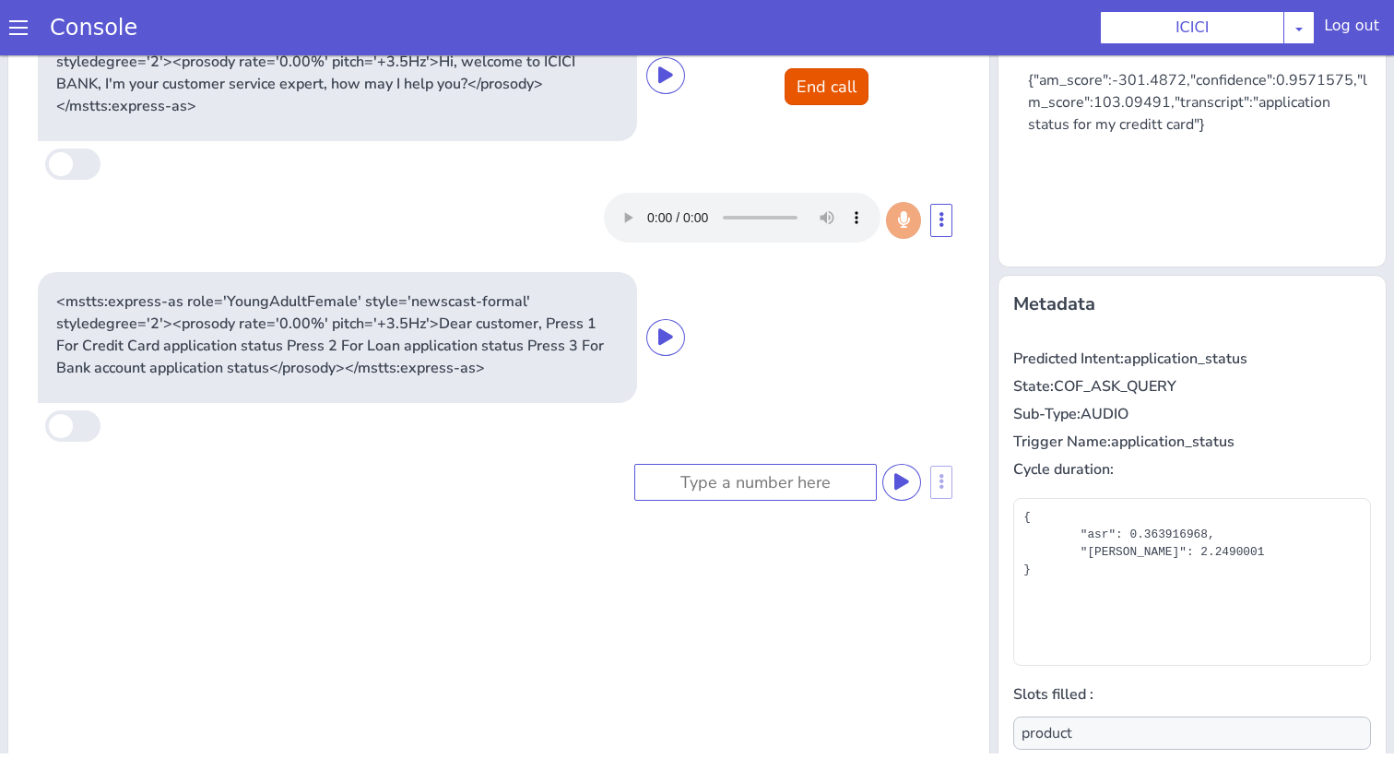
scroll to position [0, 0]
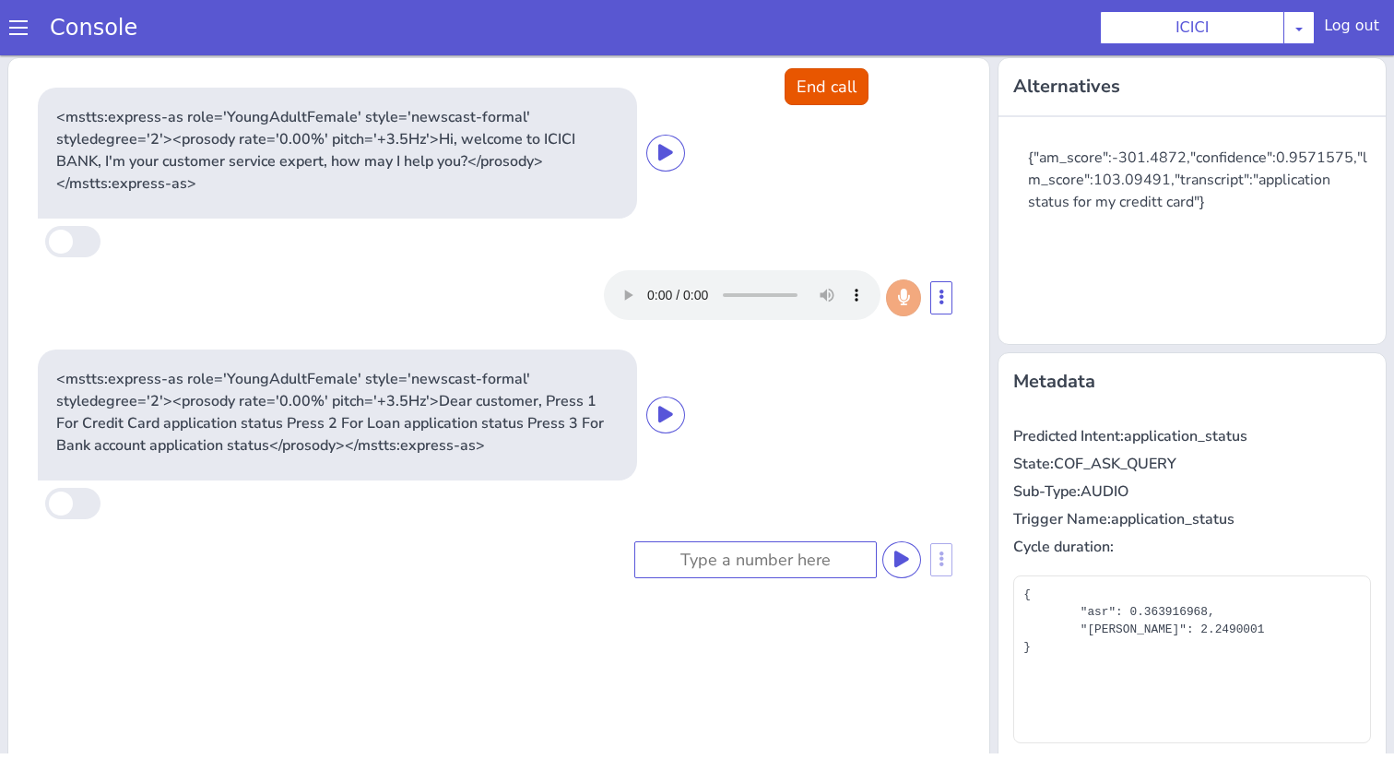
click at [807, 118] on div "<mstts:express-as role='YoungAdultFemale' style='newscast-formal' styledegree='…" at bounding box center [499, 153] width 922 height 131
click at [819, 101] on button "End call" at bounding box center [827, 86] width 84 height 37
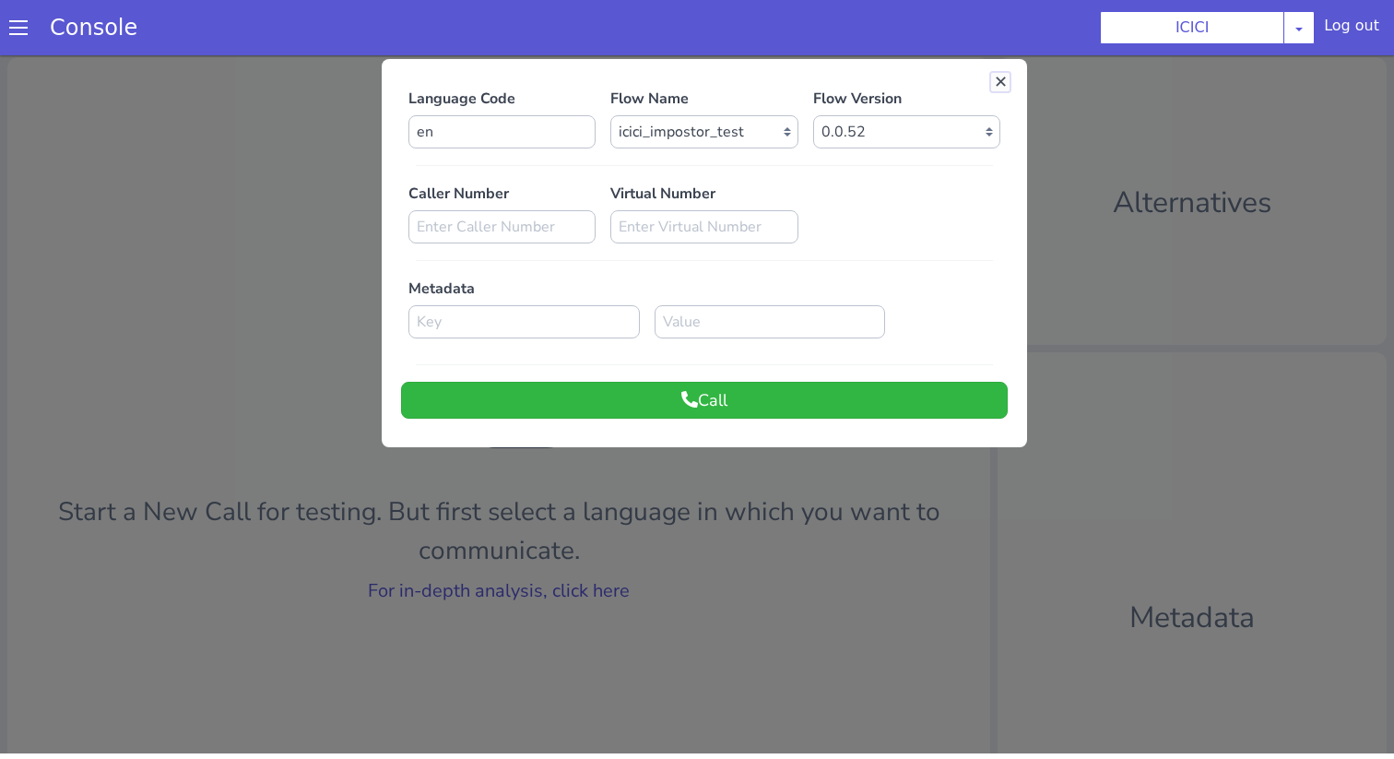
click at [993, 79] on button at bounding box center [1000, 82] width 18 height 18
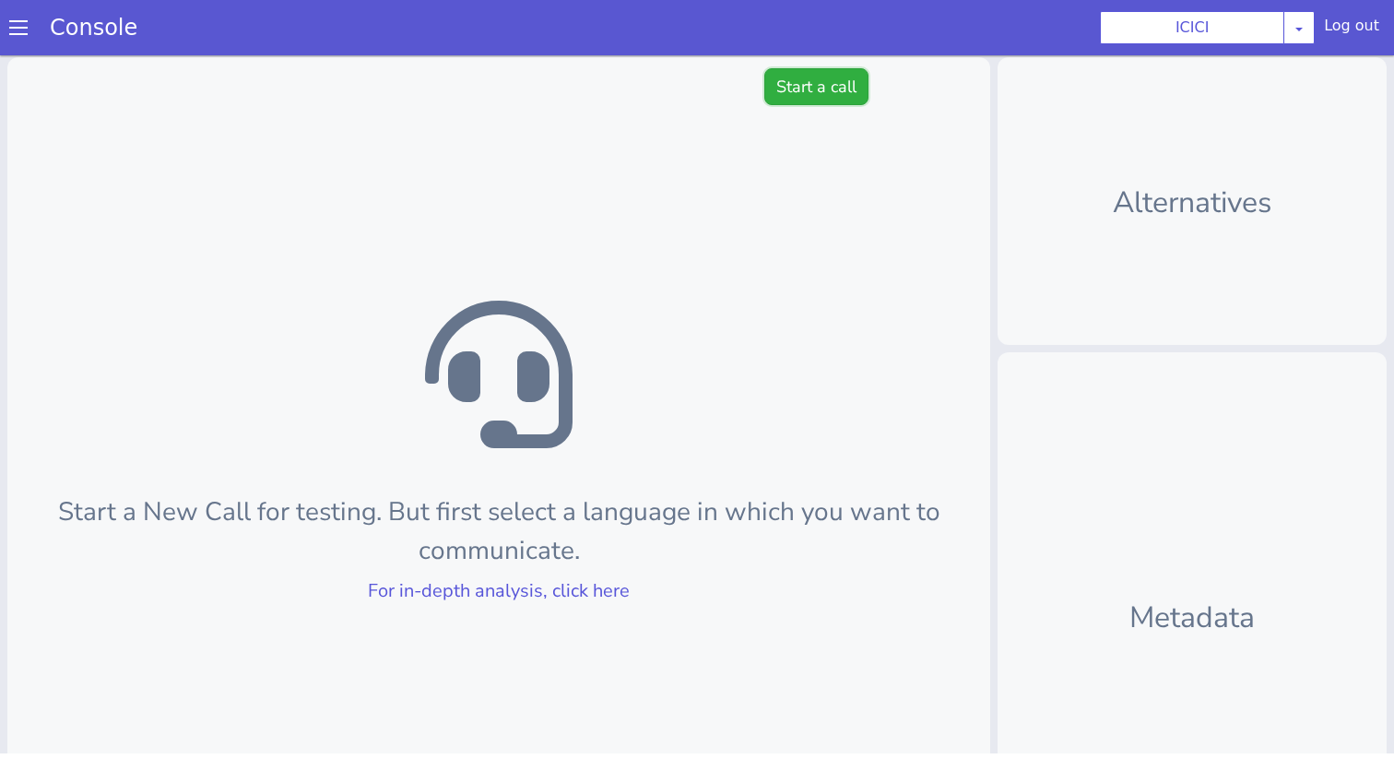
click at [832, 79] on button "Start a call" at bounding box center [817, 86] width 104 height 37
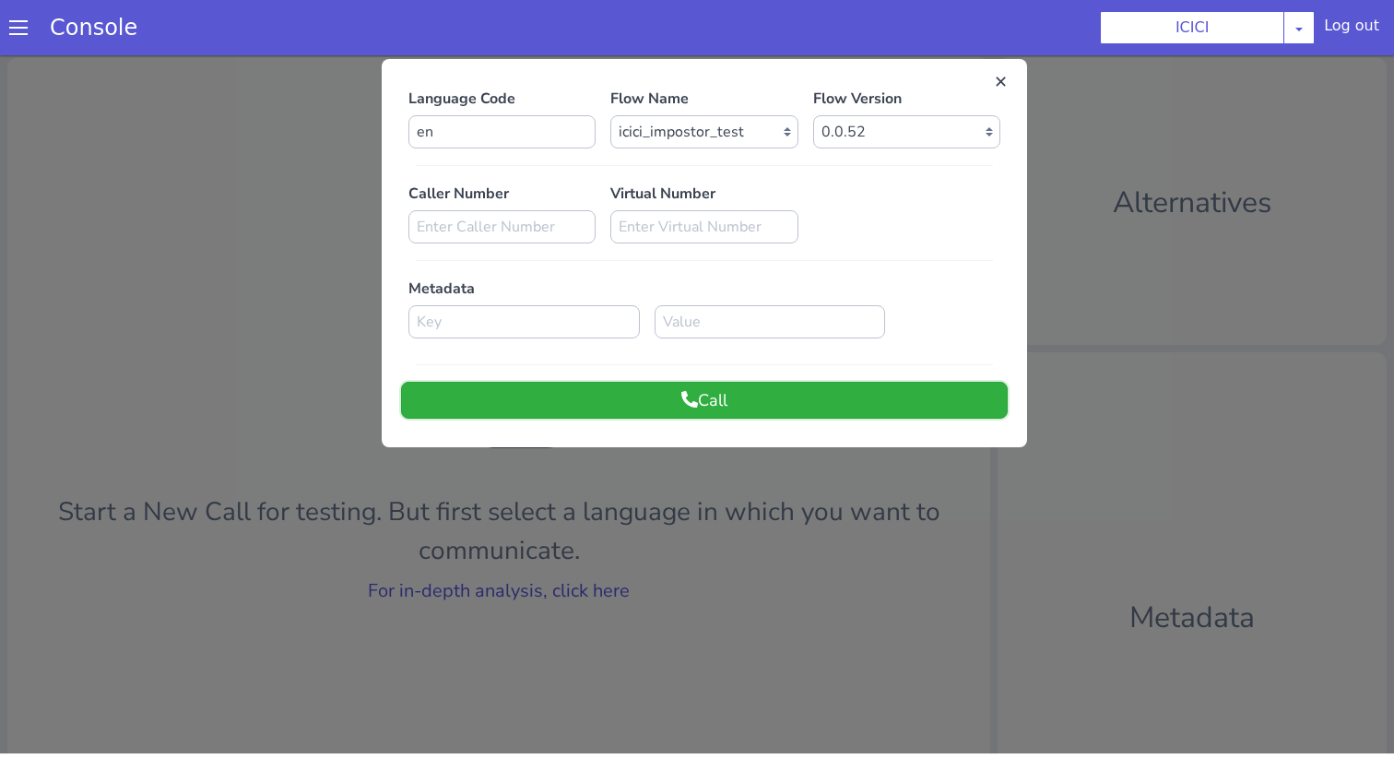
click at [639, 411] on button "Call" at bounding box center [704, 400] width 607 height 37
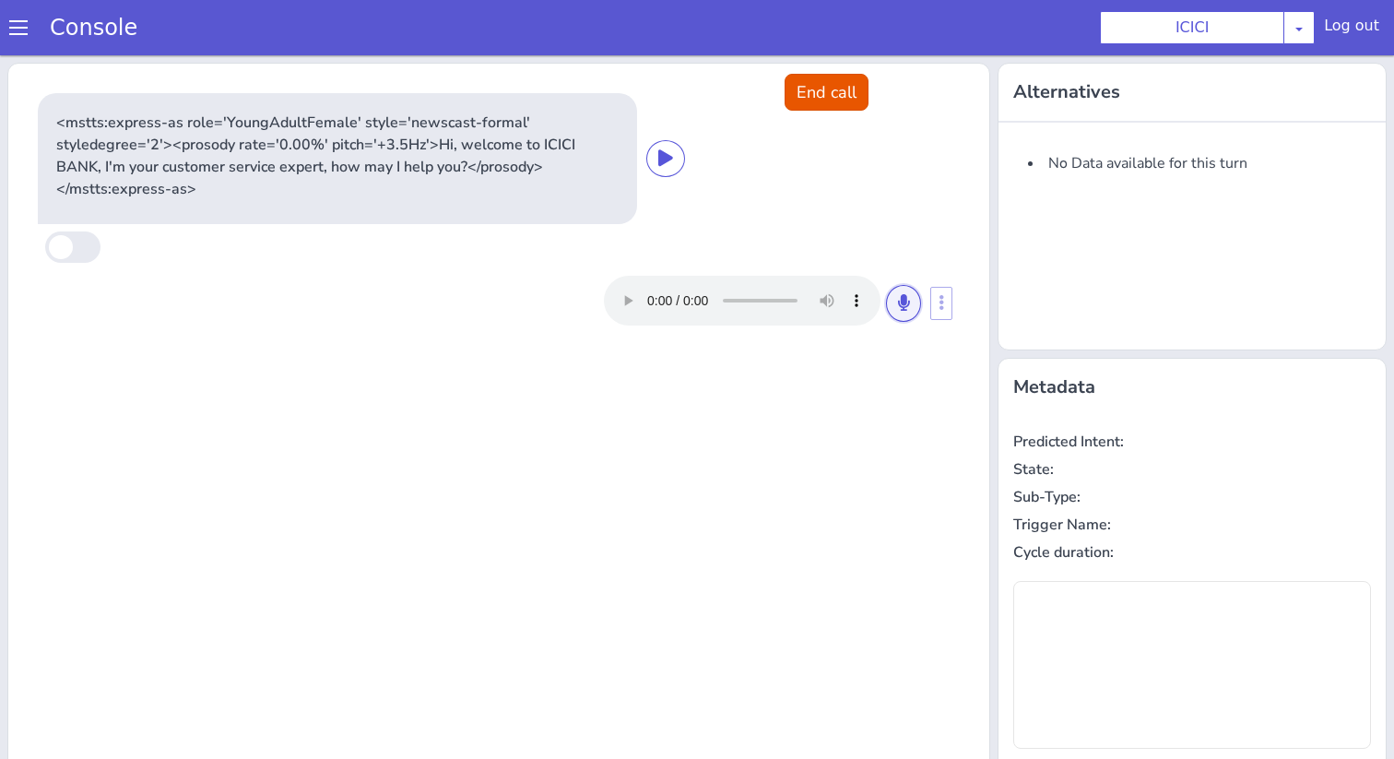
click at [894, 307] on button at bounding box center [903, 303] width 35 height 37
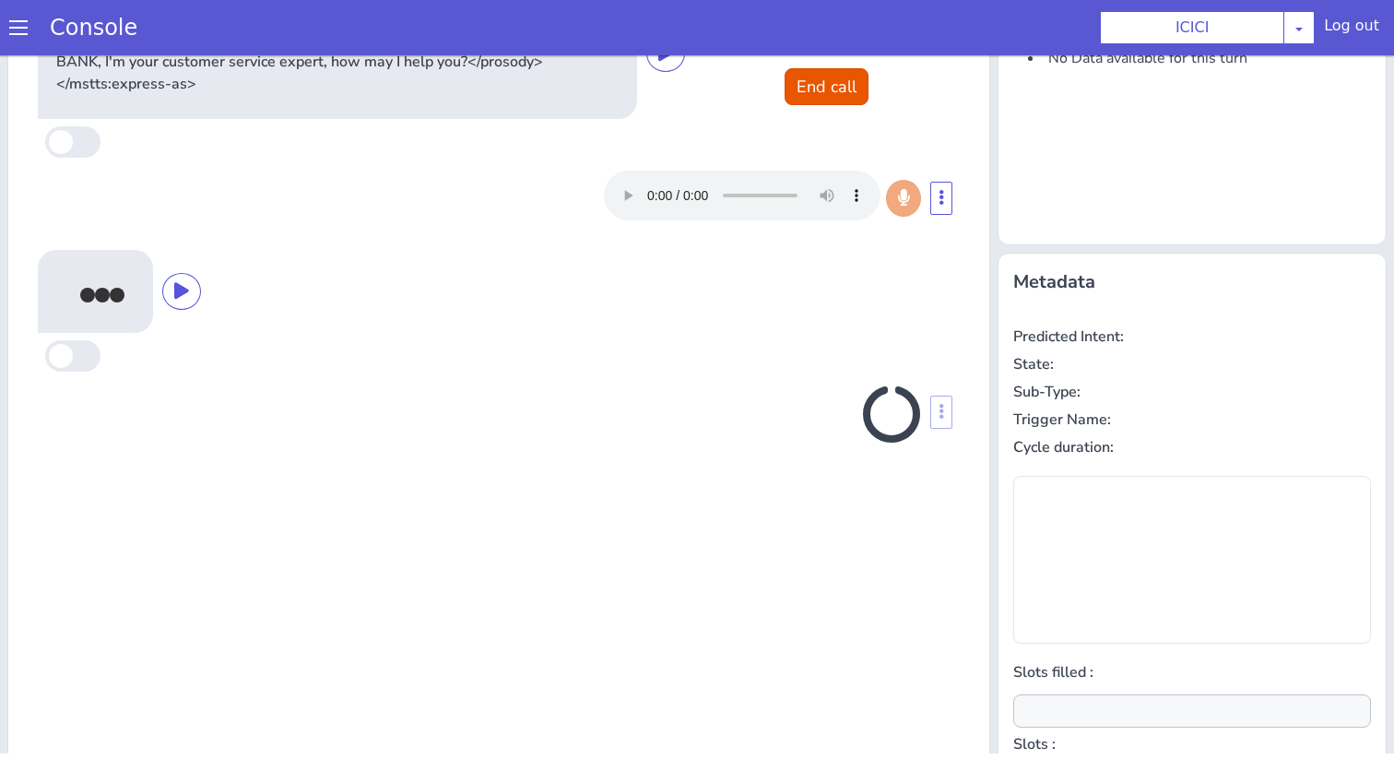
scroll to position [182, 0]
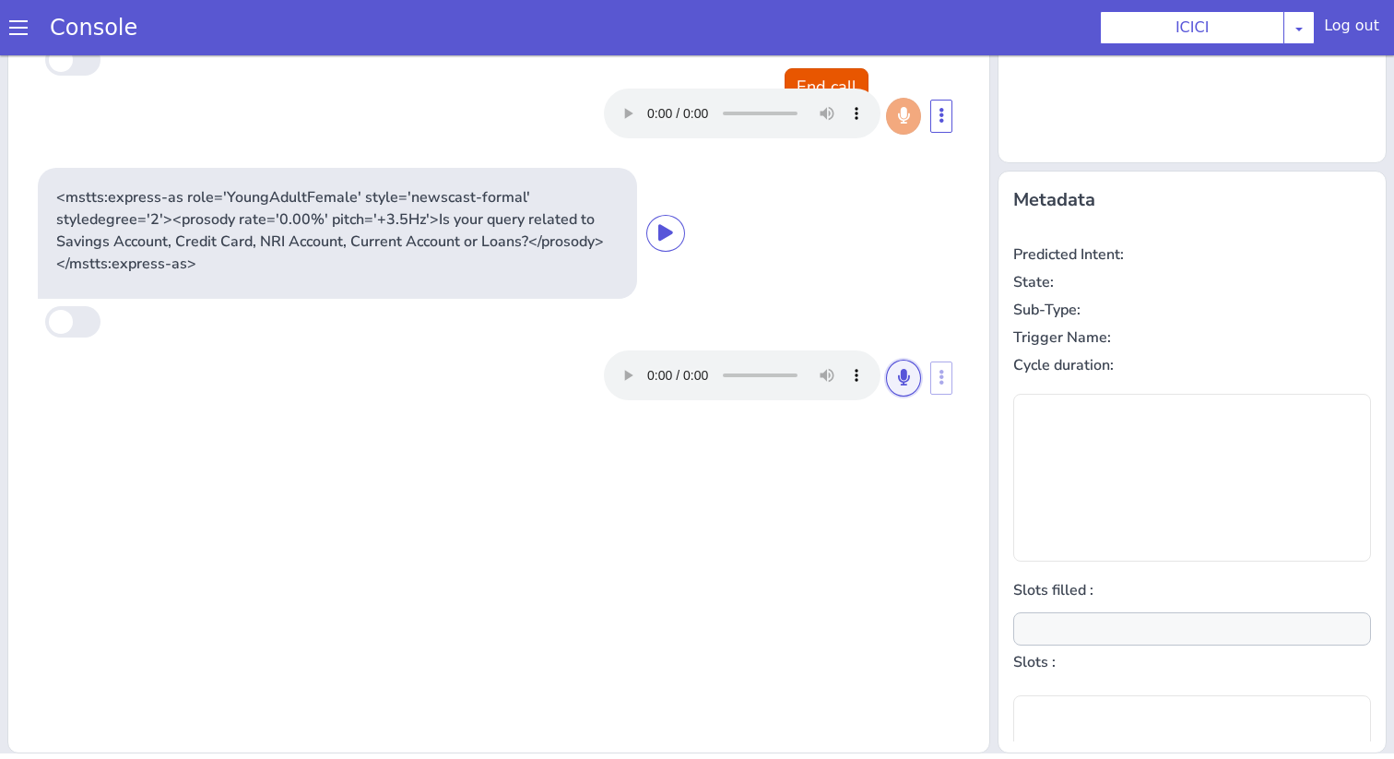
click at [911, 380] on button at bounding box center [903, 378] width 35 height 37
type input "null"
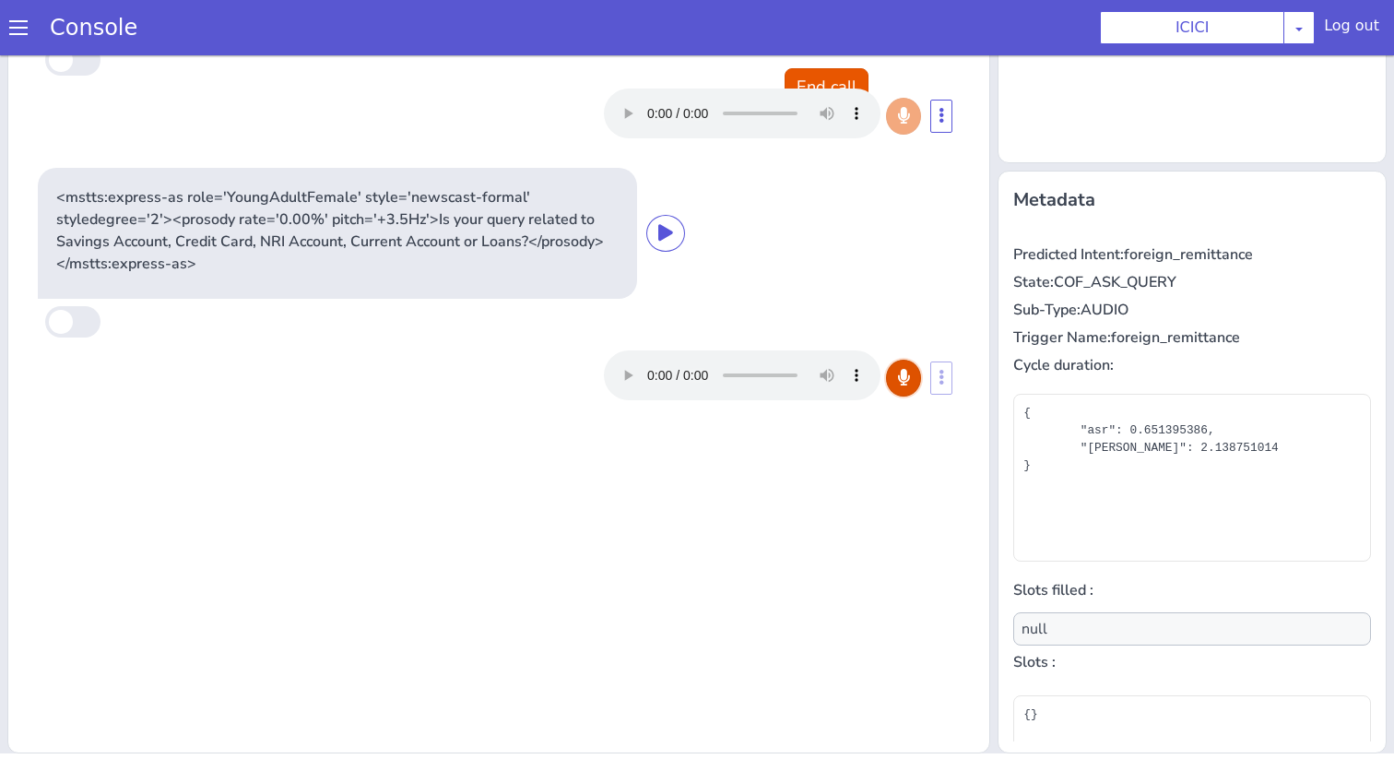
click at [911, 380] on button at bounding box center [903, 378] width 35 height 37
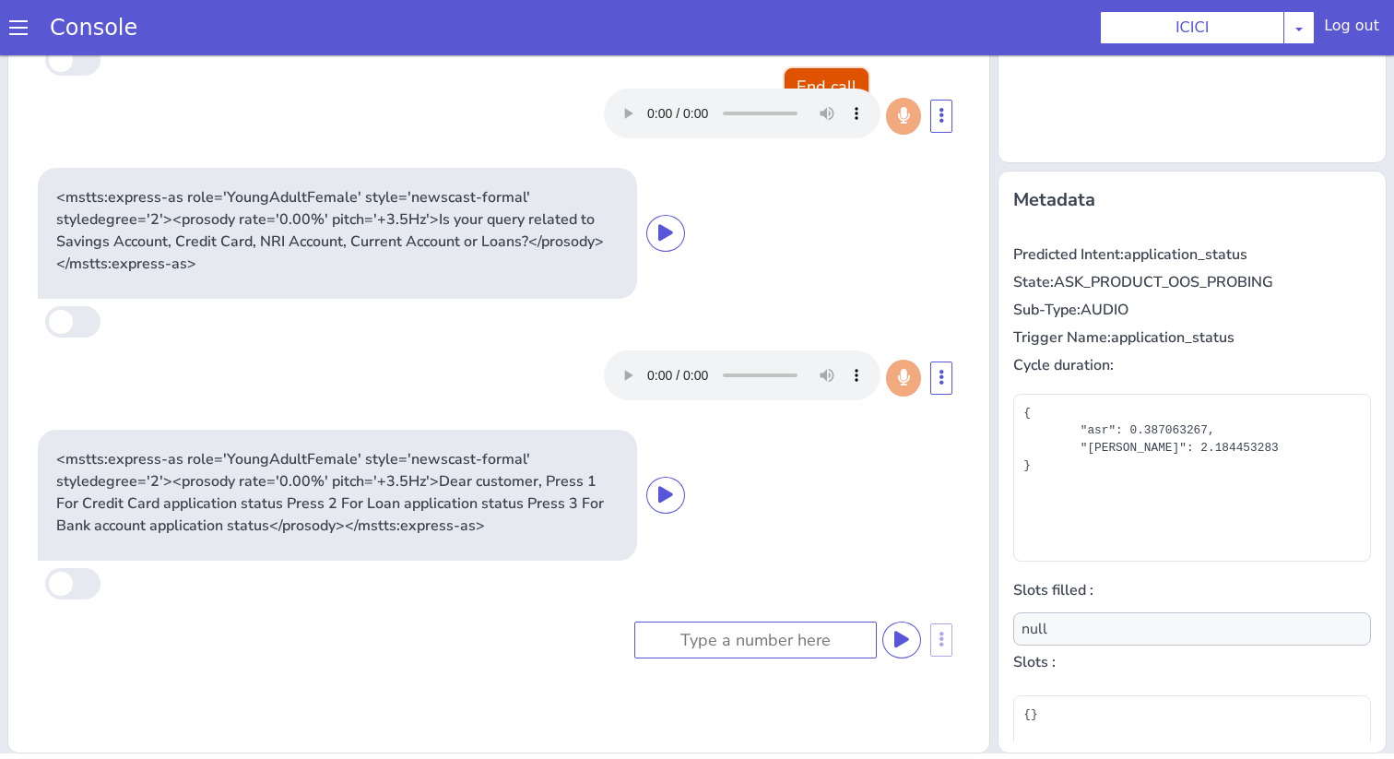
click at [810, 74] on button "End call" at bounding box center [827, 86] width 84 height 37
